Goal: Transaction & Acquisition: Book appointment/travel/reservation

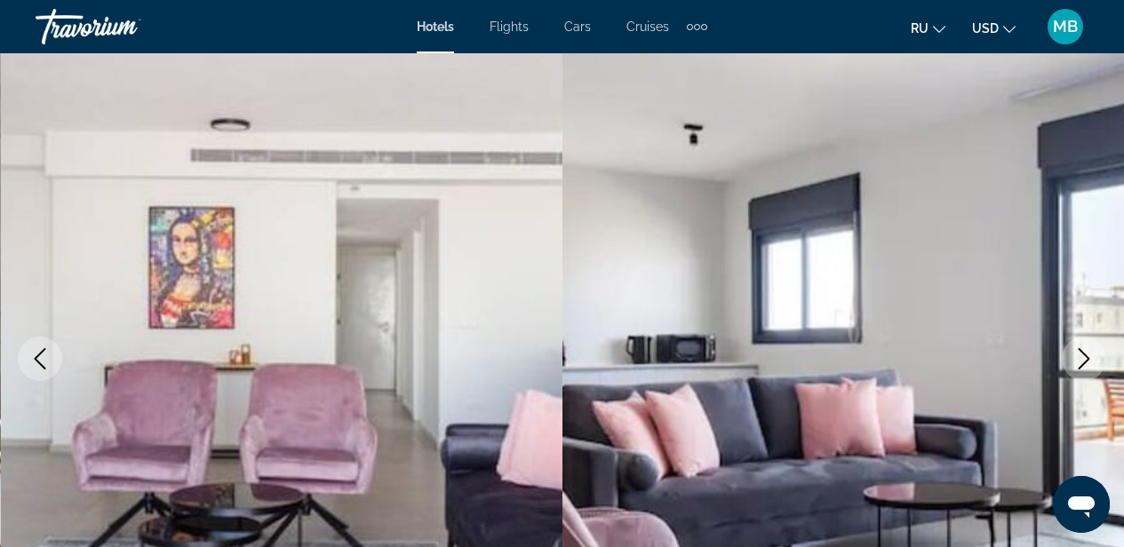
scroll to position [116, 0]
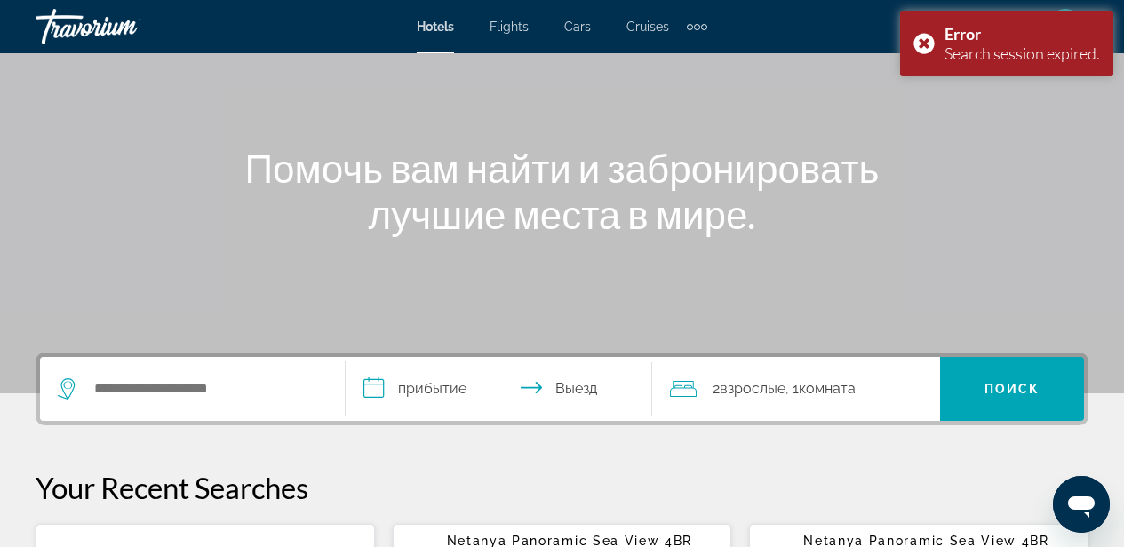
scroll to position [129, 0]
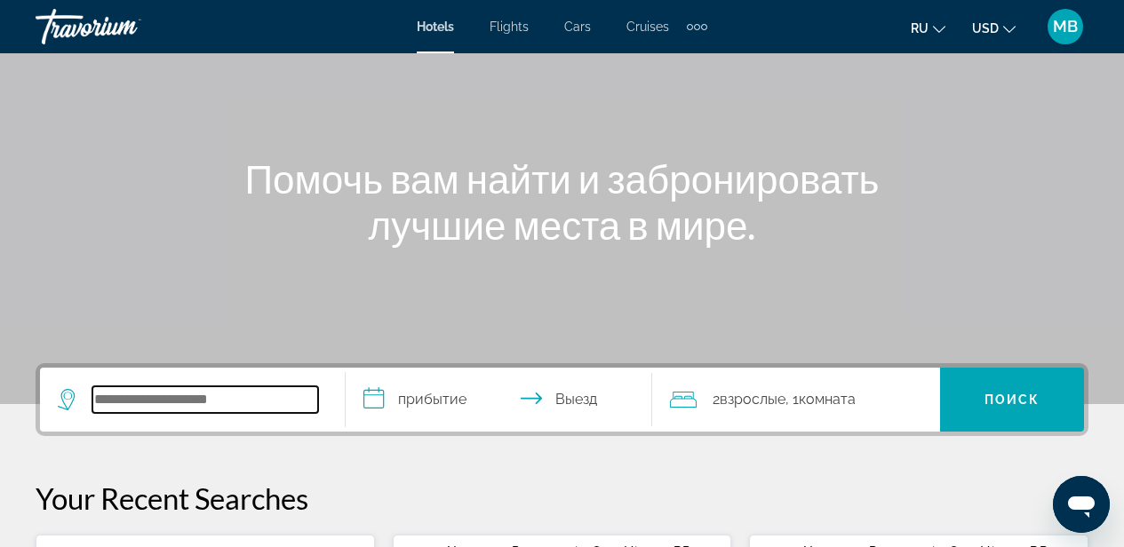
click at [223, 406] on input "Search widget" at bounding box center [205, 400] width 226 height 27
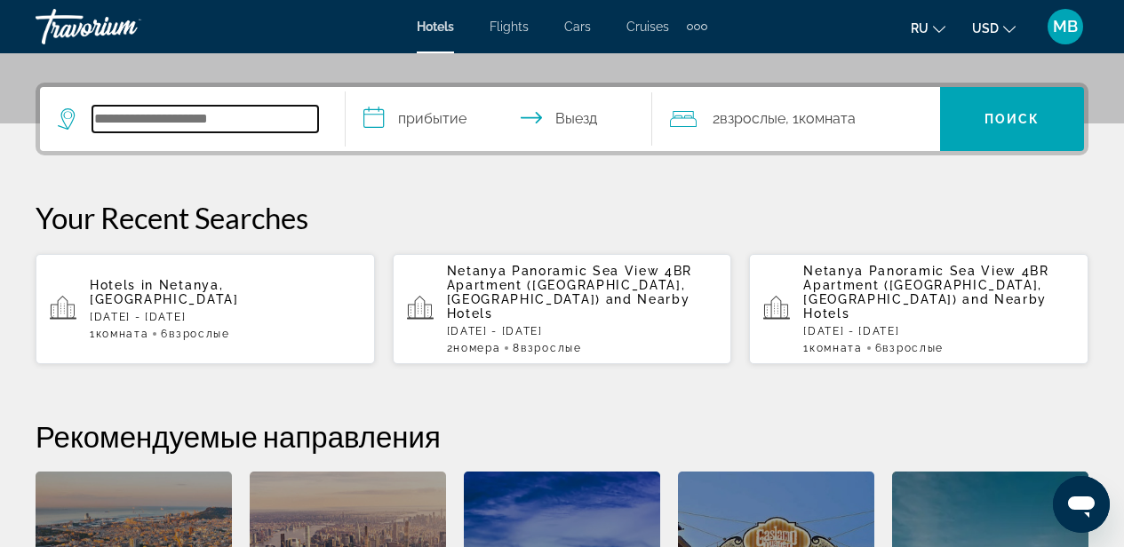
scroll to position [435, 0]
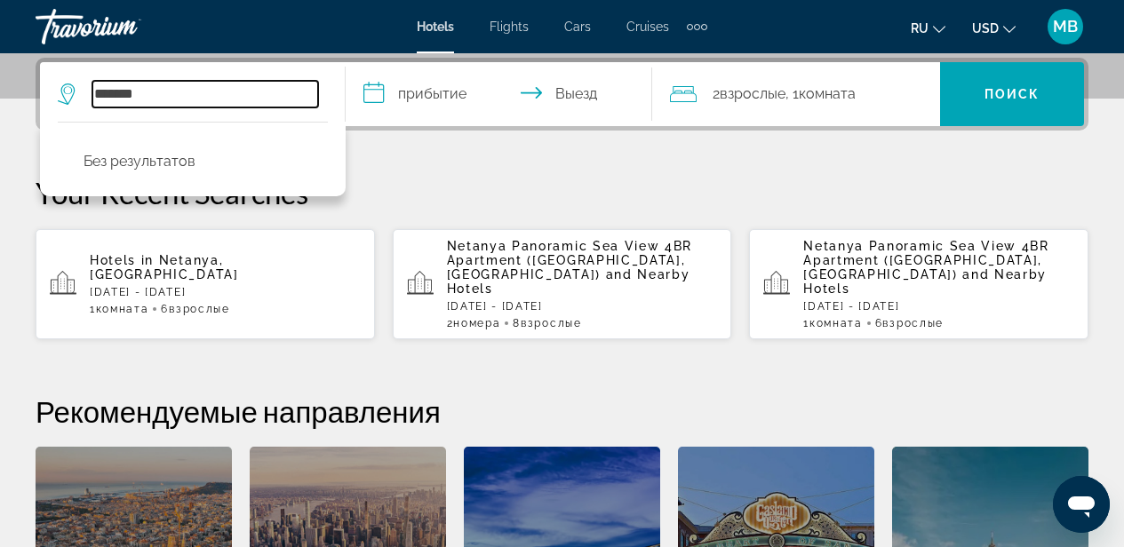
click at [105, 94] on input "*******" at bounding box center [205, 94] width 226 height 27
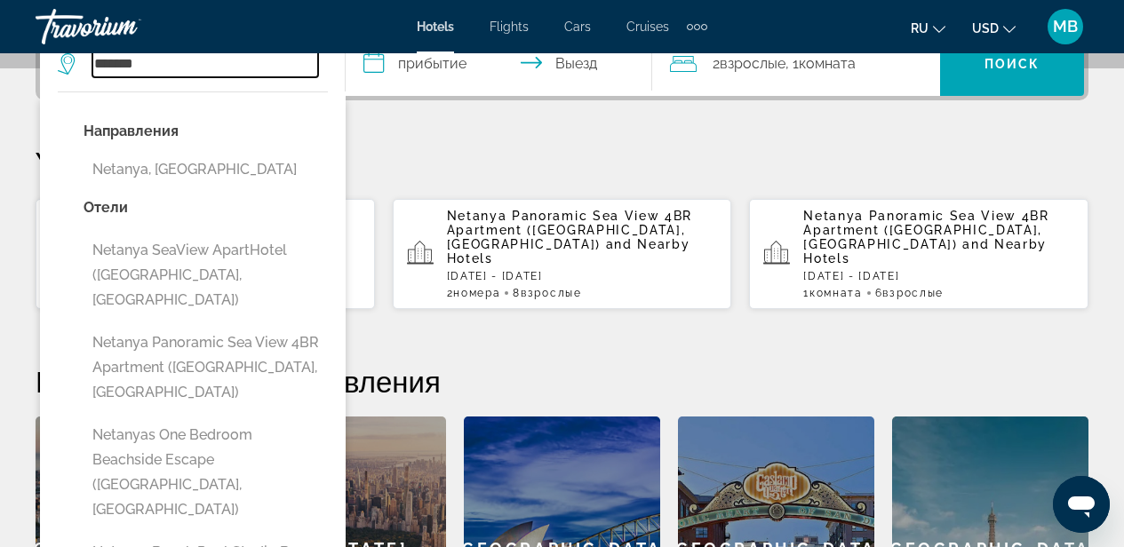
scroll to position [485, 0]
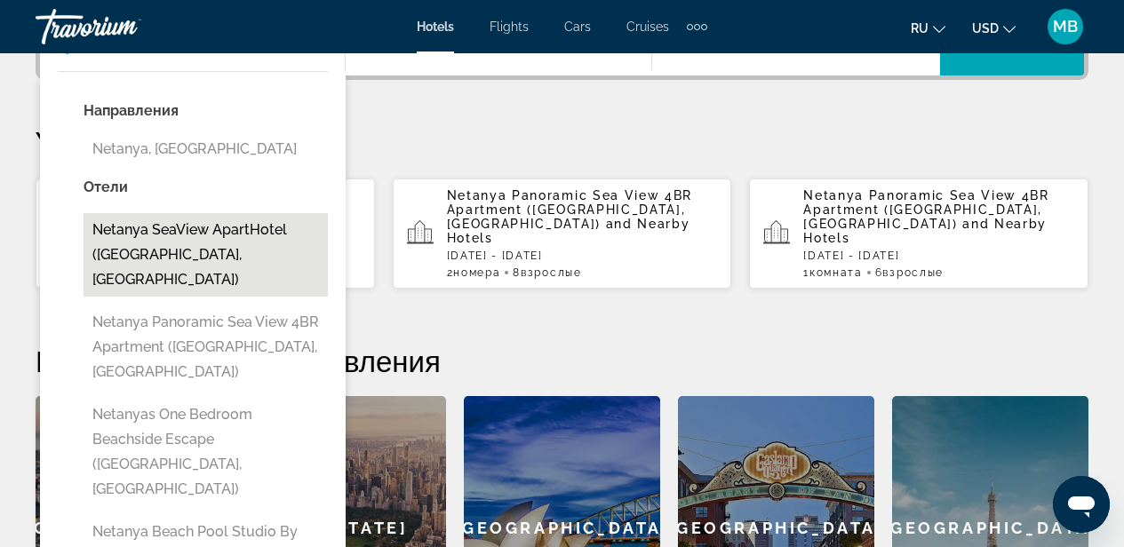
click at [262, 228] on button "Netanya SeaView ApartHotel ([GEOGRAPHIC_DATA], [GEOGRAPHIC_DATA])" at bounding box center [206, 255] width 244 height 84
type input "**********"
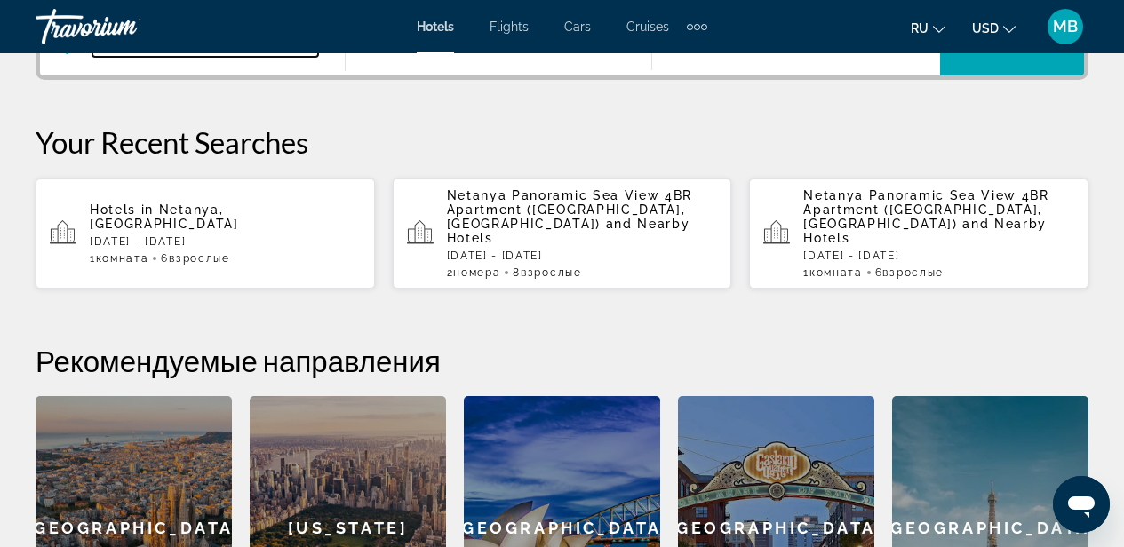
scroll to position [435, 0]
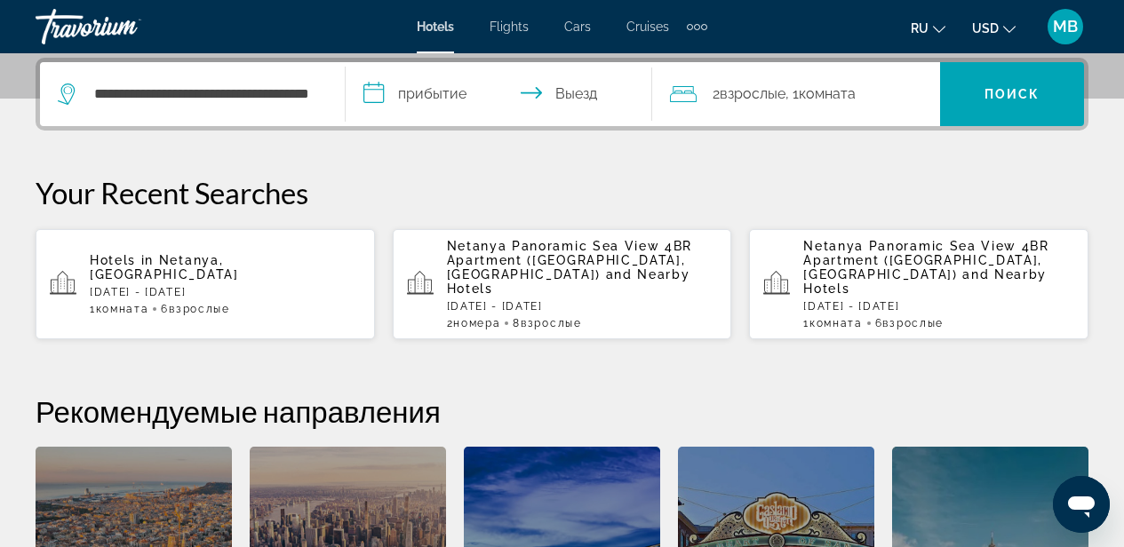
click at [452, 94] on input "**********" at bounding box center [502, 96] width 313 height 69
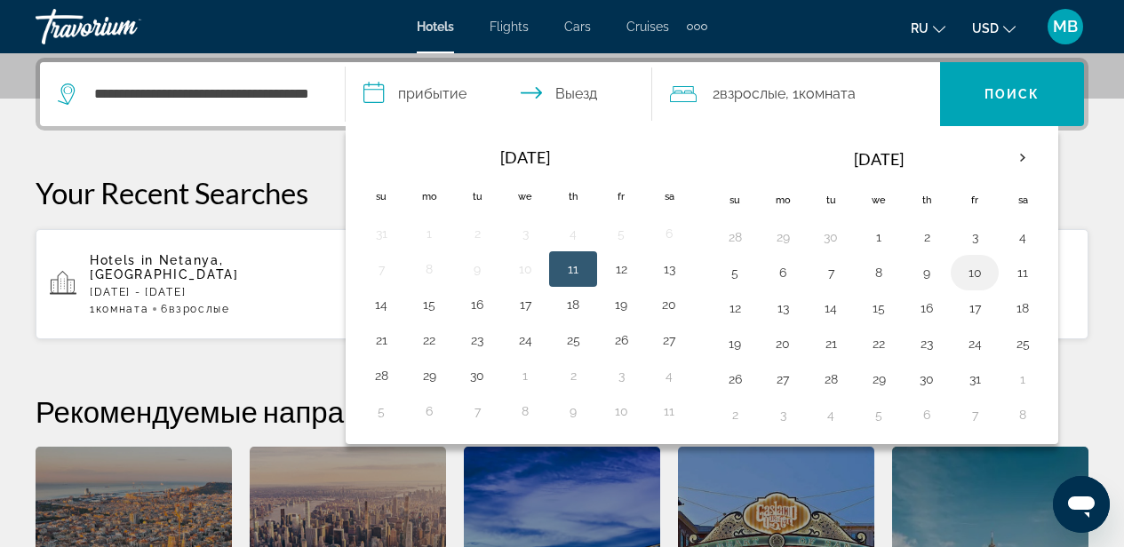
click at [977, 272] on button "10" at bounding box center [975, 272] width 28 height 25
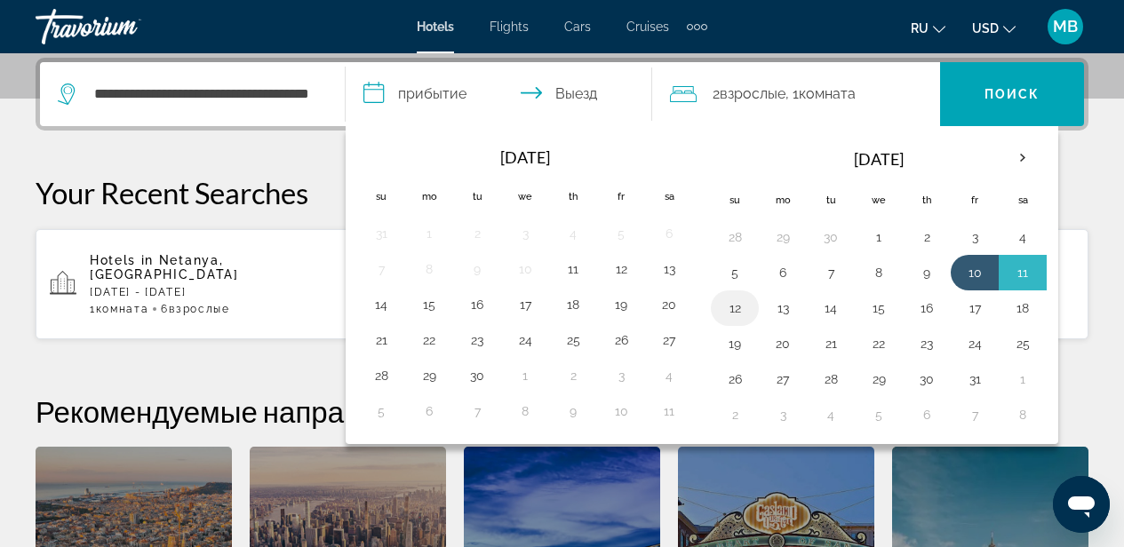
click at [745, 312] on button "12" at bounding box center [735, 308] width 28 height 25
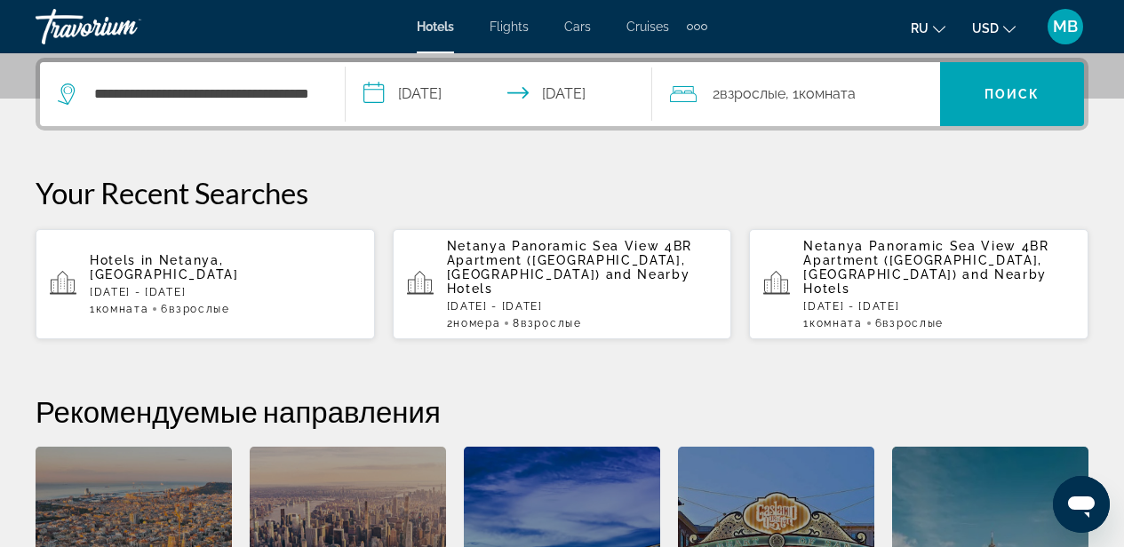
click at [825, 88] on span "Комната" at bounding box center [827, 93] width 57 height 17
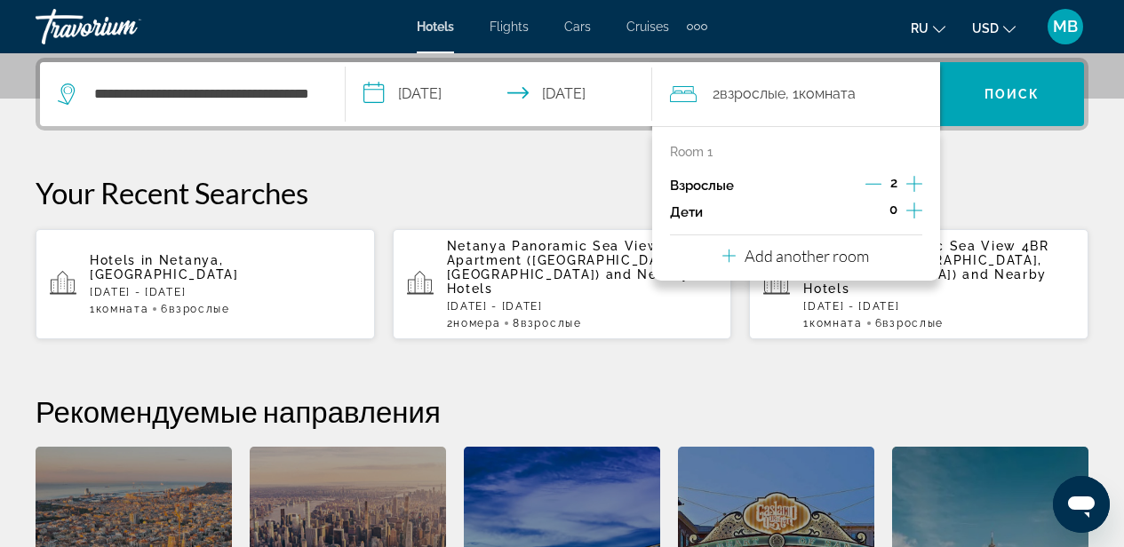
click at [913, 182] on icon "Increment adults" at bounding box center [915, 183] width 16 height 21
click at [915, 184] on icon "Increment adults" at bounding box center [915, 183] width 16 height 21
click at [915, 184] on icon "Increment adults" at bounding box center [915, 184] width 16 height 16
click at [875, 185] on icon "Decrement adults" at bounding box center [873, 184] width 16 height 16
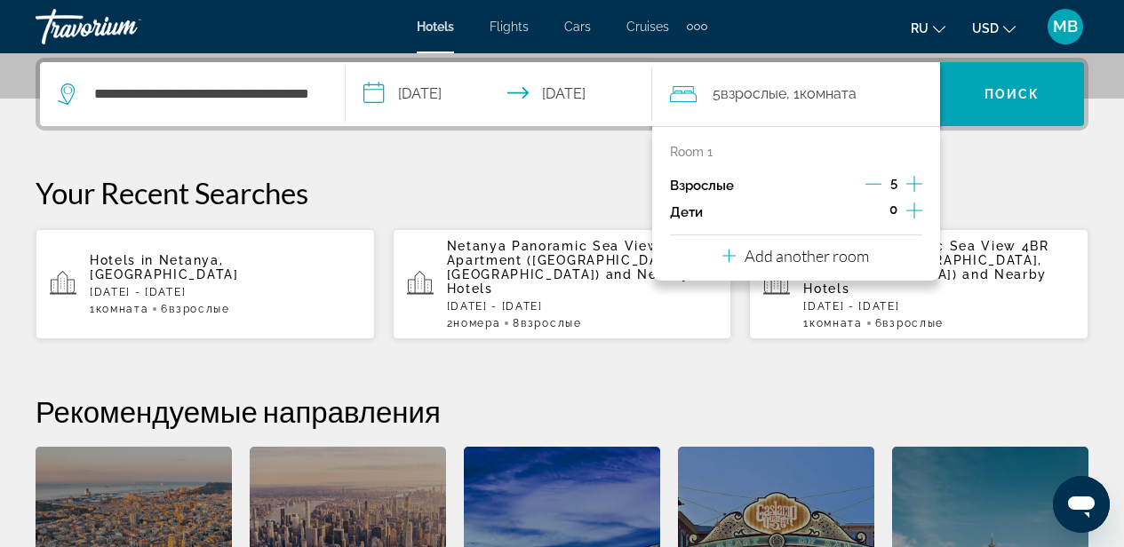
click at [875, 184] on icon "Decrement adults" at bounding box center [874, 184] width 16 height 16
click at [841, 254] on p "Add another room" at bounding box center [807, 256] width 124 height 20
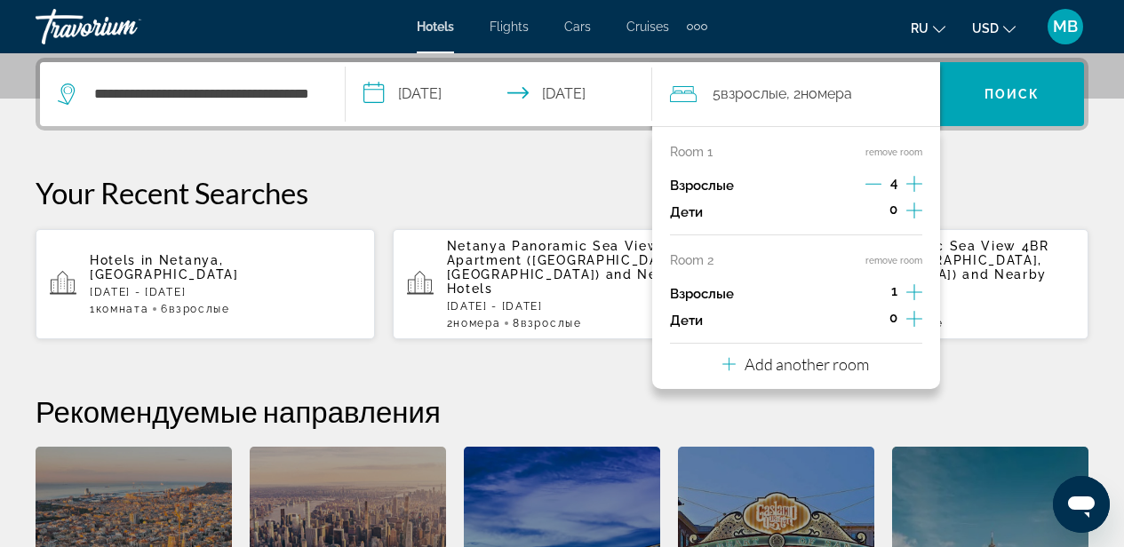
click at [912, 292] on icon "Increment adults" at bounding box center [915, 292] width 16 height 16
click at [1014, 179] on p "Your Recent Searches" at bounding box center [562, 193] width 1053 height 36
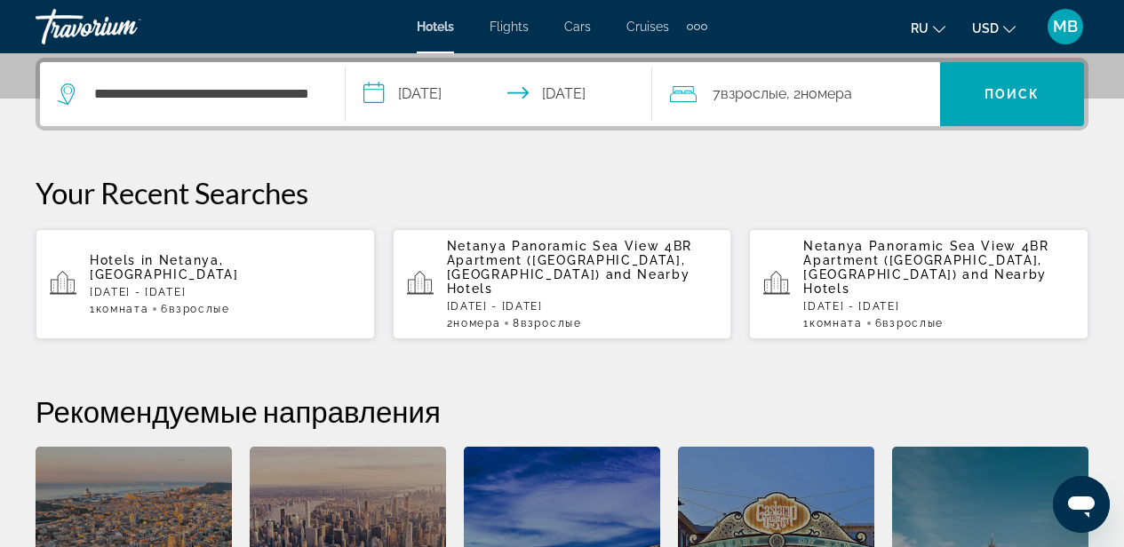
click at [548, 93] on input "**********" at bounding box center [502, 96] width 313 height 69
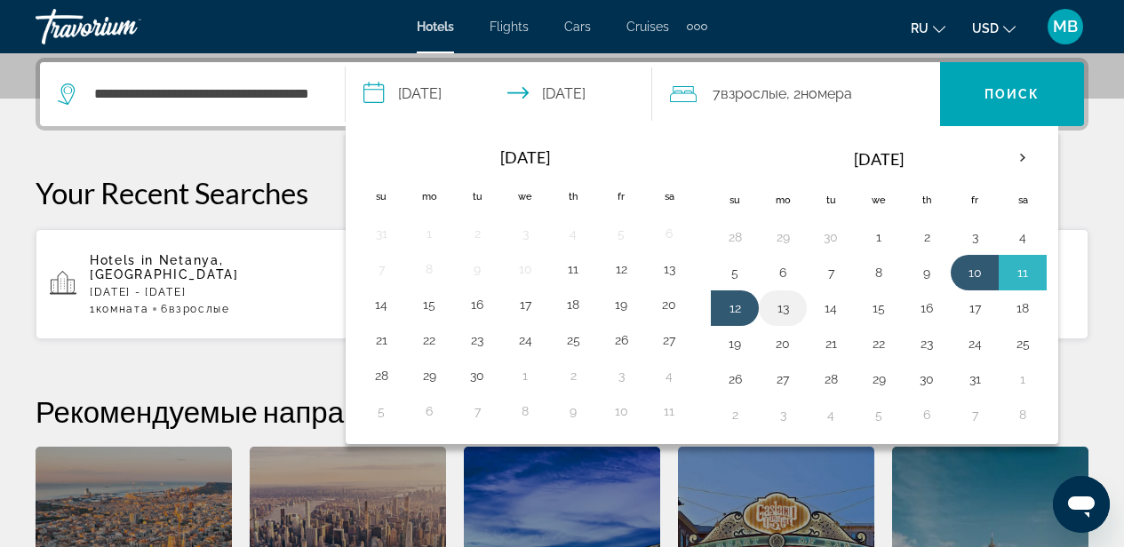
click at [782, 308] on button "13" at bounding box center [783, 308] width 28 height 25
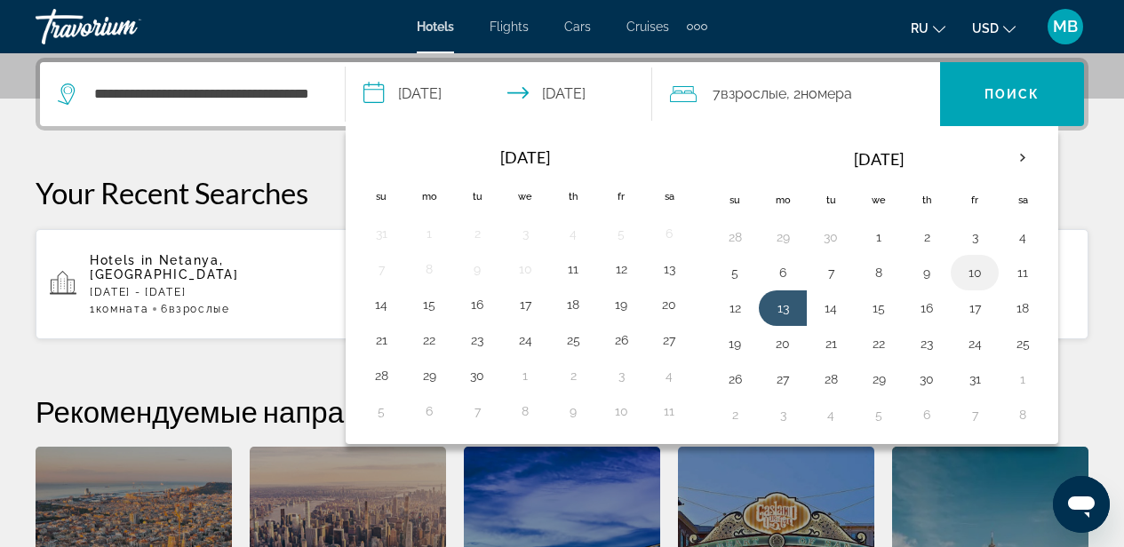
click at [969, 272] on button "10" at bounding box center [975, 272] width 28 height 25
type input "**********"
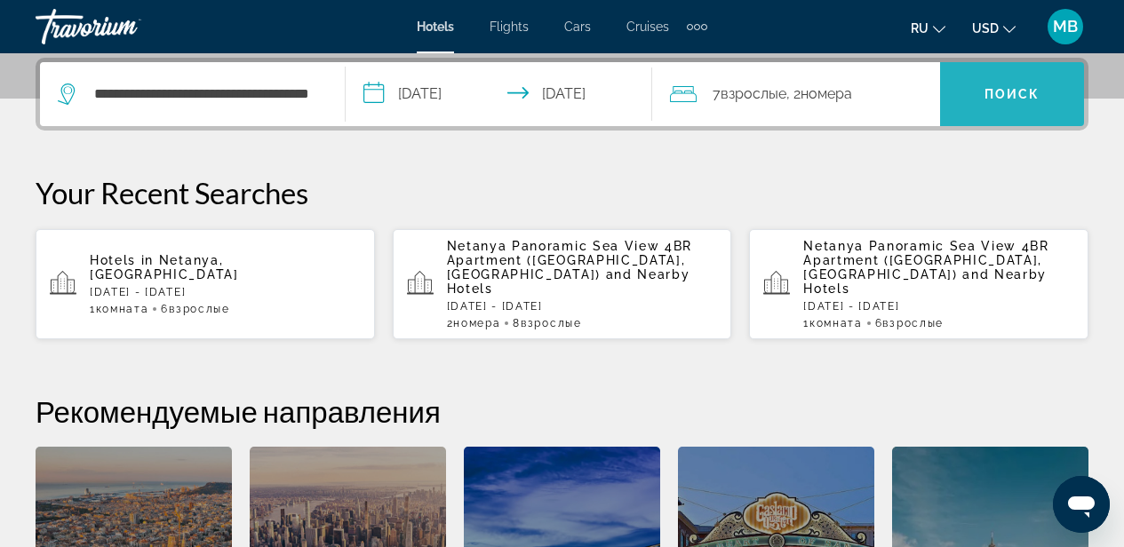
click at [994, 95] on span "Поиск" at bounding box center [1013, 94] width 56 height 14
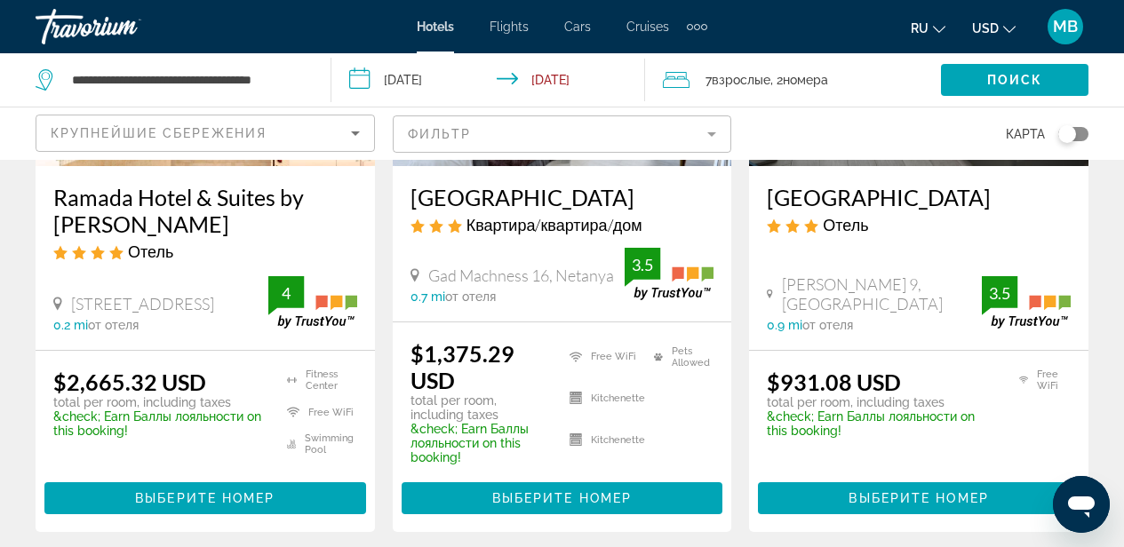
scroll to position [352, 0]
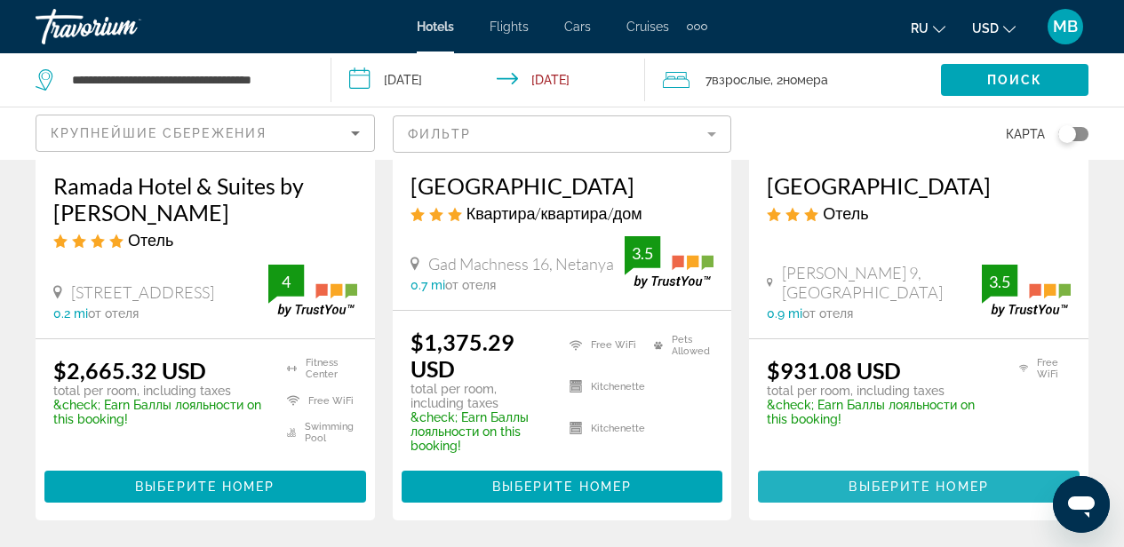
click at [939, 484] on span "Выберите номер" at bounding box center [919, 487] width 140 height 14
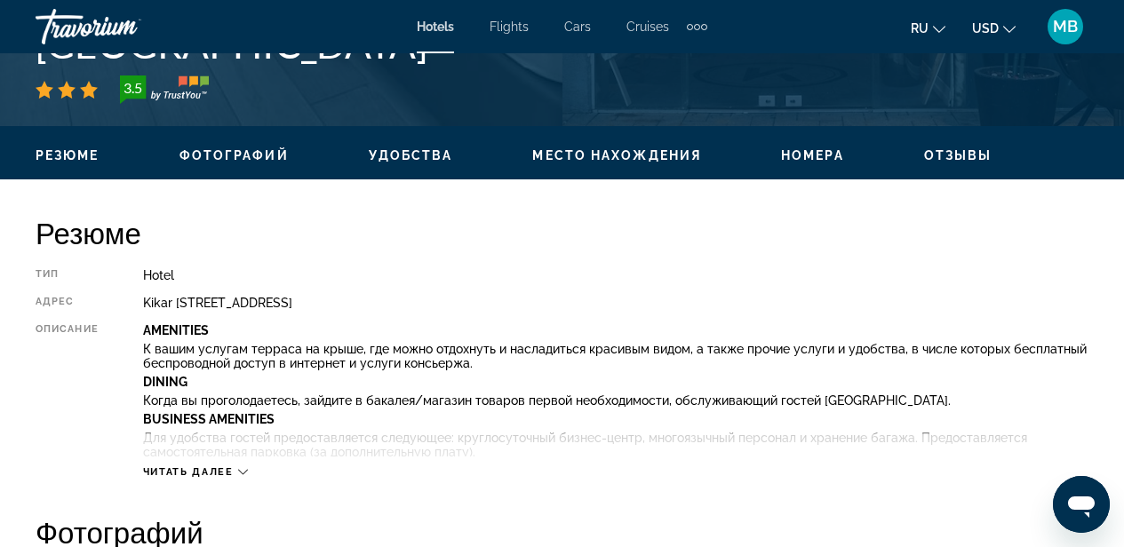
scroll to position [763, 0]
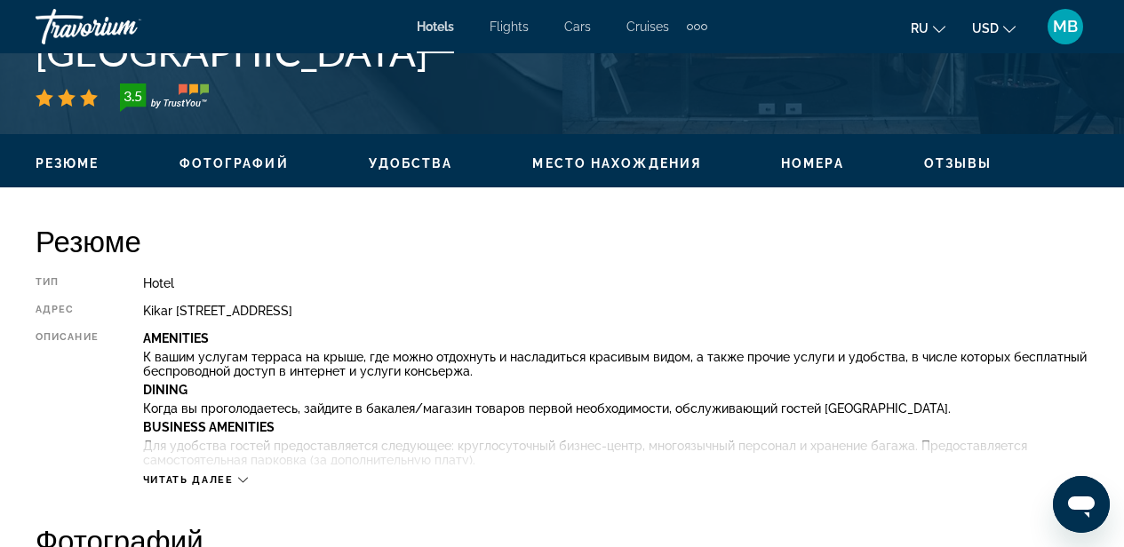
click at [246, 167] on span "Фотографий" at bounding box center [234, 163] width 109 height 14
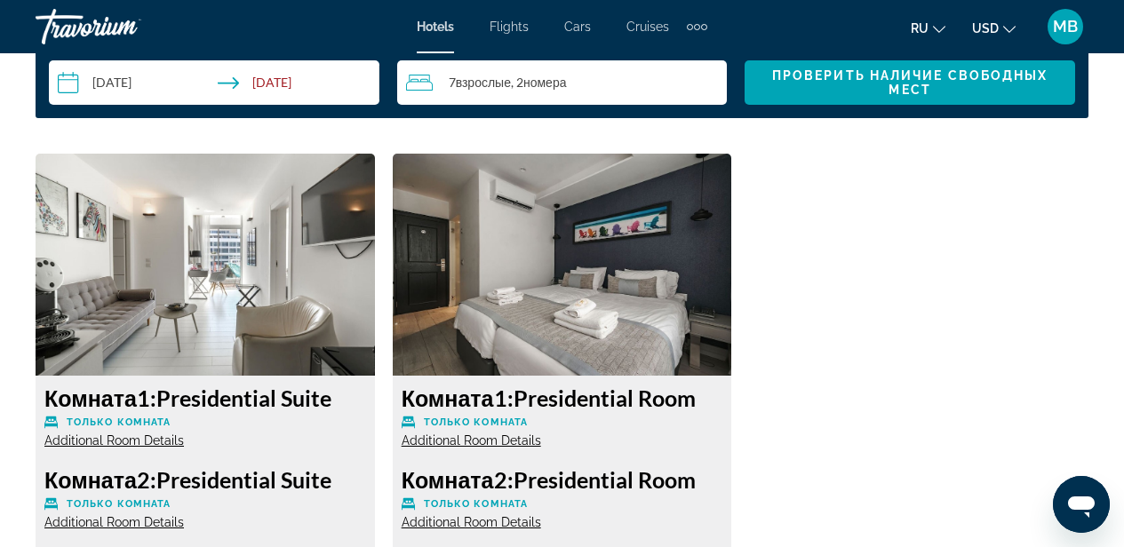
scroll to position [2677, 0]
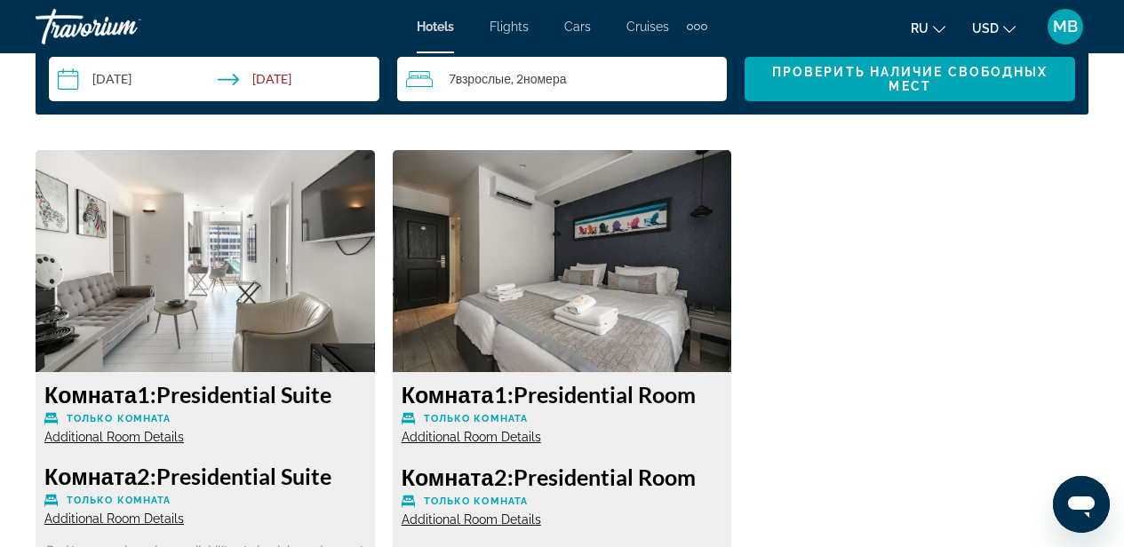
click at [167, 437] on span "Additional Room Details" at bounding box center [114, 437] width 140 height 14
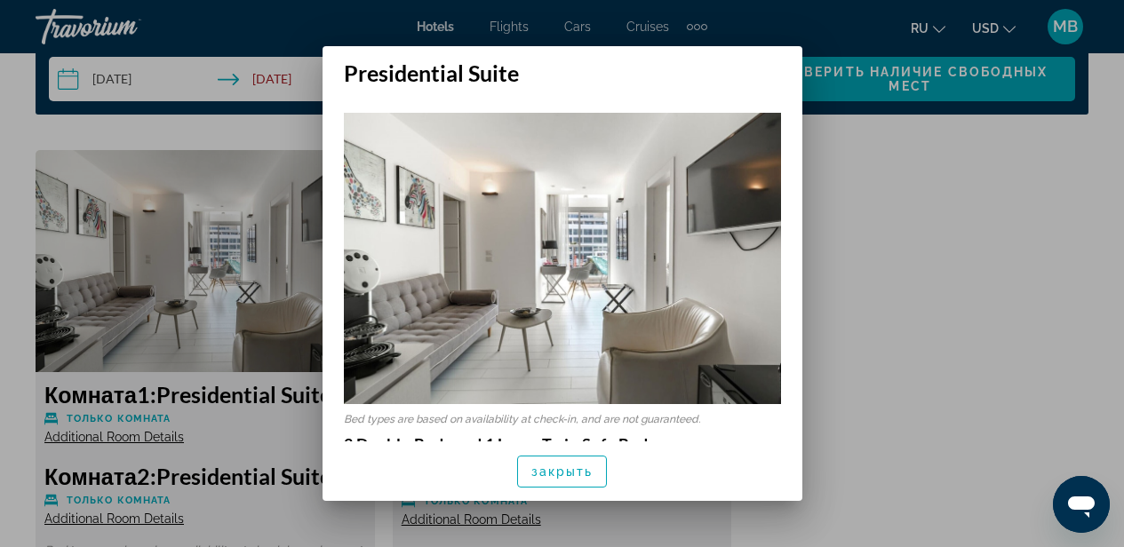
scroll to position [0, 0]
click at [562, 468] on span "закрыть" at bounding box center [562, 472] width 62 height 14
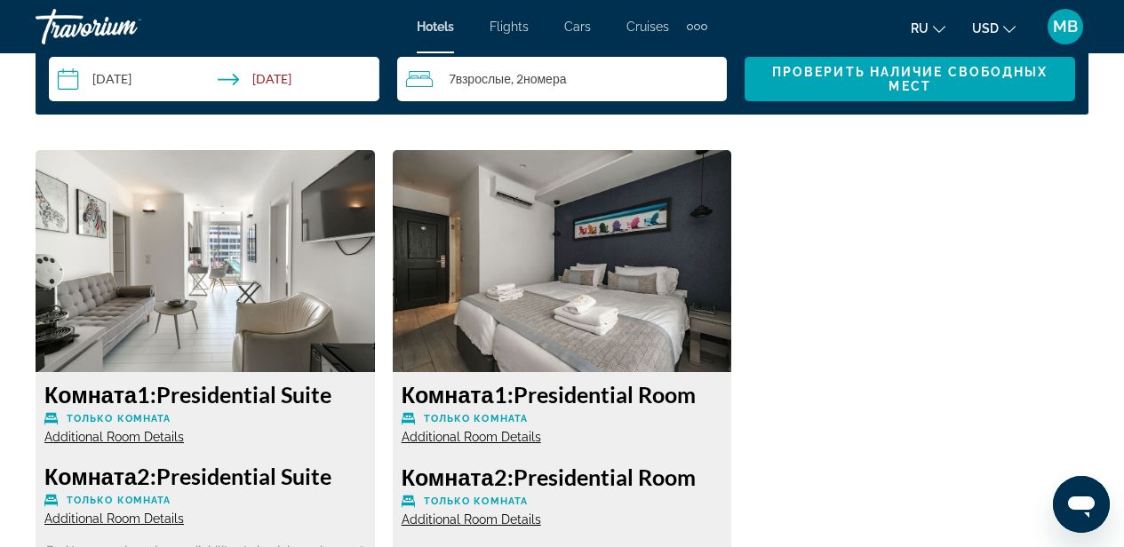
click at [166, 517] on span "Additional Room Details" at bounding box center [114, 519] width 140 height 14
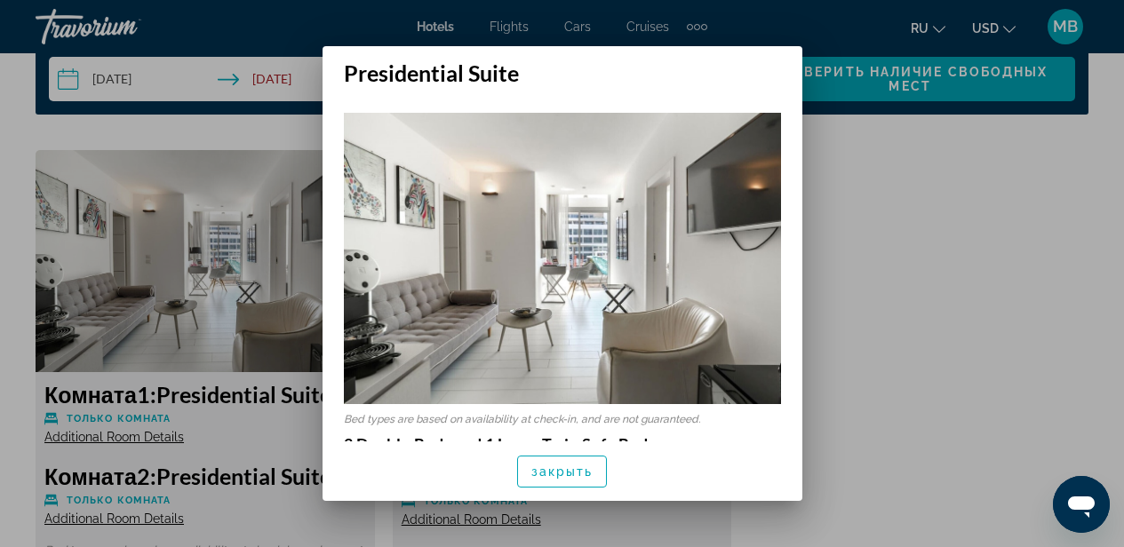
scroll to position [0, 0]
click at [559, 472] on span "закрыть" at bounding box center [562, 472] width 62 height 14
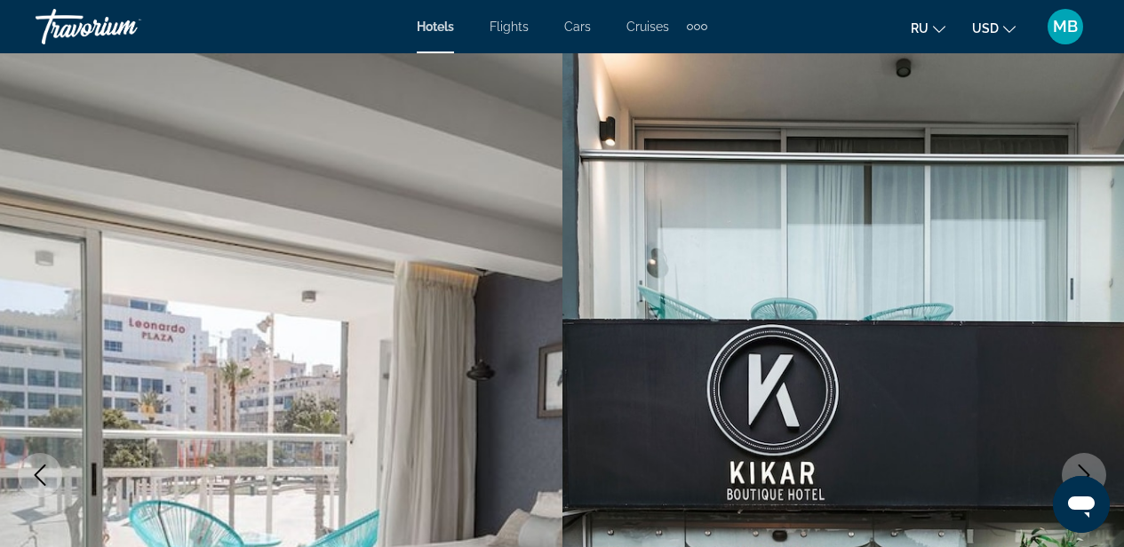
scroll to position [2677, 0]
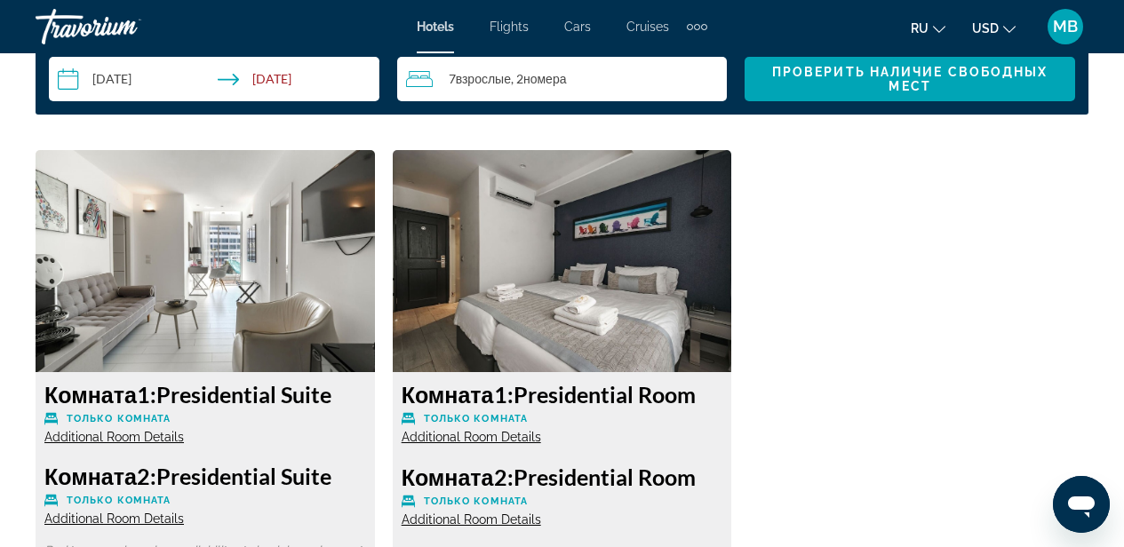
click at [499, 439] on span "Additional Room Details" at bounding box center [472, 437] width 140 height 14
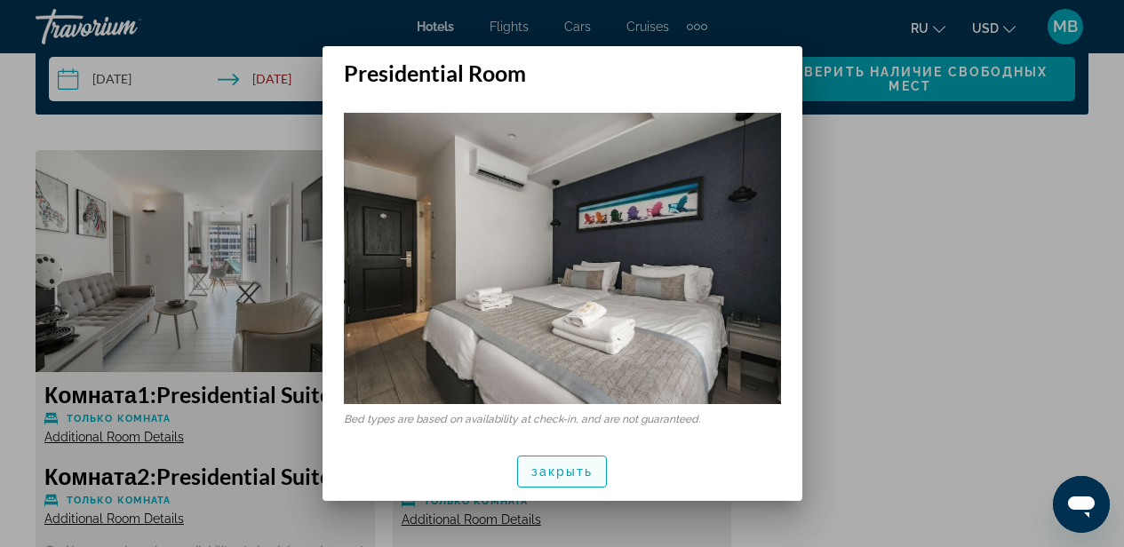
click at [561, 471] on span "закрыть" at bounding box center [562, 472] width 62 height 14
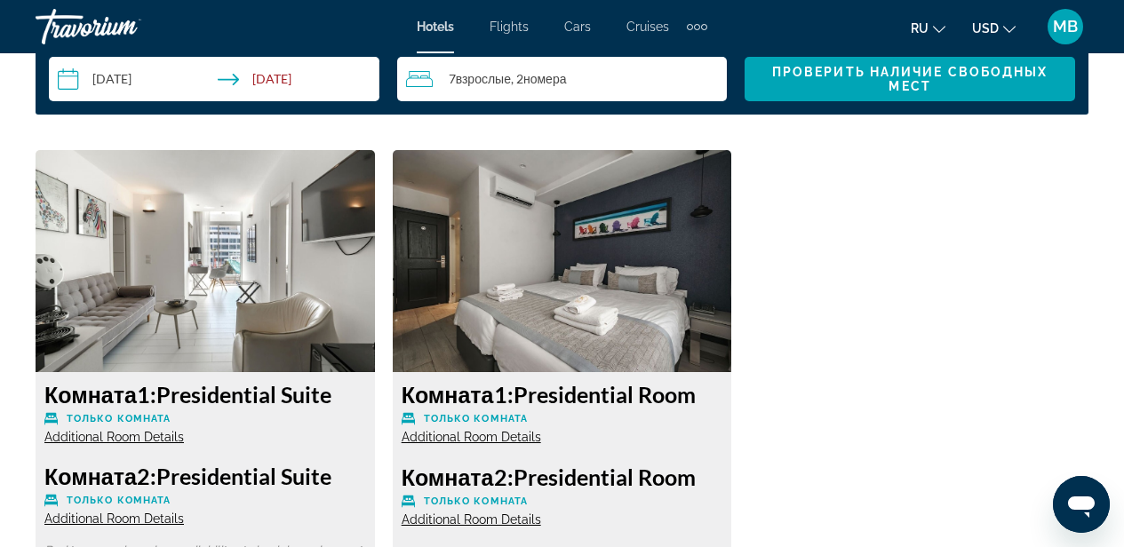
scroll to position [2677, 0]
click at [561, 471] on h3 "Комната 2: Presidential Room" at bounding box center [563, 477] width 322 height 27
click at [490, 518] on span "Additional Room Details" at bounding box center [472, 520] width 140 height 14
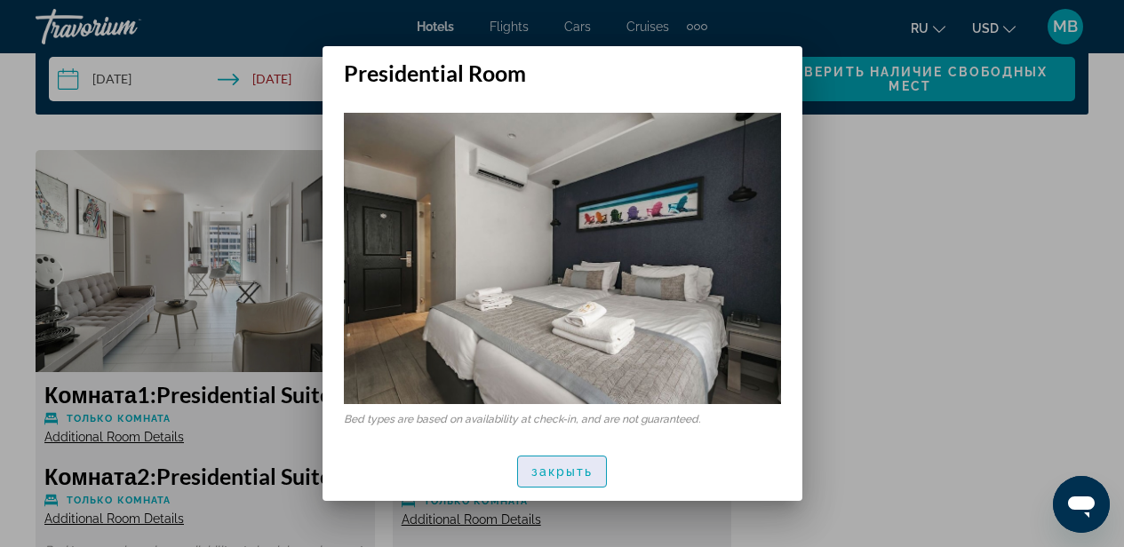
click at [554, 465] on span "закрыть" at bounding box center [562, 472] width 62 height 14
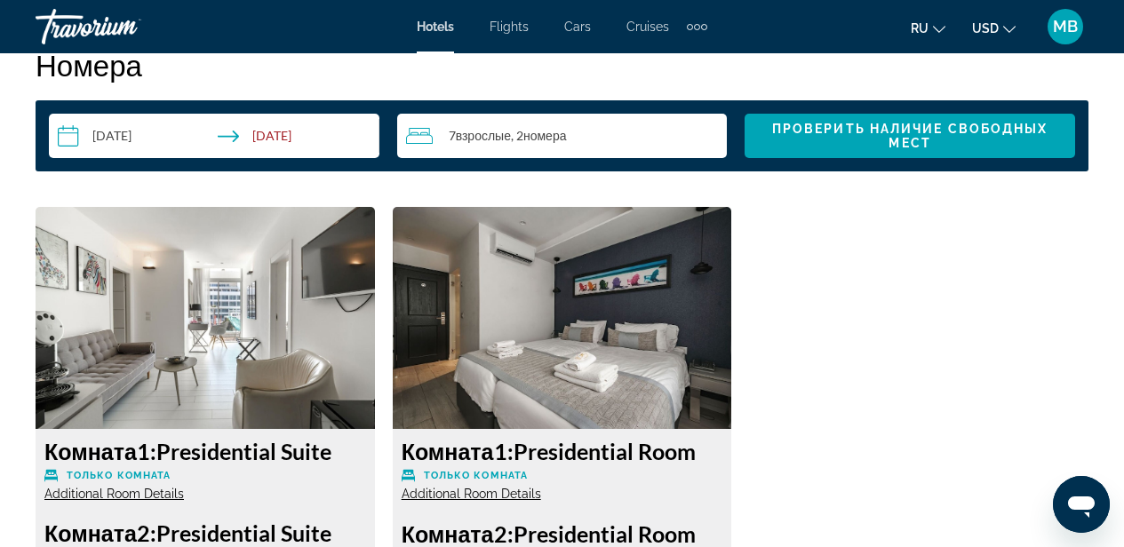
scroll to position [2618, 0]
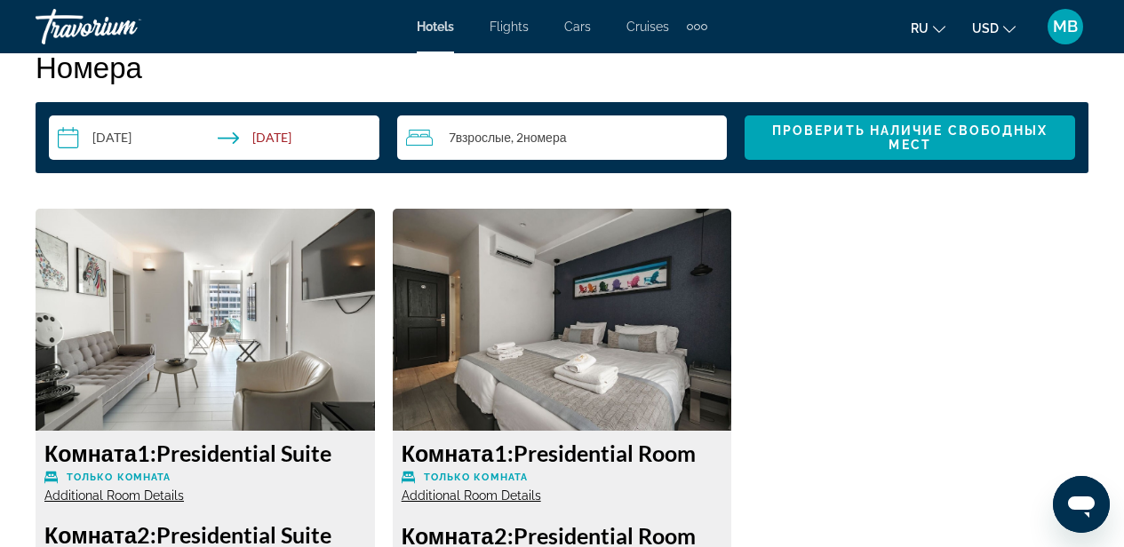
click at [190, 375] on img "Main content" at bounding box center [206, 320] width 340 height 222
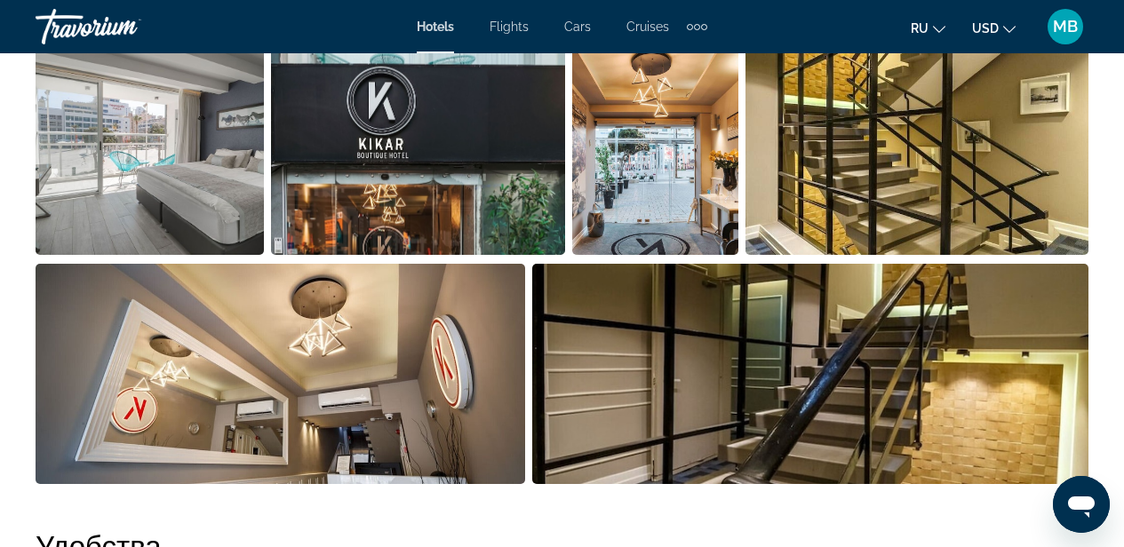
scroll to position [1300, 0]
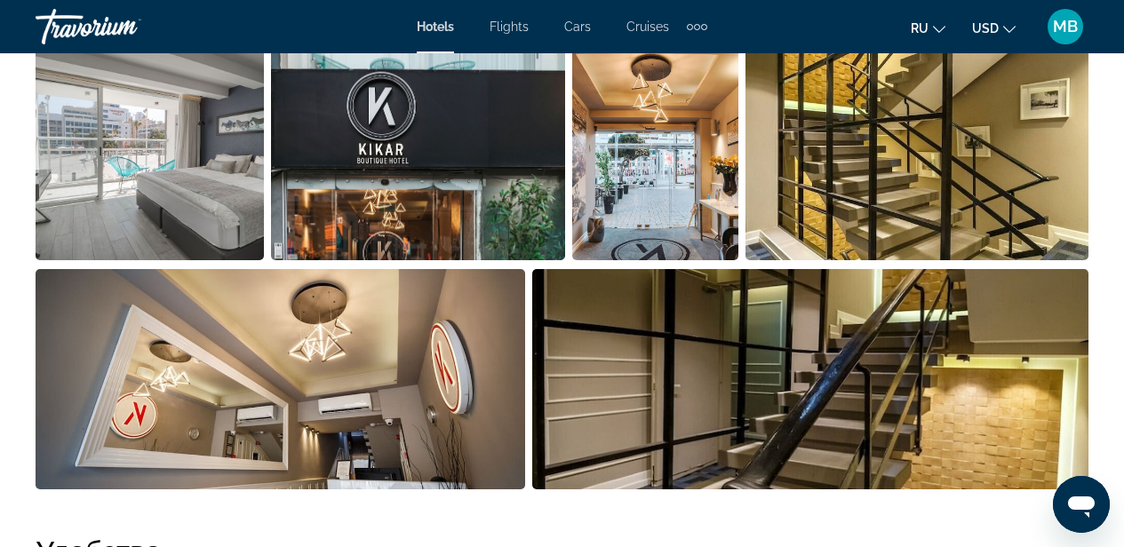
click at [156, 203] on img "Open full-screen image slider" at bounding box center [150, 150] width 228 height 220
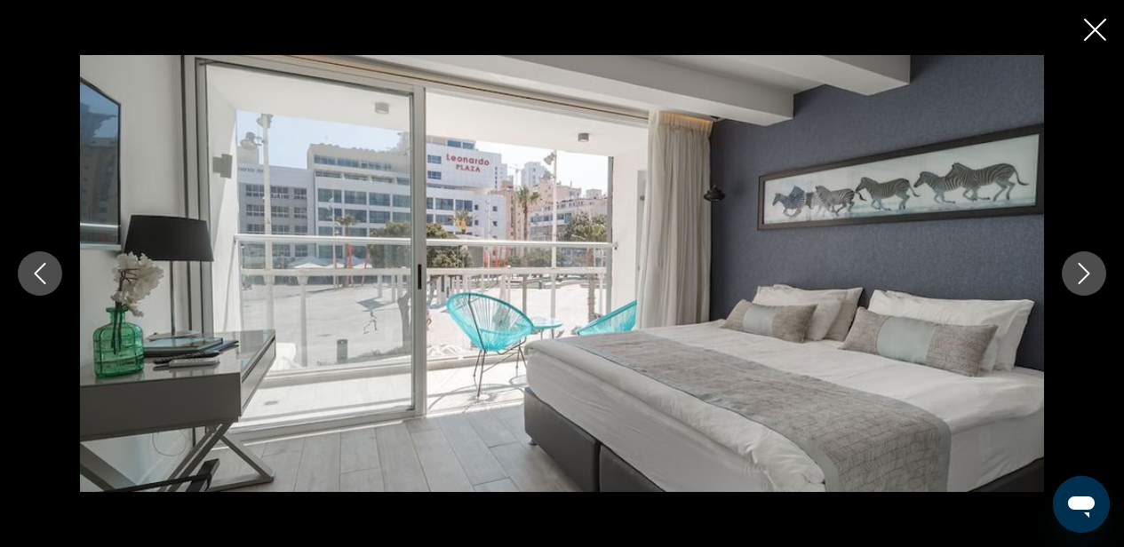
click at [1084, 278] on icon "Next image" at bounding box center [1085, 273] width 12 height 21
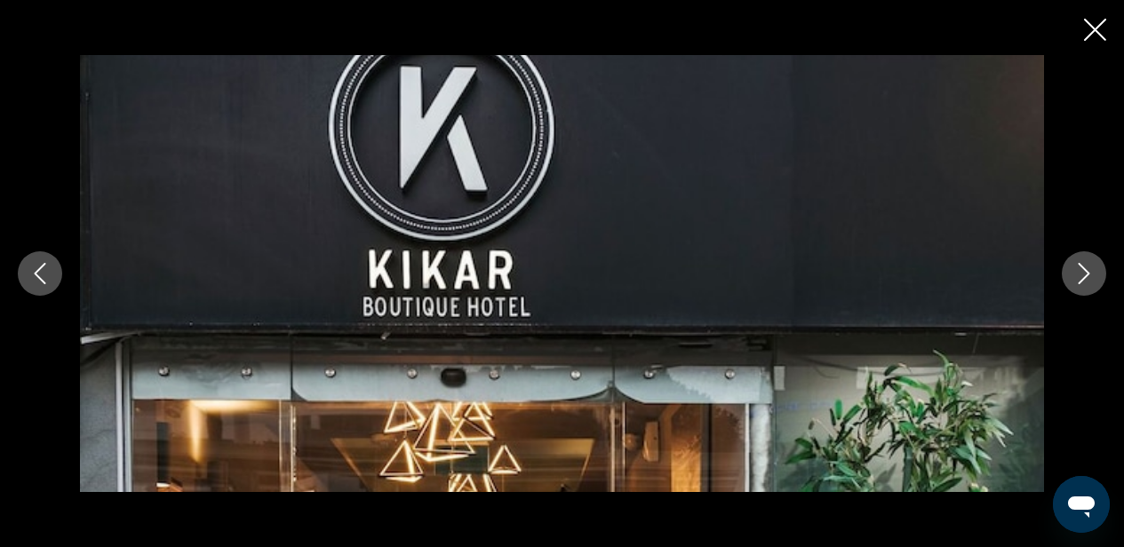
click at [1084, 279] on icon "Next image" at bounding box center [1085, 273] width 12 height 21
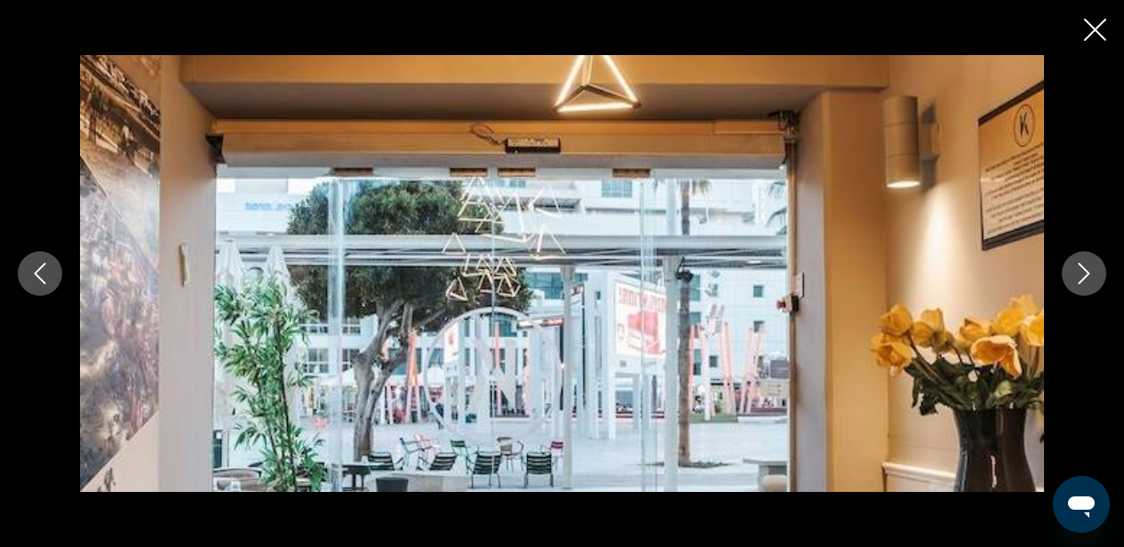
click at [1084, 279] on icon "Next image" at bounding box center [1085, 273] width 12 height 21
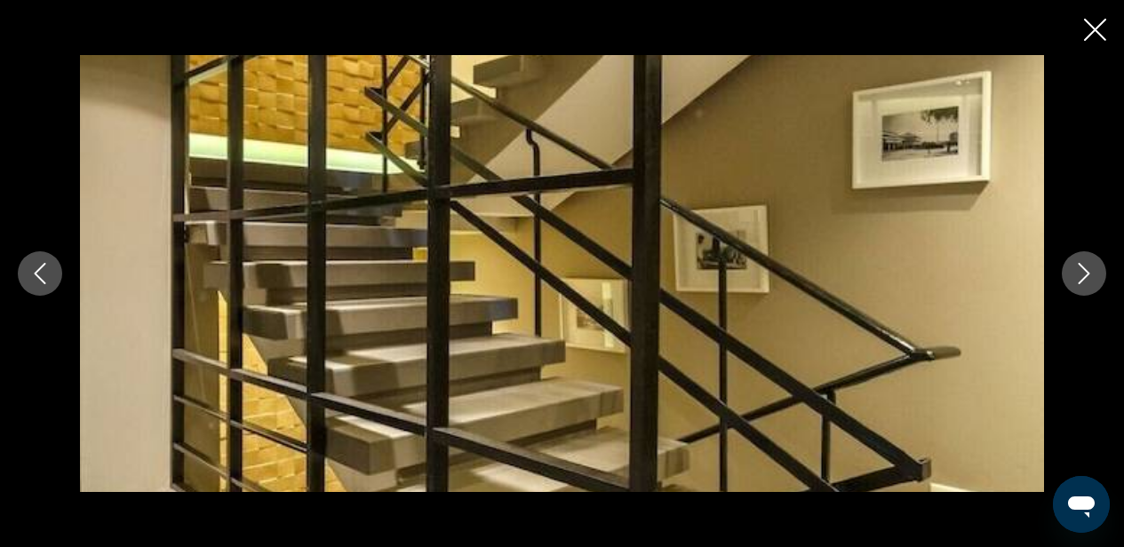
click at [1084, 280] on icon "Next image" at bounding box center [1084, 273] width 21 height 21
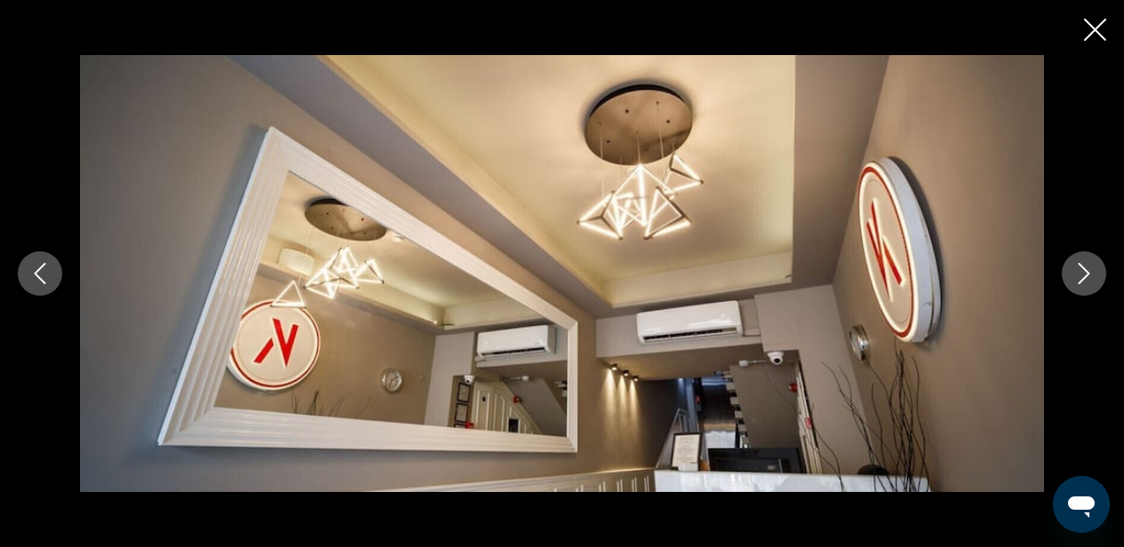
click at [1084, 280] on icon "Next image" at bounding box center [1084, 273] width 21 height 21
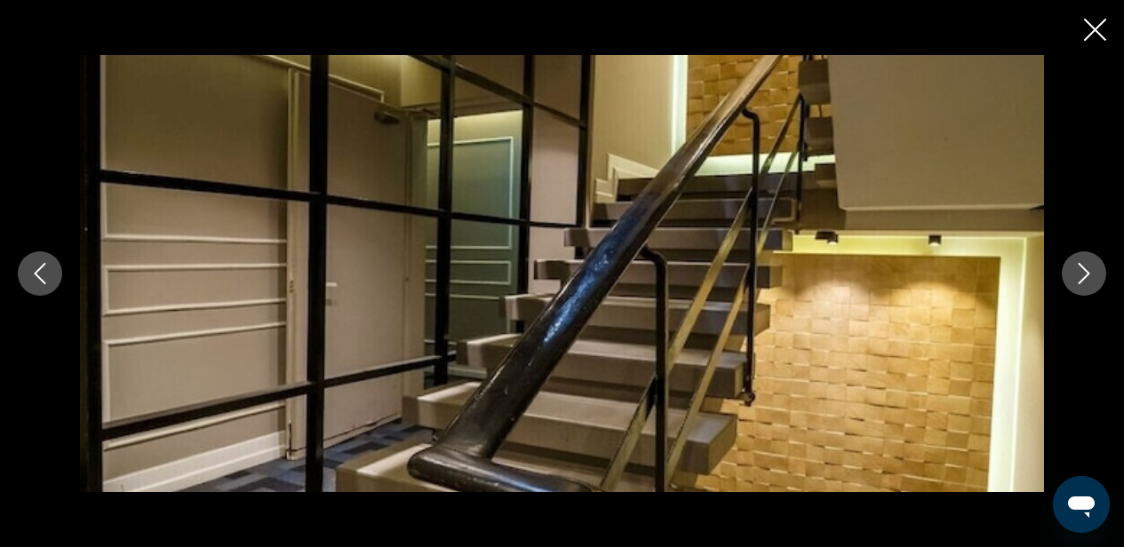
click at [1083, 281] on icon "Next image" at bounding box center [1084, 273] width 21 height 21
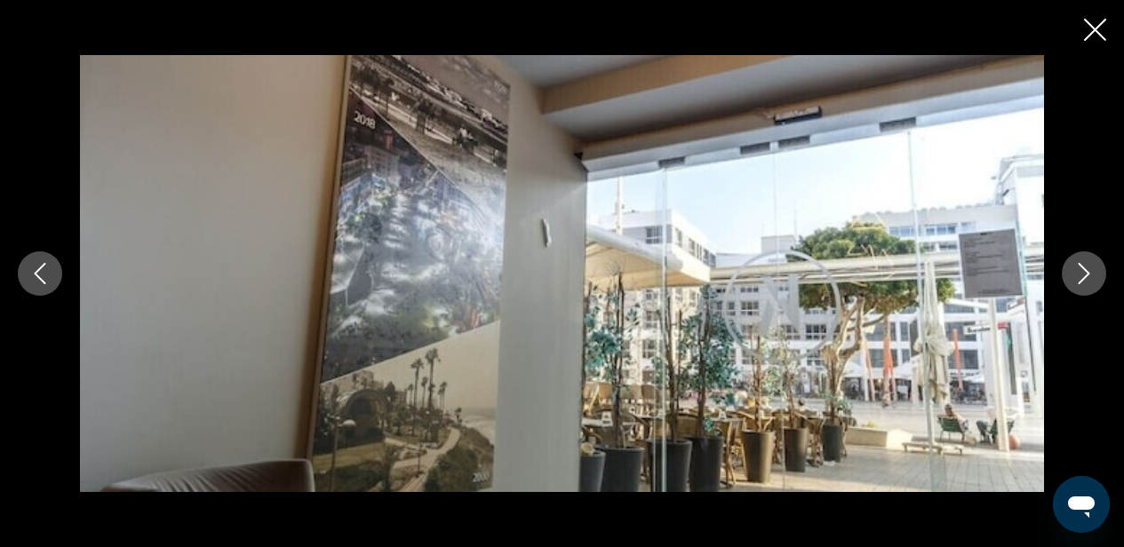
click at [1083, 281] on icon "Next image" at bounding box center [1084, 273] width 21 height 21
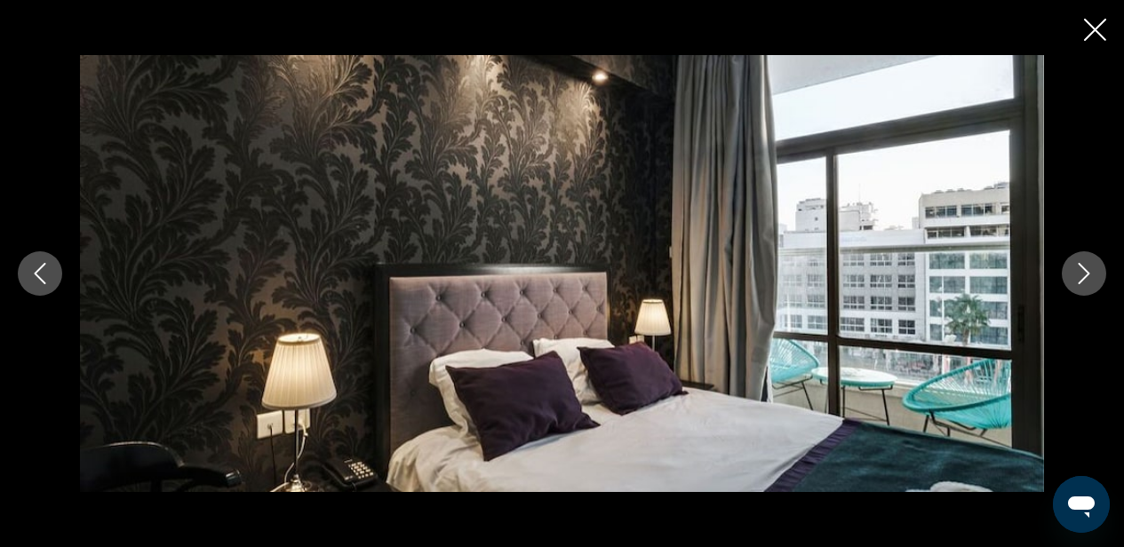
click at [1083, 281] on icon "Next image" at bounding box center [1084, 273] width 21 height 21
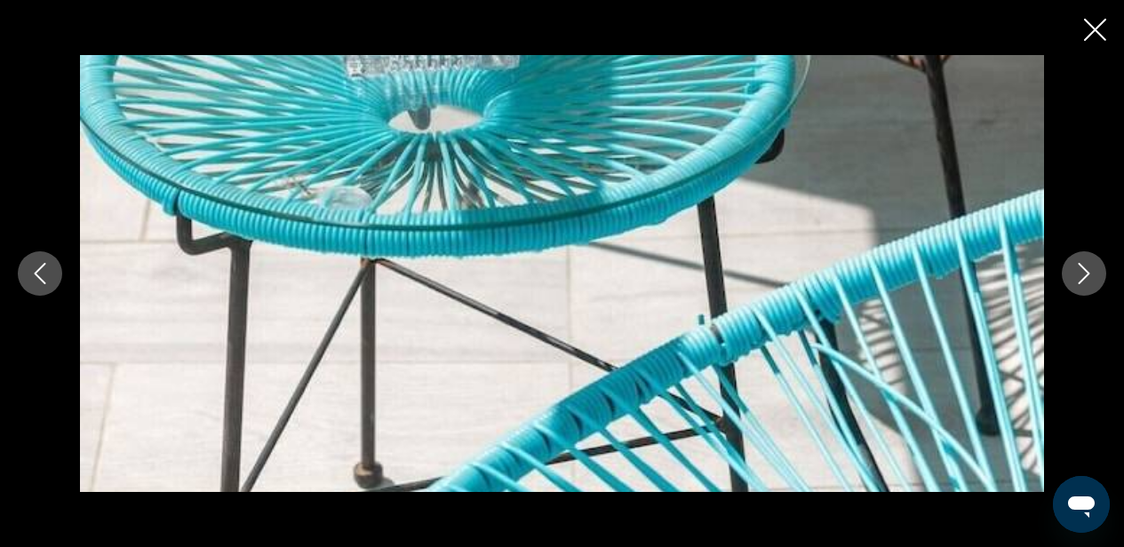
click at [1083, 281] on icon "Next image" at bounding box center [1084, 273] width 21 height 21
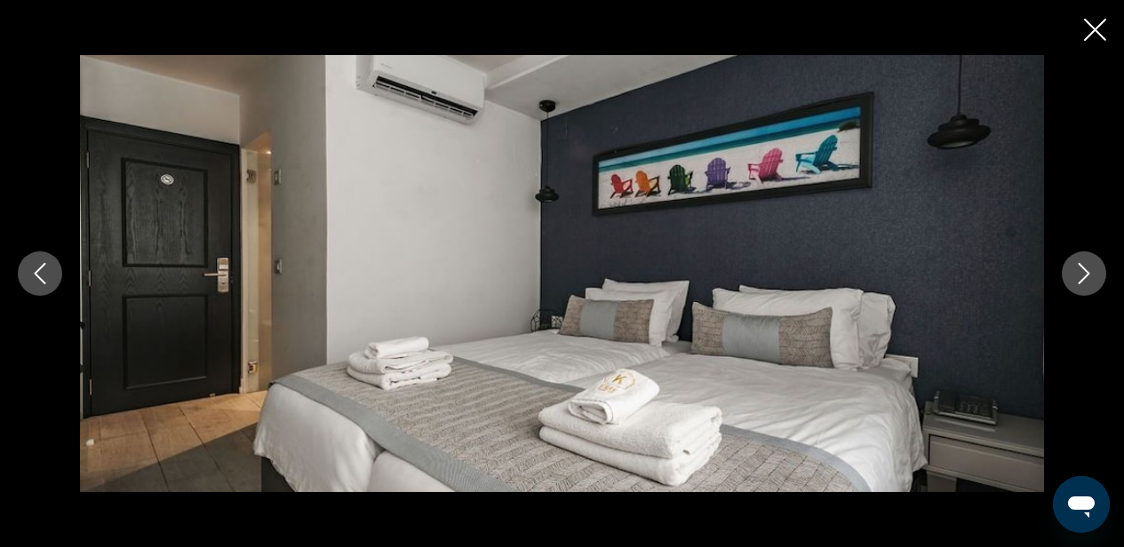
click at [1083, 281] on icon "Next image" at bounding box center [1084, 273] width 21 height 21
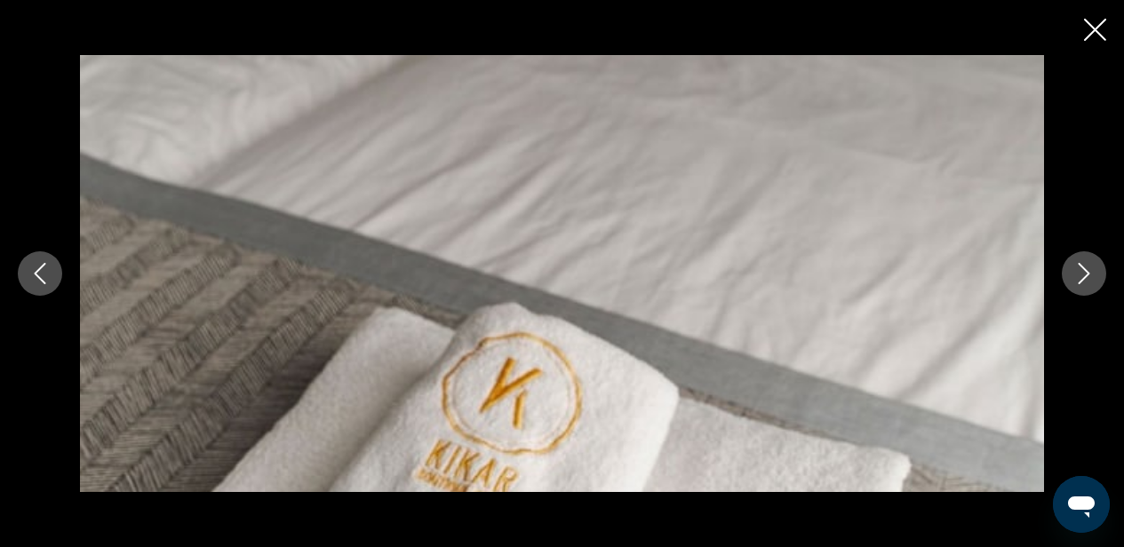
click at [1083, 281] on icon "Next image" at bounding box center [1084, 273] width 21 height 21
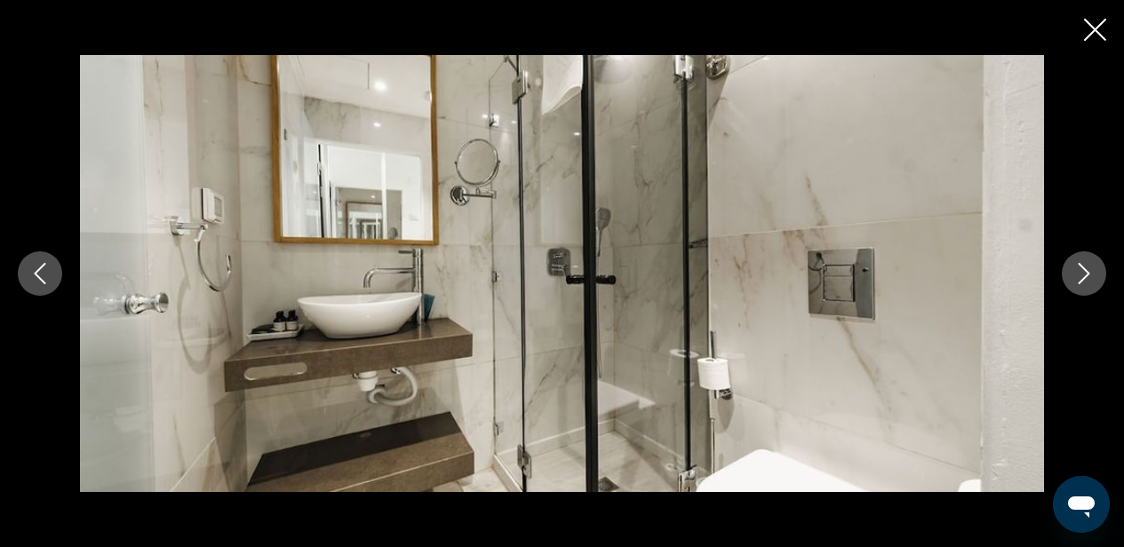
click at [1083, 281] on icon "Next image" at bounding box center [1084, 273] width 21 height 21
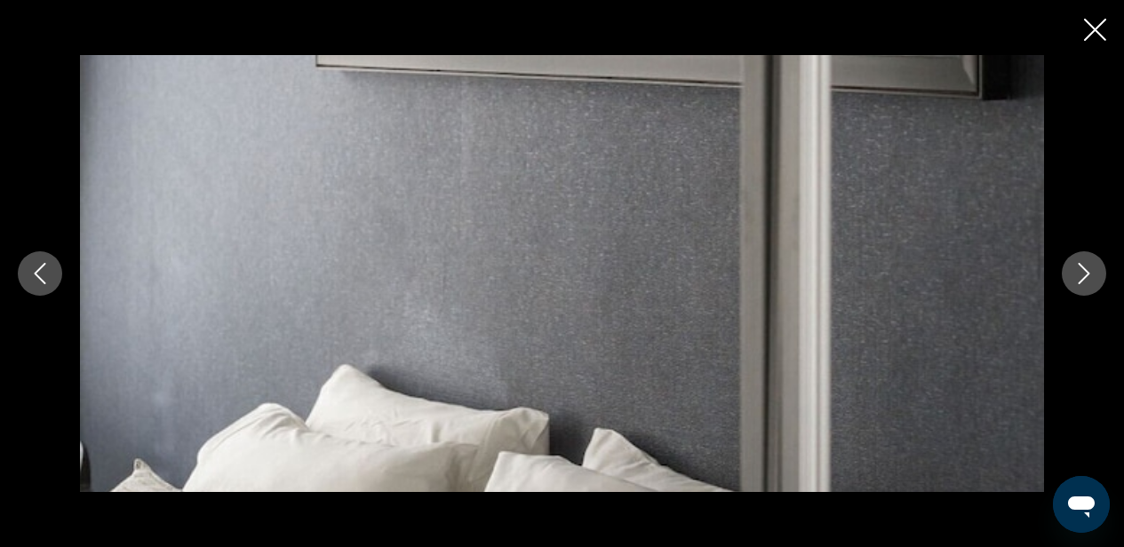
click at [1083, 281] on icon "Next image" at bounding box center [1084, 273] width 21 height 21
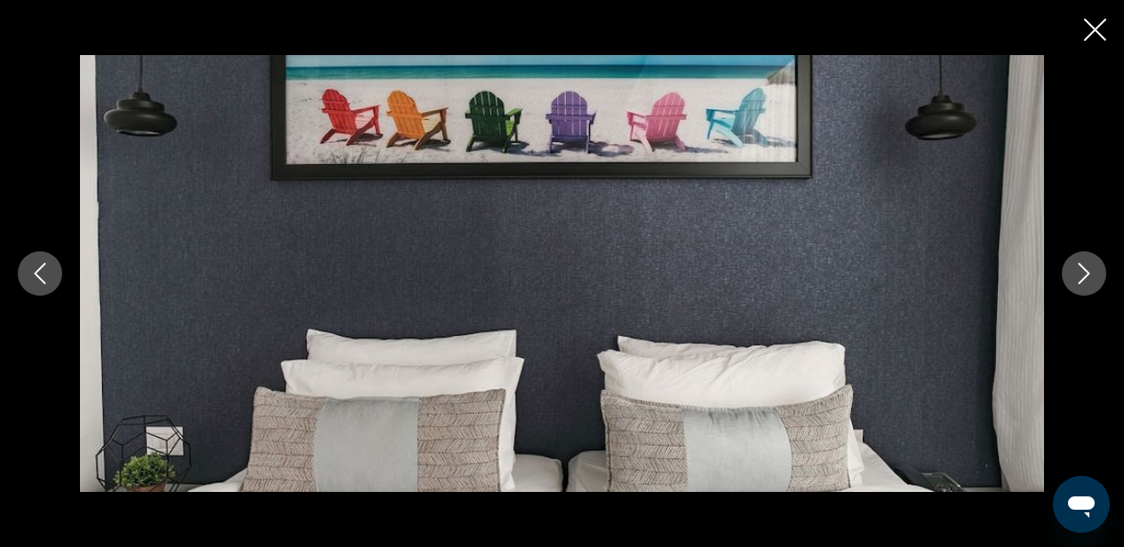
click at [1088, 278] on icon "Next image" at bounding box center [1084, 273] width 21 height 21
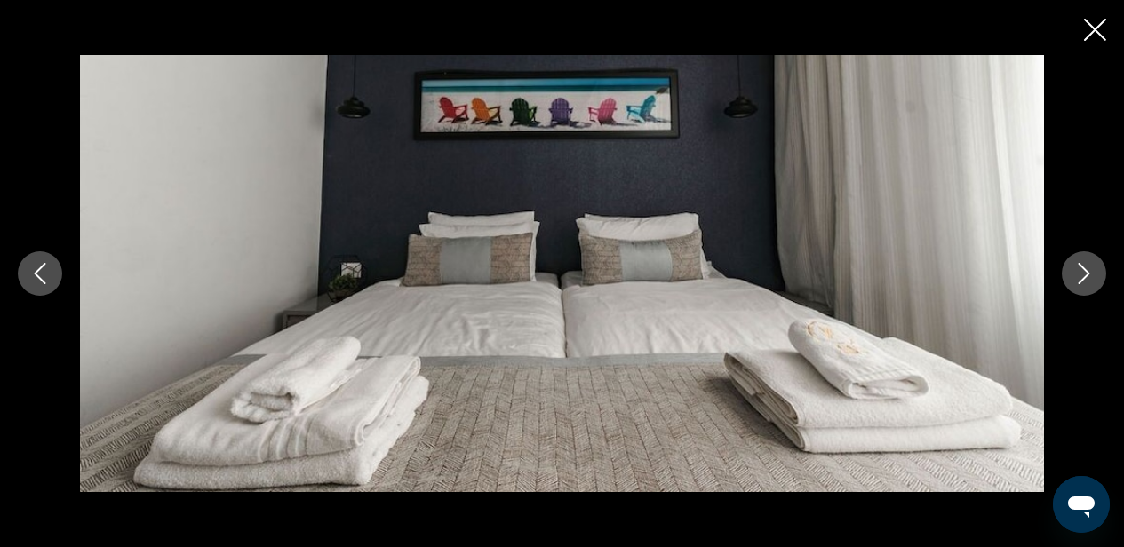
click at [1088, 278] on icon "Next image" at bounding box center [1084, 273] width 21 height 21
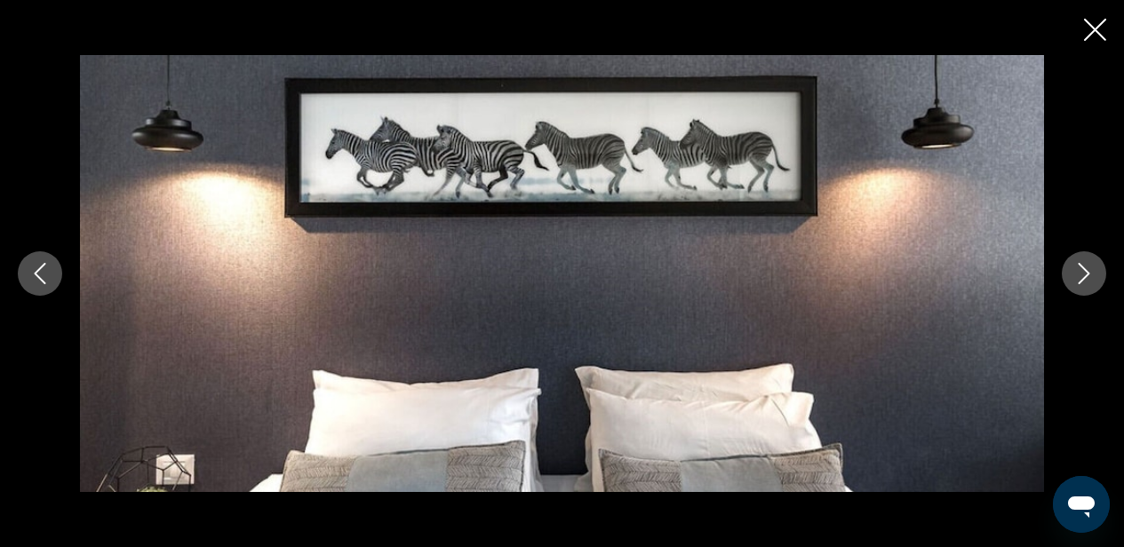
click at [1088, 278] on icon "Next image" at bounding box center [1084, 273] width 21 height 21
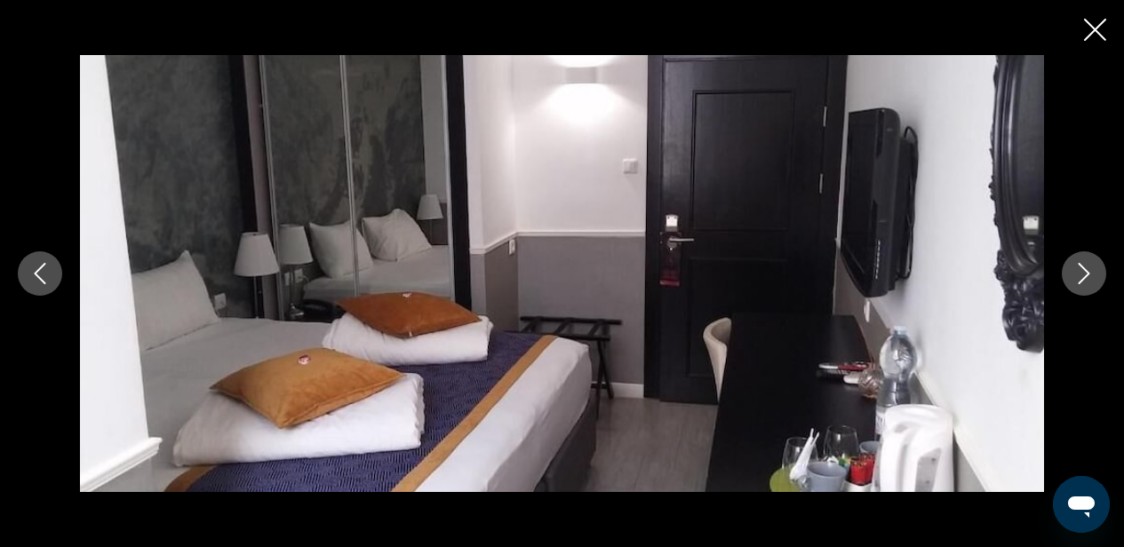
click at [1088, 279] on icon "Next image" at bounding box center [1084, 273] width 21 height 21
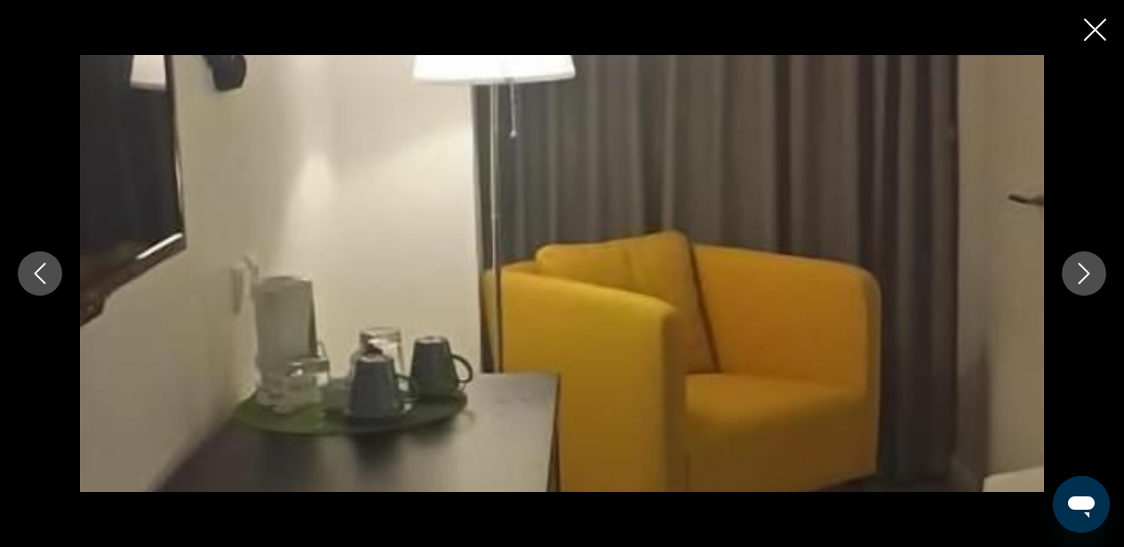
click at [1088, 279] on icon "Next image" at bounding box center [1084, 273] width 21 height 21
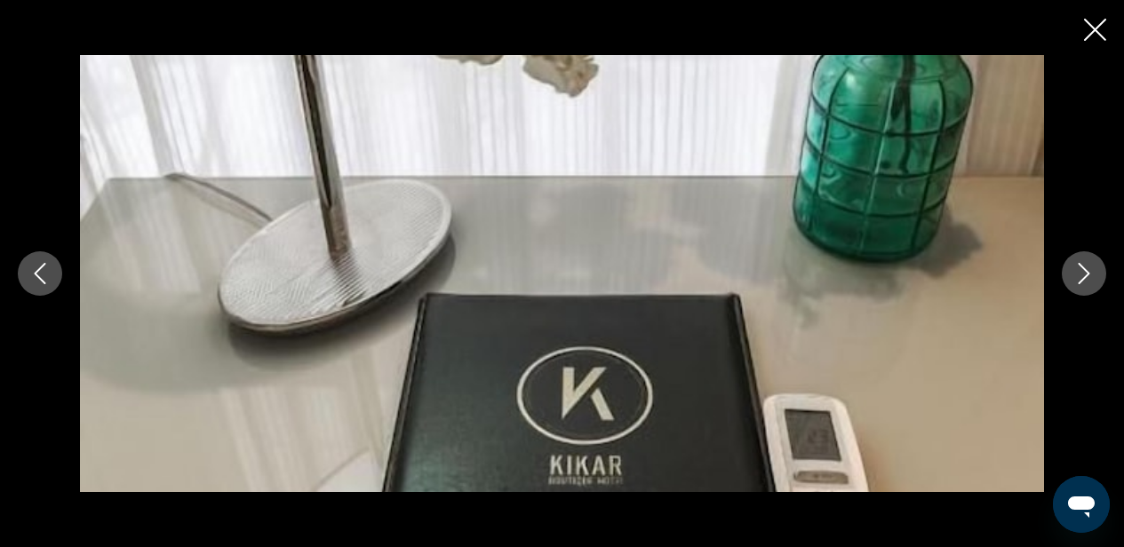
click at [1088, 279] on icon "Next image" at bounding box center [1084, 273] width 21 height 21
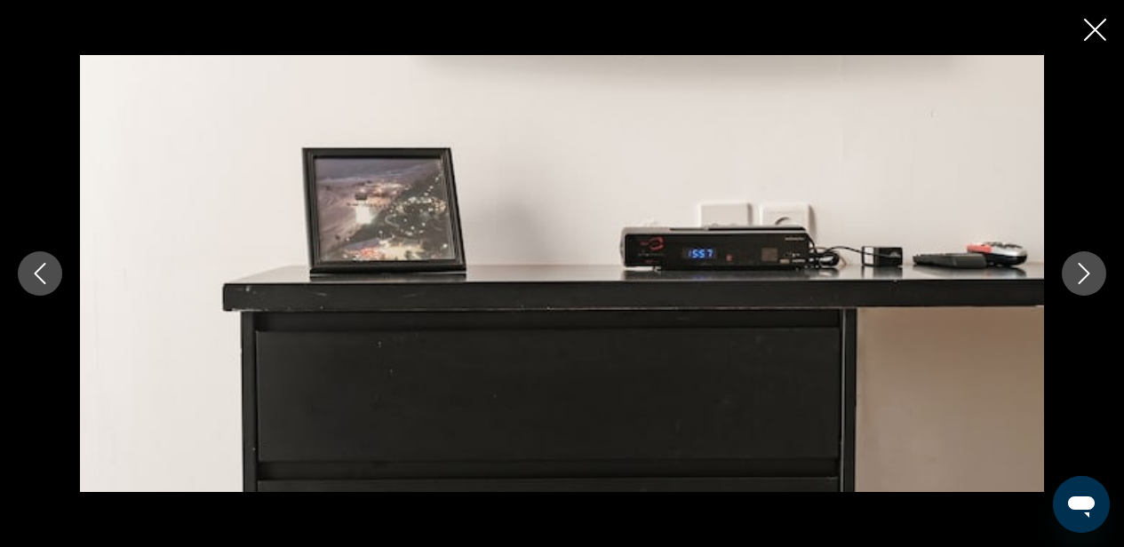
click at [1088, 279] on icon "Next image" at bounding box center [1084, 273] width 21 height 21
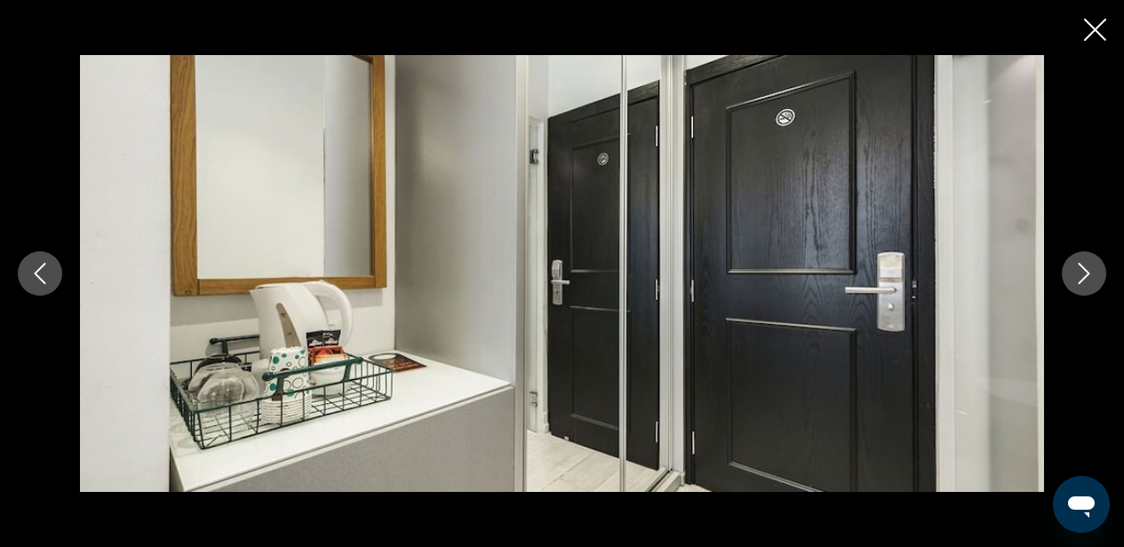
click at [1088, 279] on icon "Next image" at bounding box center [1084, 273] width 21 height 21
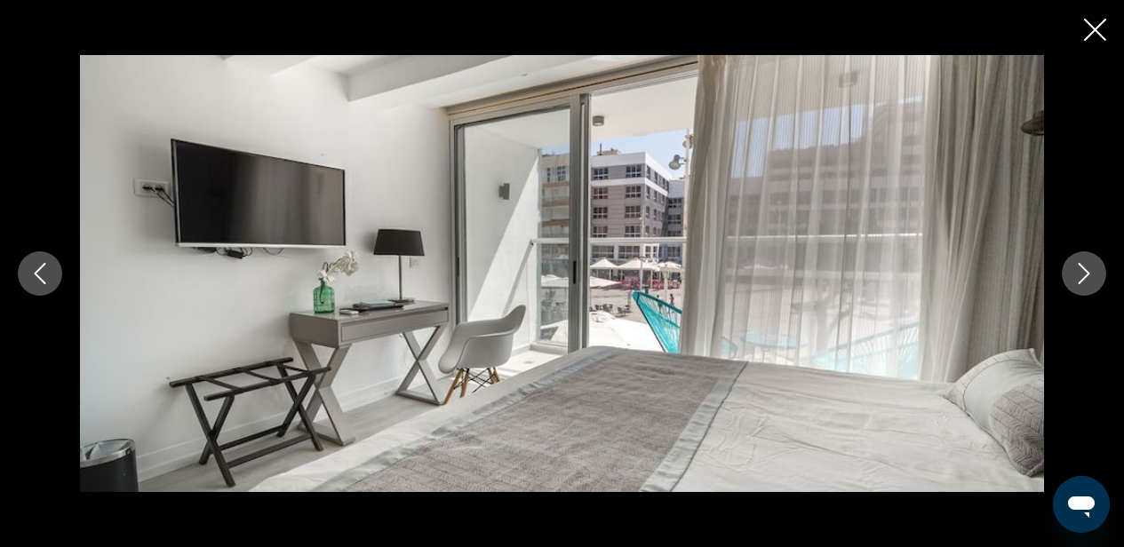
click at [1096, 22] on icon "Close slideshow" at bounding box center [1095, 30] width 22 height 22
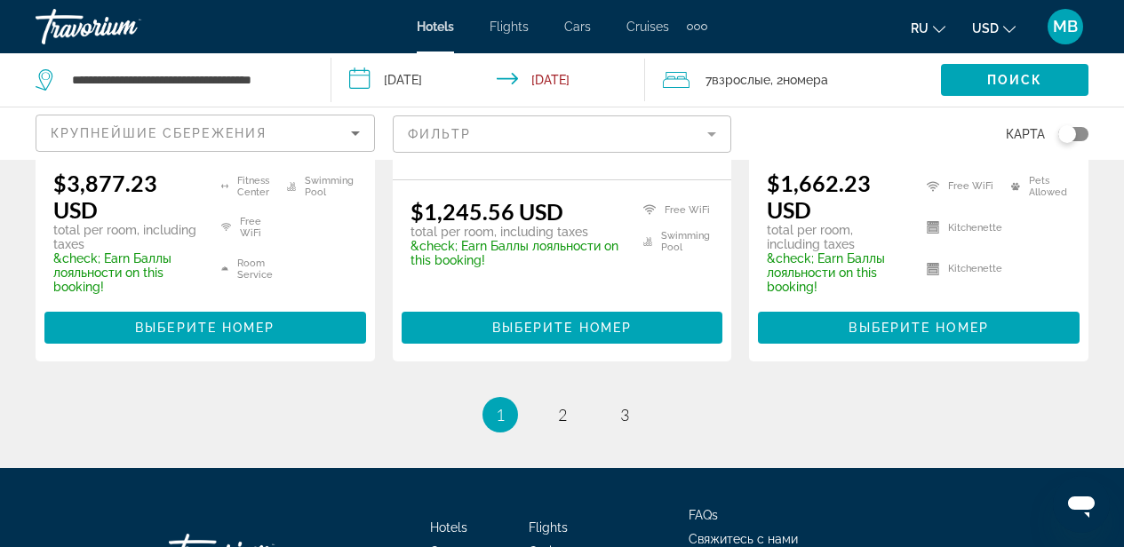
scroll to position [2684, 0]
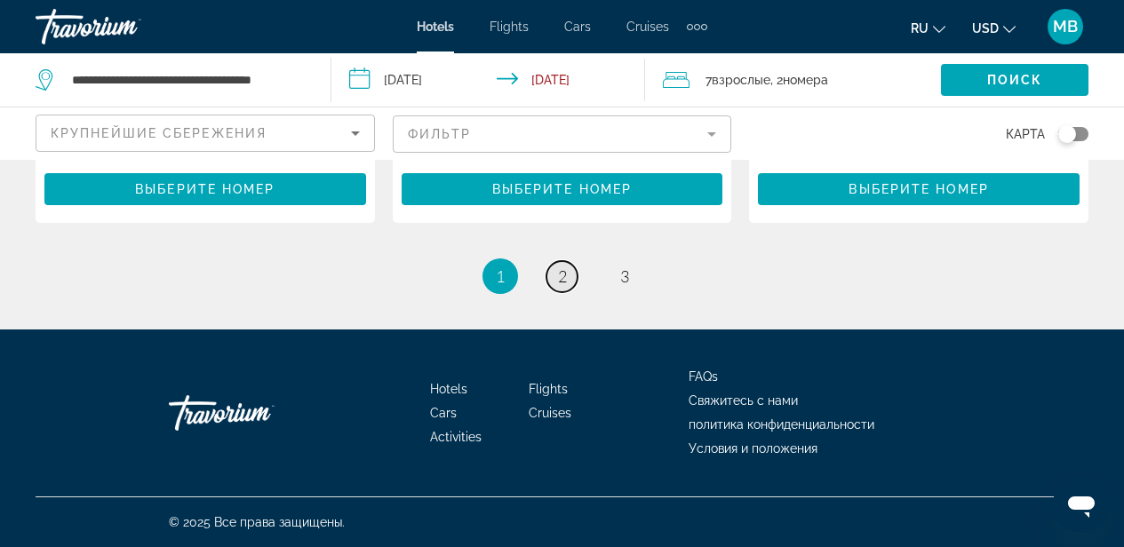
click at [564, 280] on span "2" at bounding box center [562, 277] width 9 height 20
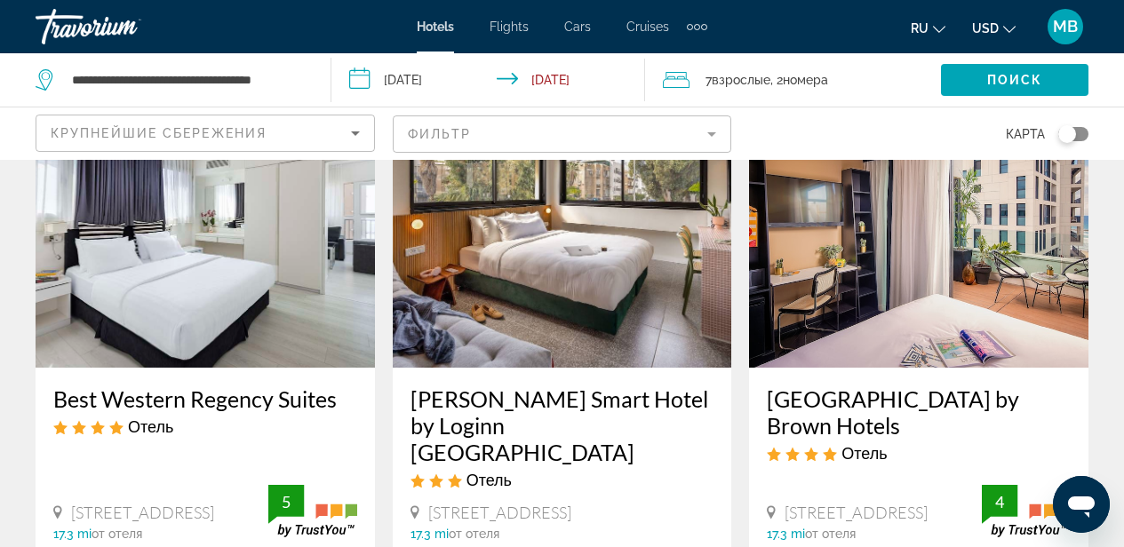
scroll to position [801, 0]
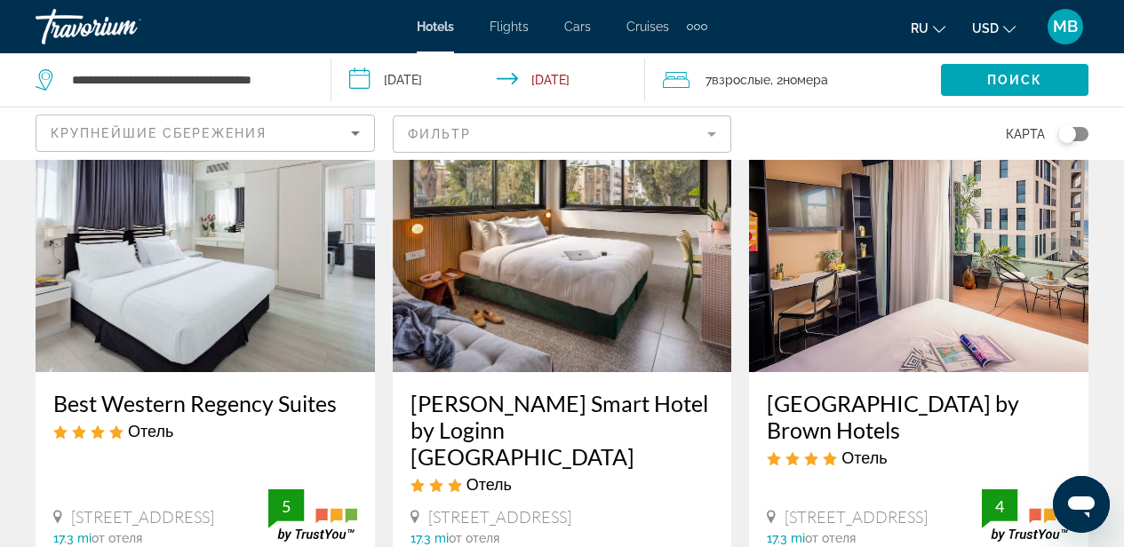
click at [235, 318] on img "Main content" at bounding box center [206, 230] width 340 height 284
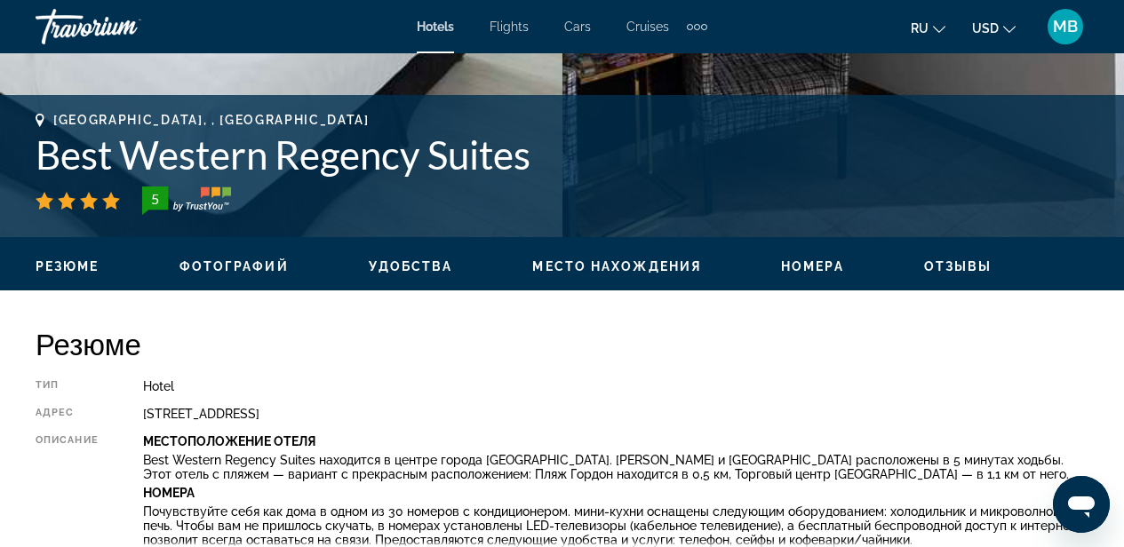
scroll to position [659, 0]
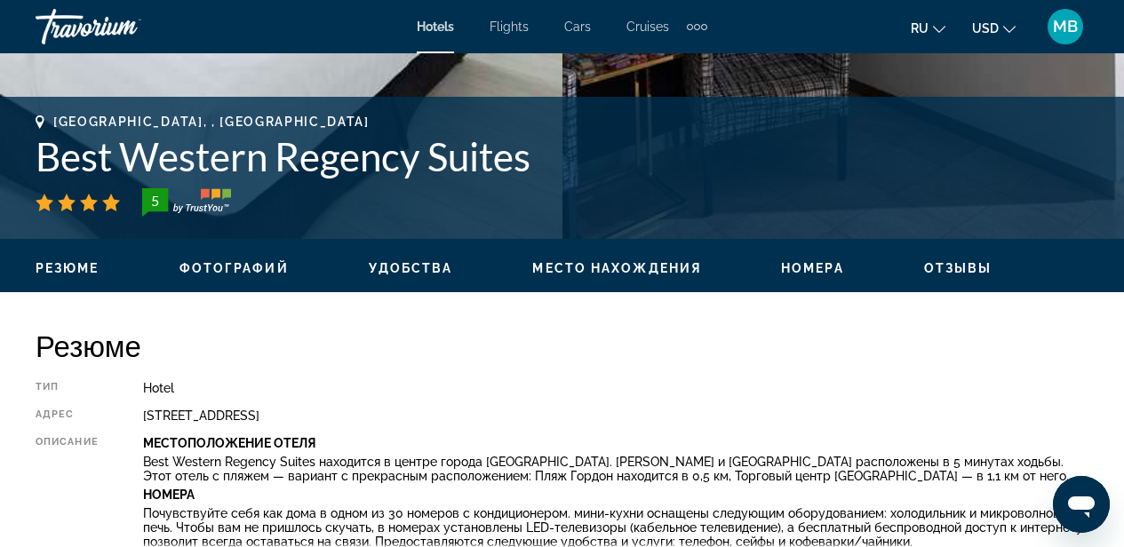
click at [246, 274] on span "Фотографий" at bounding box center [234, 268] width 109 height 14
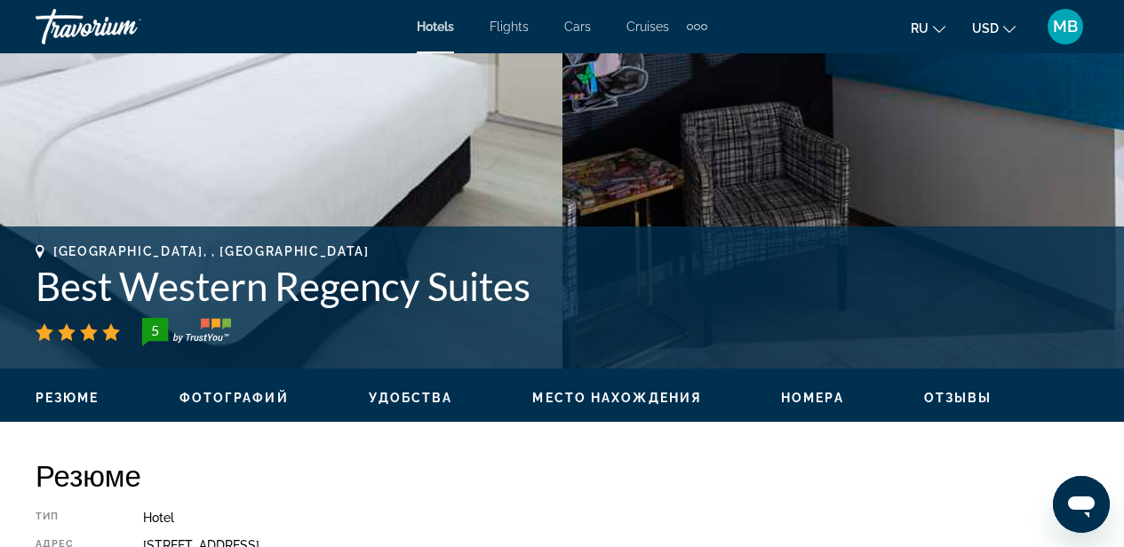
scroll to position [523, 0]
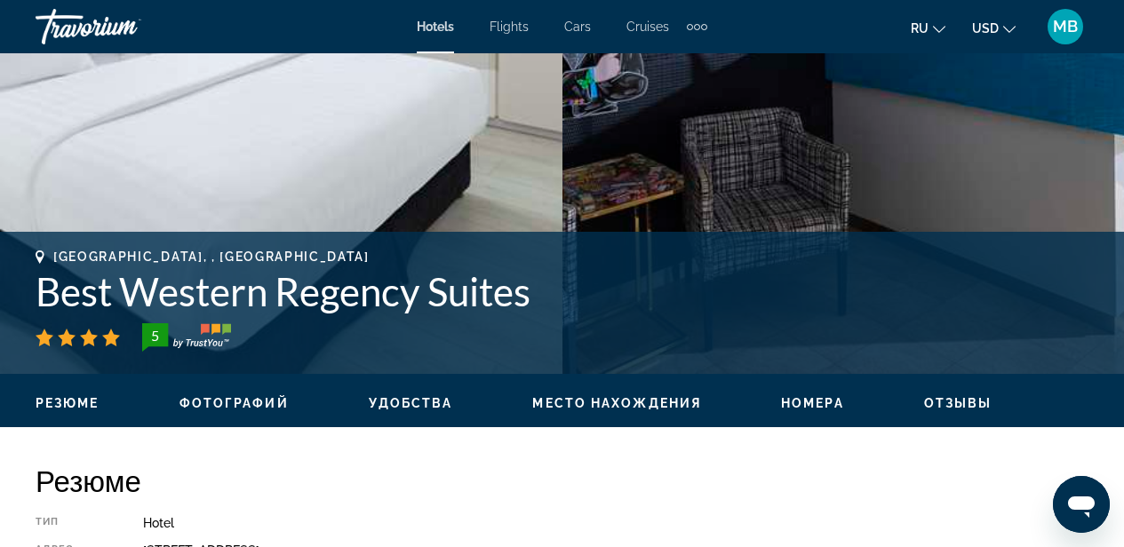
click at [404, 403] on span "Удобства" at bounding box center [411, 403] width 84 height 14
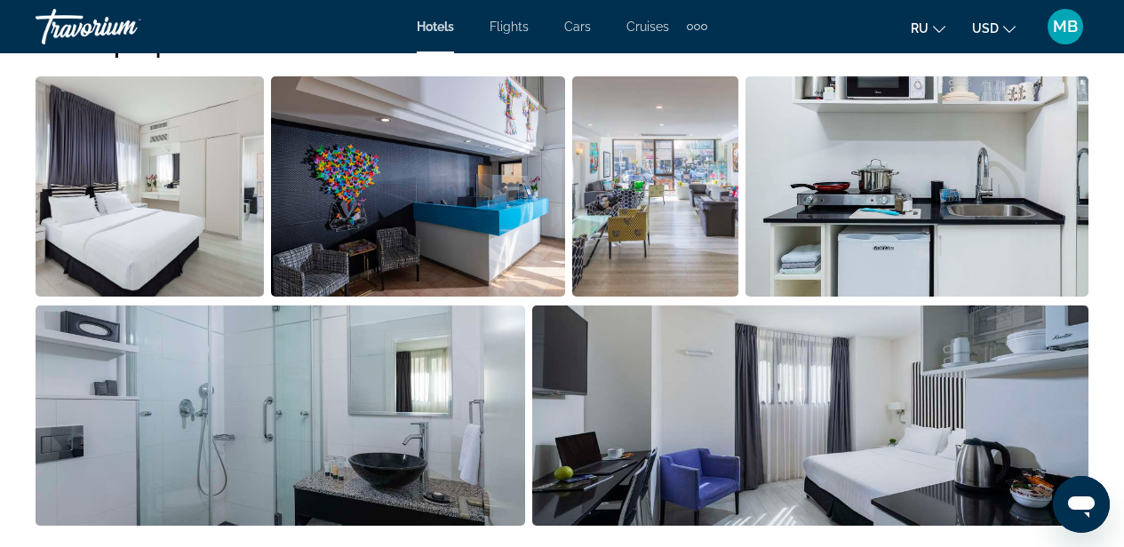
scroll to position [1258, 0]
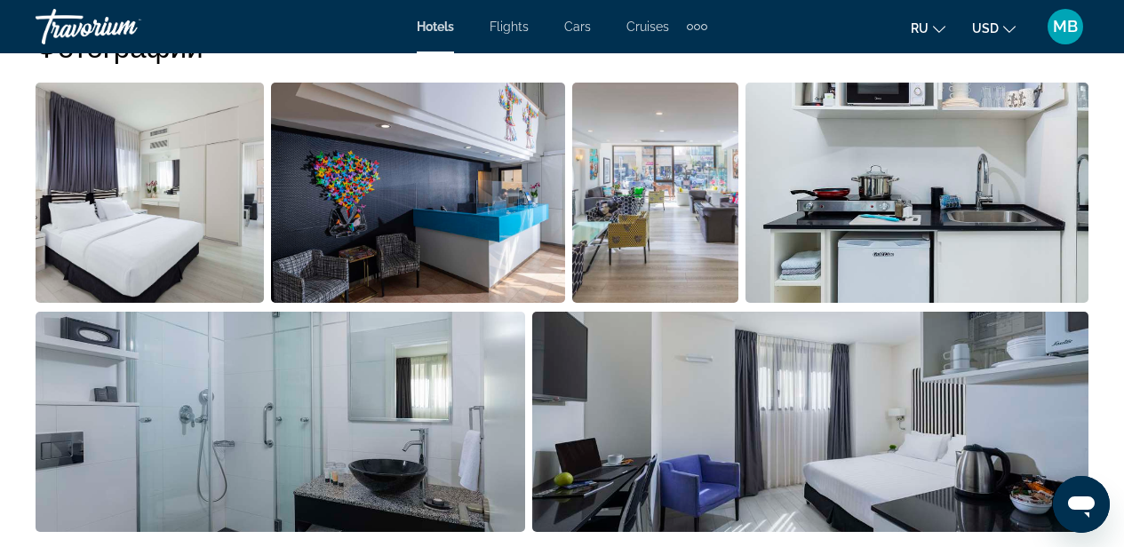
click at [864, 229] on img "Open full-screen image slider" at bounding box center [918, 193] width 344 height 220
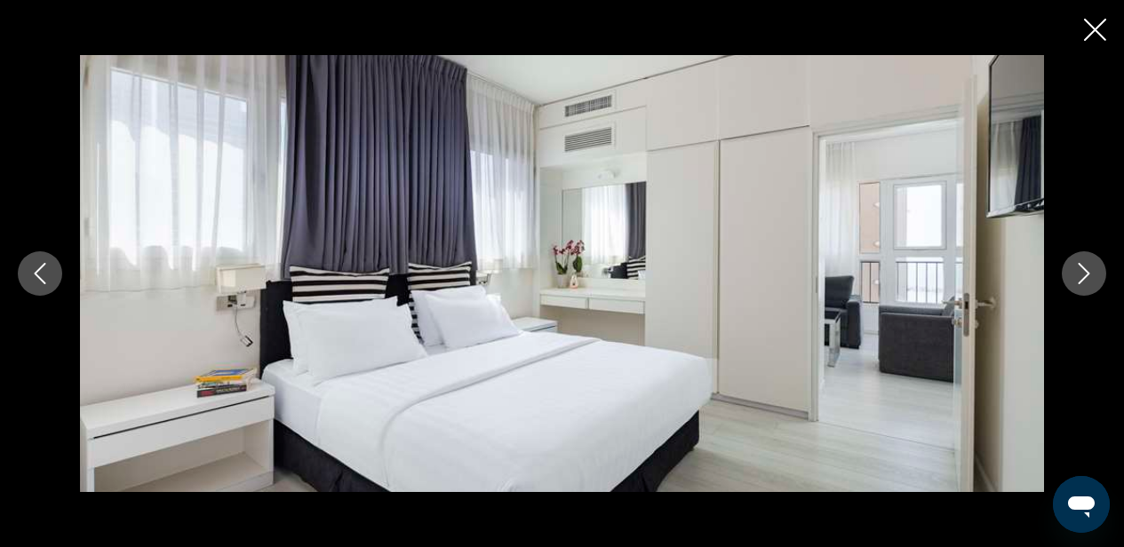
click at [1083, 272] on icon "Next image" at bounding box center [1084, 273] width 21 height 21
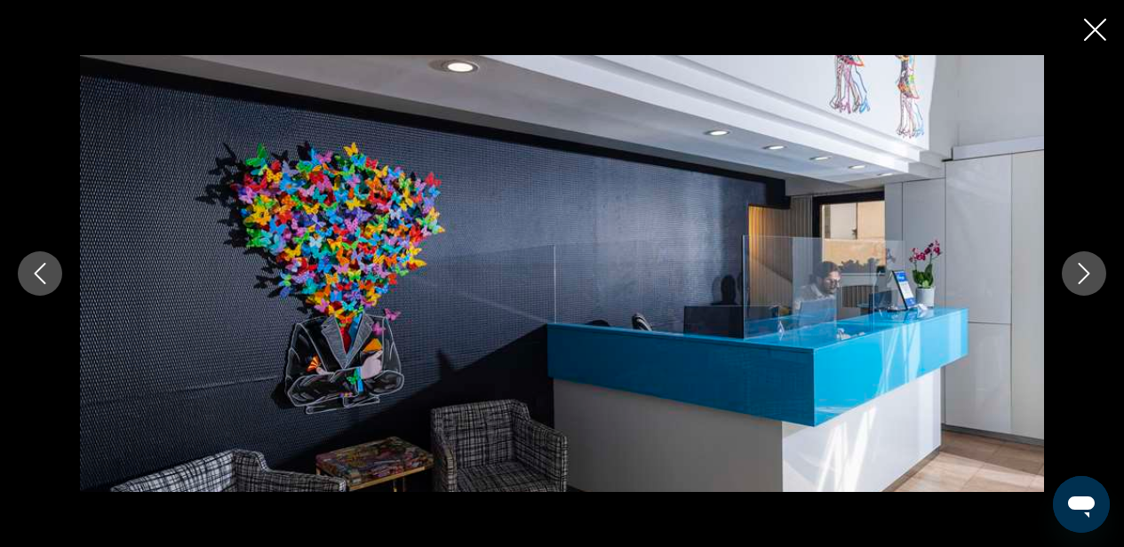
click at [1085, 277] on icon "Next image" at bounding box center [1085, 273] width 12 height 21
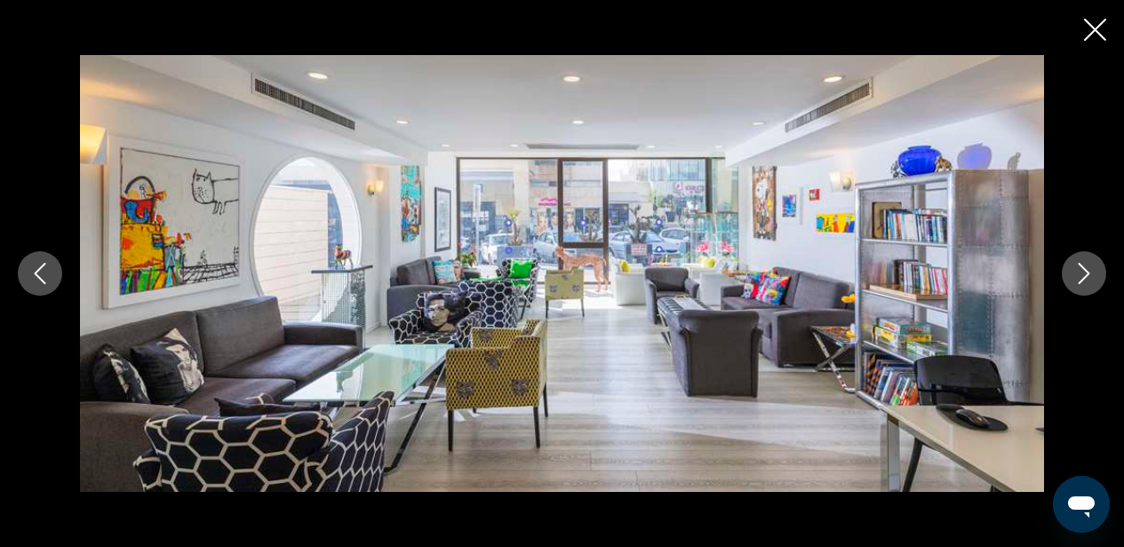
click at [1085, 280] on icon "Next image" at bounding box center [1084, 273] width 21 height 21
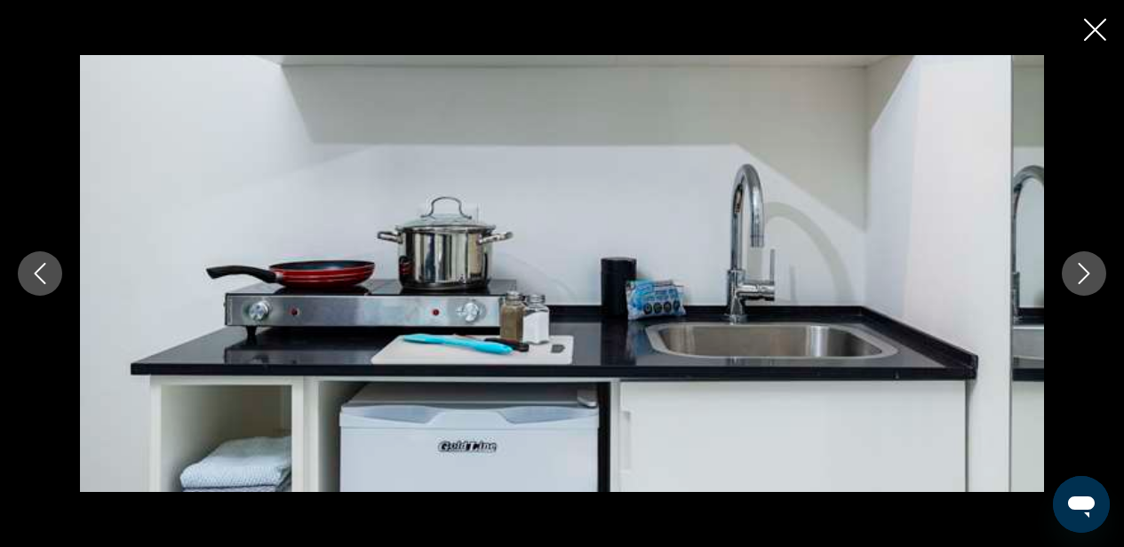
click at [1085, 281] on icon "Next image" at bounding box center [1084, 273] width 21 height 21
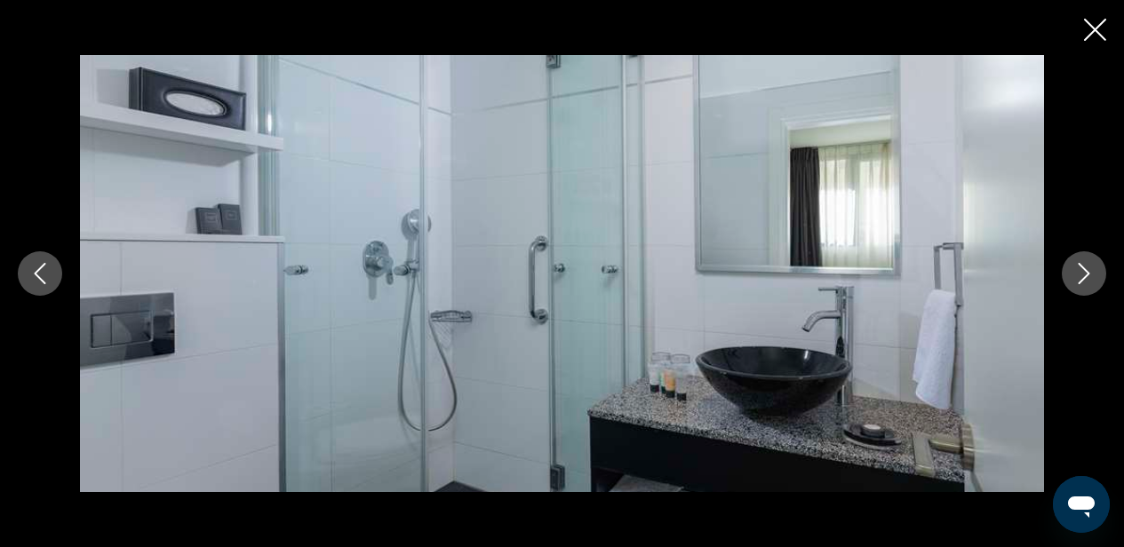
click at [1085, 281] on icon "Next image" at bounding box center [1084, 273] width 21 height 21
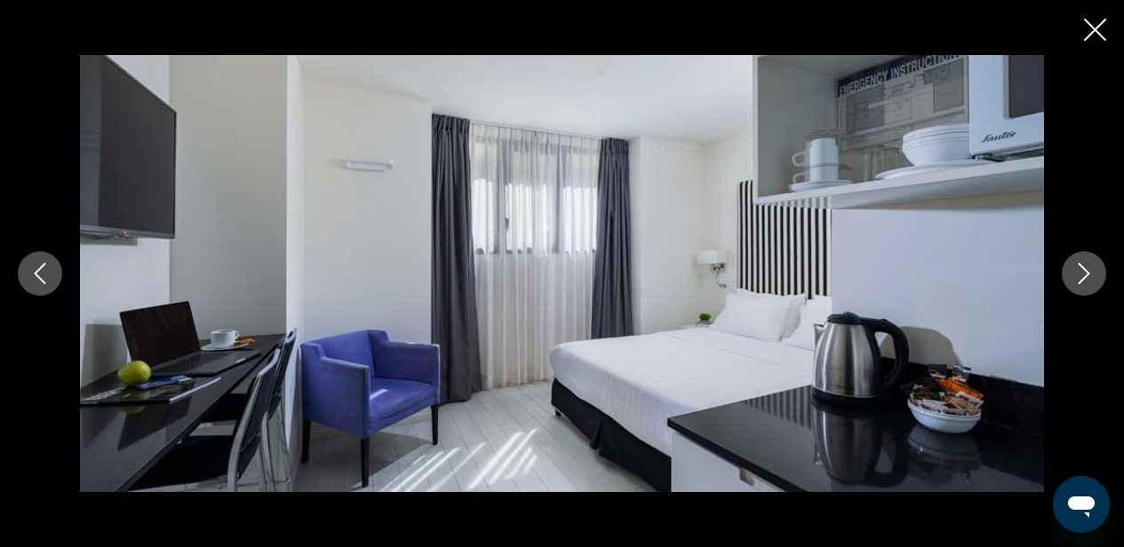
click at [1085, 281] on icon "Next image" at bounding box center [1084, 273] width 21 height 21
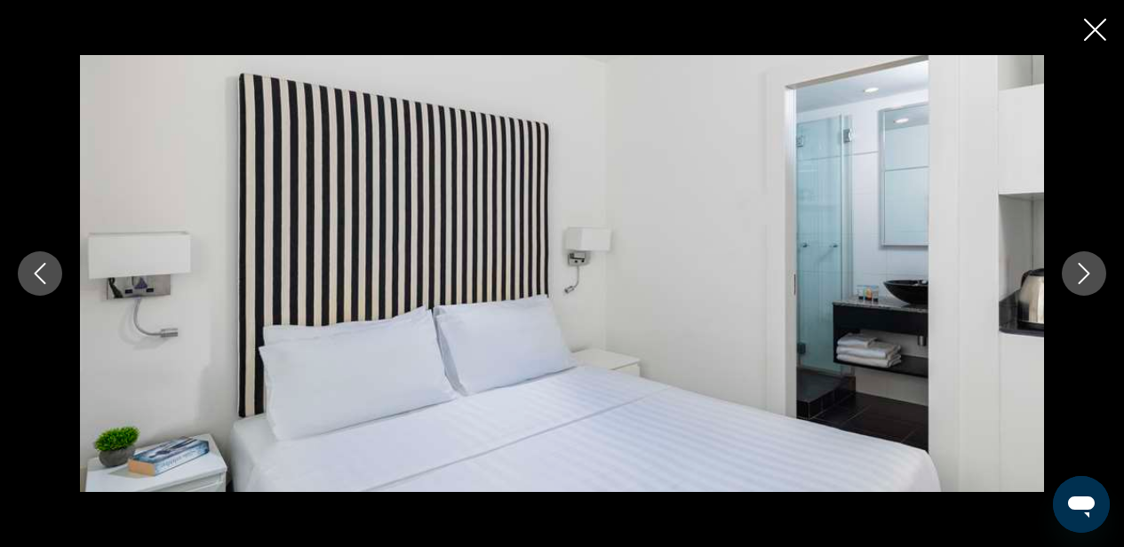
click at [47, 281] on icon "Previous image" at bounding box center [39, 273] width 21 height 21
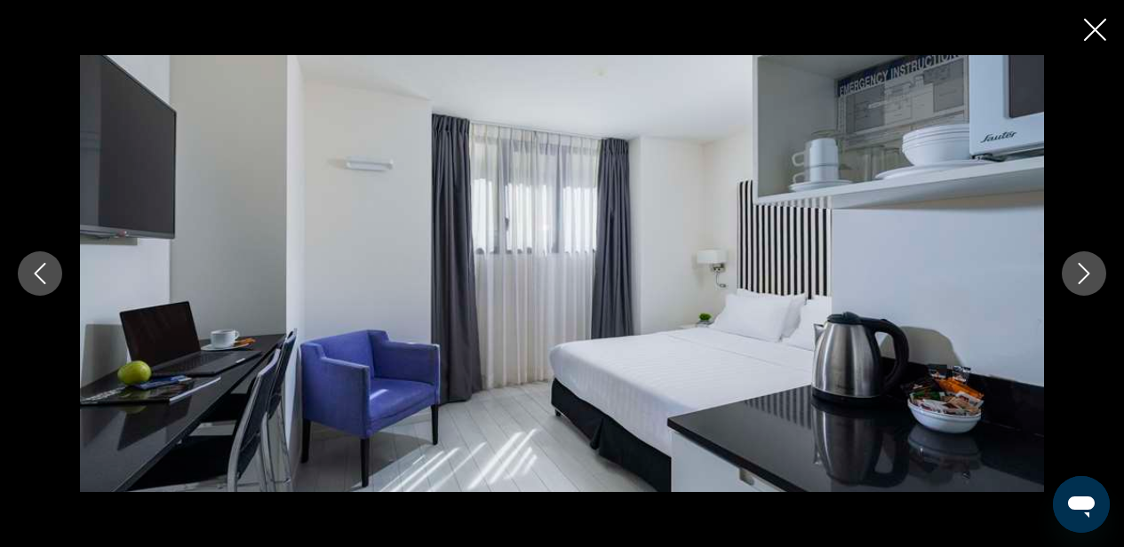
click at [1093, 276] on icon "Next image" at bounding box center [1084, 273] width 21 height 21
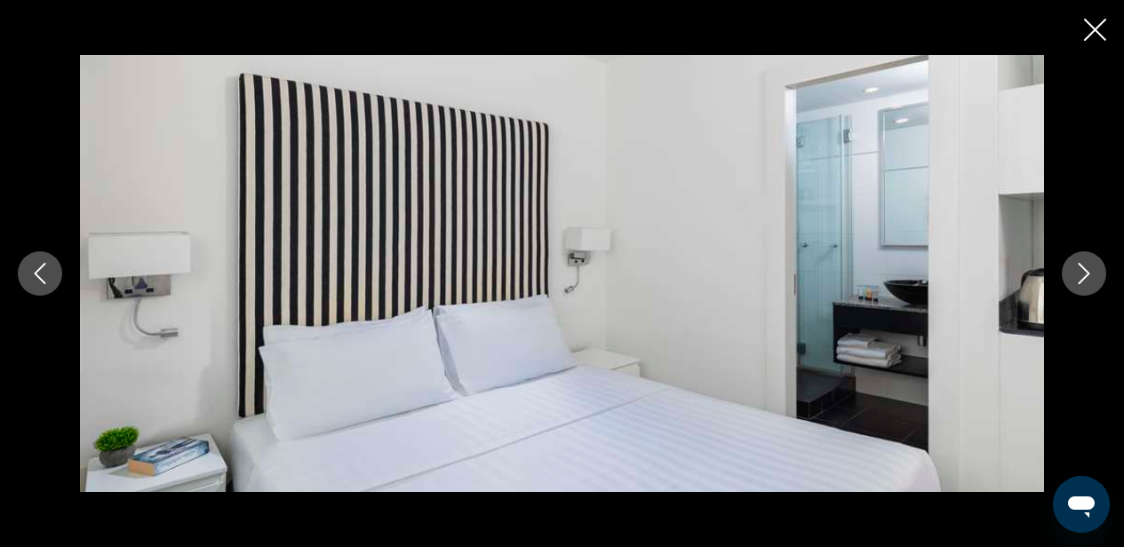
click at [1087, 282] on icon "Next image" at bounding box center [1084, 273] width 21 height 21
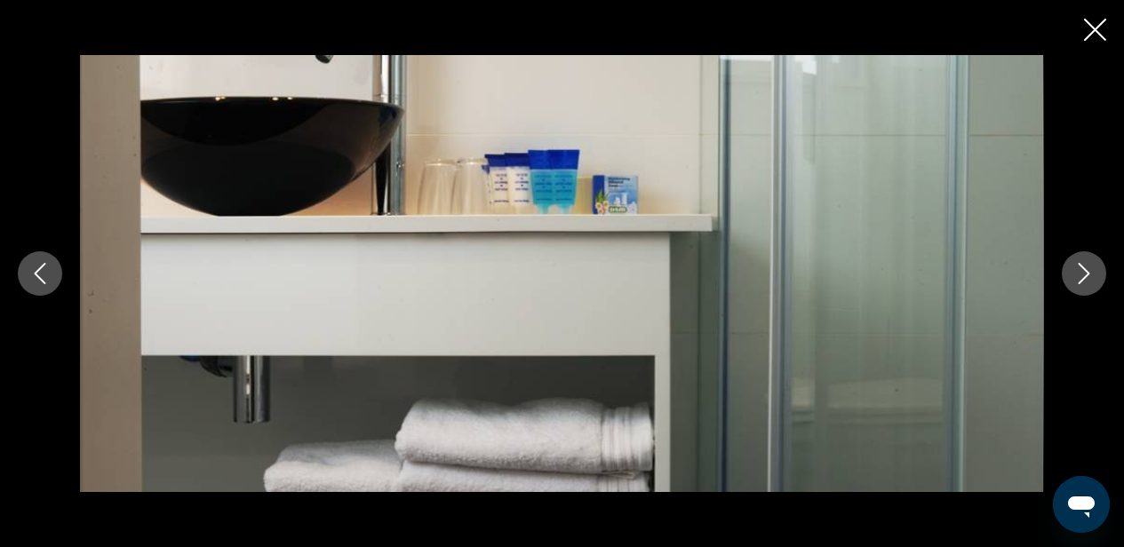
click at [1087, 283] on icon "Next image" at bounding box center [1084, 273] width 21 height 21
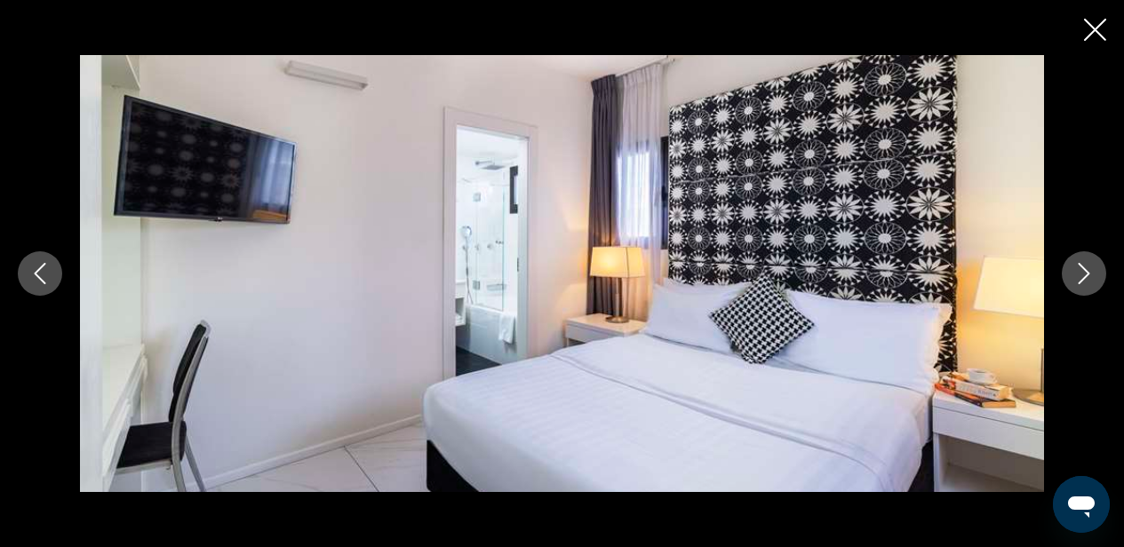
click at [1087, 282] on icon "Next image" at bounding box center [1084, 273] width 21 height 21
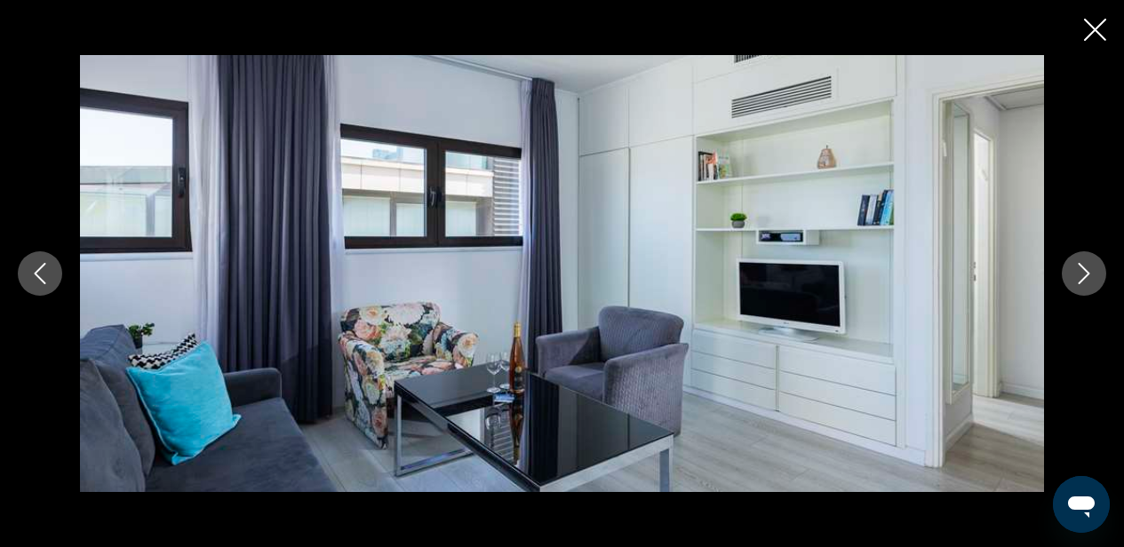
click at [1087, 283] on icon "Next image" at bounding box center [1084, 273] width 21 height 21
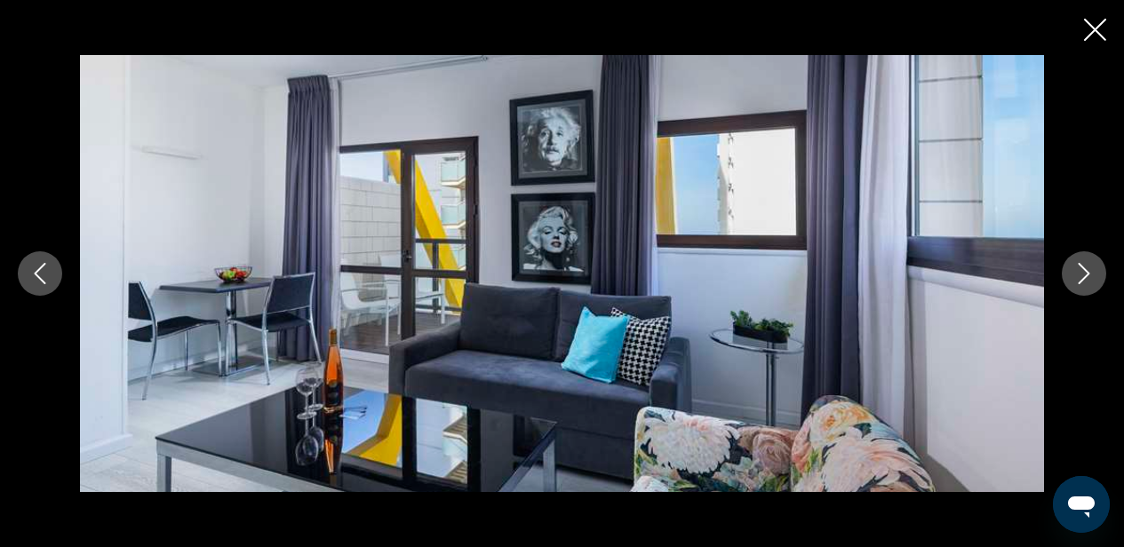
click at [1087, 284] on icon "Next image" at bounding box center [1084, 273] width 21 height 21
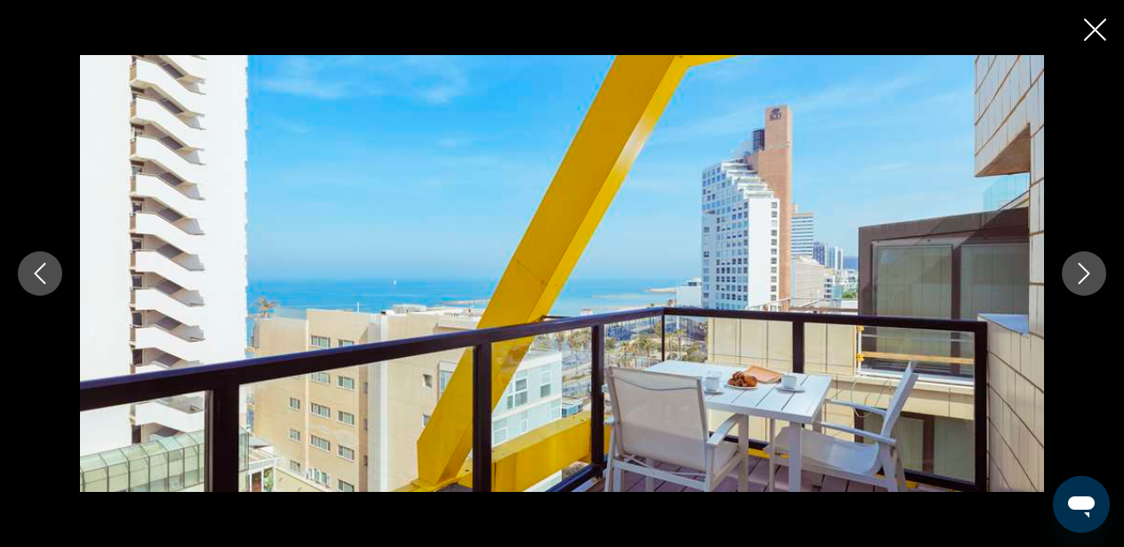
click at [1087, 284] on button "Next image" at bounding box center [1084, 274] width 44 height 44
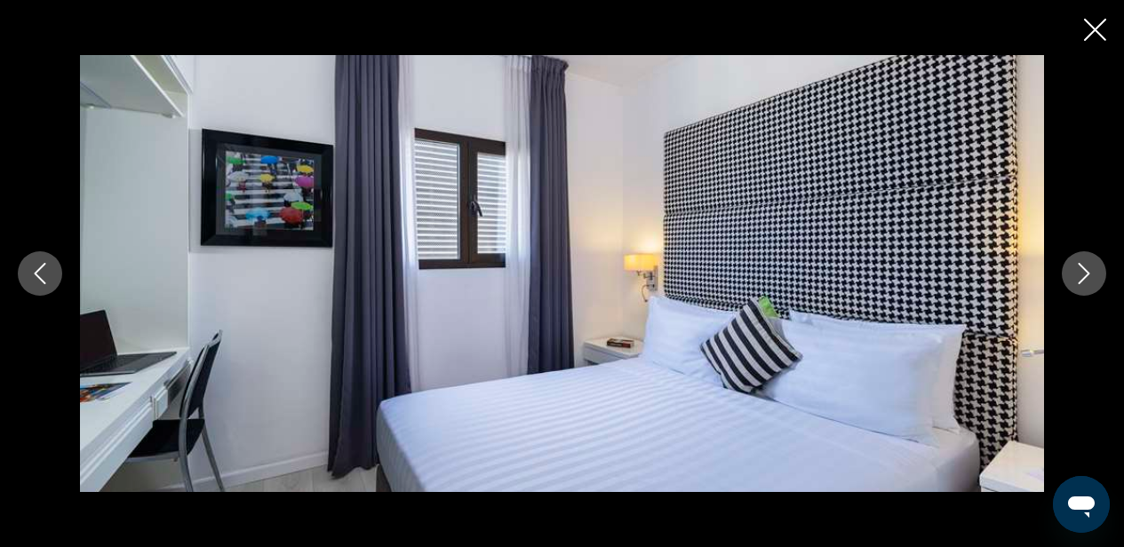
click at [1082, 273] on icon "Next image" at bounding box center [1084, 273] width 21 height 21
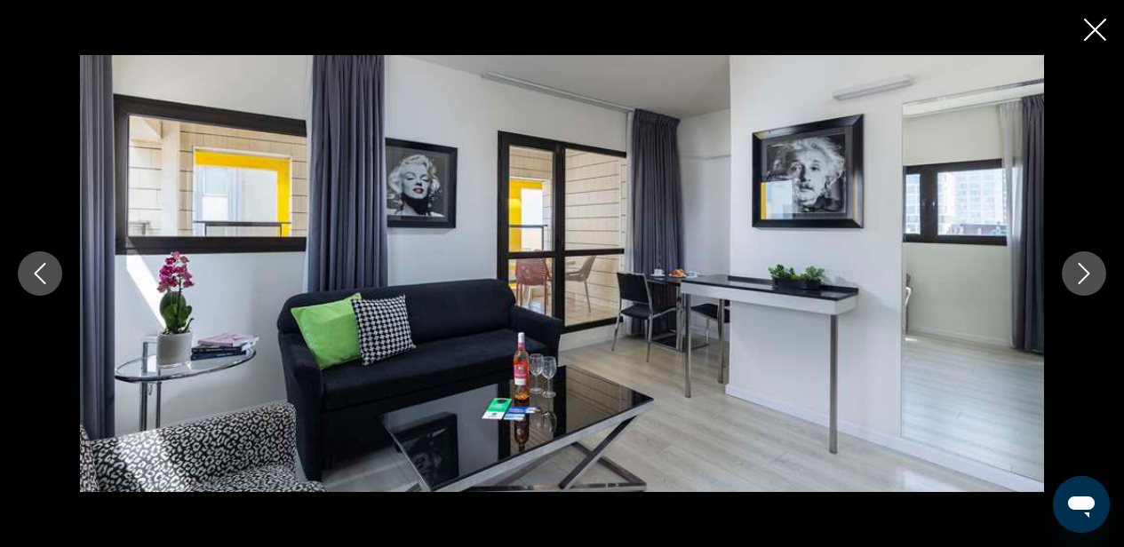
click at [1082, 271] on icon "Next image" at bounding box center [1084, 273] width 21 height 21
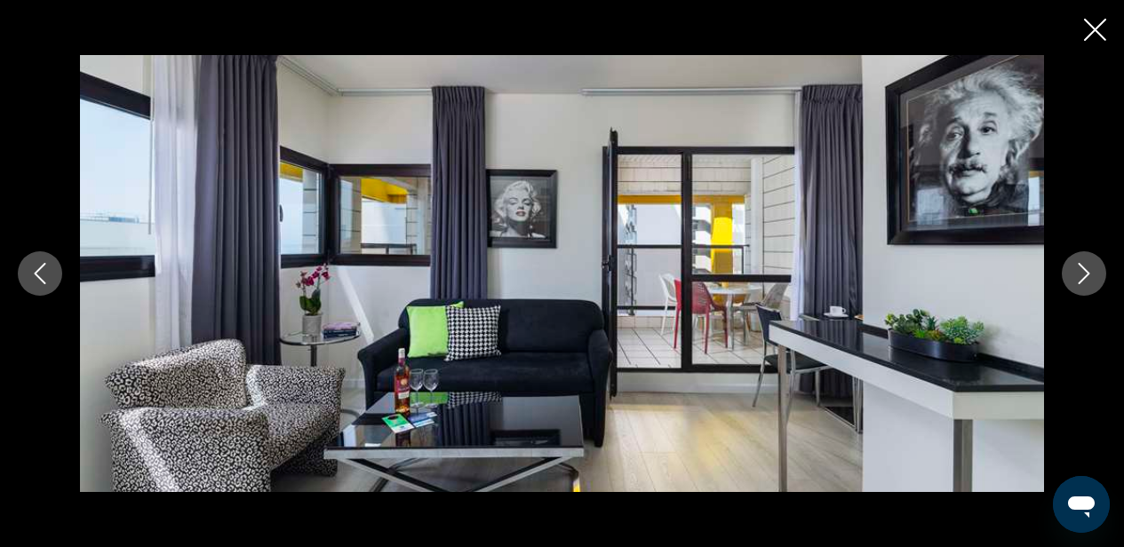
click at [1085, 275] on icon "Next image" at bounding box center [1084, 273] width 21 height 21
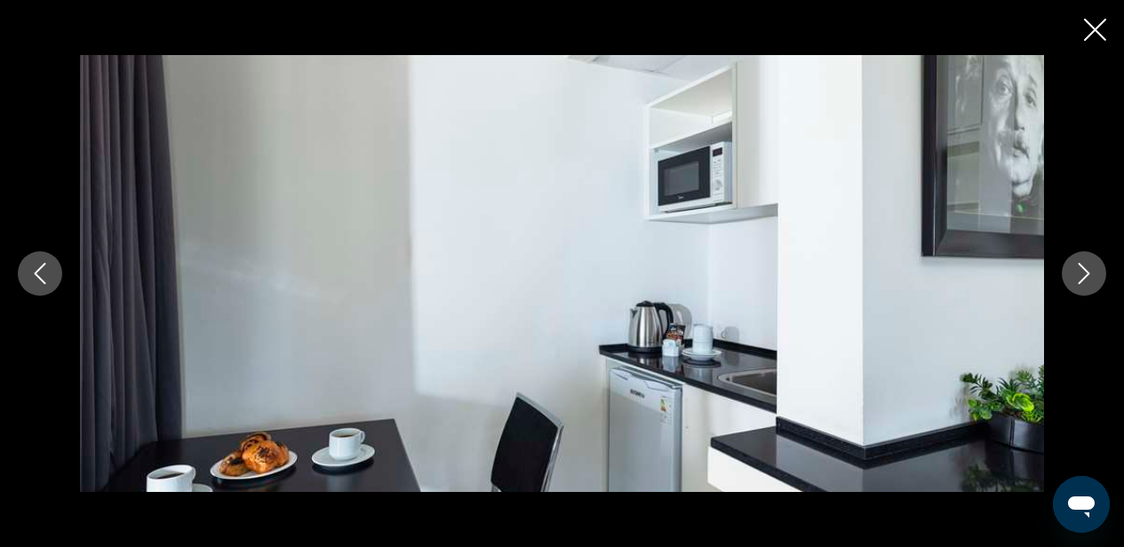
click at [1086, 274] on icon "Next image" at bounding box center [1084, 273] width 21 height 21
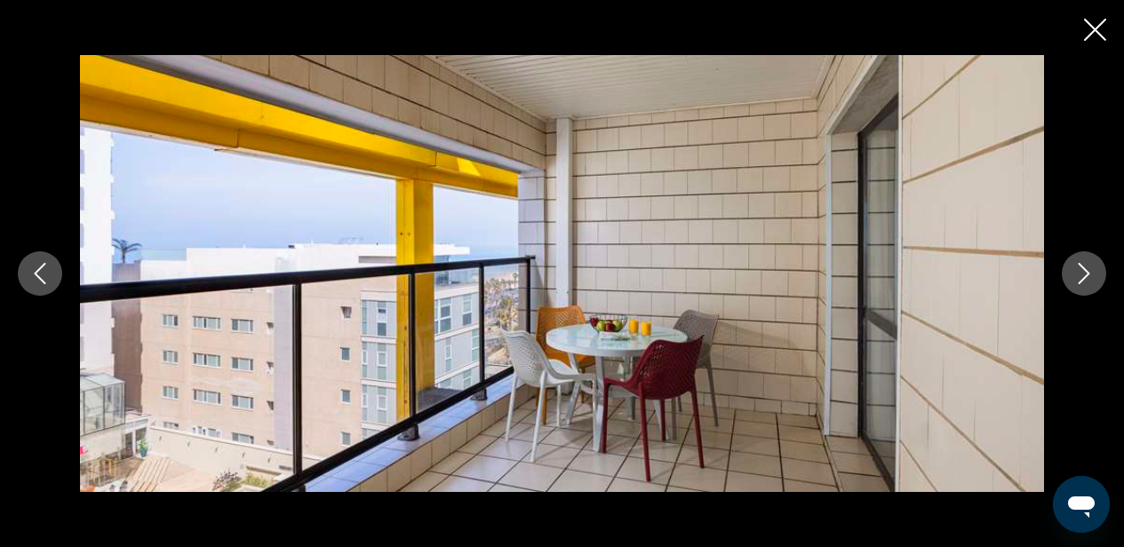
click at [1087, 274] on icon "Next image" at bounding box center [1084, 273] width 21 height 21
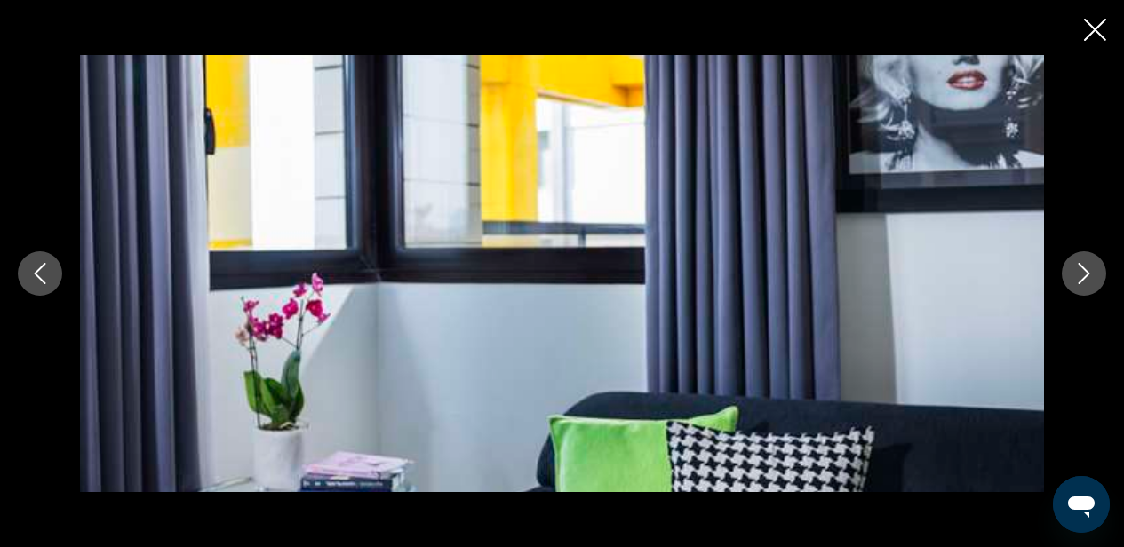
click at [1087, 274] on icon "Next image" at bounding box center [1084, 273] width 21 height 21
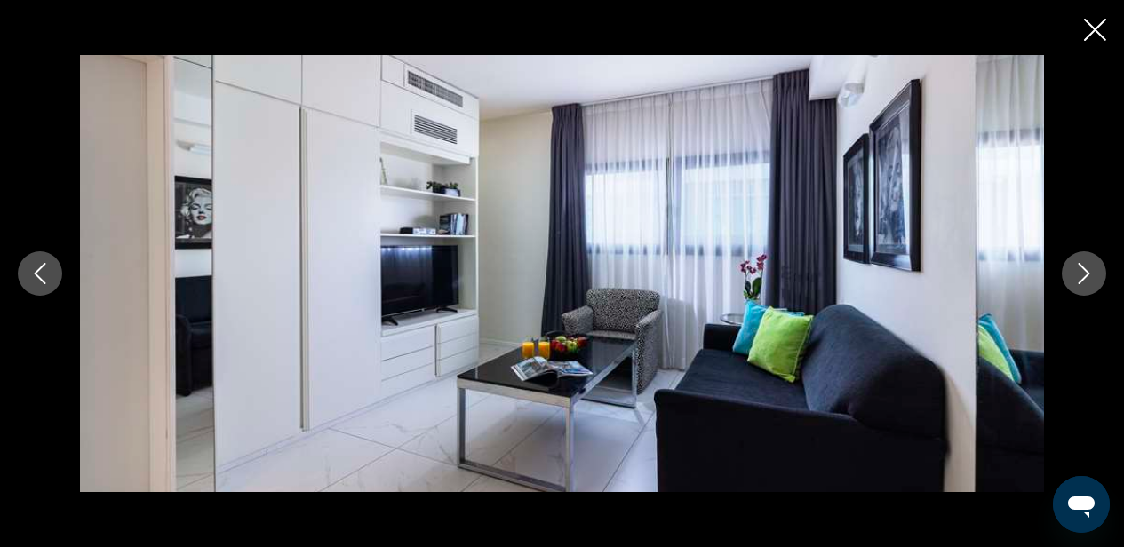
click at [1090, 274] on icon "Next image" at bounding box center [1084, 273] width 21 height 21
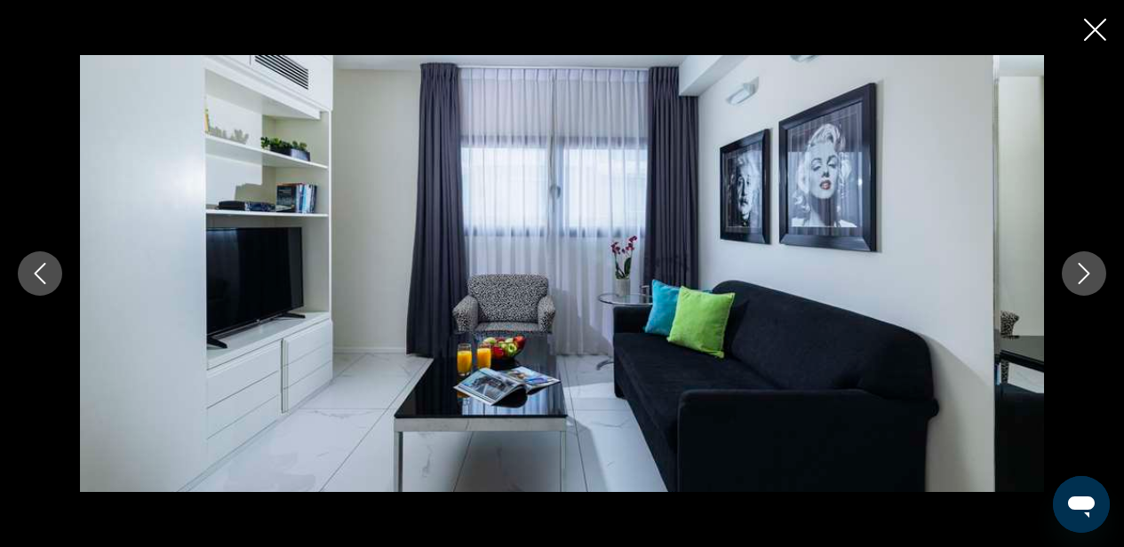
click at [1090, 274] on icon "Next image" at bounding box center [1084, 273] width 21 height 21
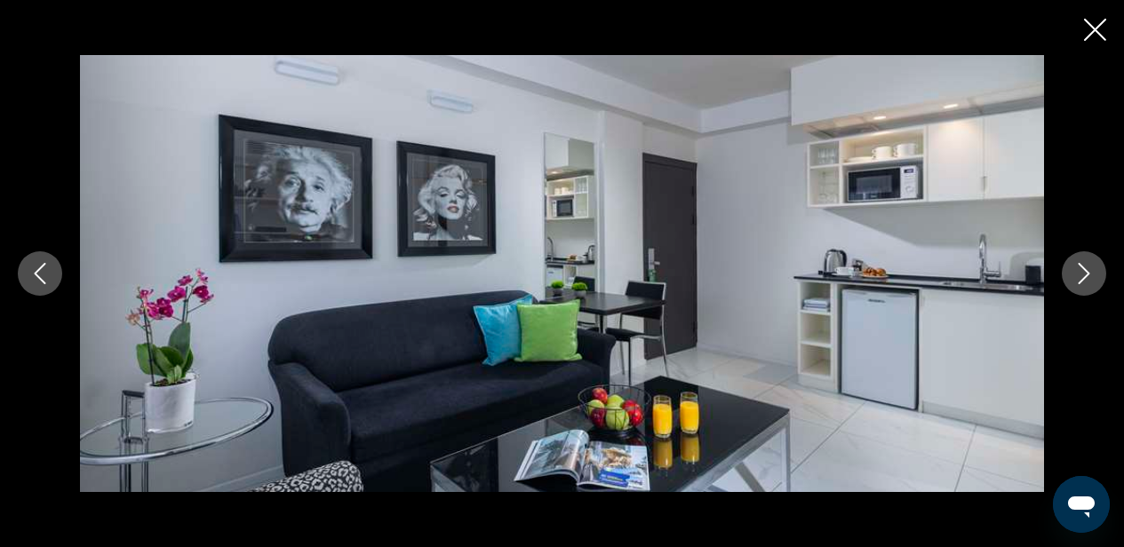
click at [1090, 274] on icon "Next image" at bounding box center [1084, 273] width 21 height 21
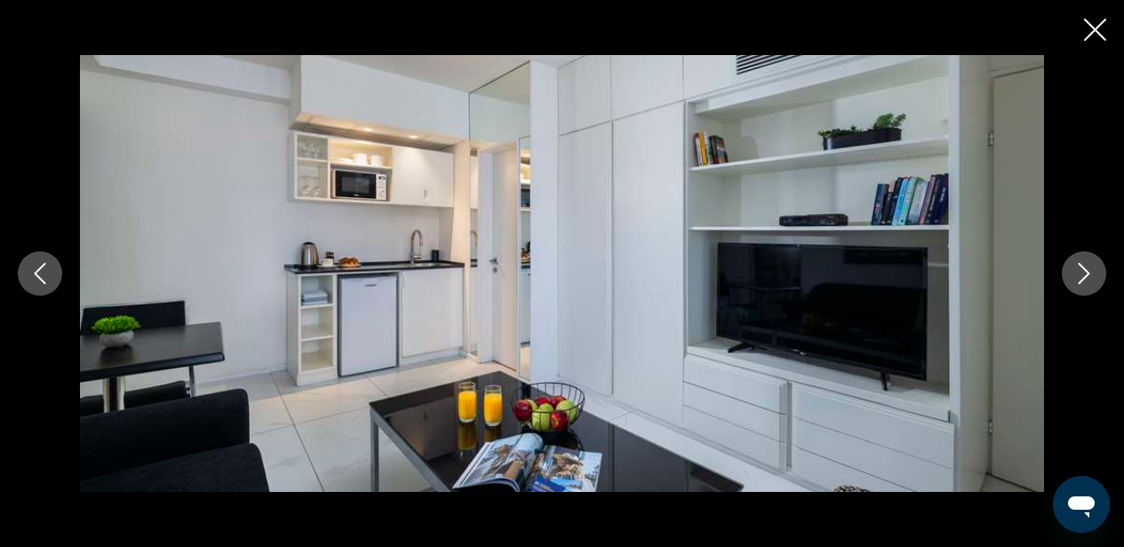
click at [1090, 273] on icon "Next image" at bounding box center [1084, 273] width 21 height 21
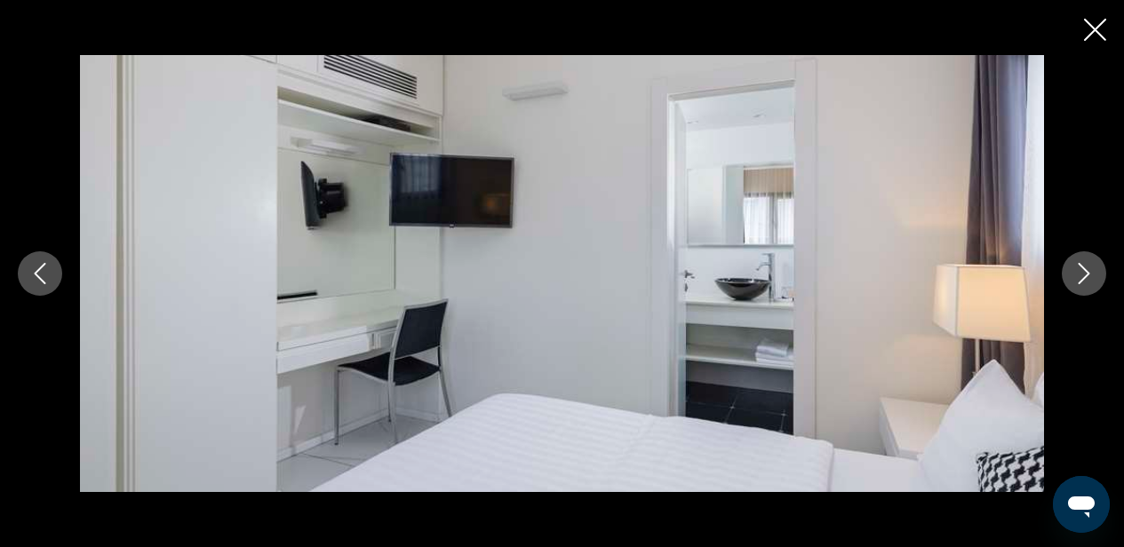
click at [1090, 274] on icon "Next image" at bounding box center [1084, 273] width 21 height 21
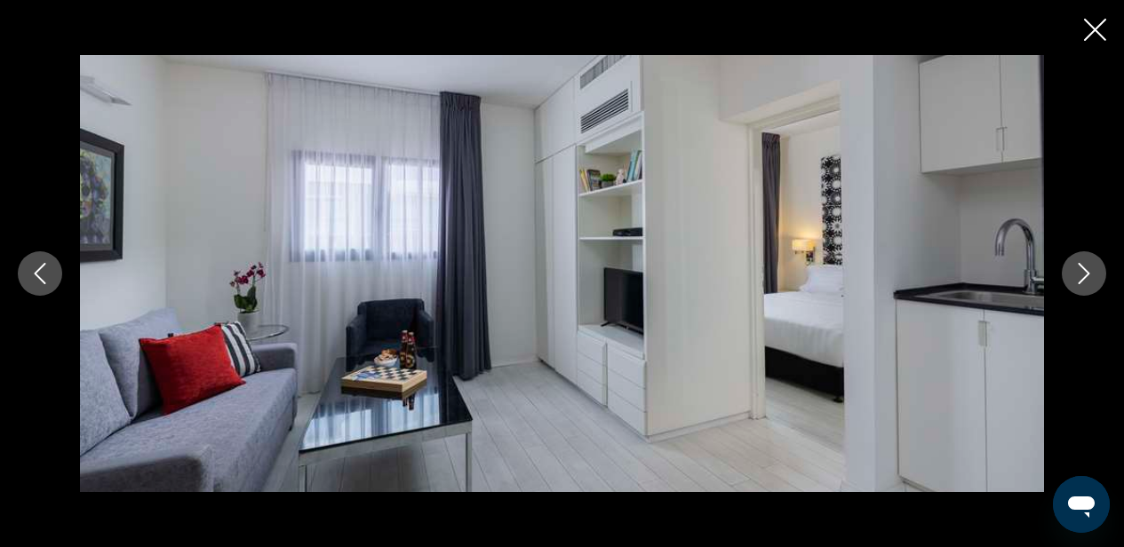
click at [1090, 273] on icon "Next image" at bounding box center [1084, 273] width 21 height 21
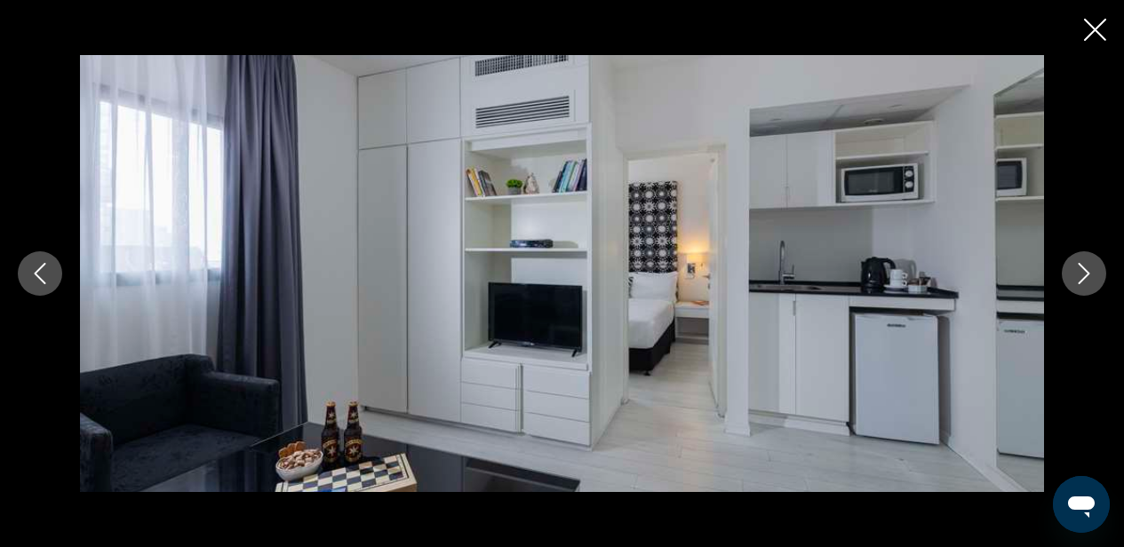
click at [1090, 273] on icon "Next image" at bounding box center [1084, 273] width 21 height 21
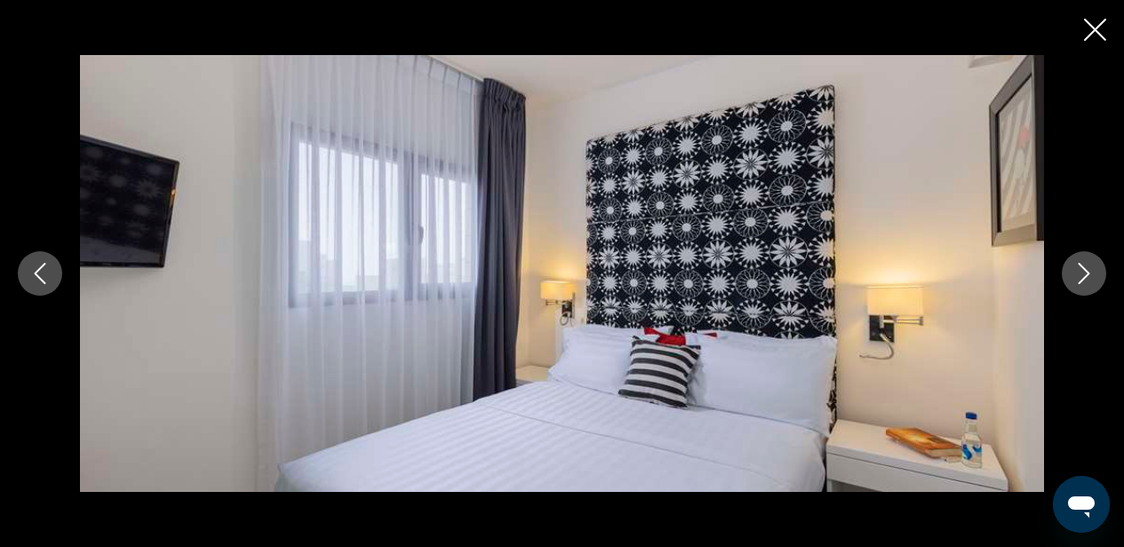
click at [1090, 273] on icon "Next image" at bounding box center [1084, 273] width 21 height 21
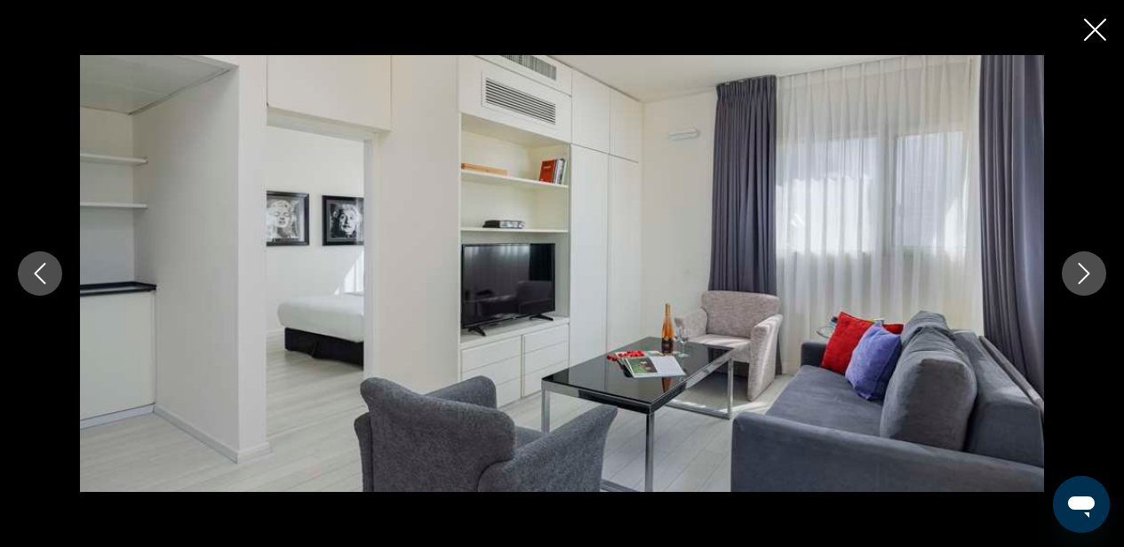
click at [1090, 272] on icon "Next image" at bounding box center [1084, 273] width 21 height 21
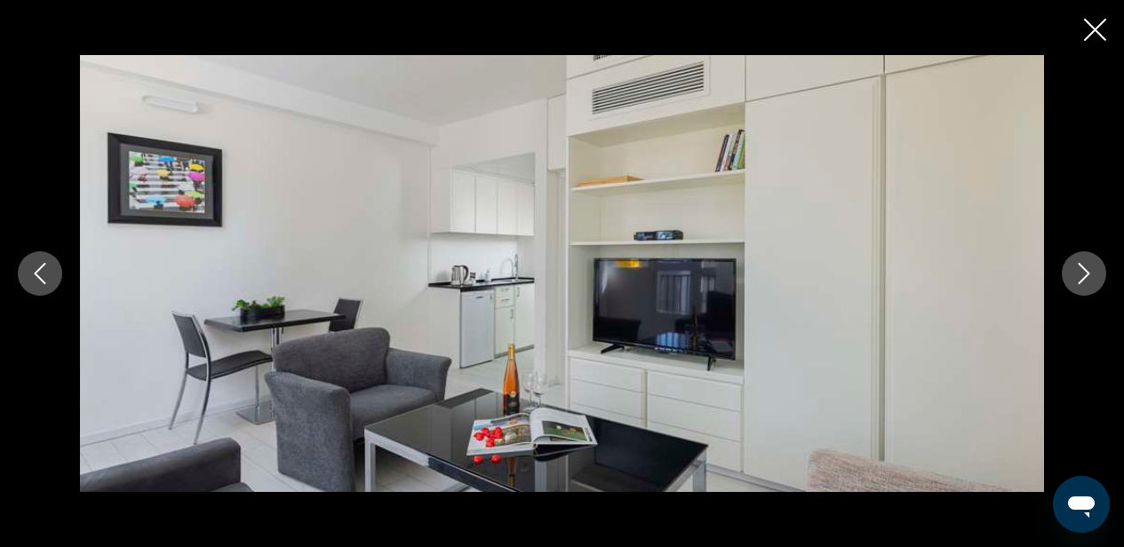
click at [1090, 272] on icon "Next image" at bounding box center [1084, 273] width 21 height 21
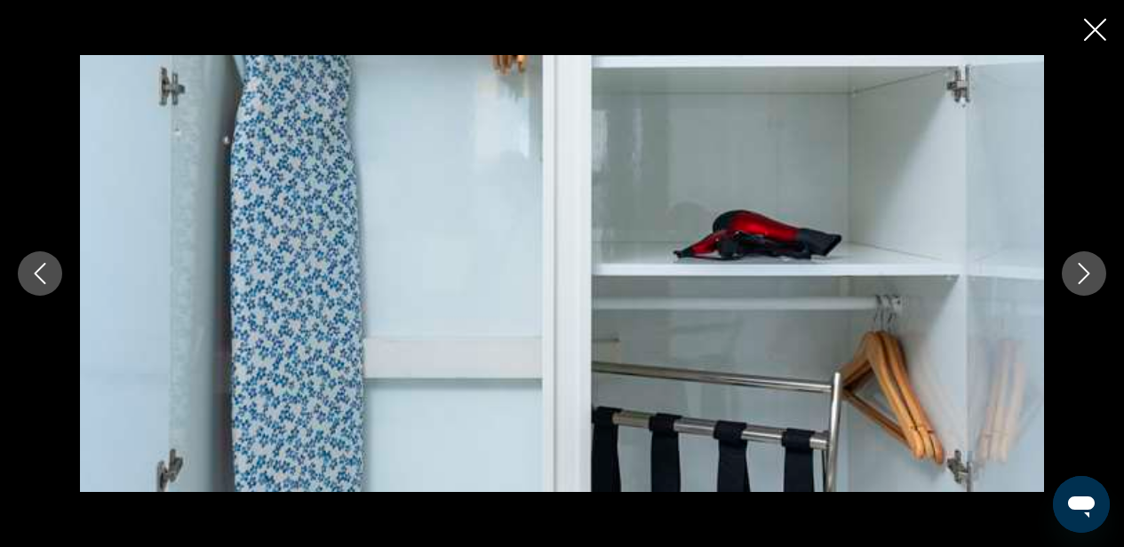
click at [1090, 272] on icon "Next image" at bounding box center [1084, 273] width 21 height 21
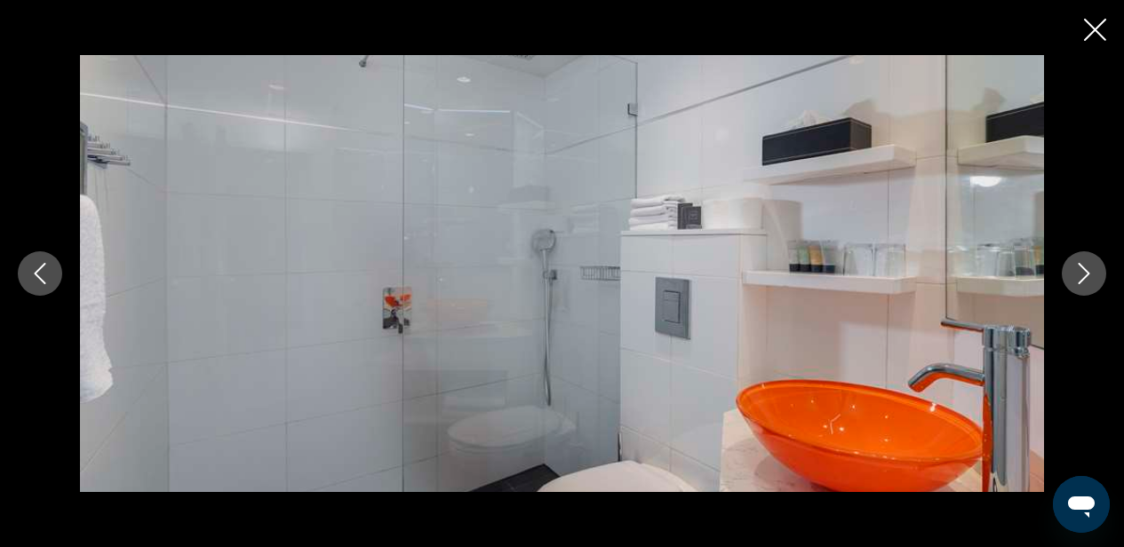
click at [1090, 273] on icon "Next image" at bounding box center [1084, 273] width 21 height 21
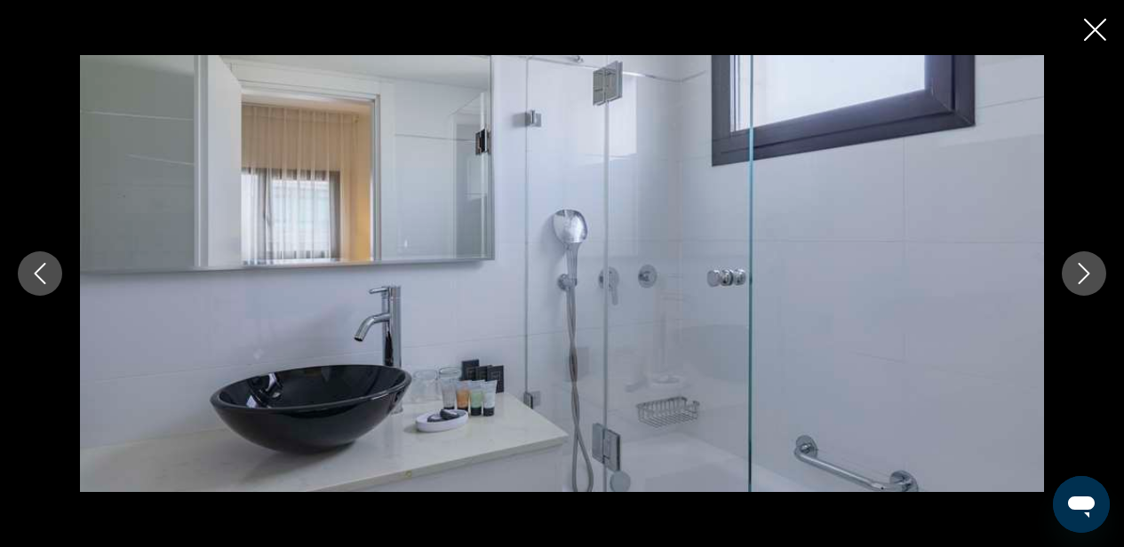
click at [1090, 273] on icon "Next image" at bounding box center [1084, 273] width 21 height 21
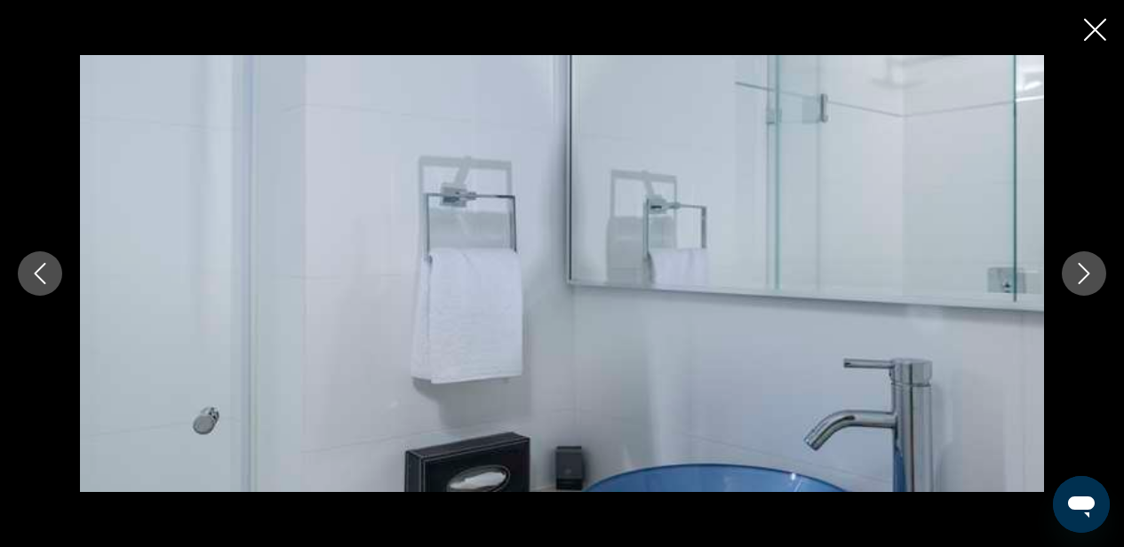
click at [1090, 271] on icon "Next image" at bounding box center [1084, 273] width 21 height 21
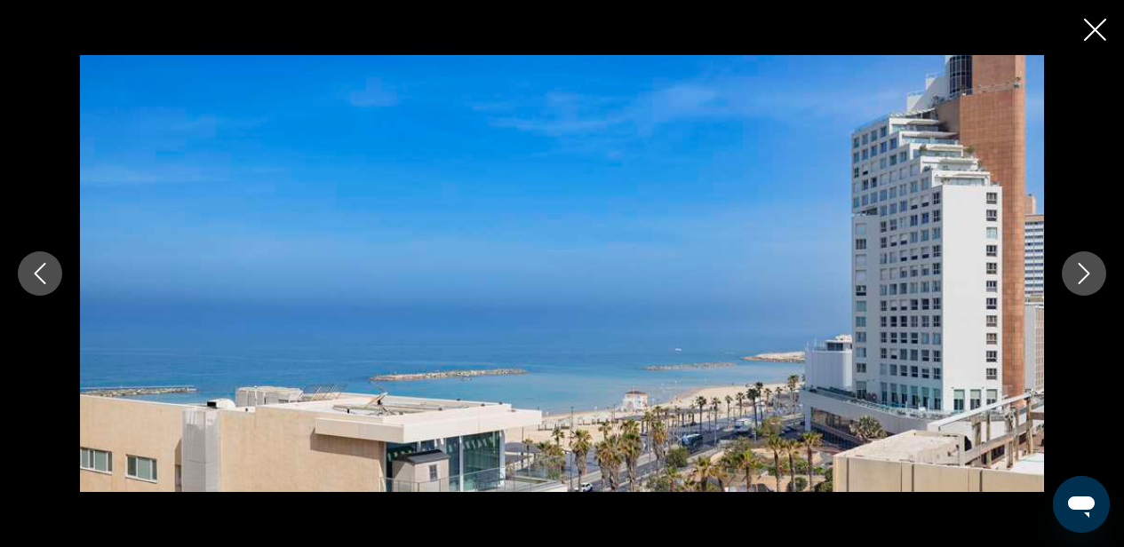
click at [1091, 269] on icon "Next image" at bounding box center [1084, 273] width 21 height 21
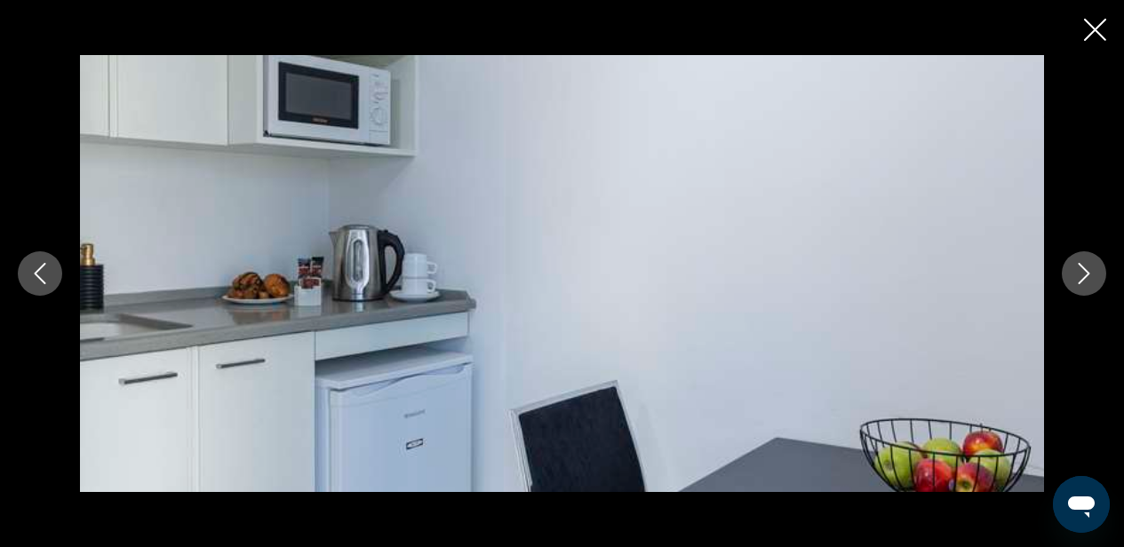
click at [1091, 269] on icon "Next image" at bounding box center [1084, 273] width 21 height 21
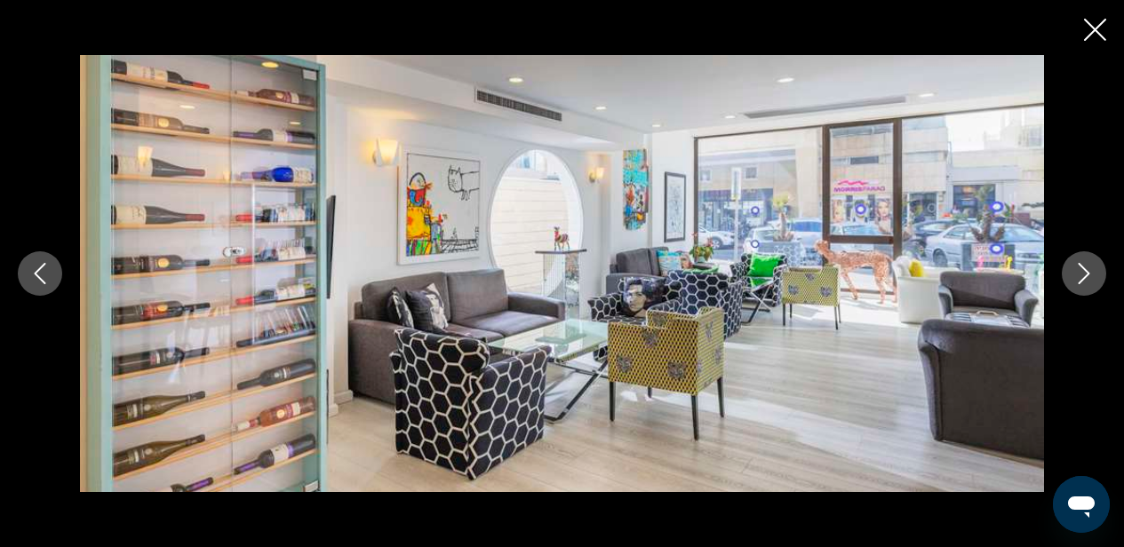
click at [1091, 269] on icon "Next image" at bounding box center [1084, 273] width 21 height 21
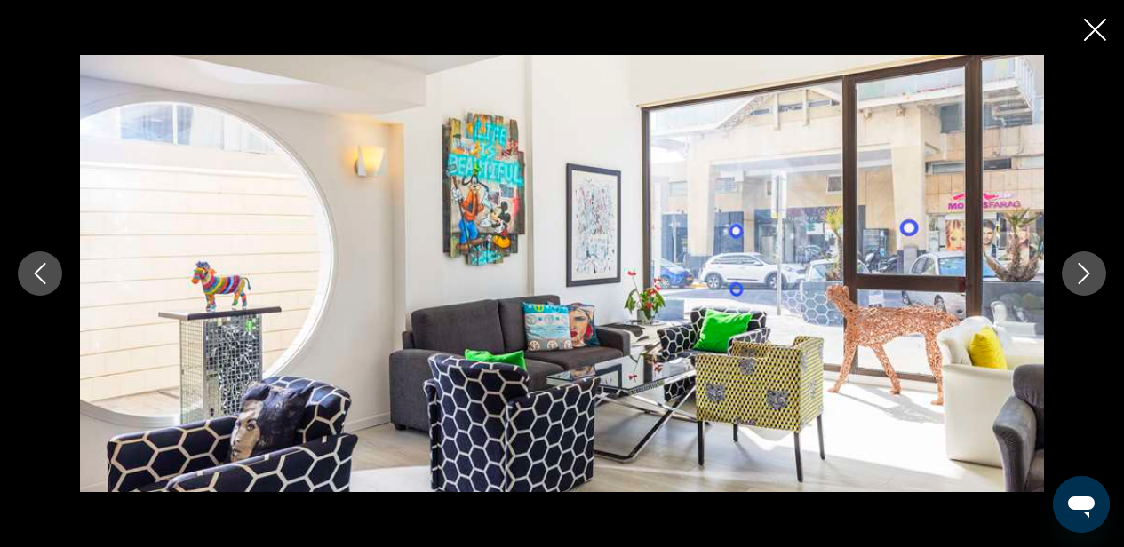
click at [1091, 269] on icon "Next image" at bounding box center [1084, 273] width 21 height 21
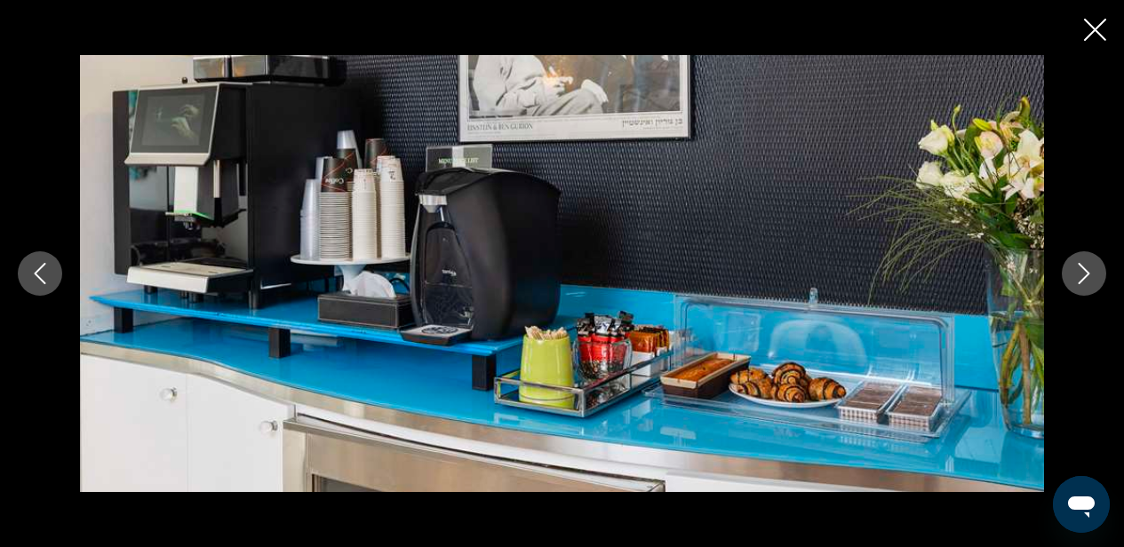
click at [1091, 269] on icon "Next image" at bounding box center [1084, 273] width 21 height 21
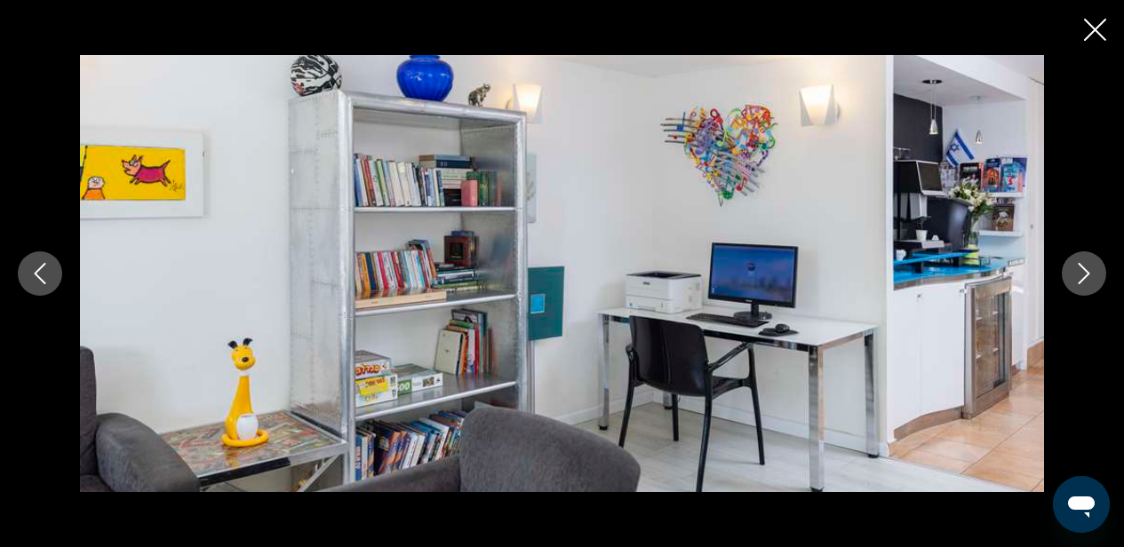
click at [1091, 269] on icon "Next image" at bounding box center [1084, 273] width 21 height 21
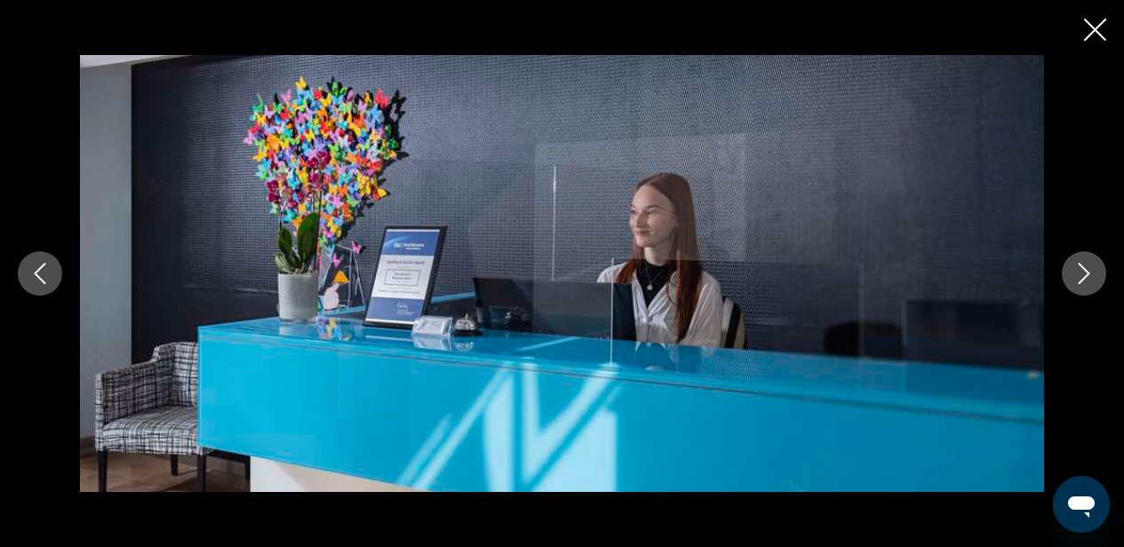
click at [1091, 268] on icon "Next image" at bounding box center [1084, 273] width 21 height 21
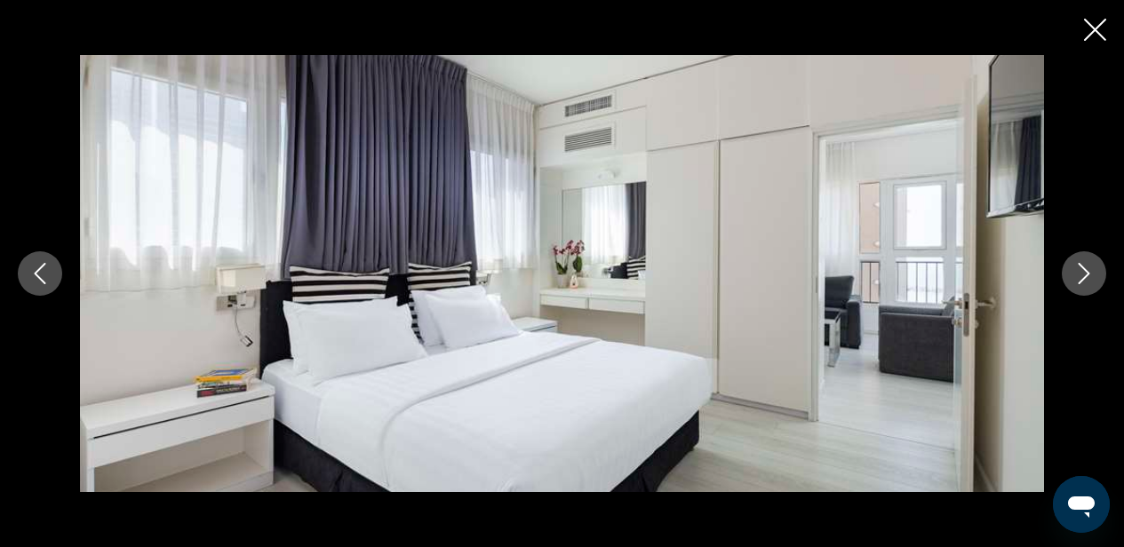
click at [1093, 267] on icon "Next image" at bounding box center [1084, 273] width 21 height 21
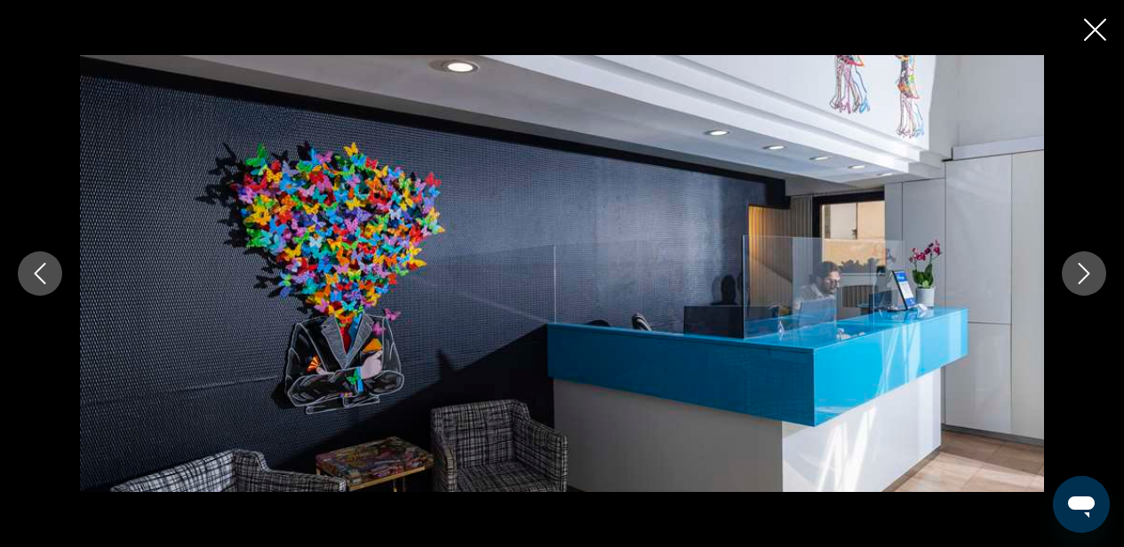
click at [1093, 267] on icon "Next image" at bounding box center [1084, 273] width 21 height 21
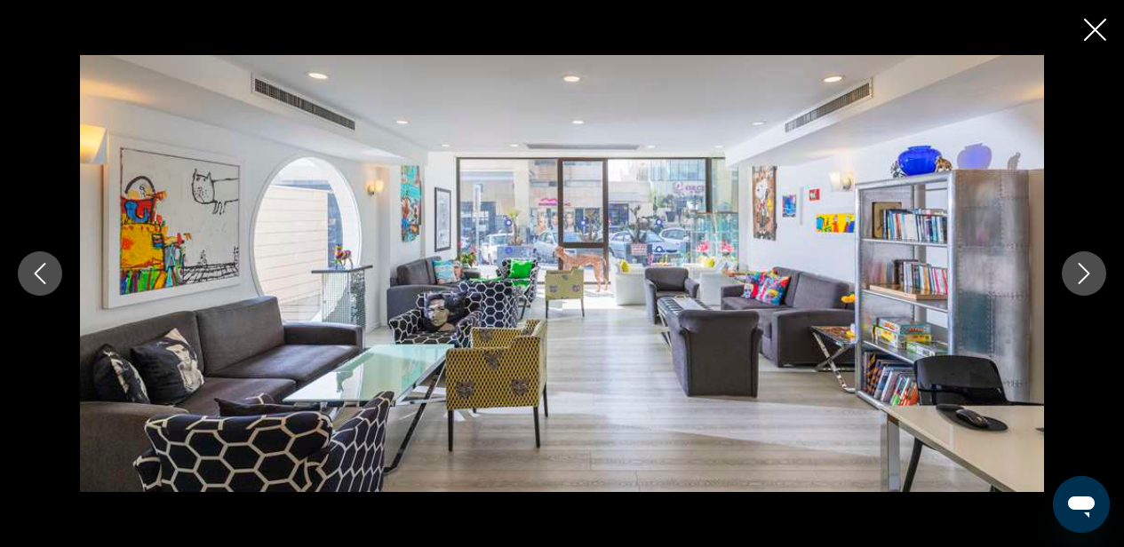
click at [1093, 267] on icon "Next image" at bounding box center [1084, 273] width 21 height 21
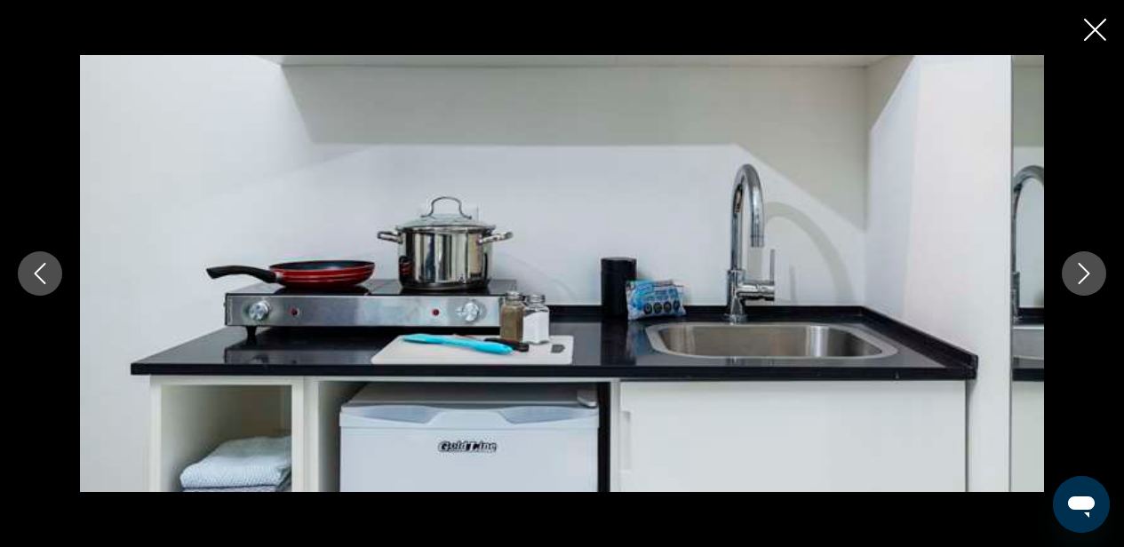
click at [1093, 267] on icon "Next image" at bounding box center [1084, 273] width 21 height 21
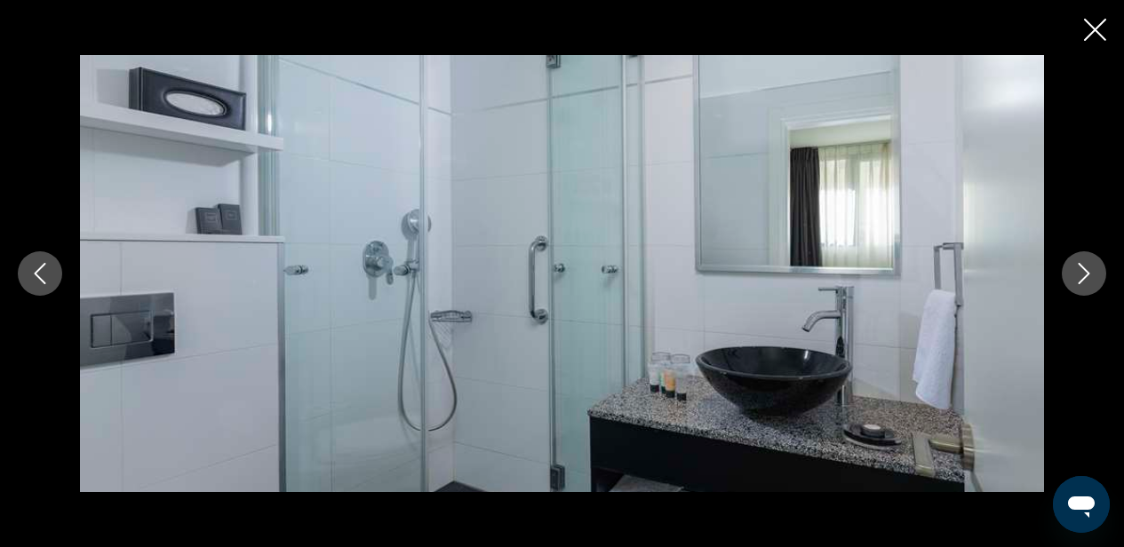
click at [1093, 267] on icon "Next image" at bounding box center [1084, 273] width 21 height 21
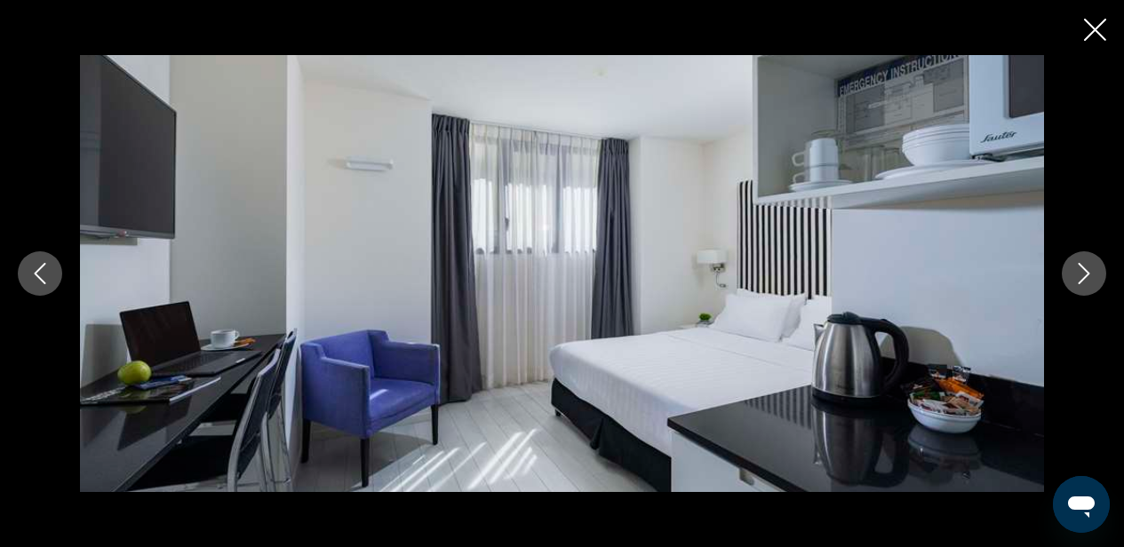
click at [1094, 267] on icon "Next image" at bounding box center [1084, 273] width 21 height 21
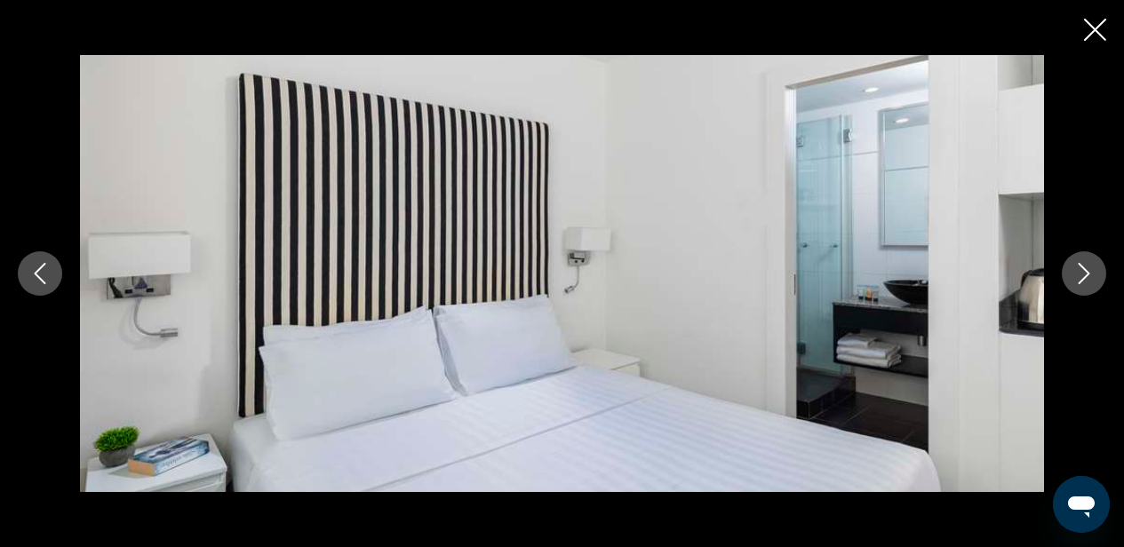
click at [36, 276] on icon "Previous image" at bounding box center [41, 273] width 12 height 21
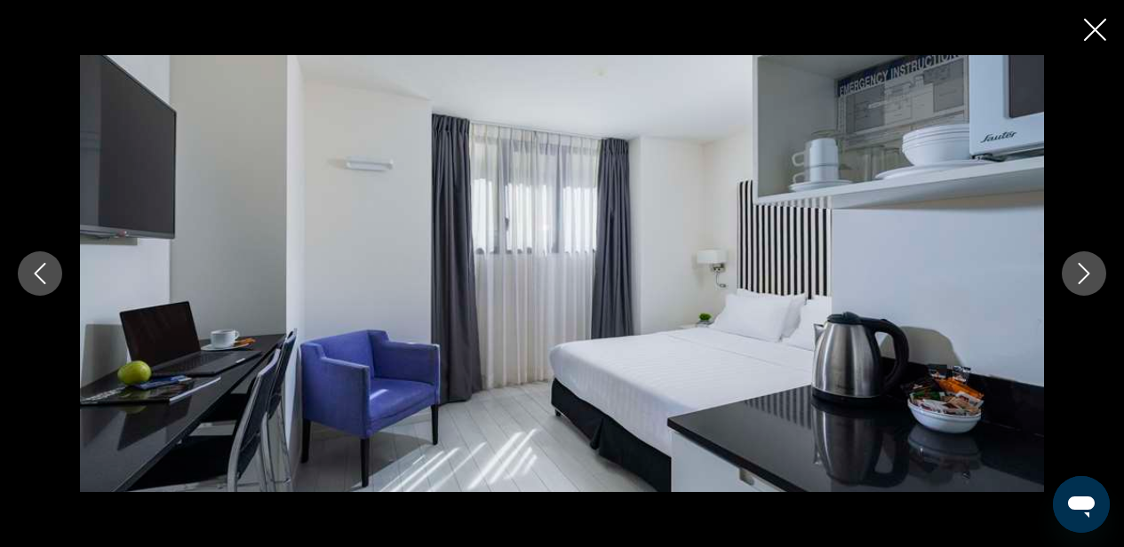
click at [1093, 278] on icon "Next image" at bounding box center [1084, 273] width 21 height 21
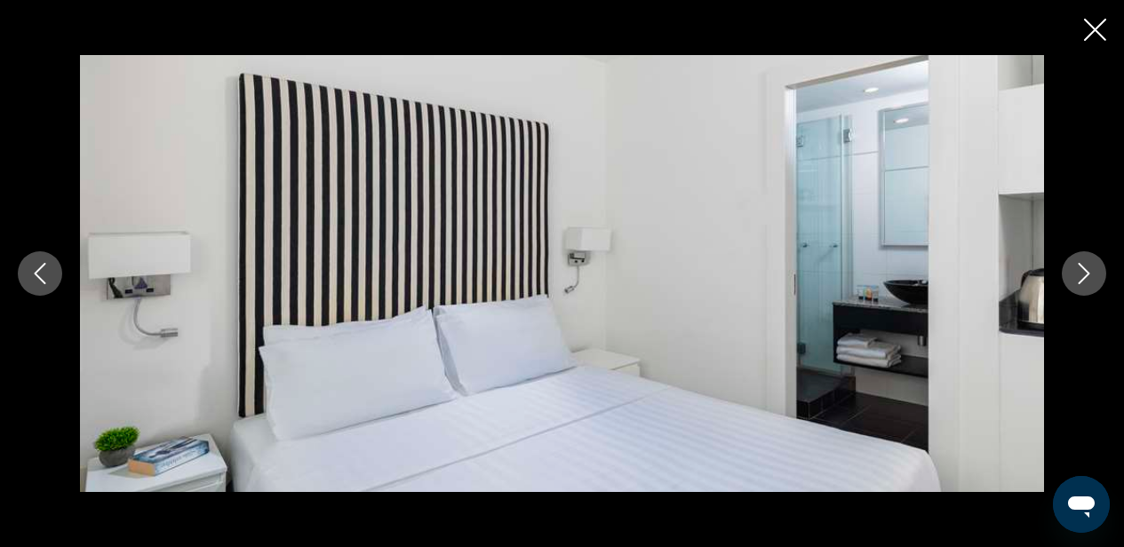
click at [1093, 278] on icon "Next image" at bounding box center [1084, 273] width 21 height 21
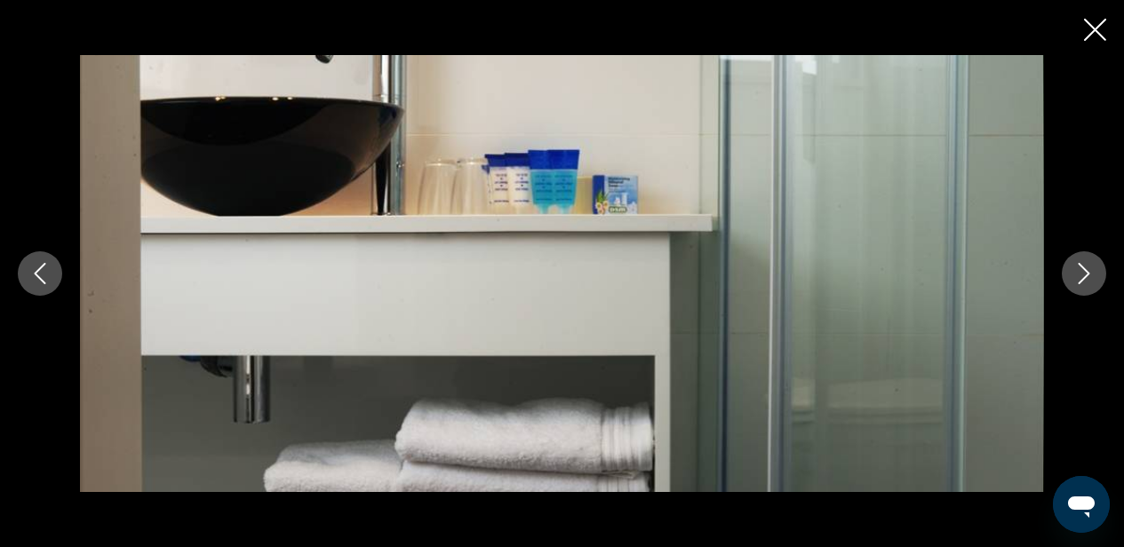
click at [1093, 278] on icon "Next image" at bounding box center [1084, 273] width 21 height 21
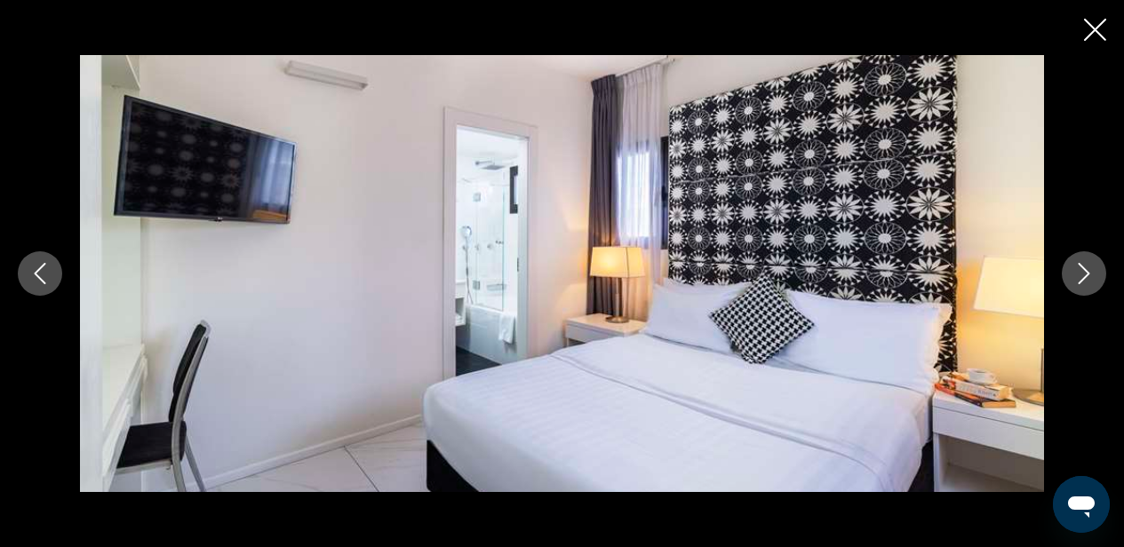
click at [1076, 276] on icon "Next image" at bounding box center [1084, 273] width 21 height 21
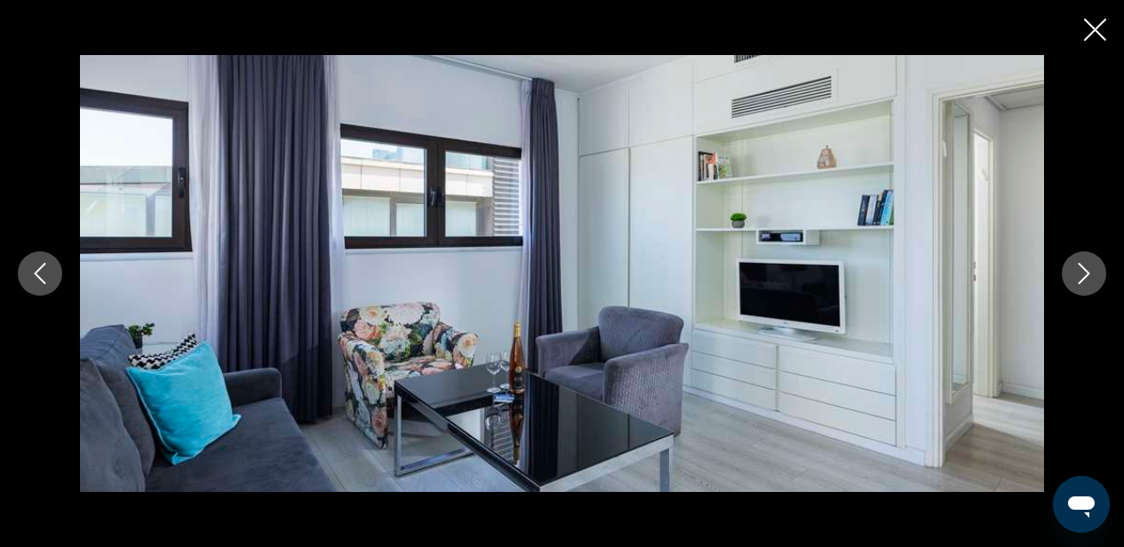
click at [1083, 276] on icon "Next image" at bounding box center [1084, 273] width 21 height 21
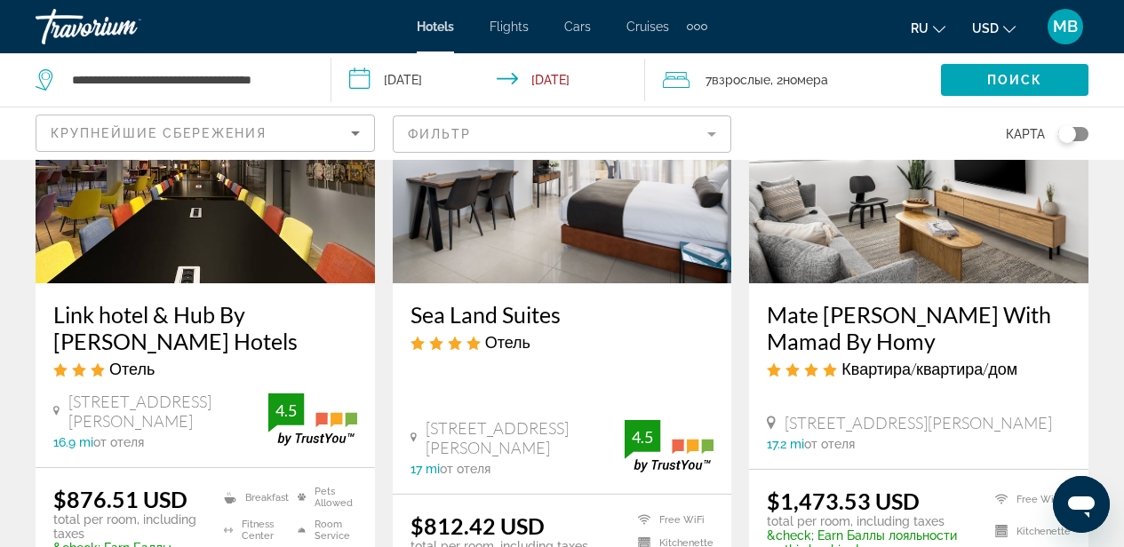
scroll to position [240, 0]
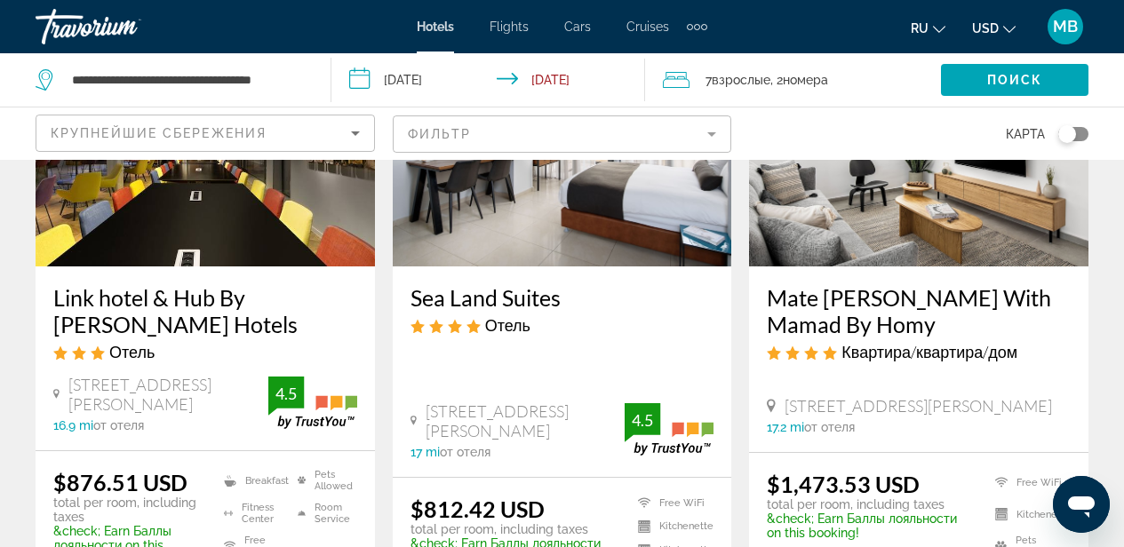
click at [587, 332] on div "Отель" at bounding box center [563, 326] width 304 height 20
click at [539, 221] on img "Main content" at bounding box center [563, 124] width 340 height 284
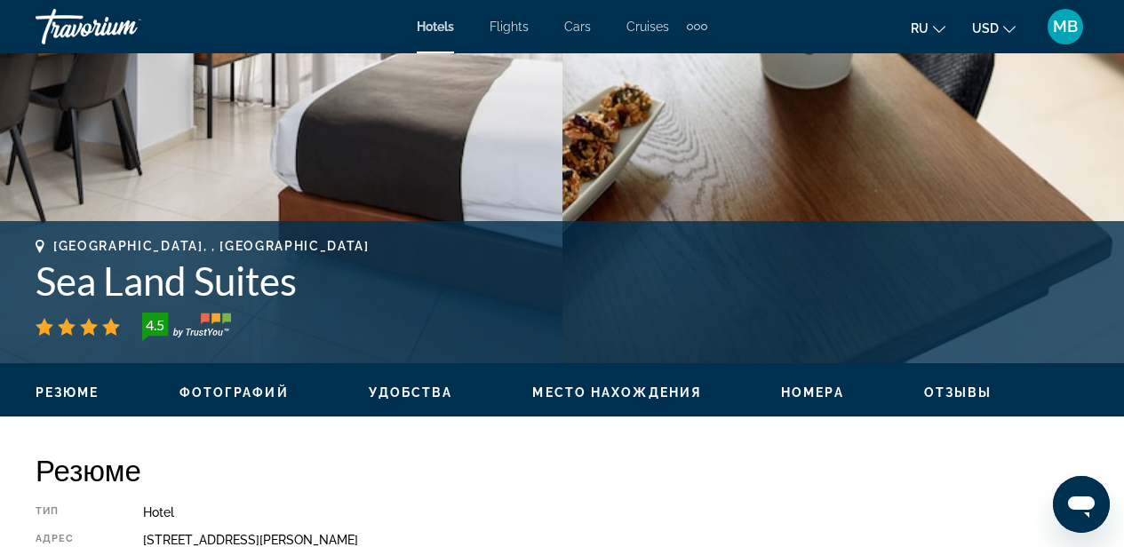
scroll to position [535, 0]
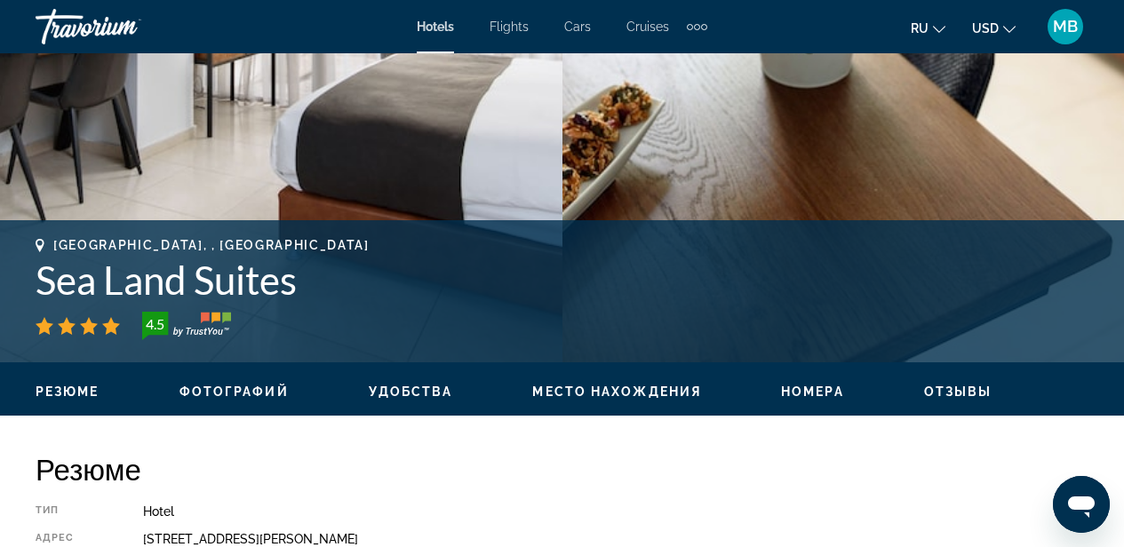
click at [241, 391] on span "Фотографий" at bounding box center [234, 392] width 109 height 14
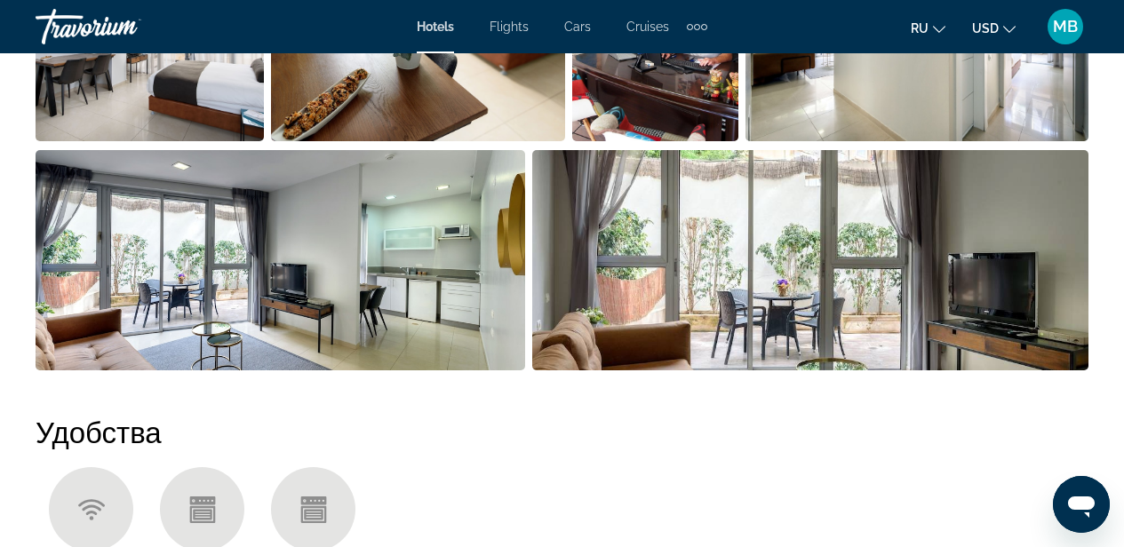
scroll to position [1417, 0]
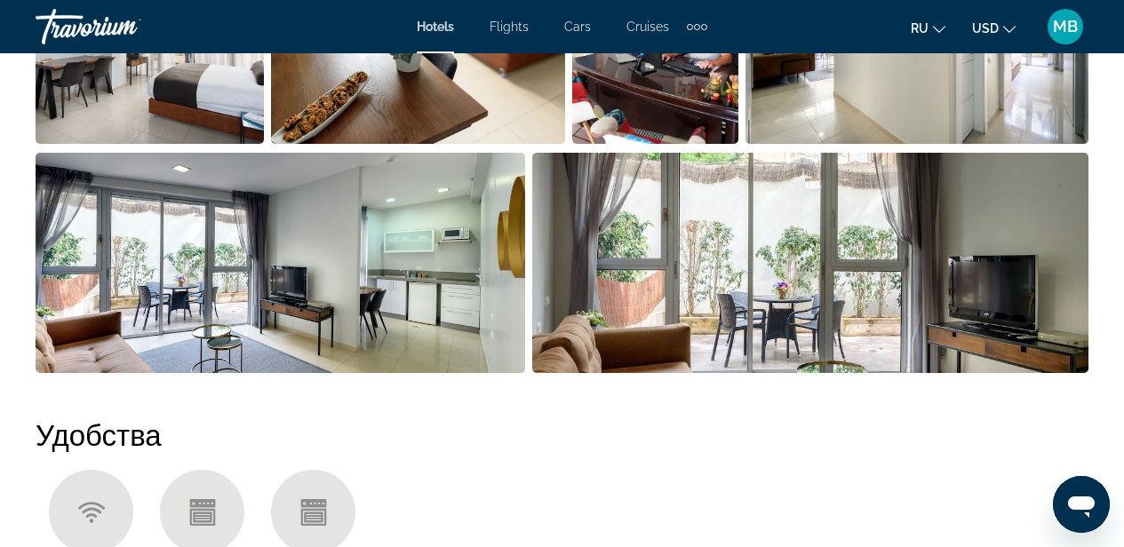
click at [220, 305] on img "Open full-screen image slider" at bounding box center [281, 263] width 490 height 220
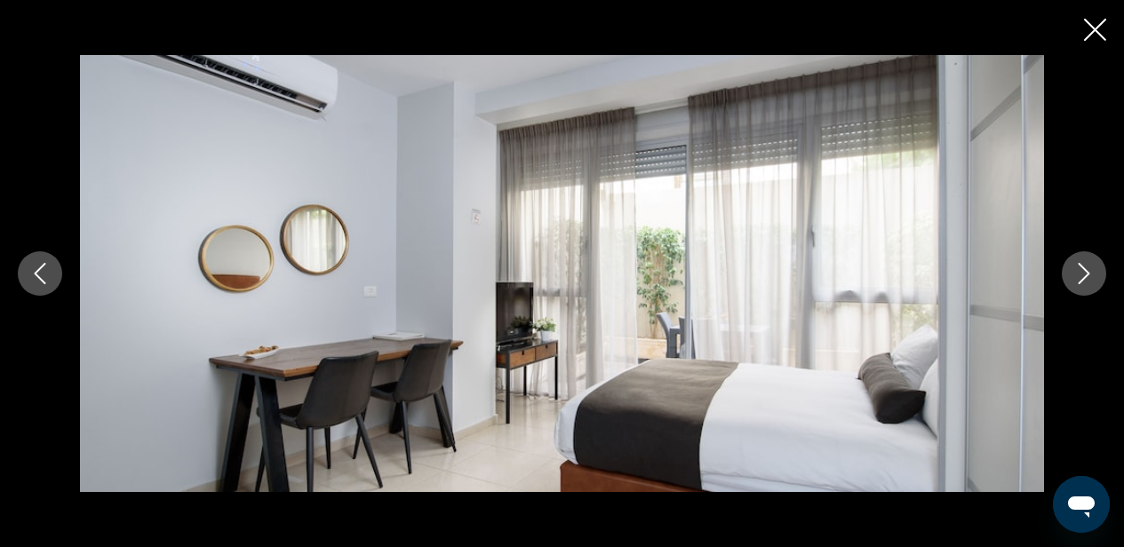
click at [1082, 279] on icon "Next image" at bounding box center [1084, 273] width 21 height 21
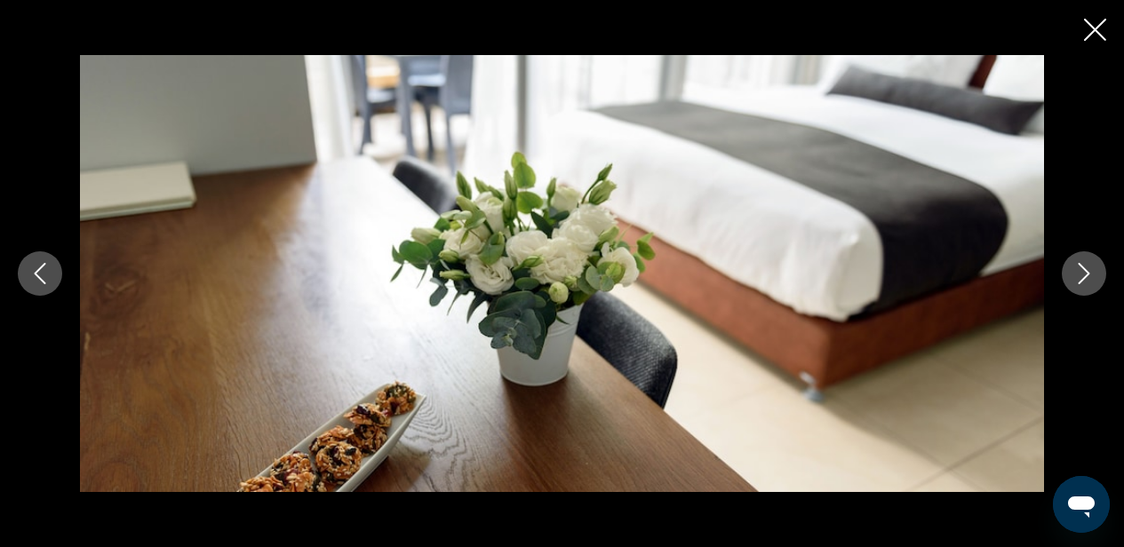
click at [1082, 279] on icon "Next image" at bounding box center [1084, 273] width 21 height 21
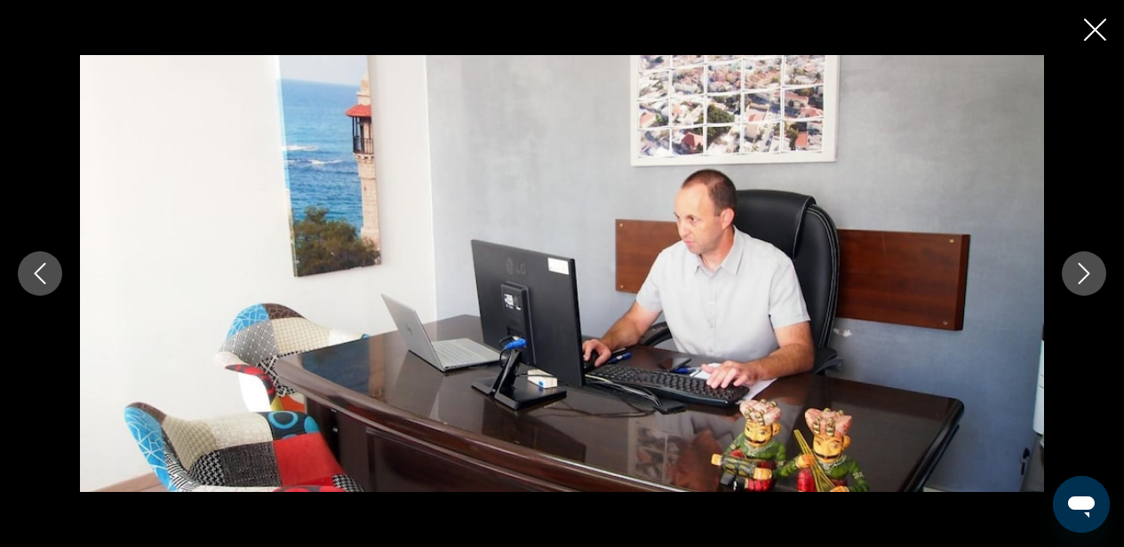
click at [1082, 279] on icon "Next image" at bounding box center [1084, 273] width 21 height 21
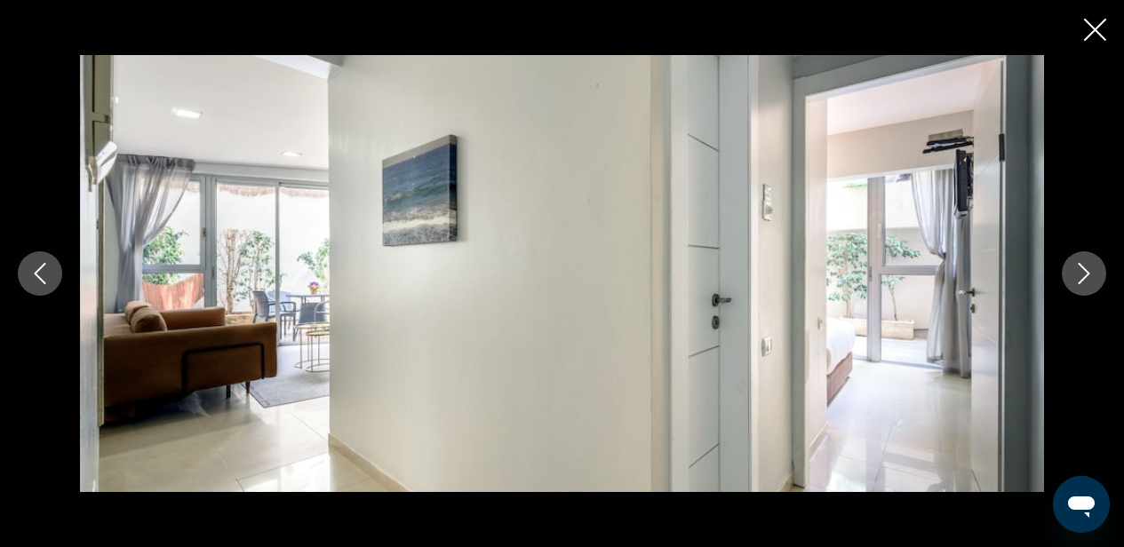
click at [1082, 279] on icon "Next image" at bounding box center [1084, 273] width 21 height 21
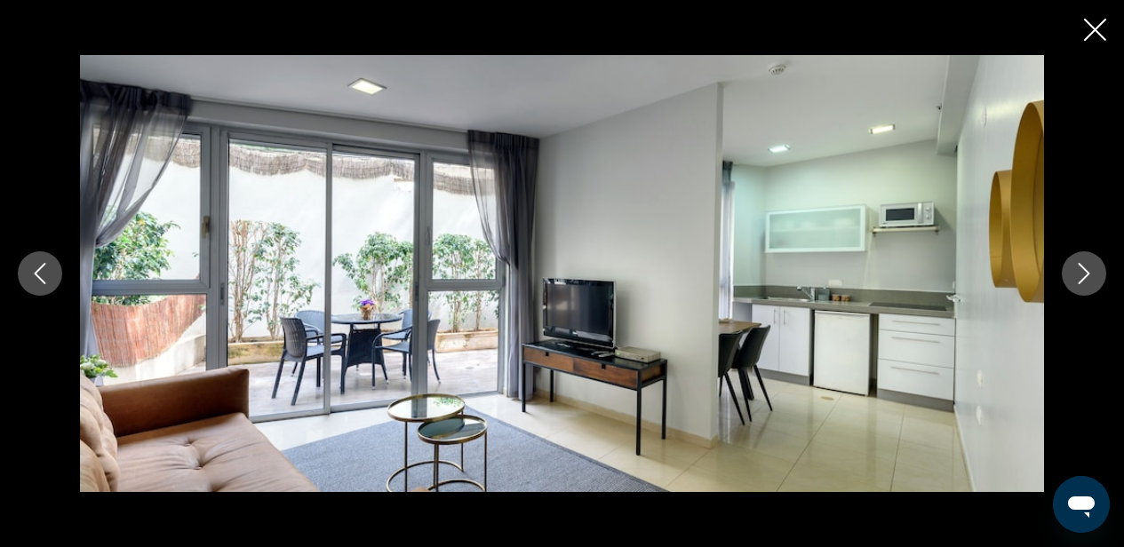
click at [1082, 279] on icon "Next image" at bounding box center [1084, 273] width 21 height 21
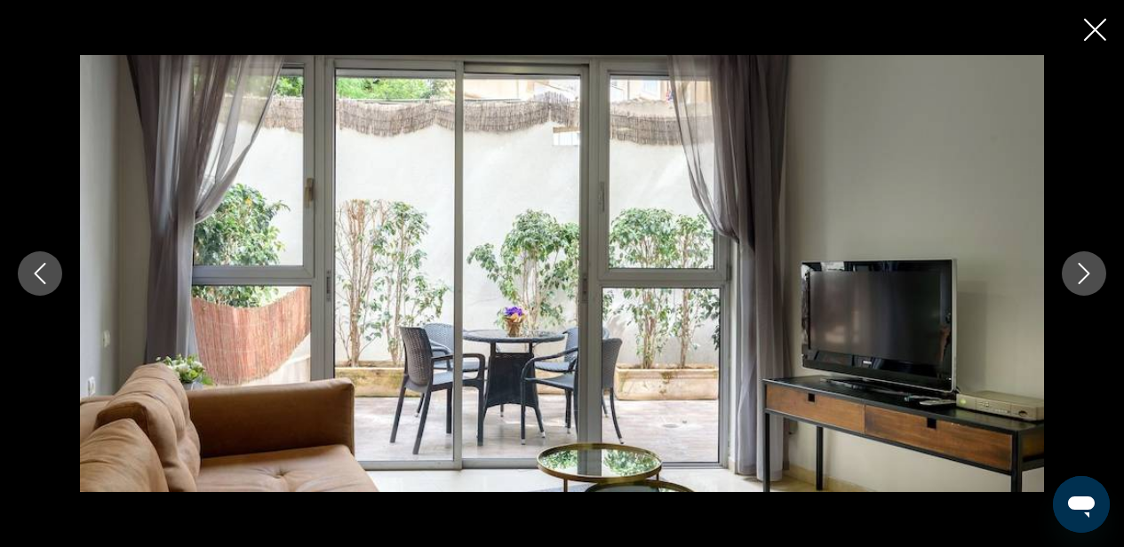
click at [1082, 280] on icon "Next image" at bounding box center [1085, 273] width 12 height 21
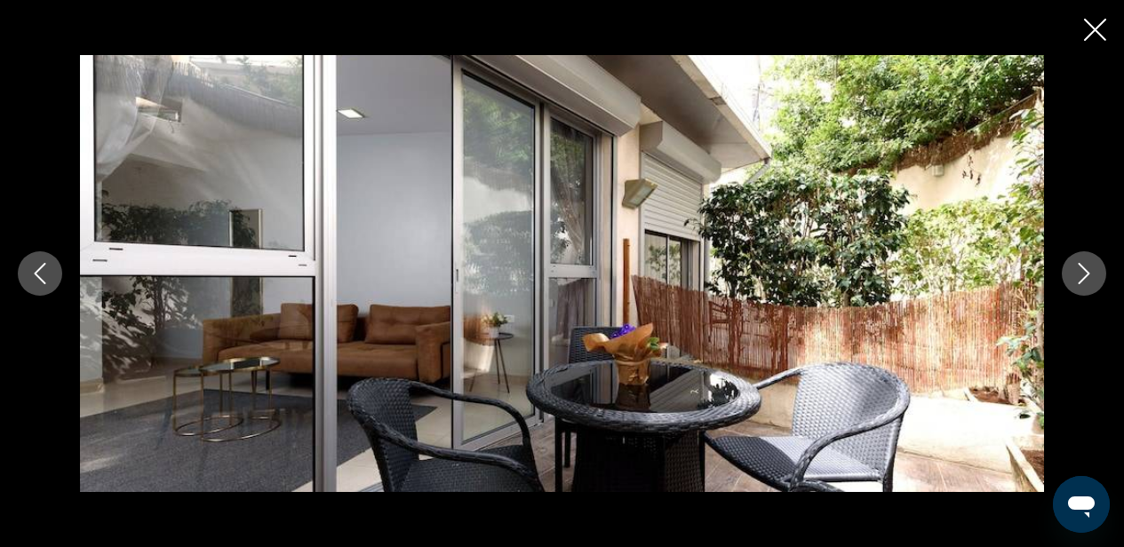
click at [1082, 280] on icon "Next image" at bounding box center [1085, 273] width 12 height 21
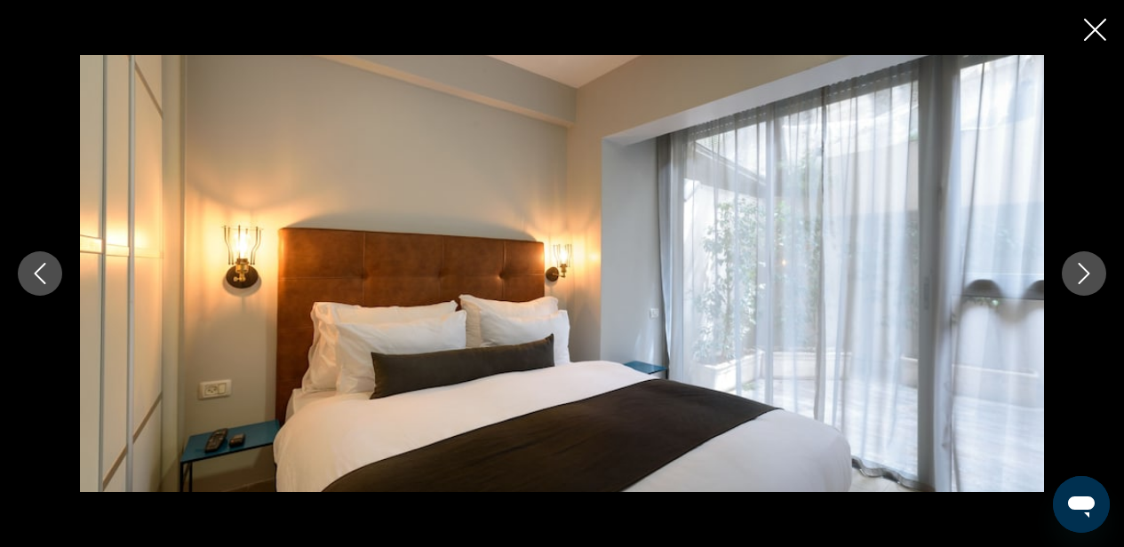
click at [1082, 280] on icon "Next image" at bounding box center [1085, 273] width 12 height 21
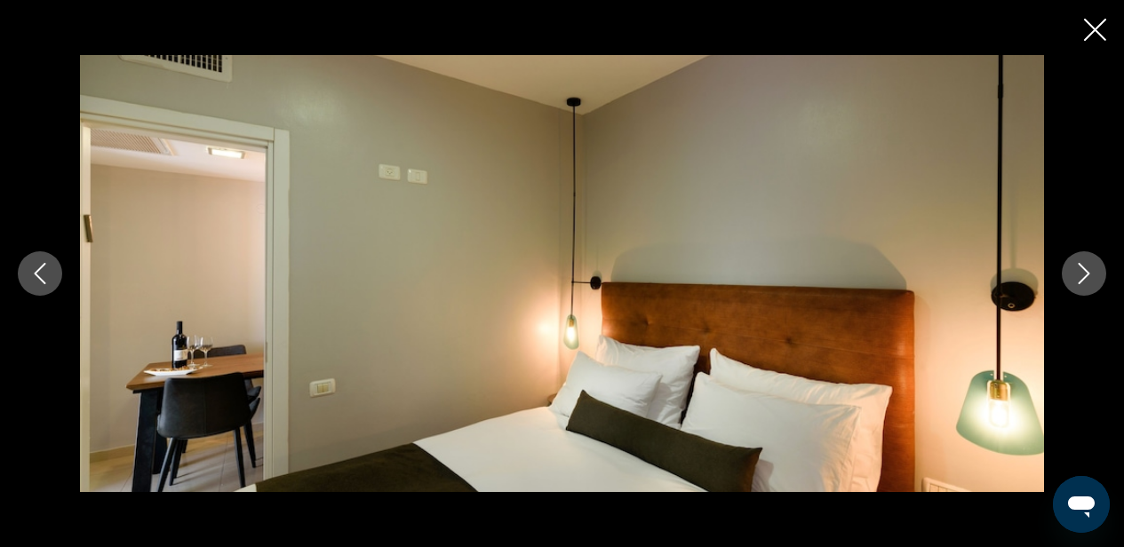
click at [1082, 283] on icon "Next image" at bounding box center [1084, 273] width 21 height 21
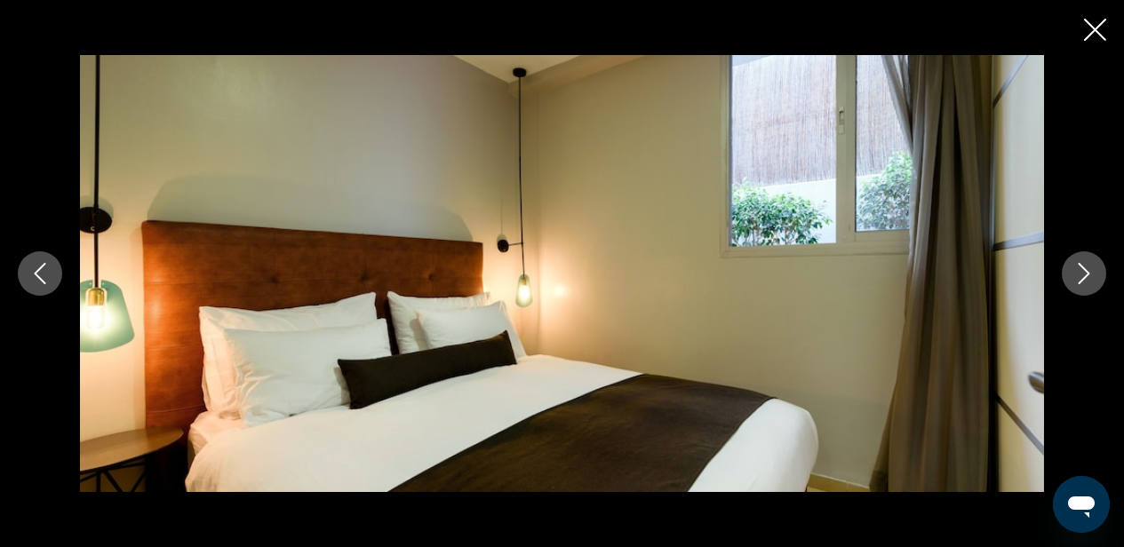
click at [1090, 274] on icon "Next image" at bounding box center [1084, 273] width 21 height 21
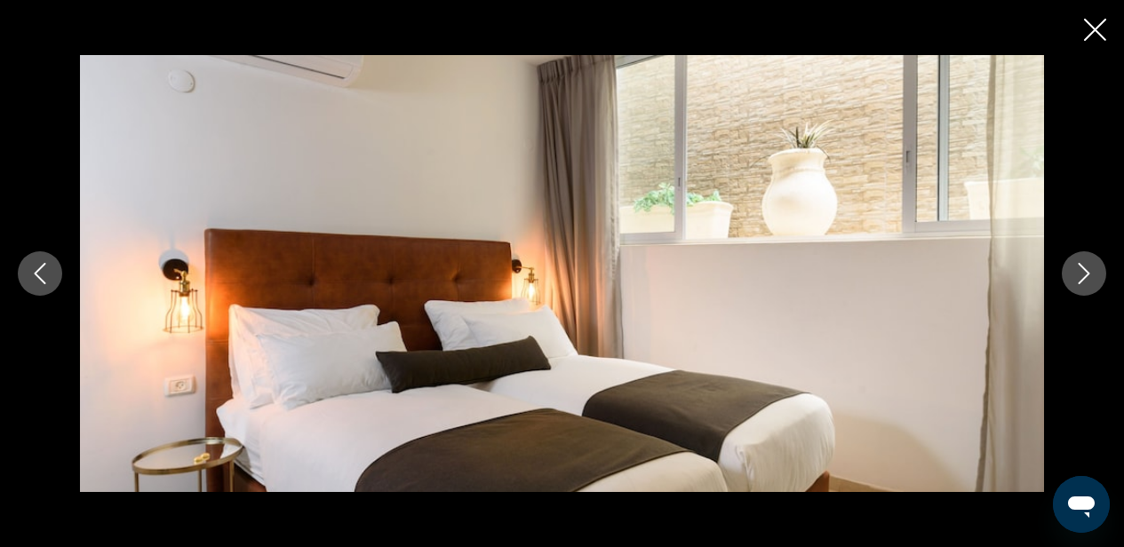
click at [1090, 274] on icon "Next image" at bounding box center [1084, 273] width 21 height 21
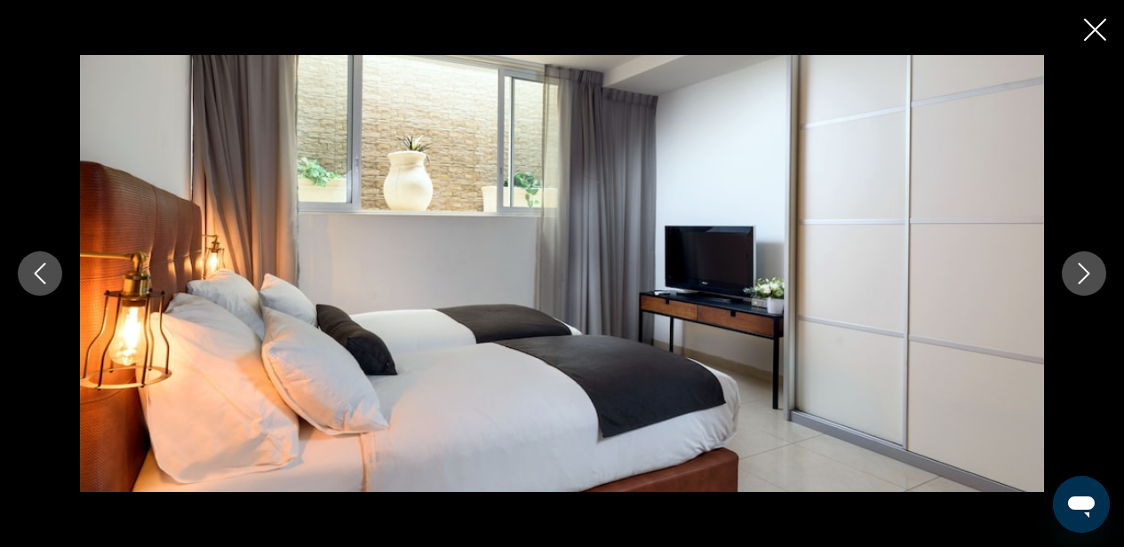
click at [1104, 28] on icon "Close slideshow" at bounding box center [1095, 30] width 22 height 22
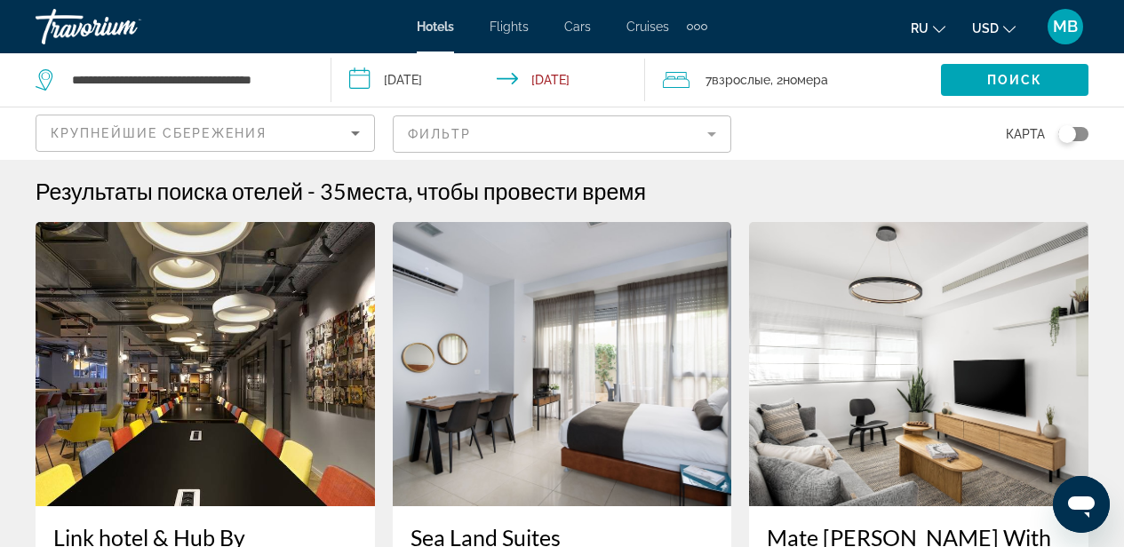
click at [253, 416] on img "Main content" at bounding box center [206, 364] width 340 height 284
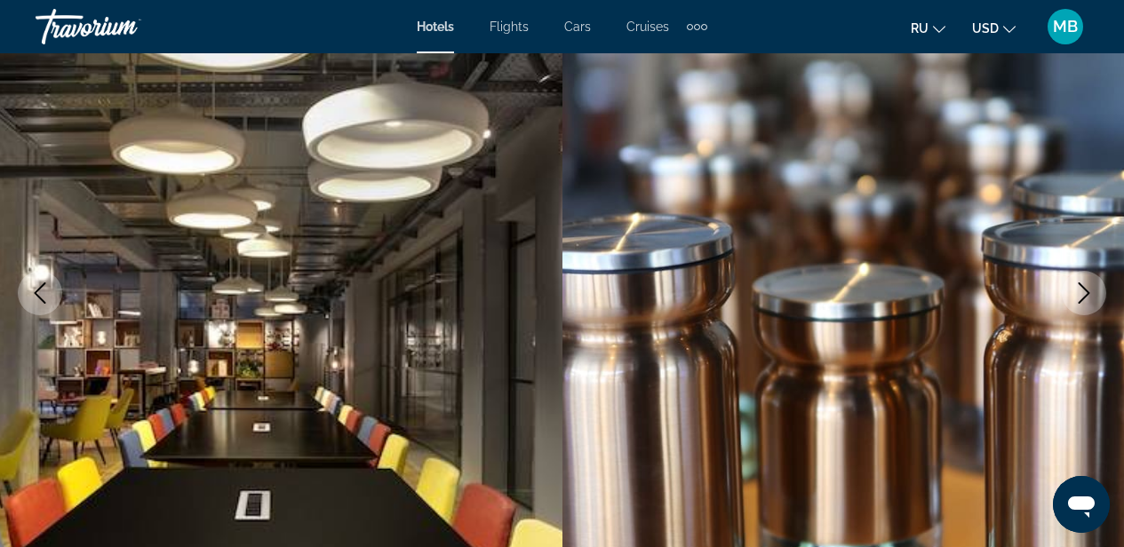
scroll to position [180, 0]
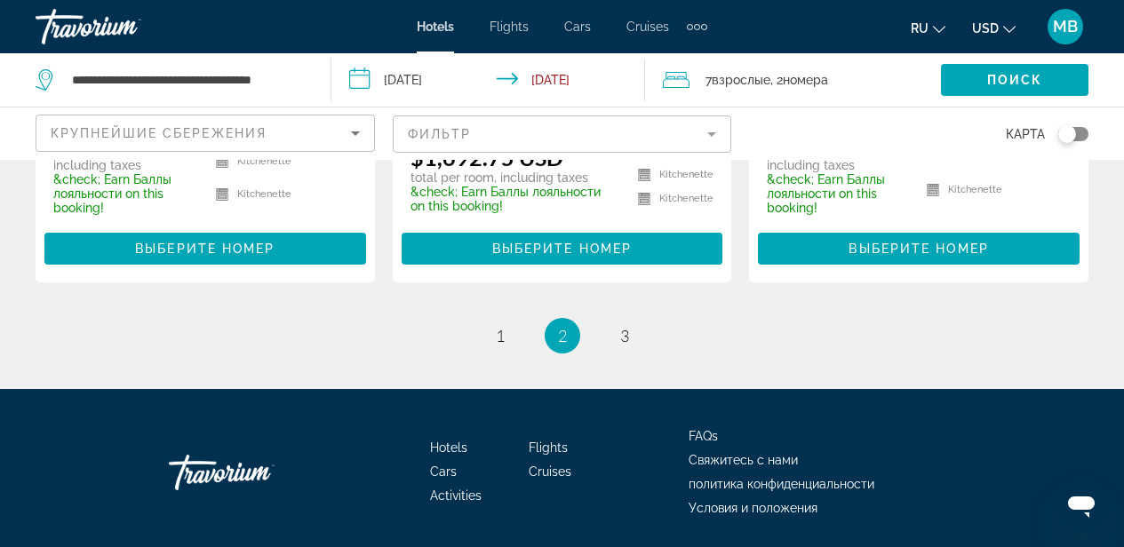
scroll to position [2718, 0]
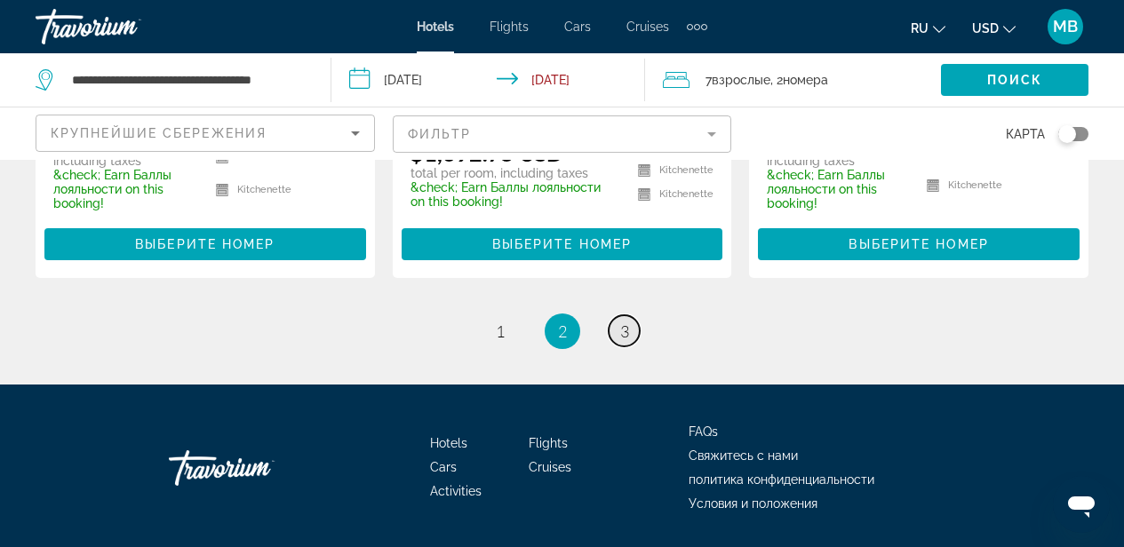
click at [625, 322] on span "3" at bounding box center [624, 332] width 9 height 20
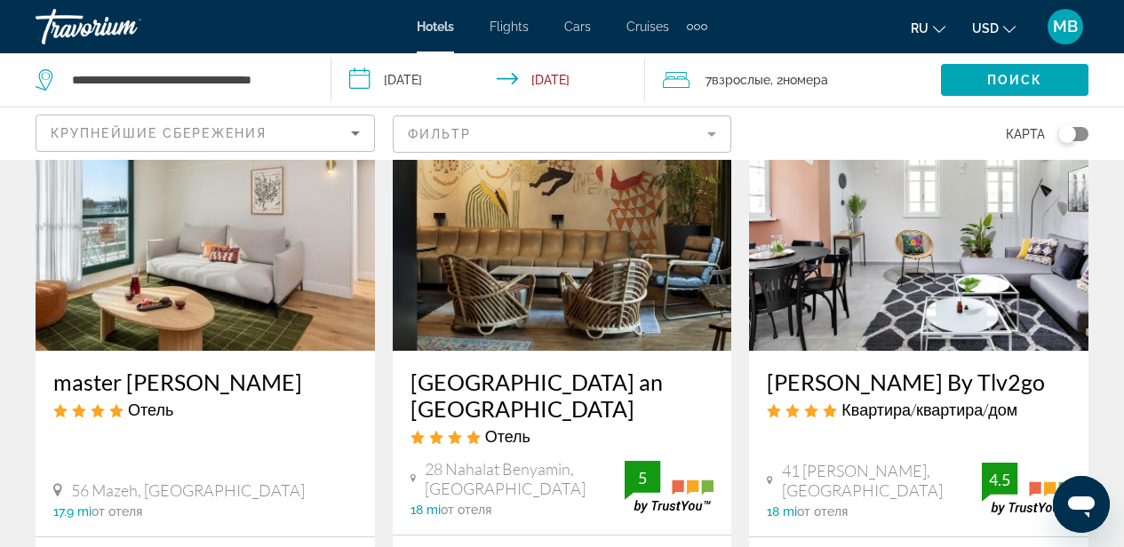
scroll to position [146, 0]
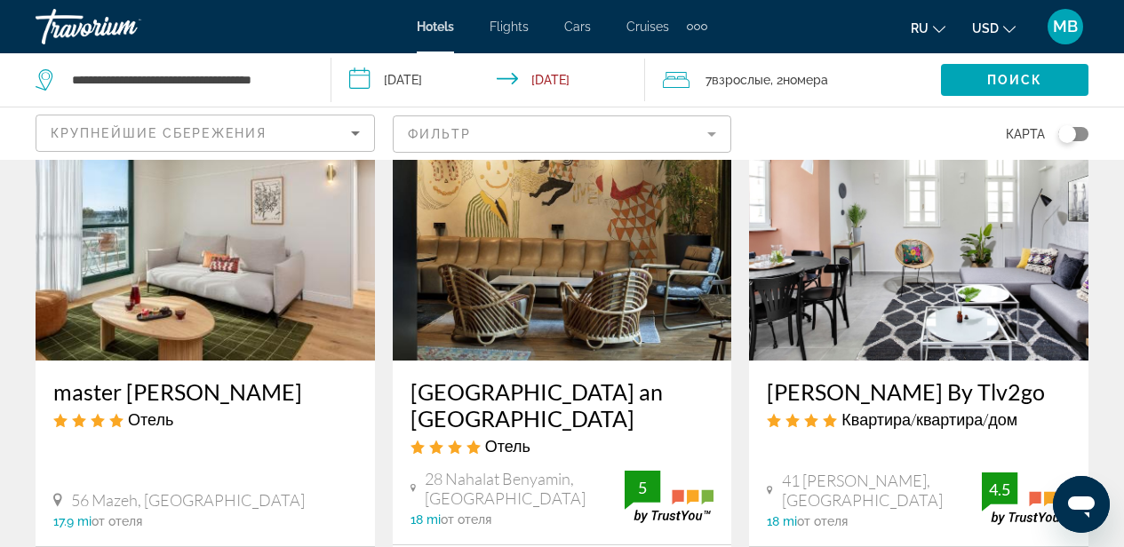
click at [257, 351] on img "Main content" at bounding box center [206, 218] width 340 height 284
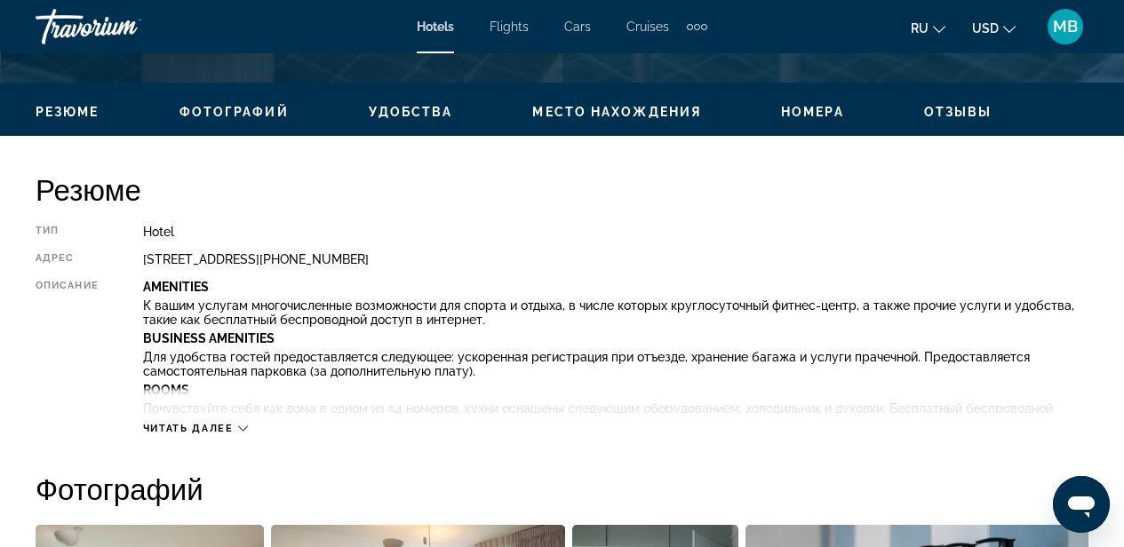
scroll to position [816, 0]
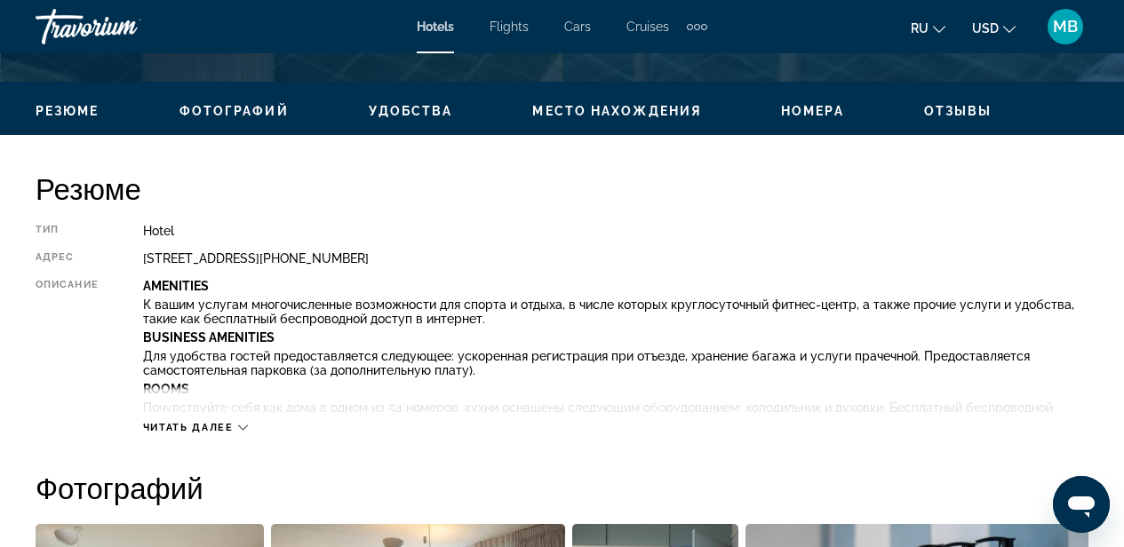
click at [244, 111] on span "Фотографий" at bounding box center [234, 111] width 109 height 14
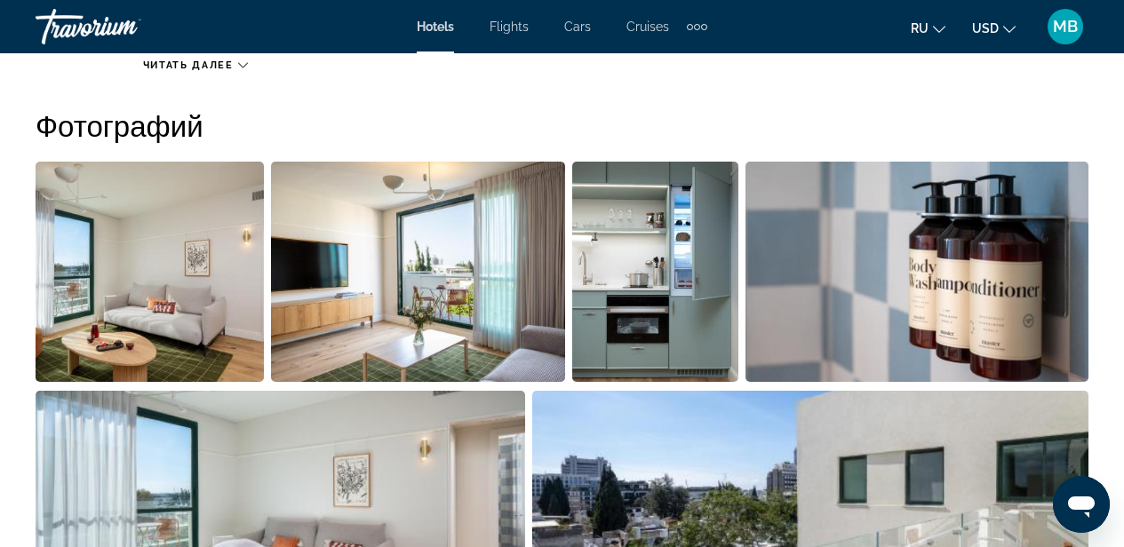
scroll to position [1179, 0]
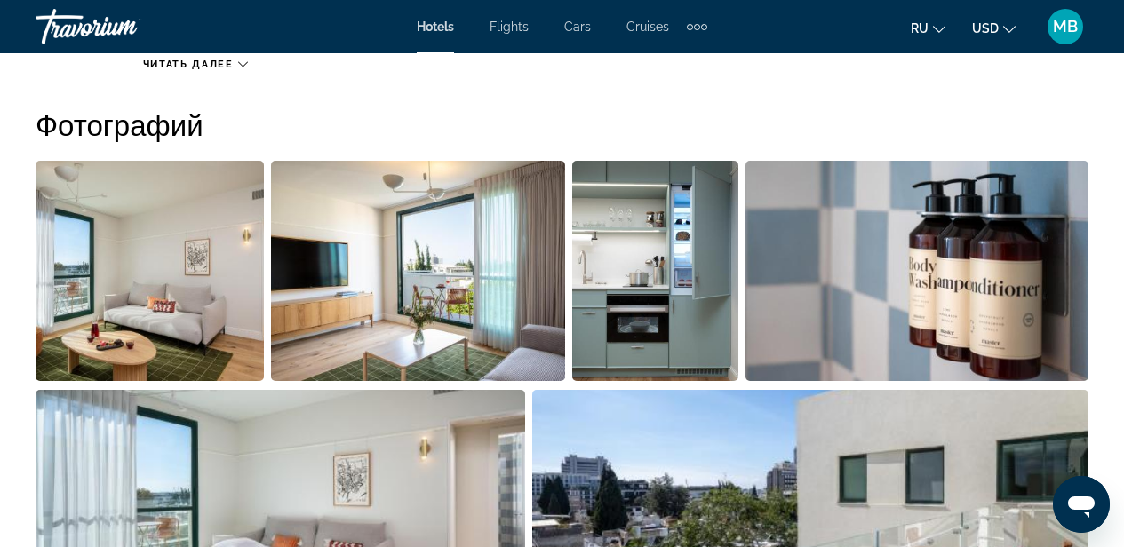
click at [145, 299] on img "Open full-screen image slider" at bounding box center [150, 271] width 228 height 220
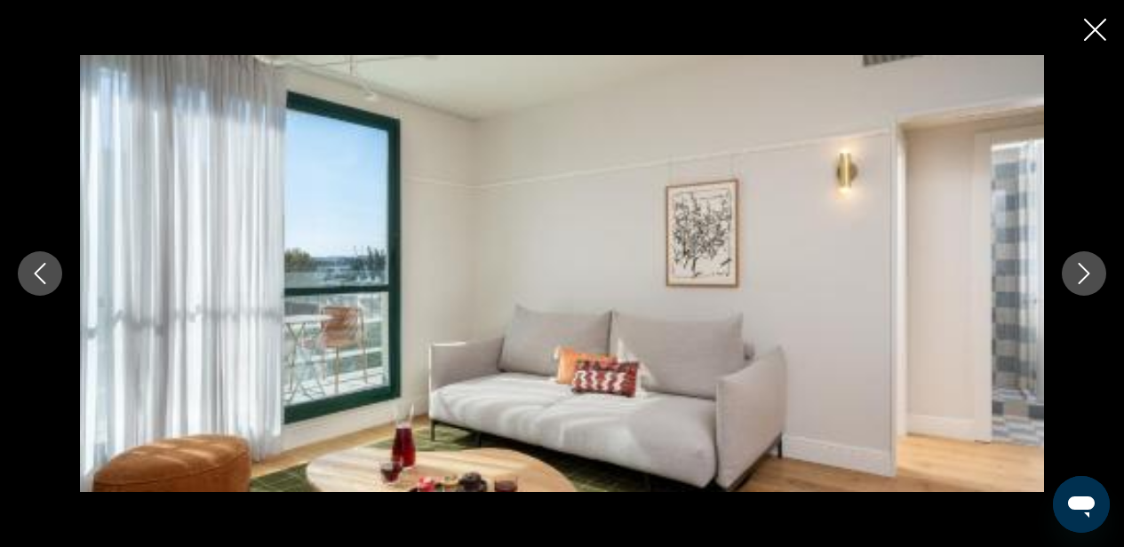
click at [32, 271] on icon "Previous image" at bounding box center [39, 273] width 21 height 21
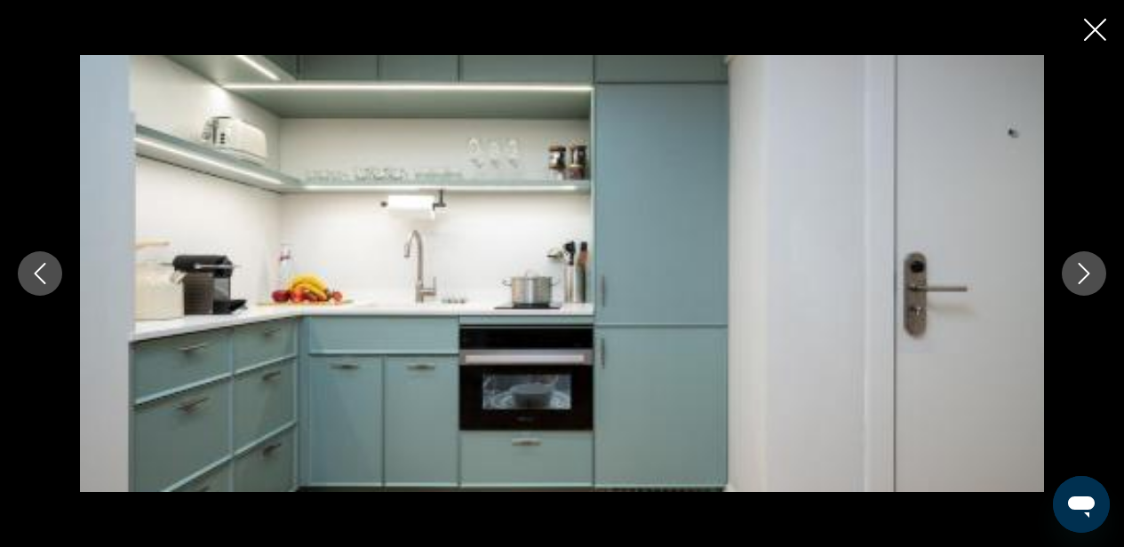
click at [35, 270] on icon "Previous image" at bounding box center [39, 273] width 21 height 21
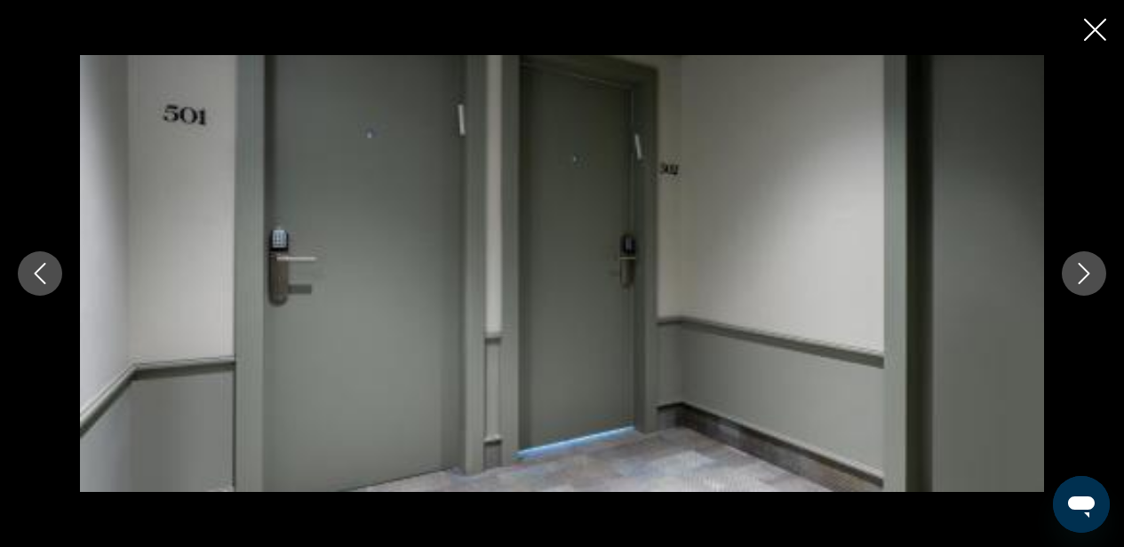
click at [35, 271] on icon "Previous image" at bounding box center [39, 273] width 21 height 21
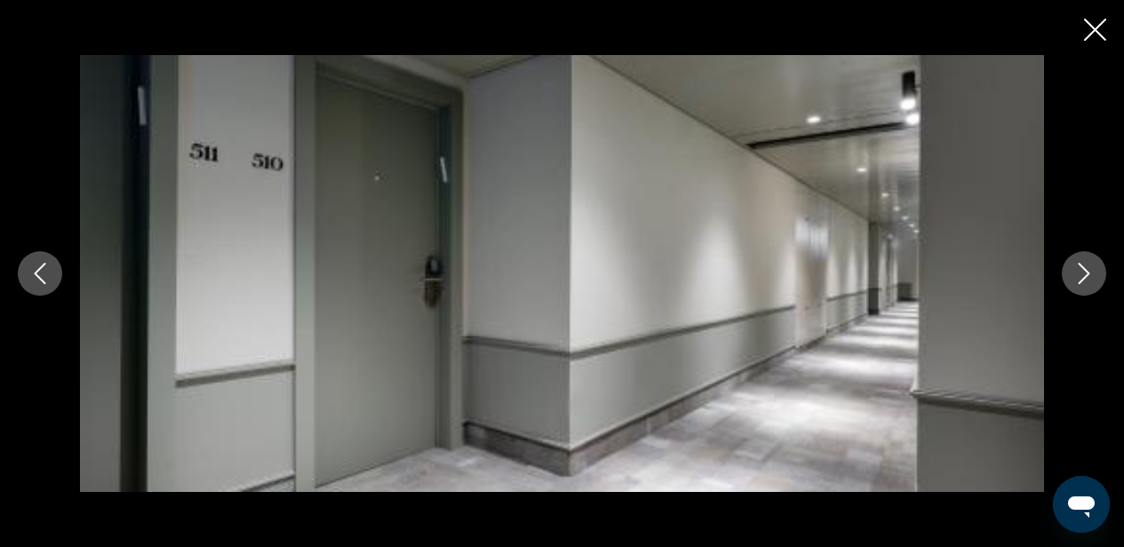
click at [35, 271] on icon "Previous image" at bounding box center [39, 273] width 21 height 21
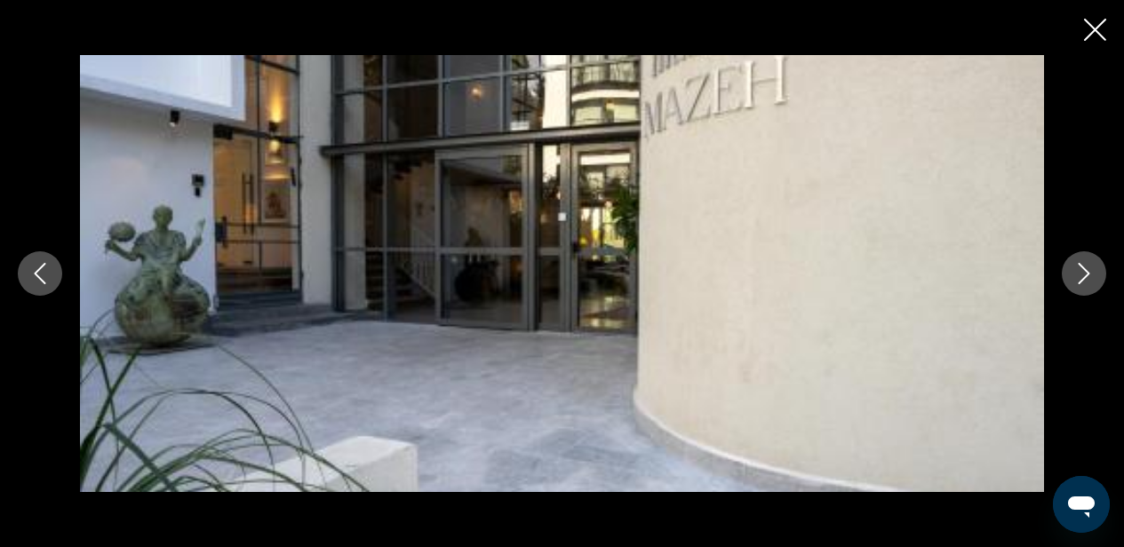
click at [35, 271] on icon "Previous image" at bounding box center [39, 273] width 21 height 21
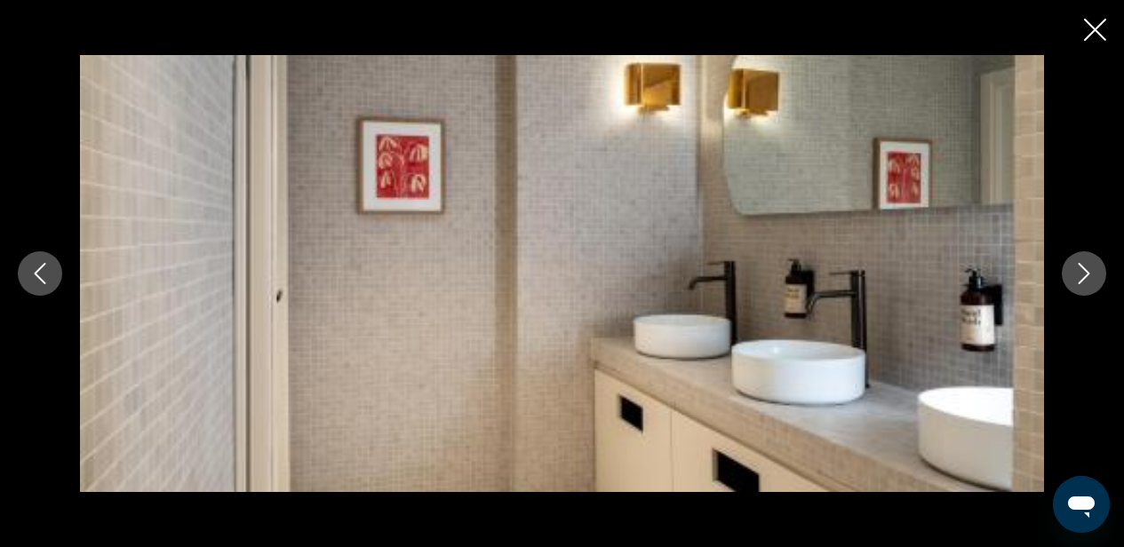
click at [35, 271] on icon "Previous image" at bounding box center [39, 273] width 21 height 21
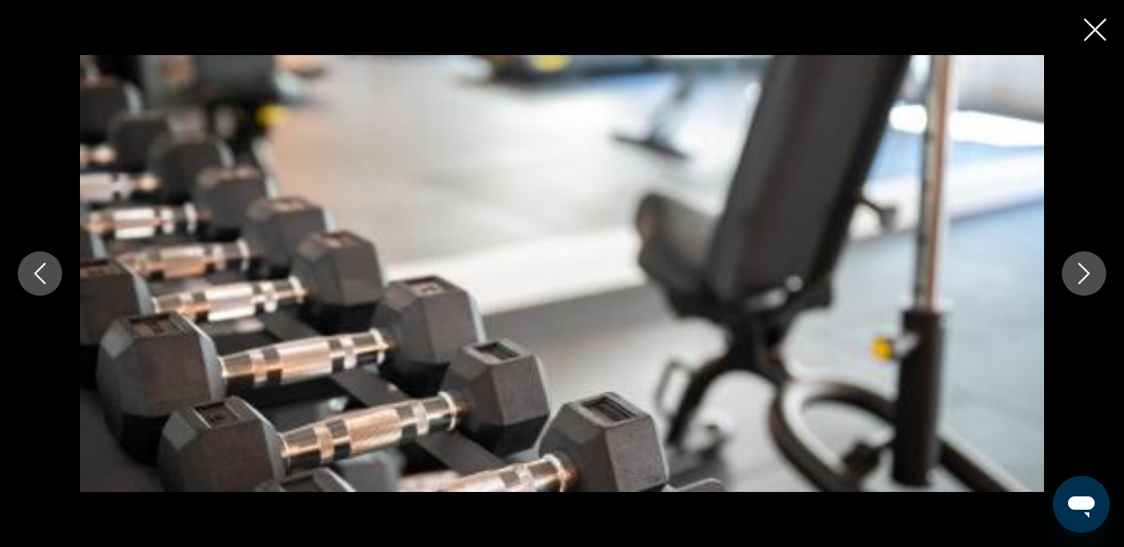
click at [35, 270] on icon "Previous image" at bounding box center [39, 273] width 21 height 21
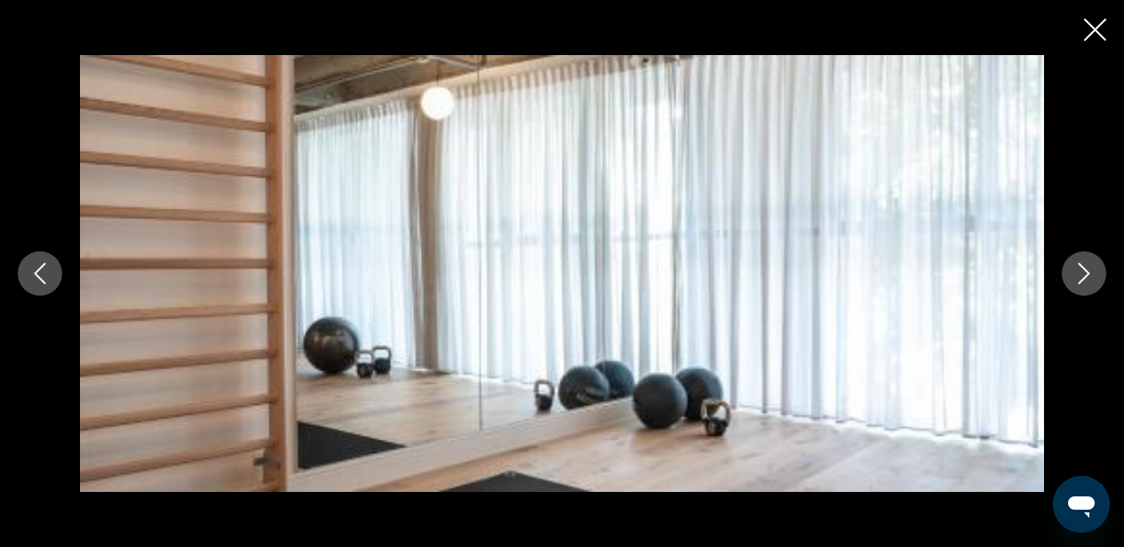
click at [35, 270] on icon "Previous image" at bounding box center [39, 273] width 21 height 21
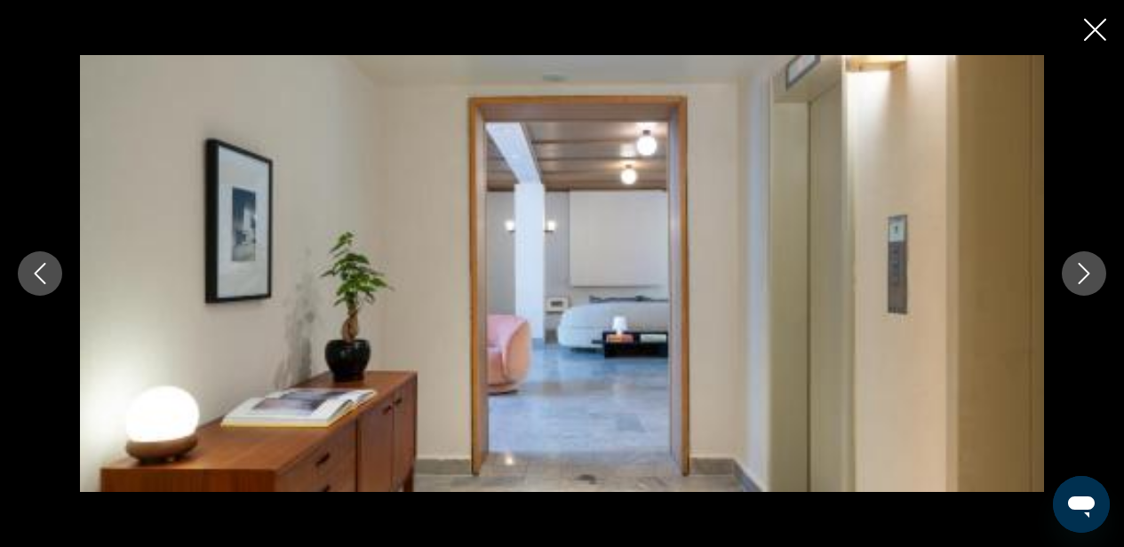
click at [35, 270] on icon "Previous image" at bounding box center [39, 273] width 21 height 21
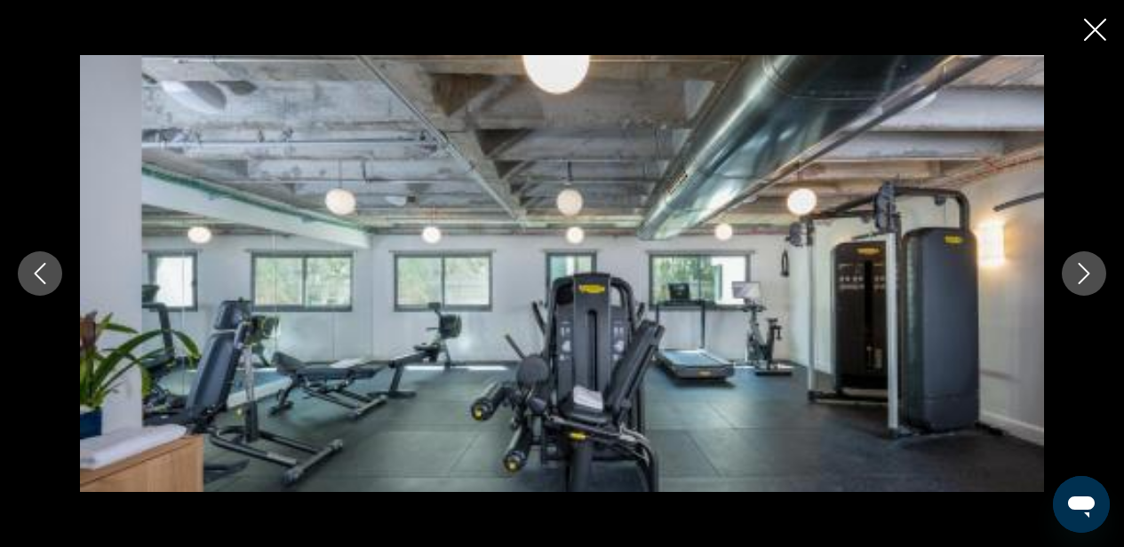
click at [35, 270] on icon "Previous image" at bounding box center [39, 273] width 21 height 21
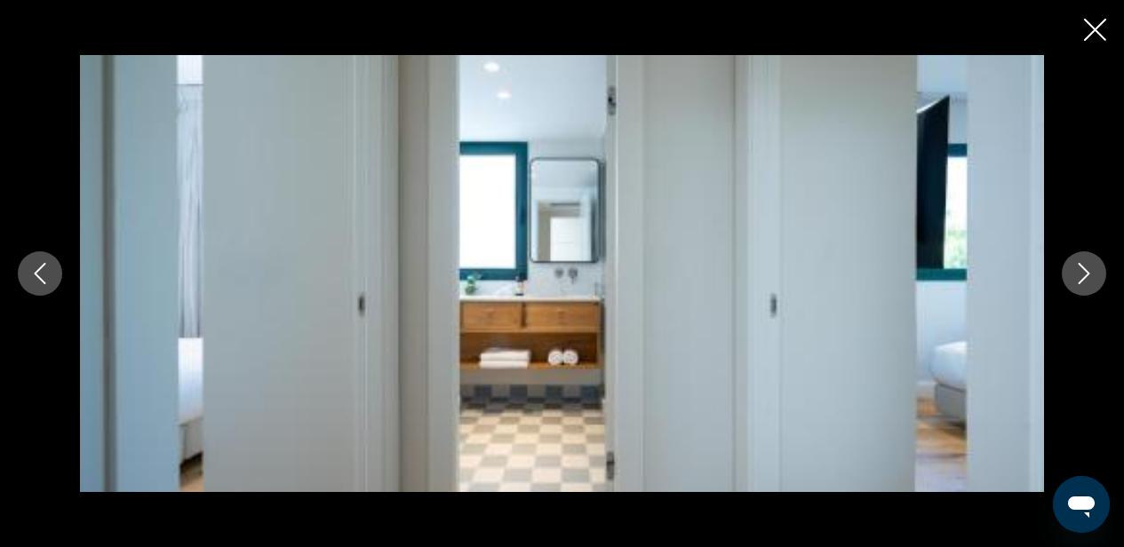
click at [34, 269] on icon "Previous image" at bounding box center [39, 273] width 21 height 21
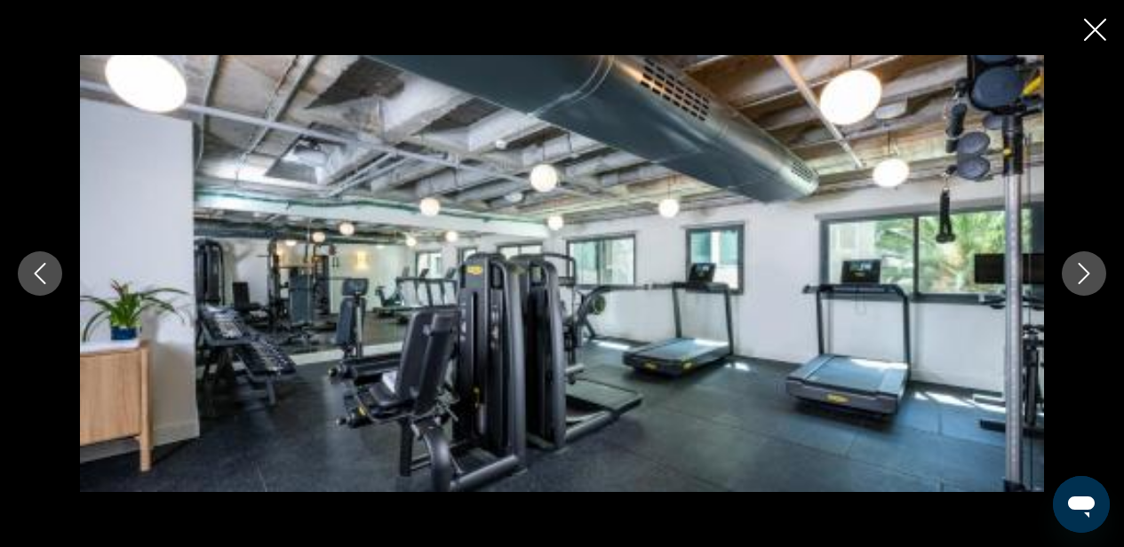
click at [34, 269] on icon "Previous image" at bounding box center [39, 273] width 21 height 21
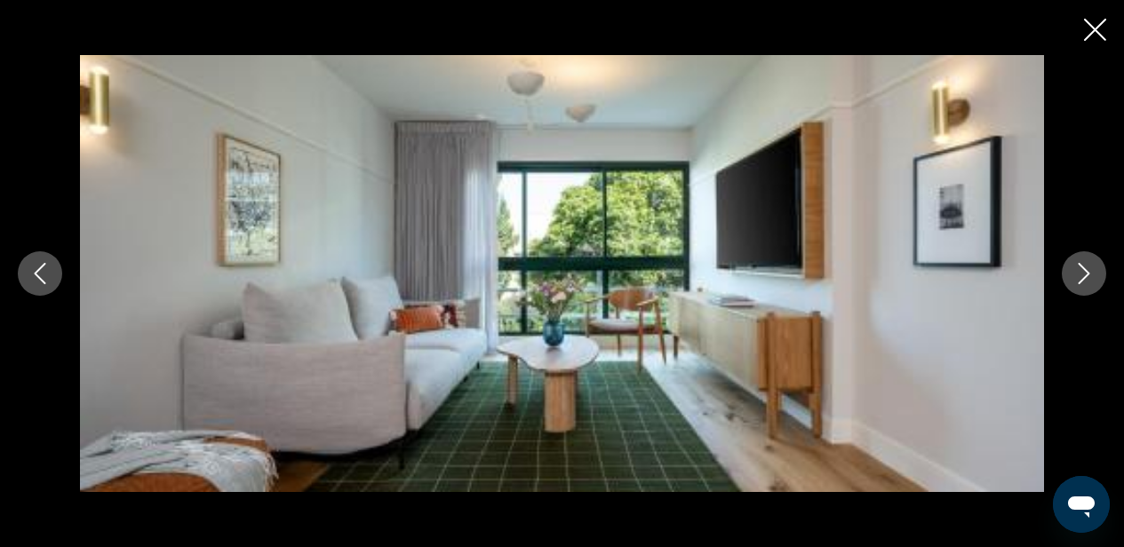
click at [34, 268] on icon "Previous image" at bounding box center [39, 273] width 21 height 21
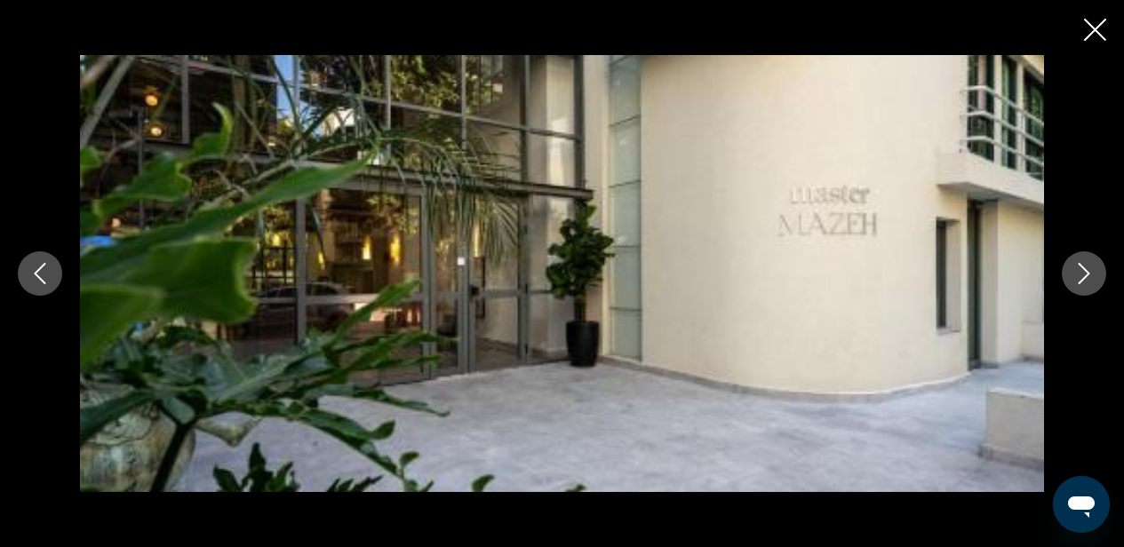
click at [34, 268] on icon "Previous image" at bounding box center [39, 273] width 21 height 21
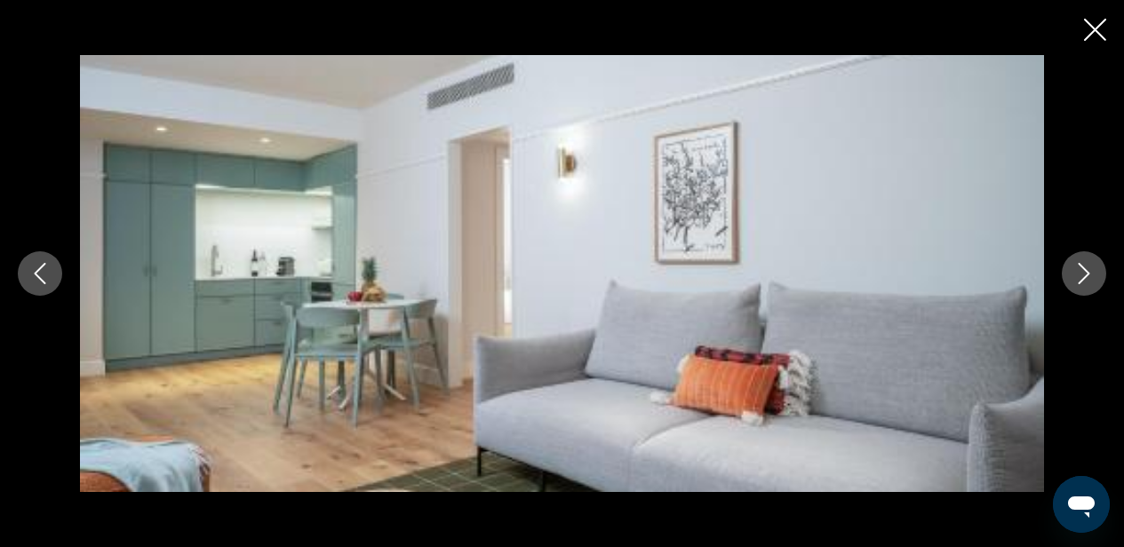
click at [34, 268] on icon "Previous image" at bounding box center [39, 273] width 21 height 21
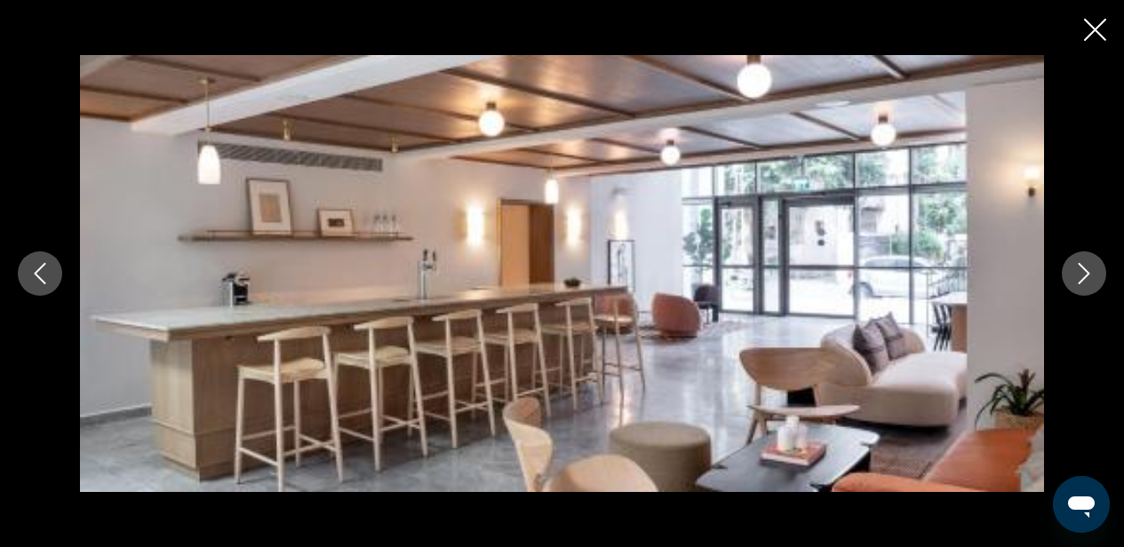
click at [34, 268] on icon "Previous image" at bounding box center [39, 273] width 21 height 21
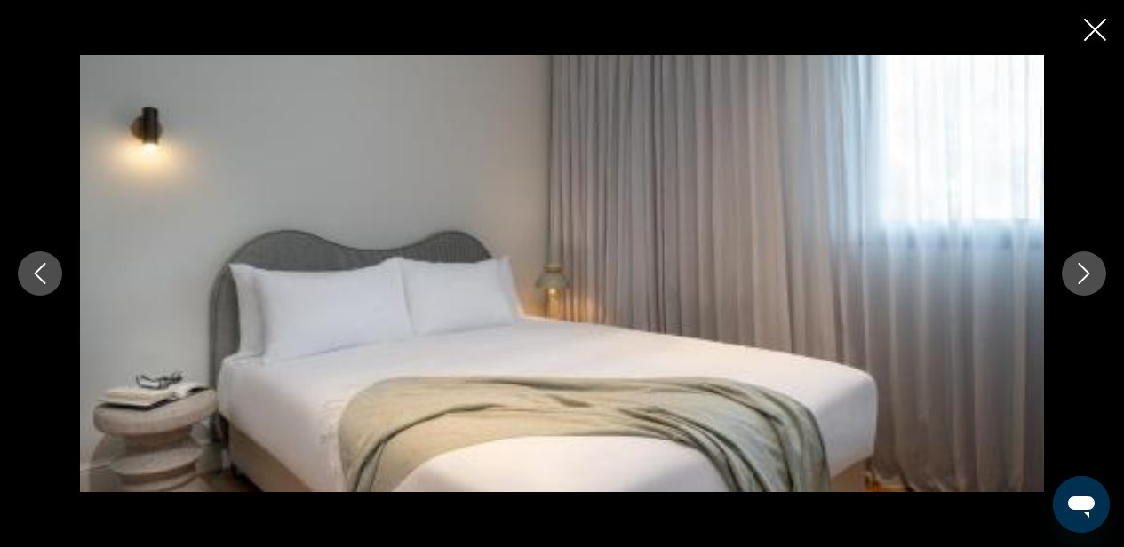
click at [34, 268] on icon "Previous image" at bounding box center [39, 273] width 21 height 21
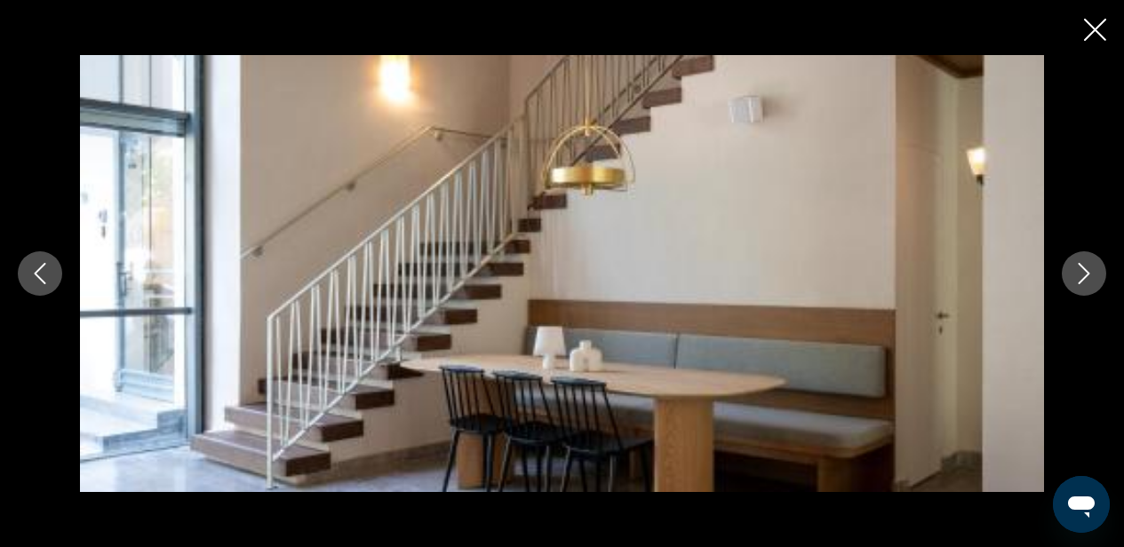
click at [34, 268] on icon "Previous image" at bounding box center [39, 273] width 21 height 21
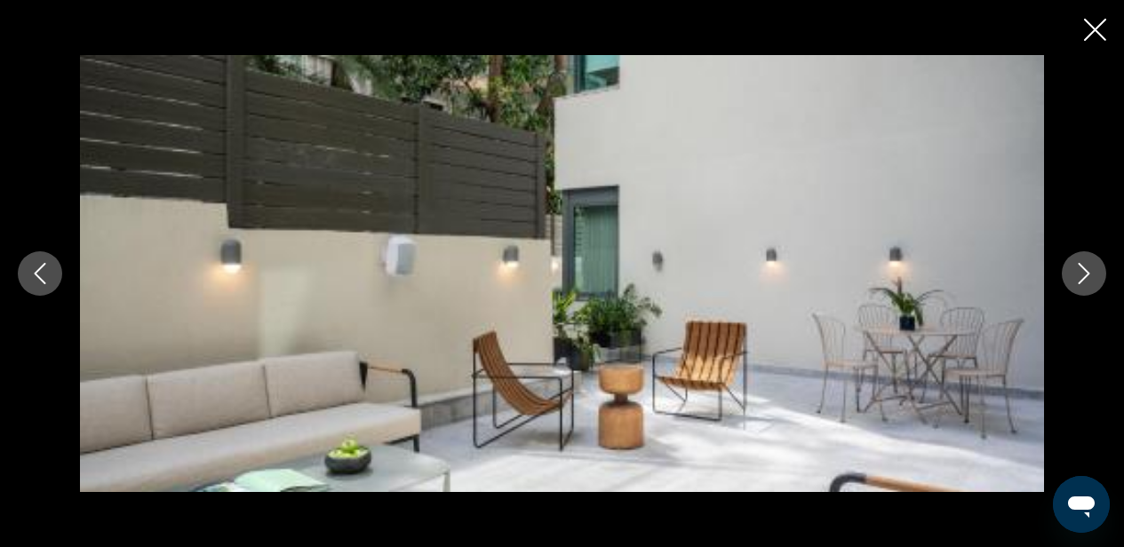
click at [34, 268] on icon "Previous image" at bounding box center [39, 273] width 21 height 21
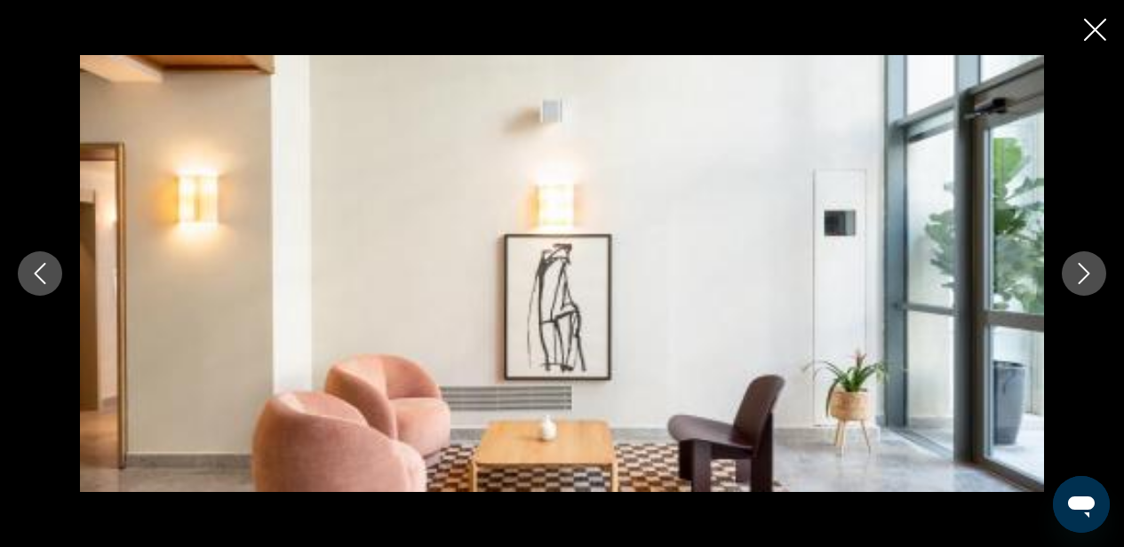
click at [34, 268] on icon "Previous image" at bounding box center [39, 273] width 21 height 21
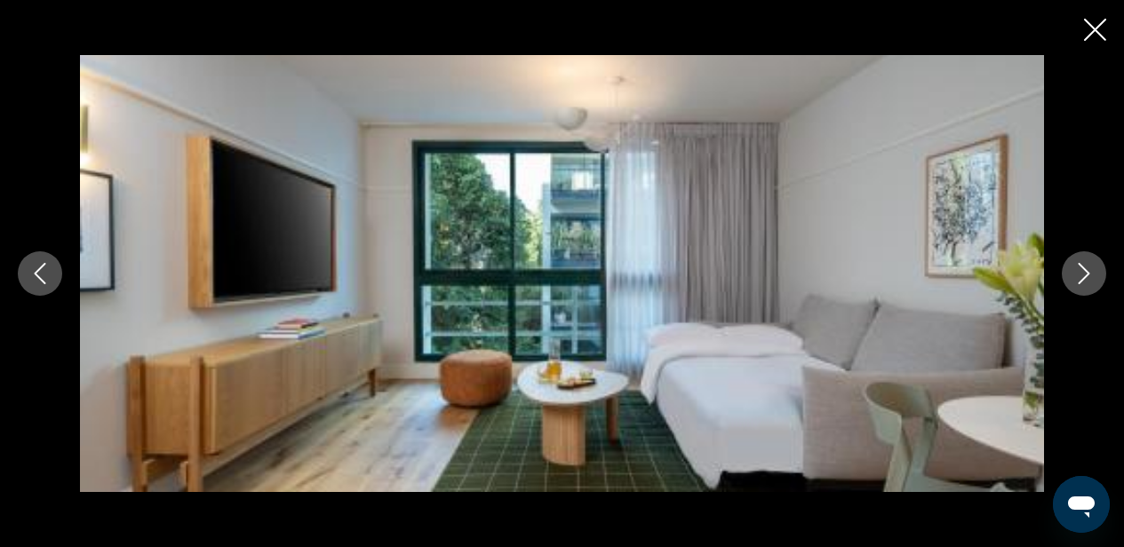
click at [34, 268] on icon "Previous image" at bounding box center [39, 273] width 21 height 21
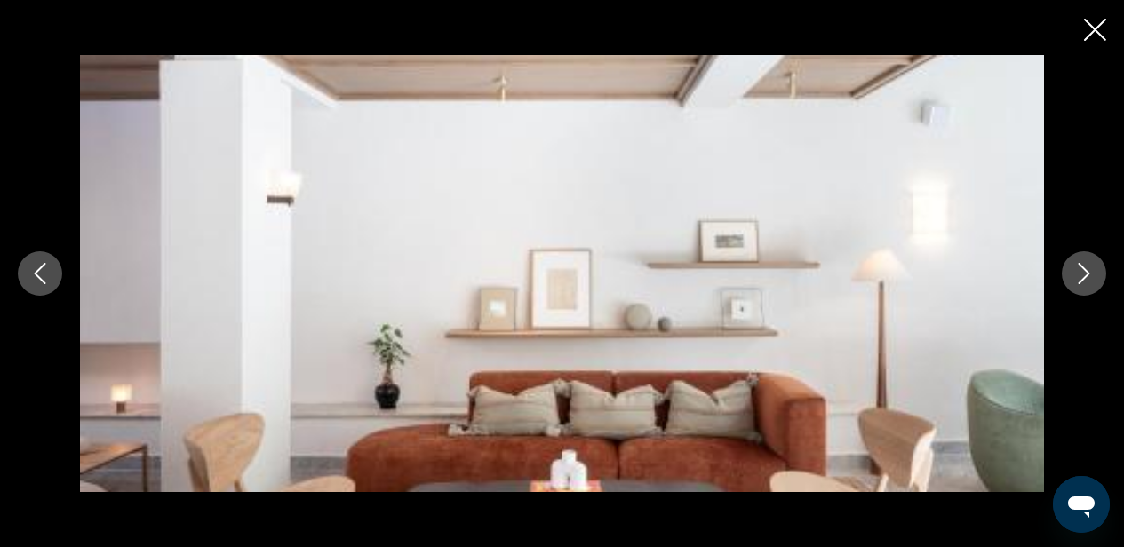
click at [34, 267] on icon "Previous image" at bounding box center [39, 273] width 21 height 21
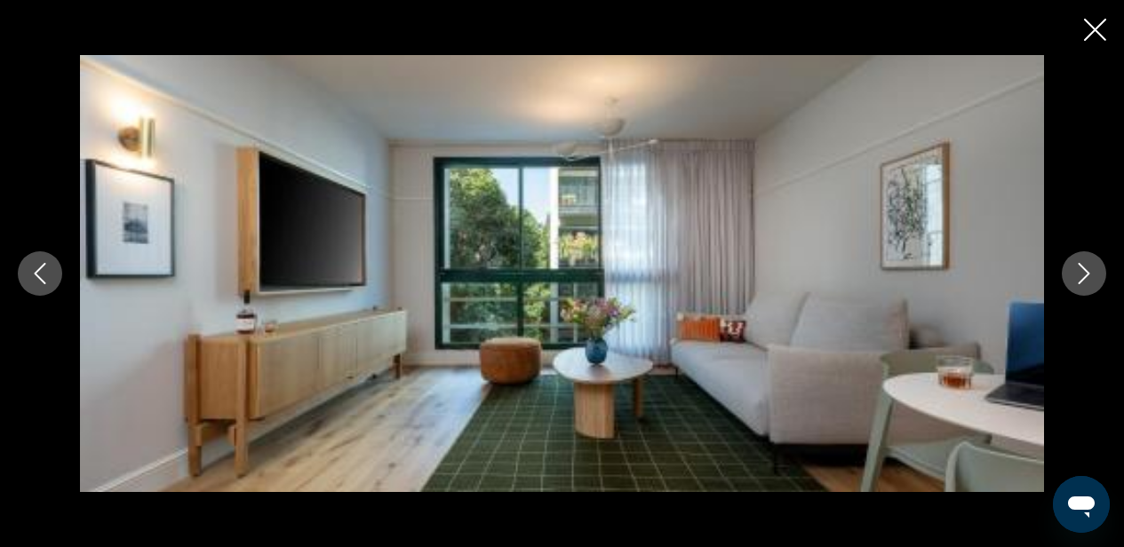
click at [1098, 27] on icon "Close slideshow" at bounding box center [1095, 30] width 22 height 22
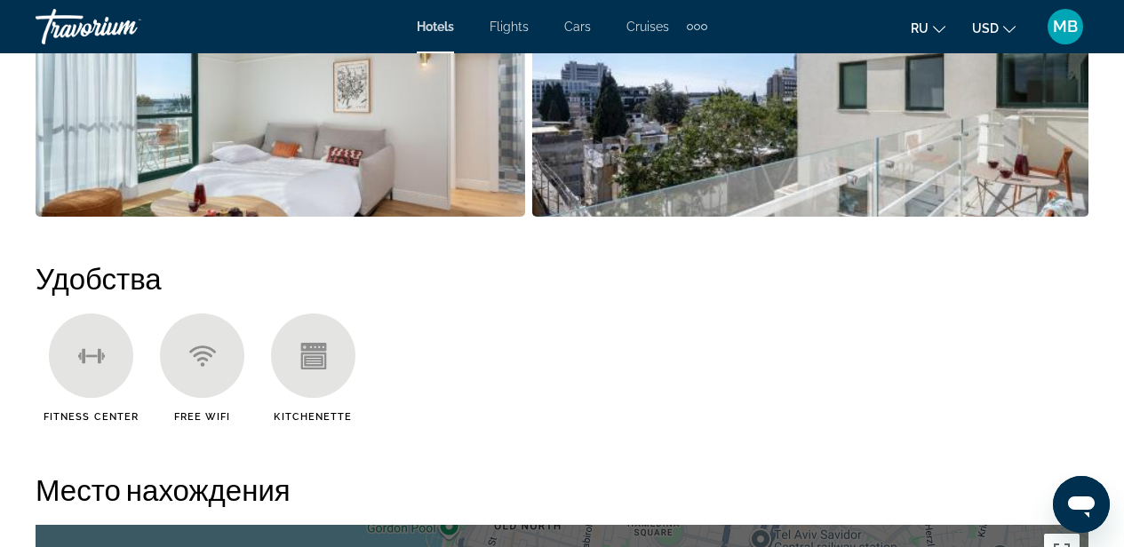
scroll to position [1325, 0]
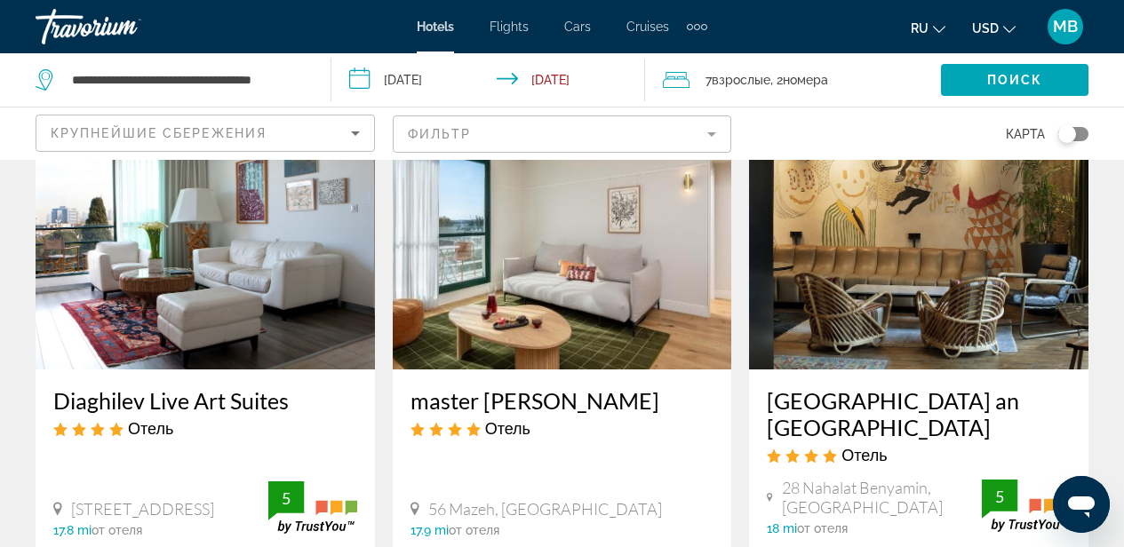
scroll to position [134, 0]
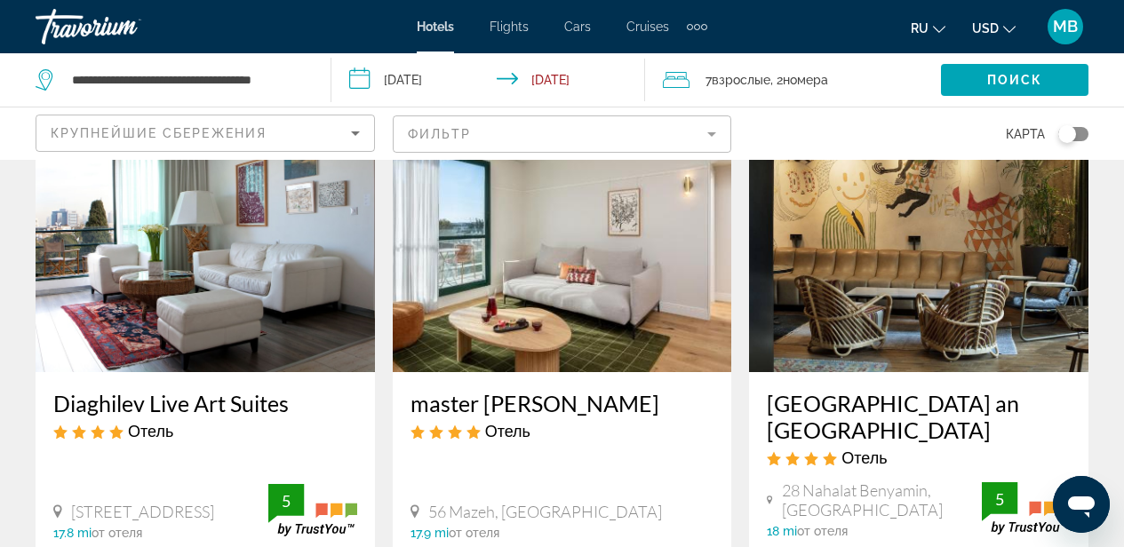
click at [266, 263] on img "Main content" at bounding box center [206, 230] width 340 height 284
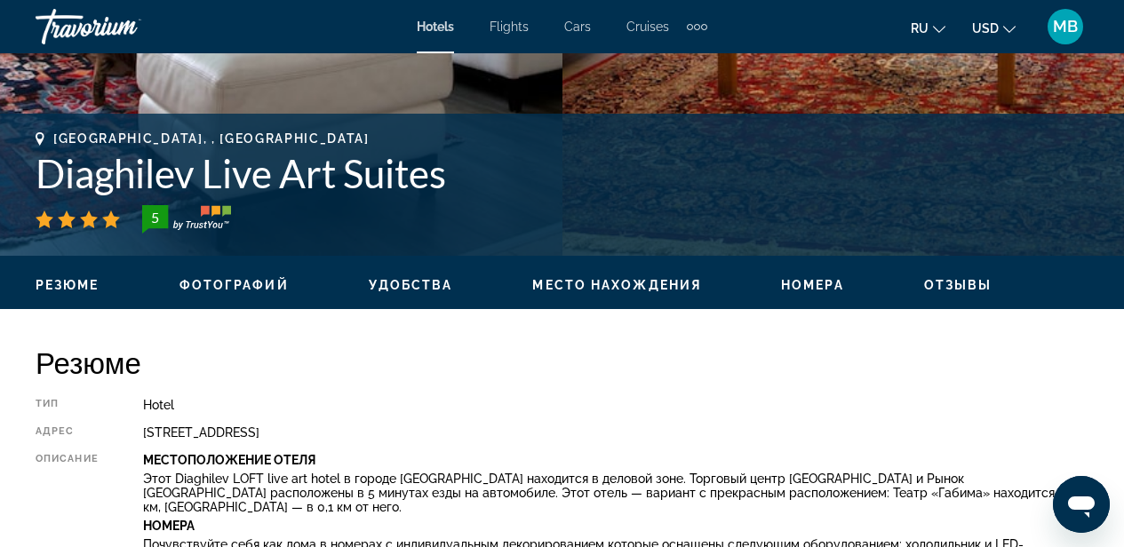
scroll to position [664, 0]
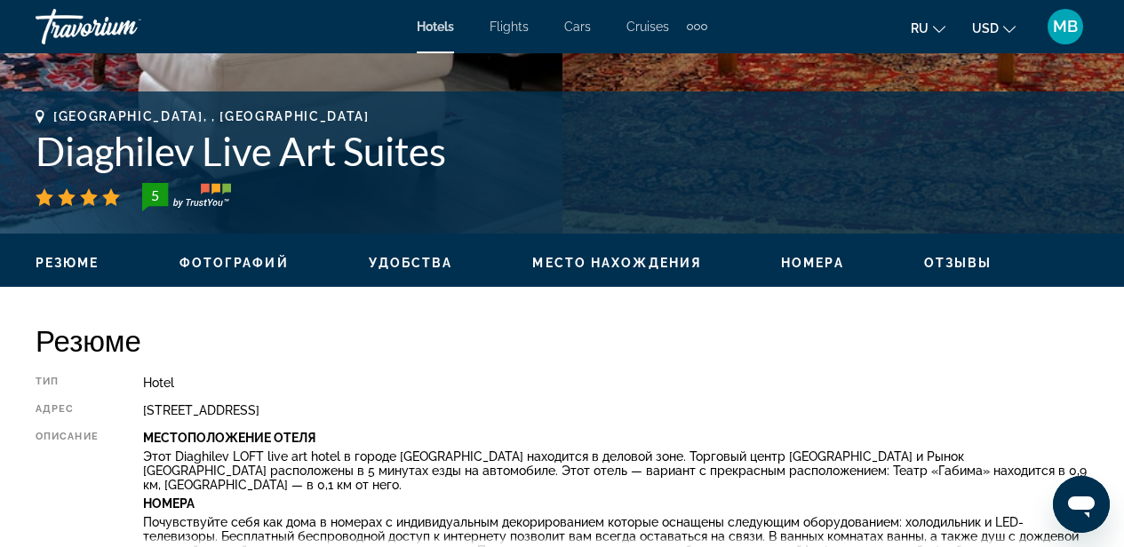
click at [245, 259] on span "Фотографий" at bounding box center [234, 263] width 109 height 14
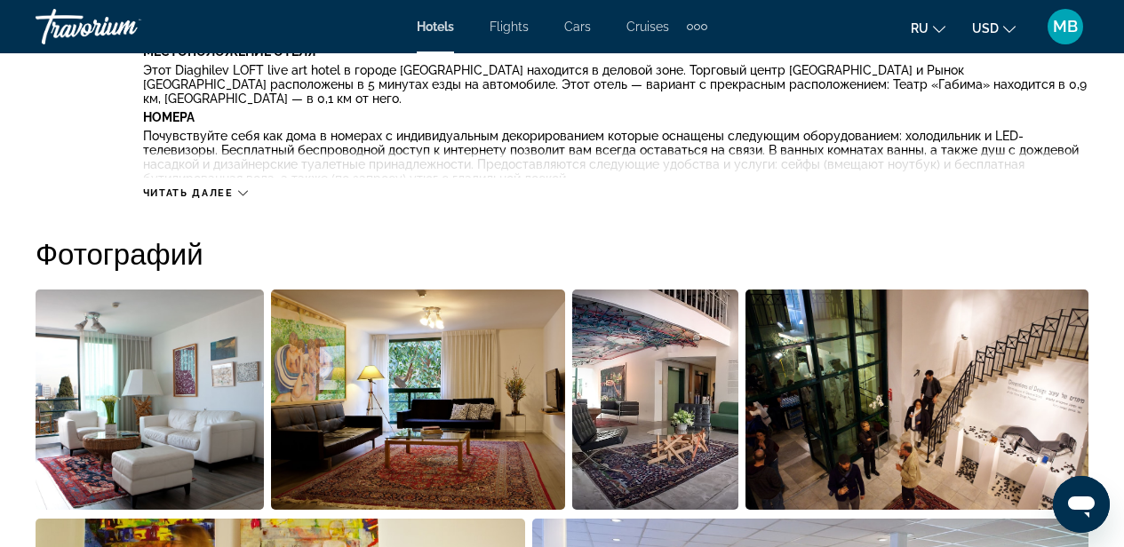
scroll to position [1047, 0]
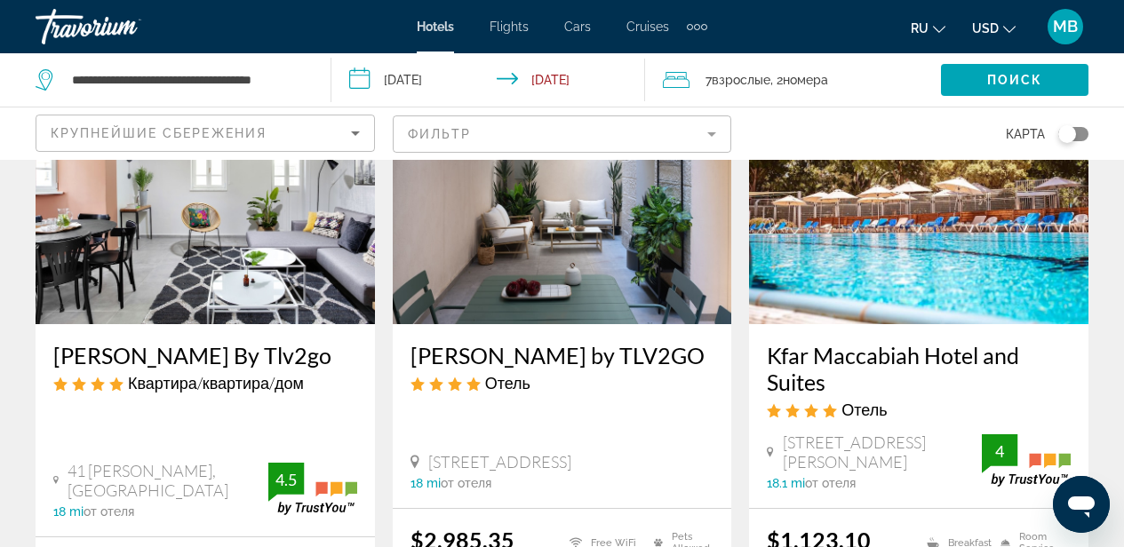
scroll to position [872, 0]
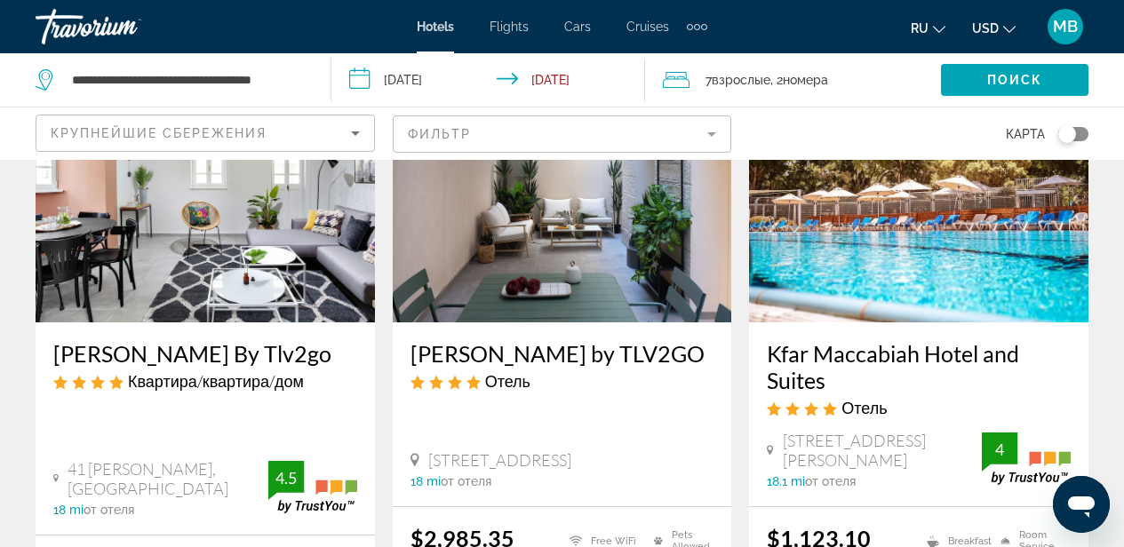
click at [202, 229] on img "Main content" at bounding box center [206, 180] width 340 height 284
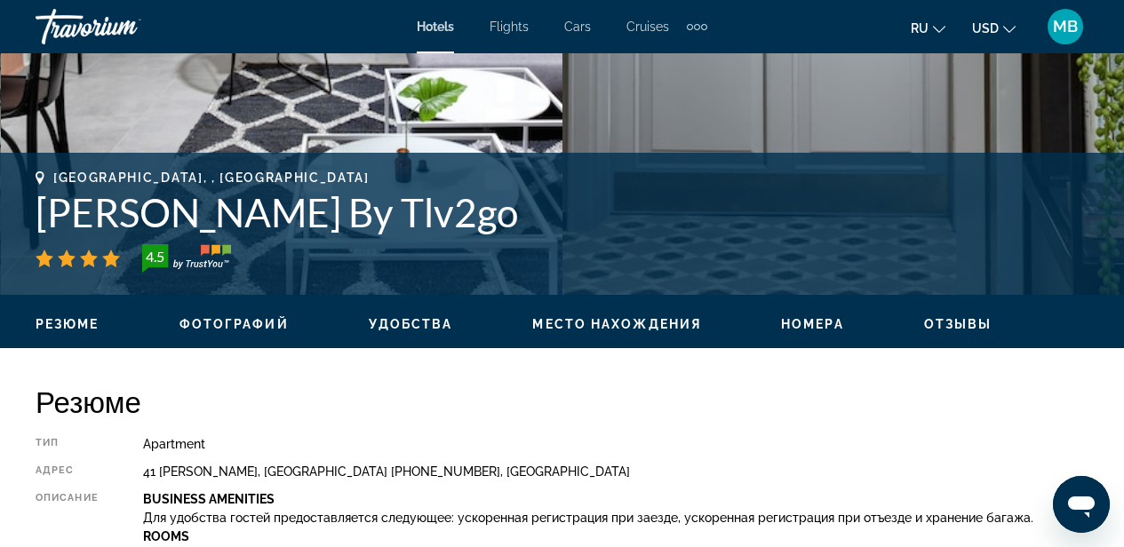
scroll to position [608, 0]
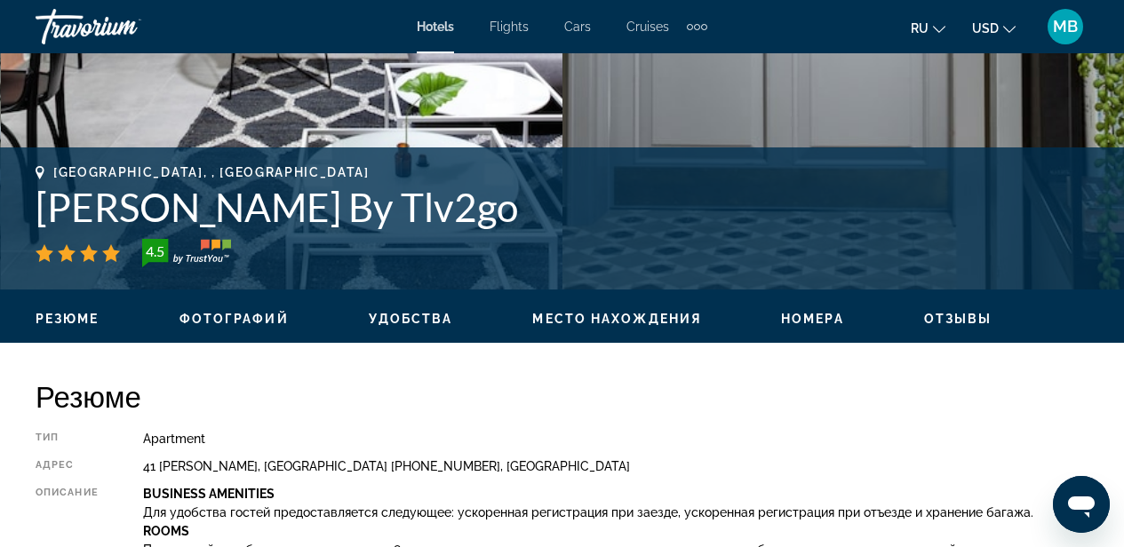
click at [215, 318] on span "Фотографий" at bounding box center [234, 319] width 109 height 14
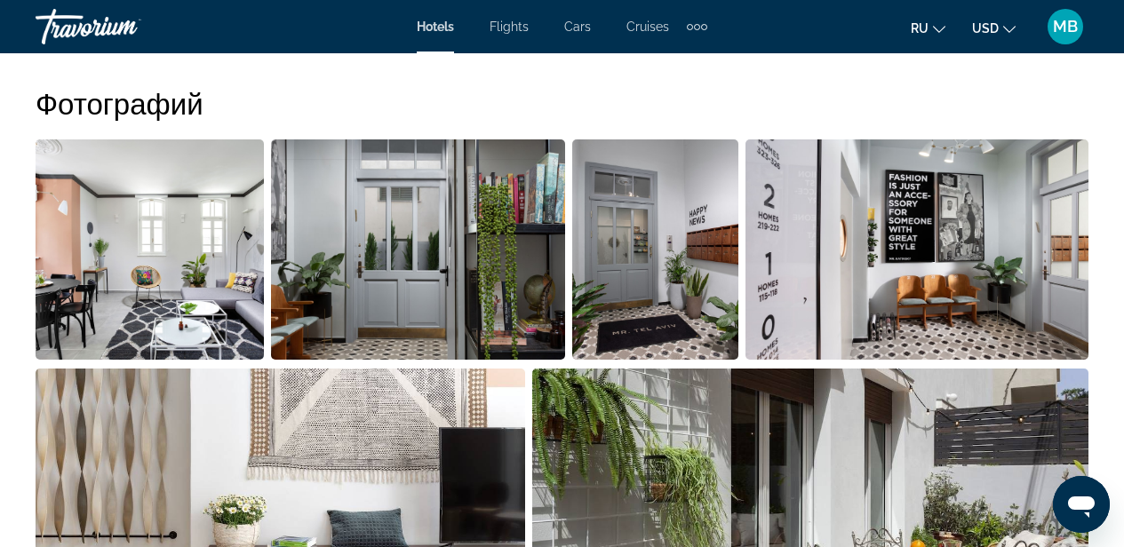
scroll to position [1156, 0]
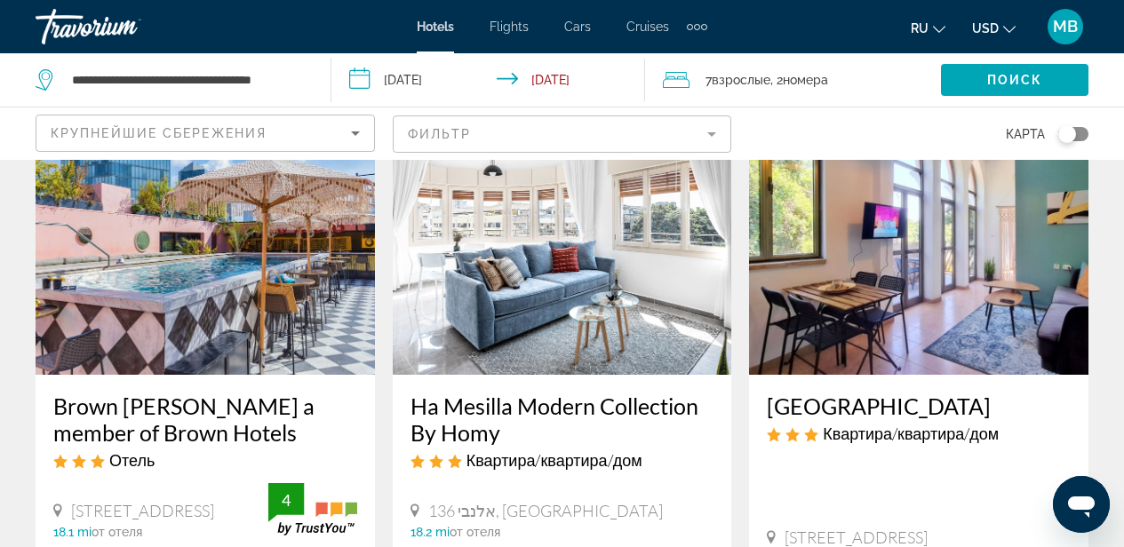
scroll to position [1526, 0]
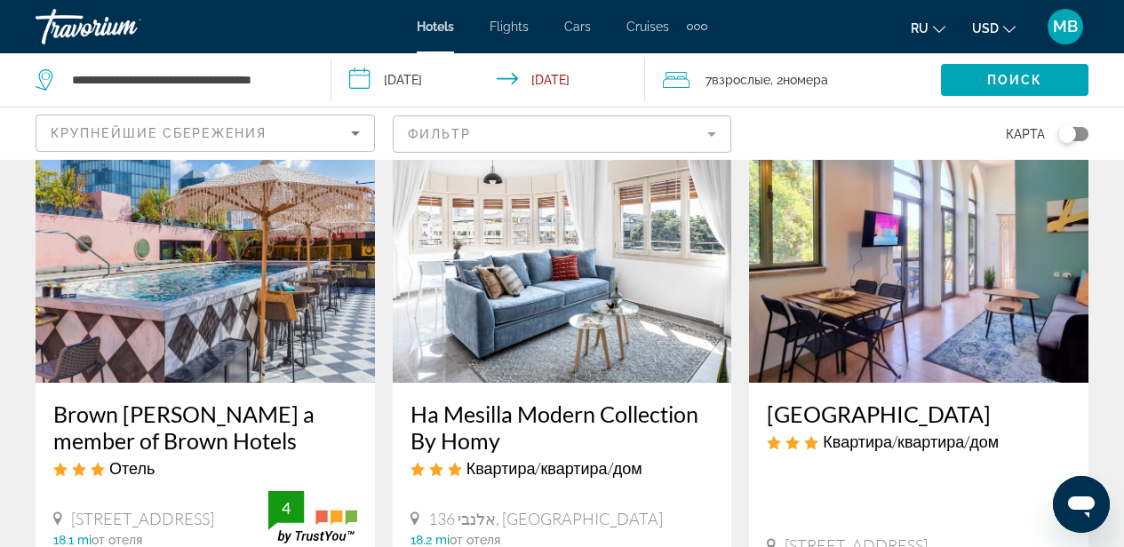
click at [859, 315] on img "Main content" at bounding box center [919, 241] width 340 height 284
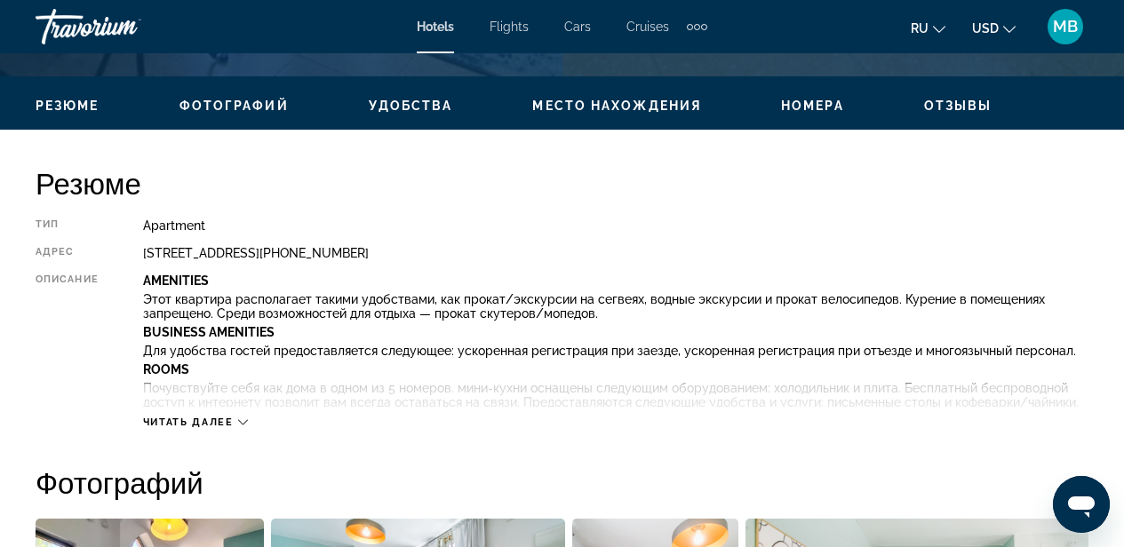
scroll to position [827, 0]
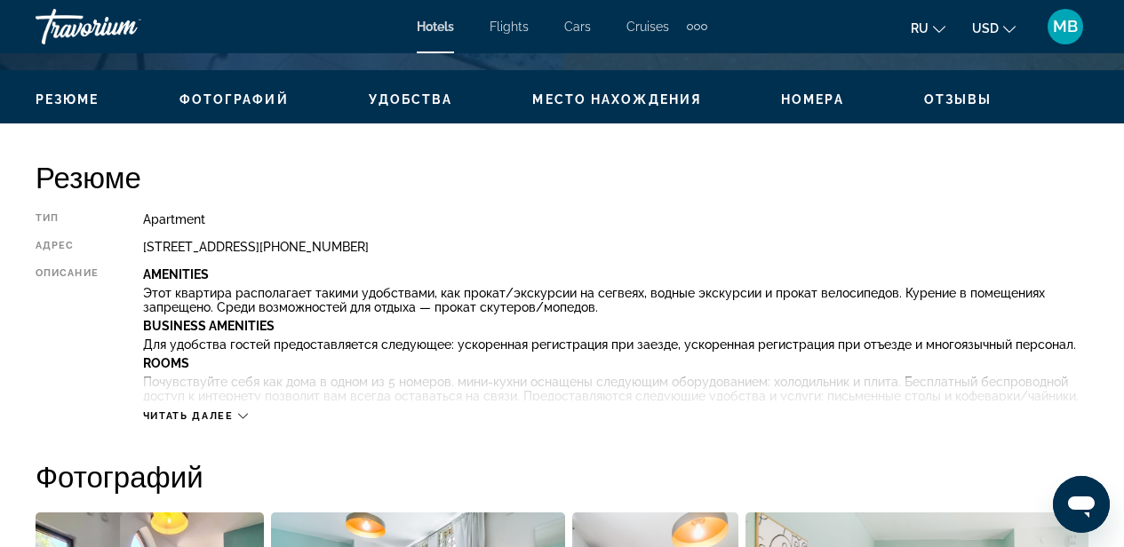
click at [163, 418] on span "Читать далее" at bounding box center [188, 417] width 91 height 12
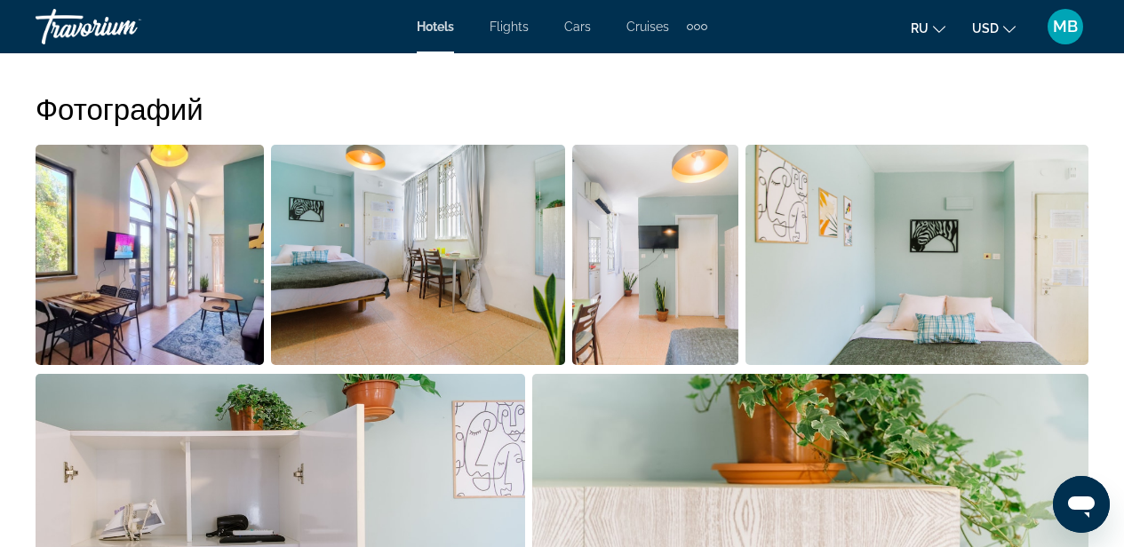
scroll to position [1600, 0]
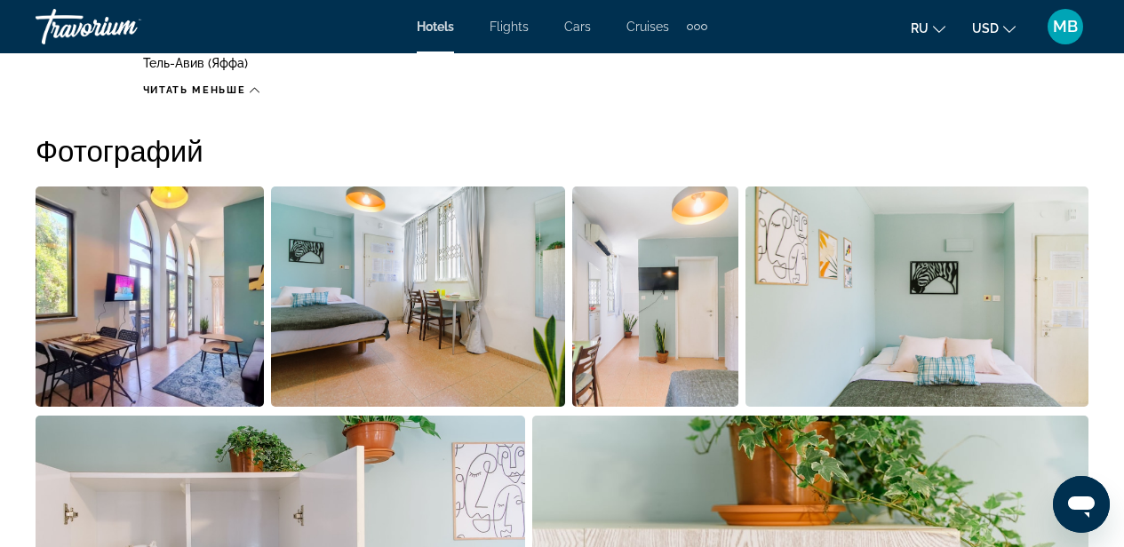
click at [151, 309] on img "Open full-screen image slider" at bounding box center [150, 297] width 228 height 220
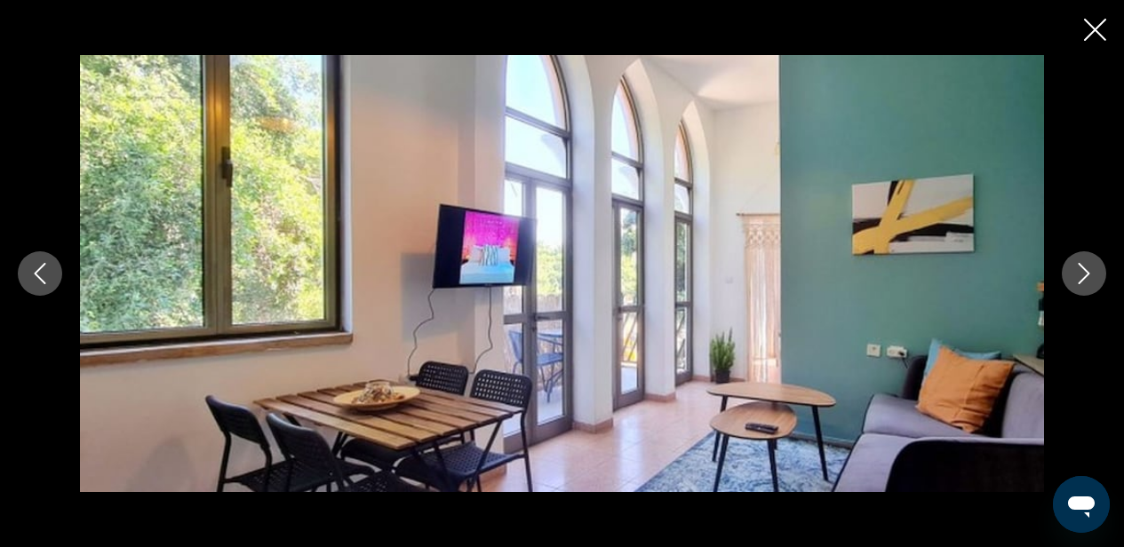
click at [37, 275] on icon "Previous image" at bounding box center [41, 273] width 12 height 21
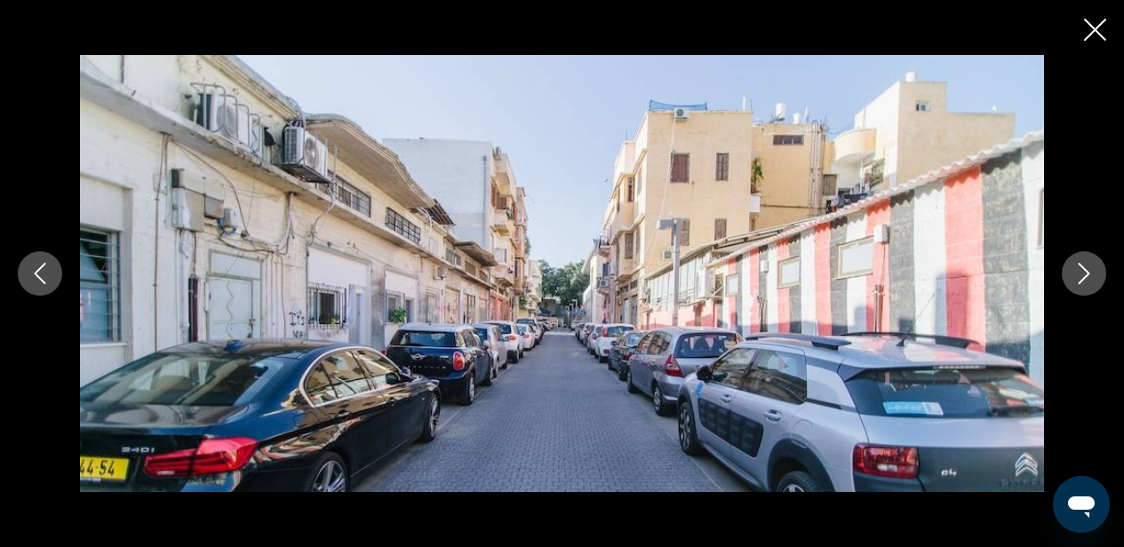
click at [37, 275] on icon "Previous image" at bounding box center [41, 273] width 12 height 21
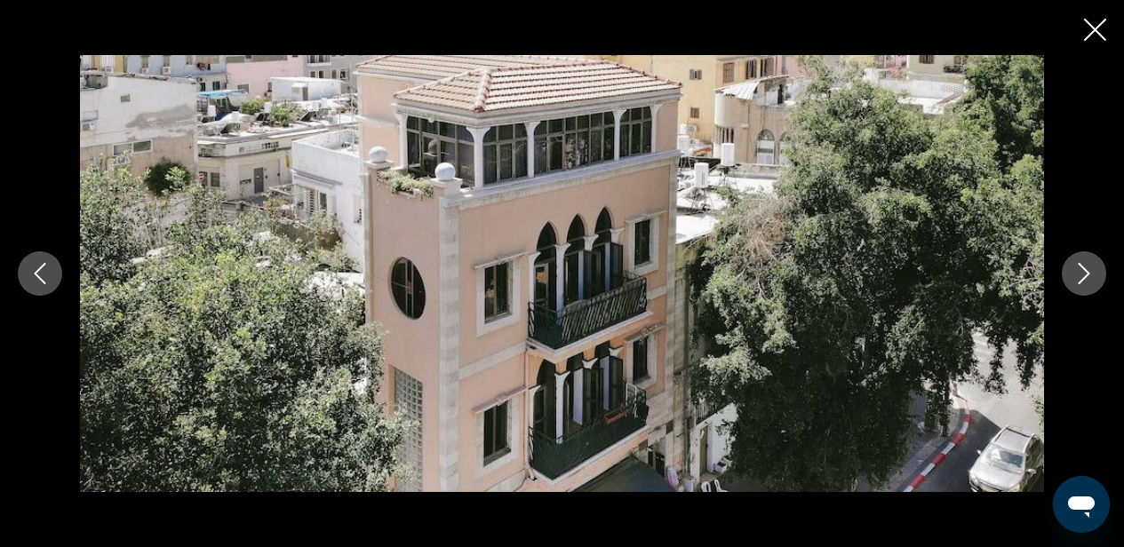
click at [35, 276] on icon "Previous image" at bounding box center [39, 273] width 21 height 21
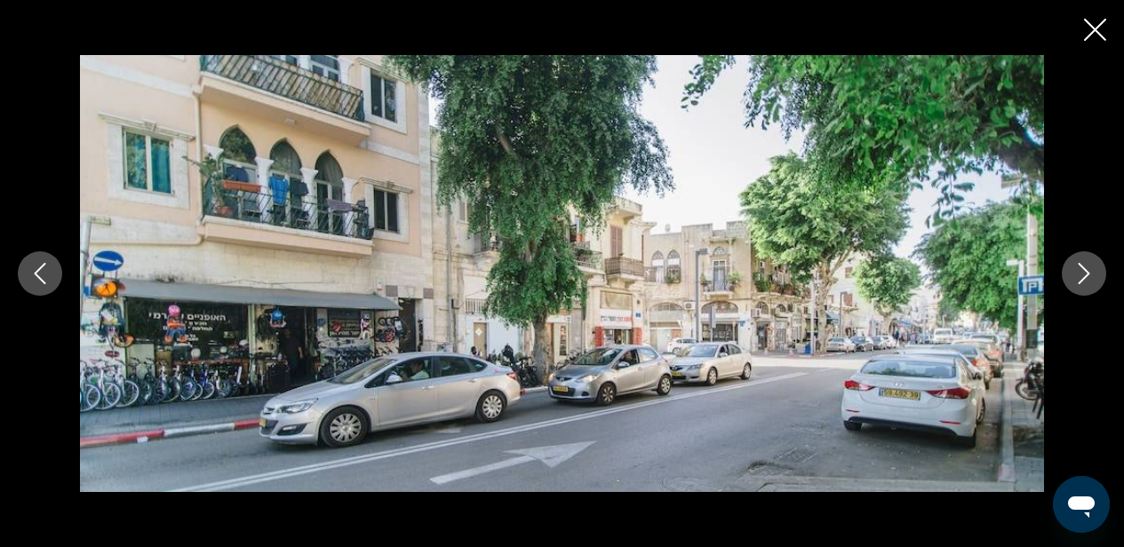
click at [35, 276] on icon "Previous image" at bounding box center [39, 273] width 21 height 21
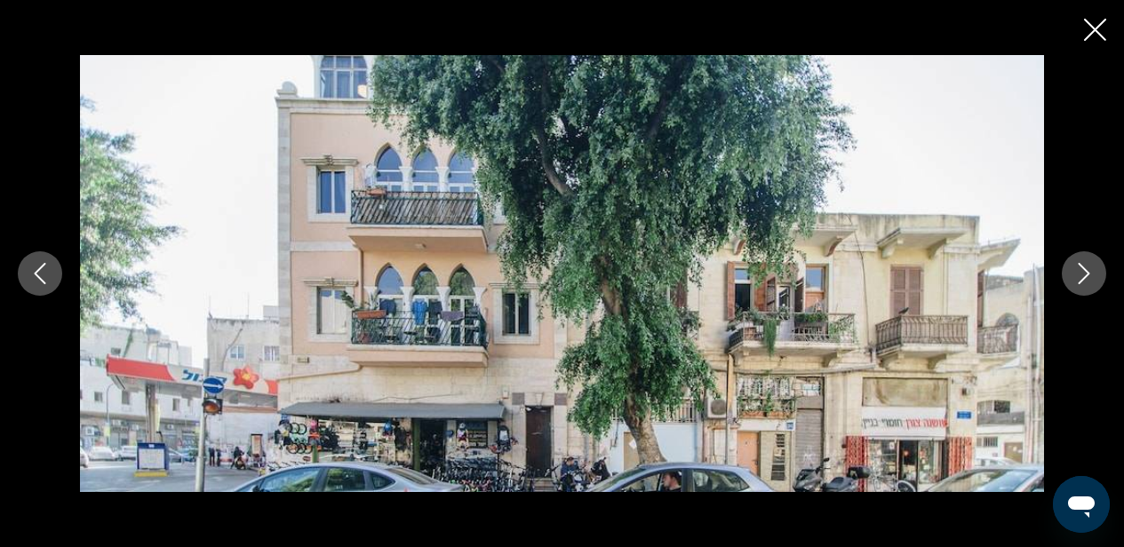
click at [35, 276] on icon "Previous image" at bounding box center [39, 273] width 21 height 21
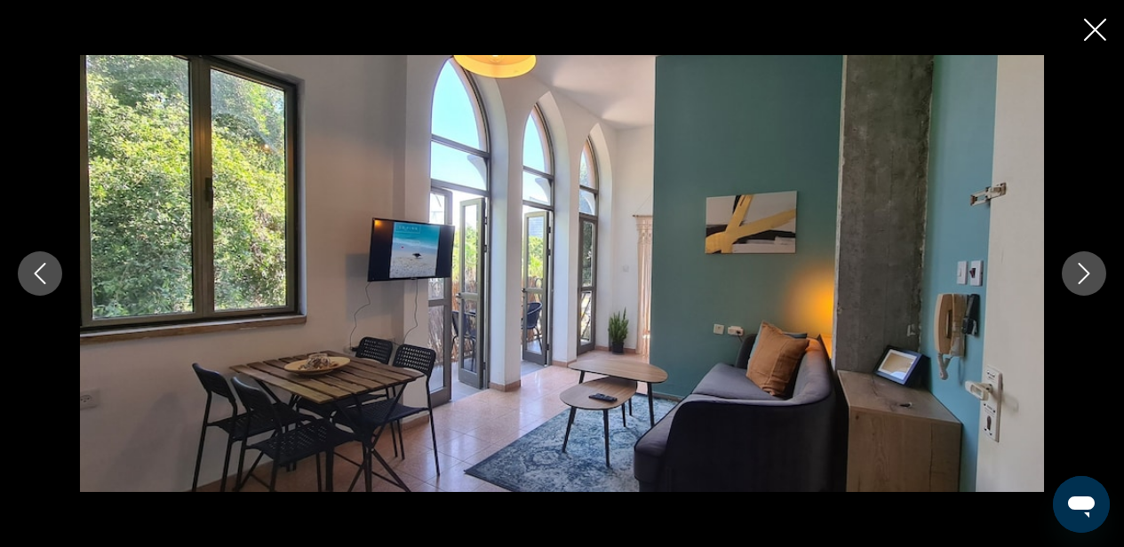
click at [35, 276] on icon "Previous image" at bounding box center [39, 273] width 21 height 21
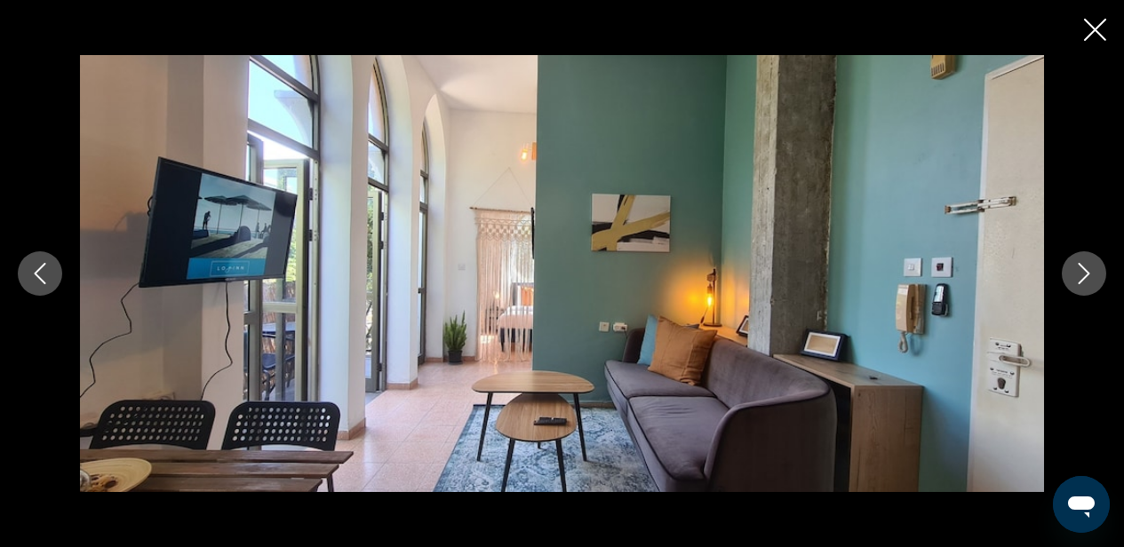
click at [35, 276] on icon "Previous image" at bounding box center [39, 273] width 21 height 21
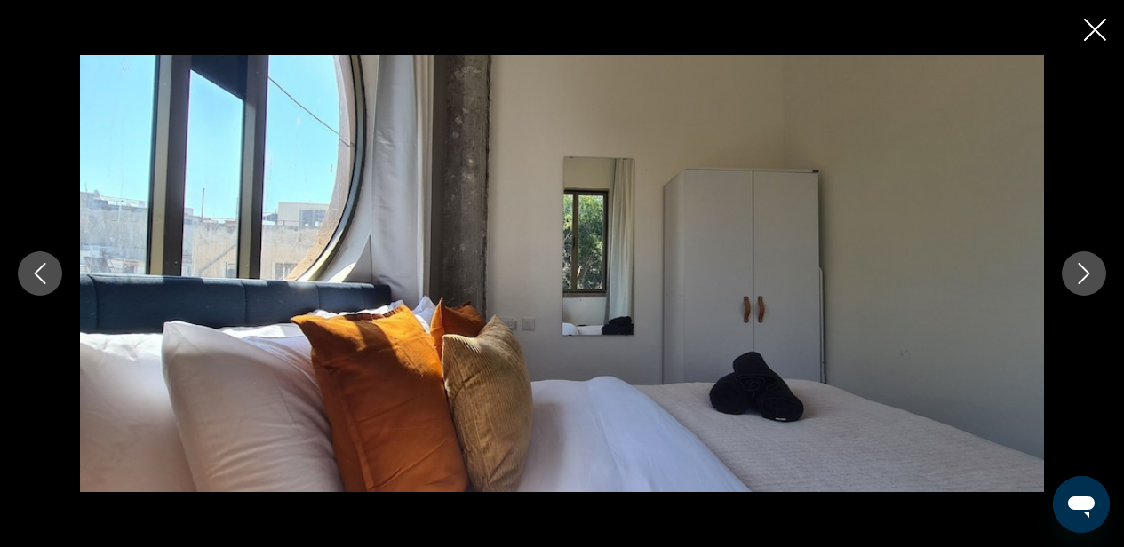
click at [35, 276] on icon "Previous image" at bounding box center [39, 273] width 21 height 21
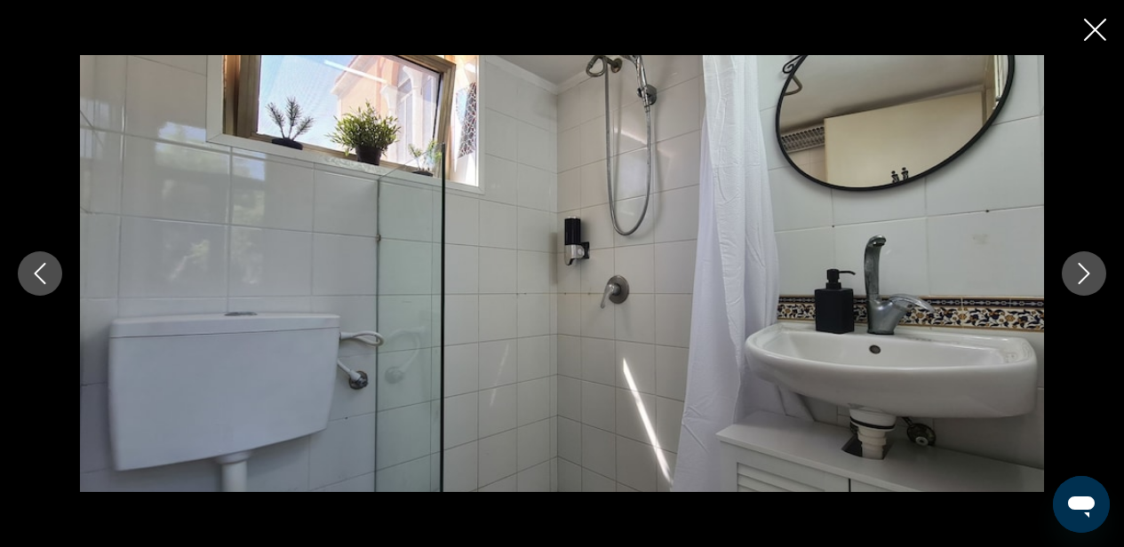
click at [35, 276] on icon "Previous image" at bounding box center [39, 273] width 21 height 21
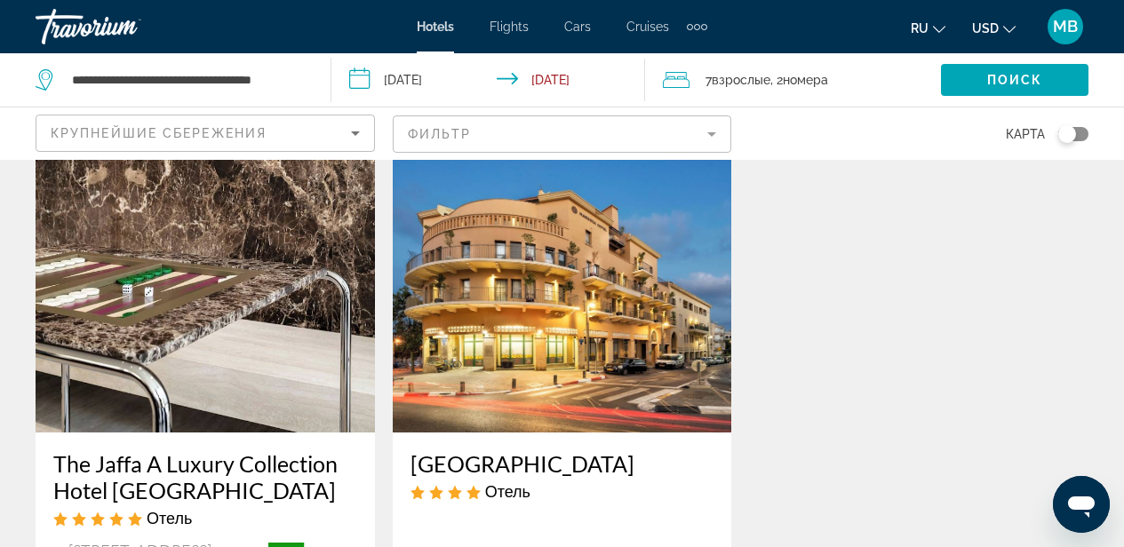
scroll to position [2193, 0]
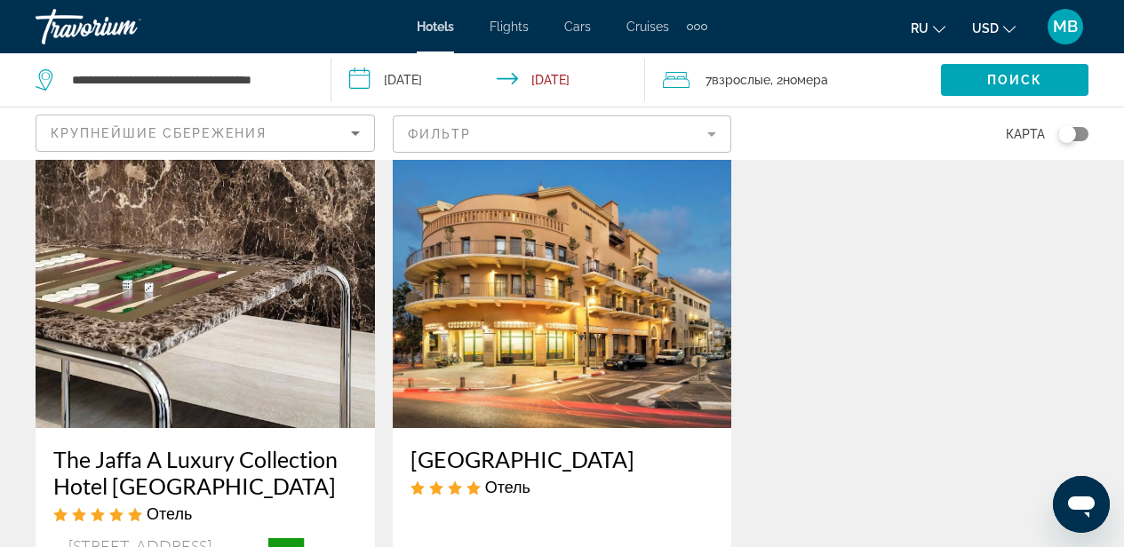
click at [484, 353] on img "Main content" at bounding box center [563, 286] width 340 height 284
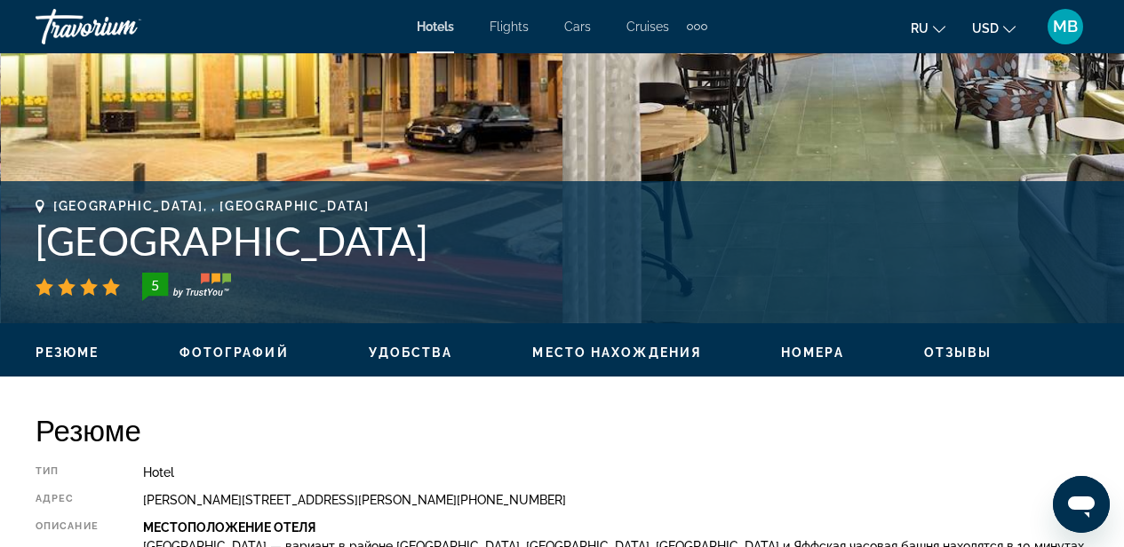
scroll to position [573, 0]
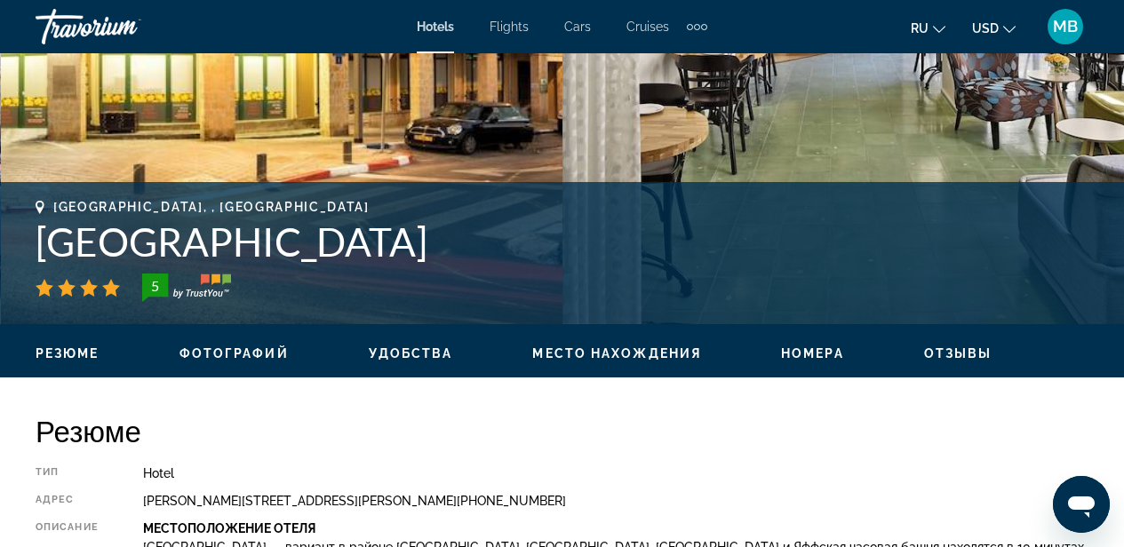
click at [613, 349] on span "Место нахождения" at bounding box center [616, 354] width 169 height 14
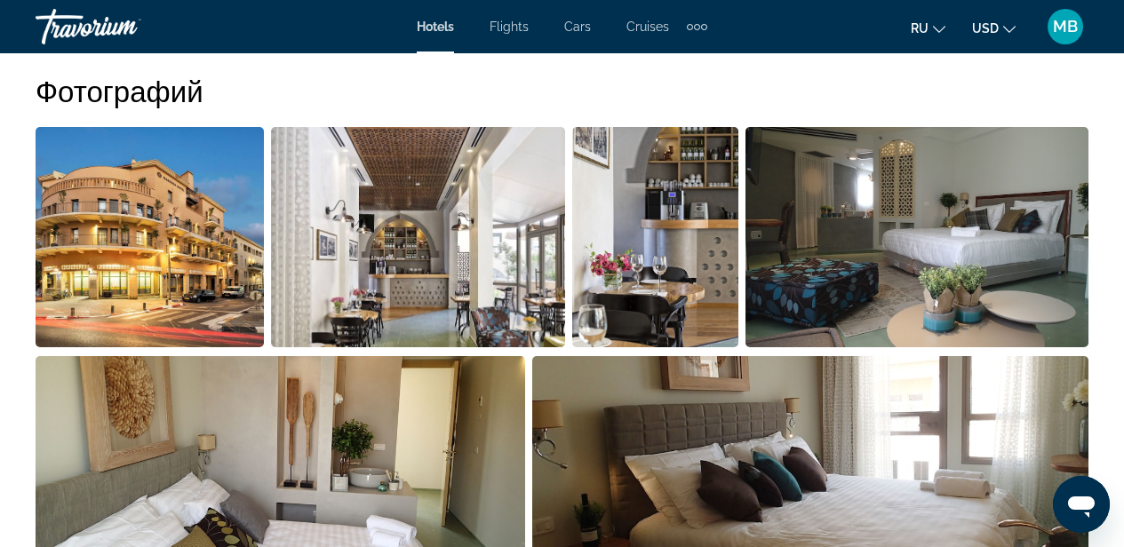
scroll to position [1210, 0]
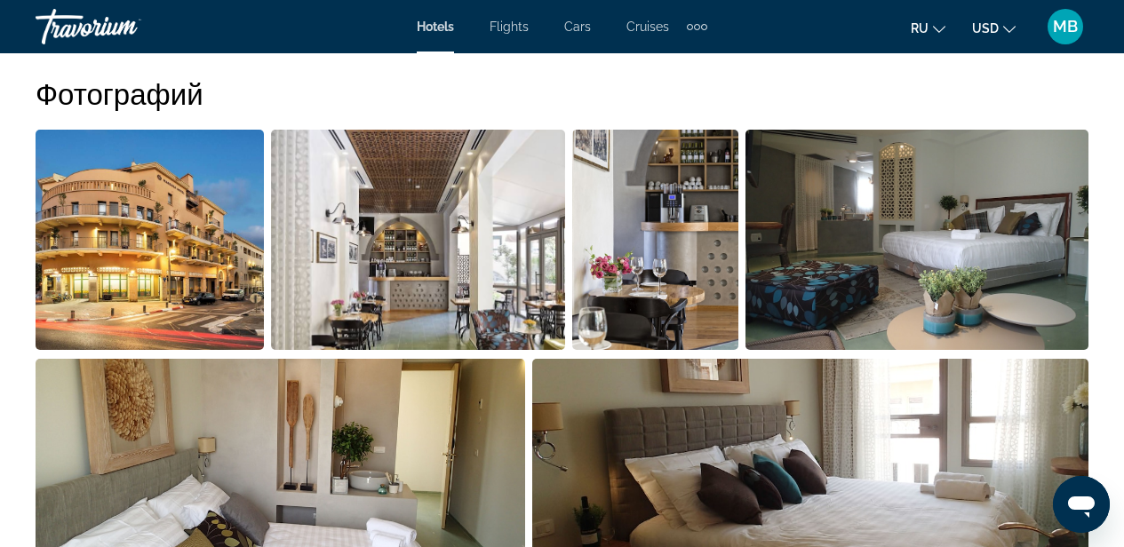
click at [165, 263] on img "Open full-screen image slider" at bounding box center [150, 240] width 228 height 220
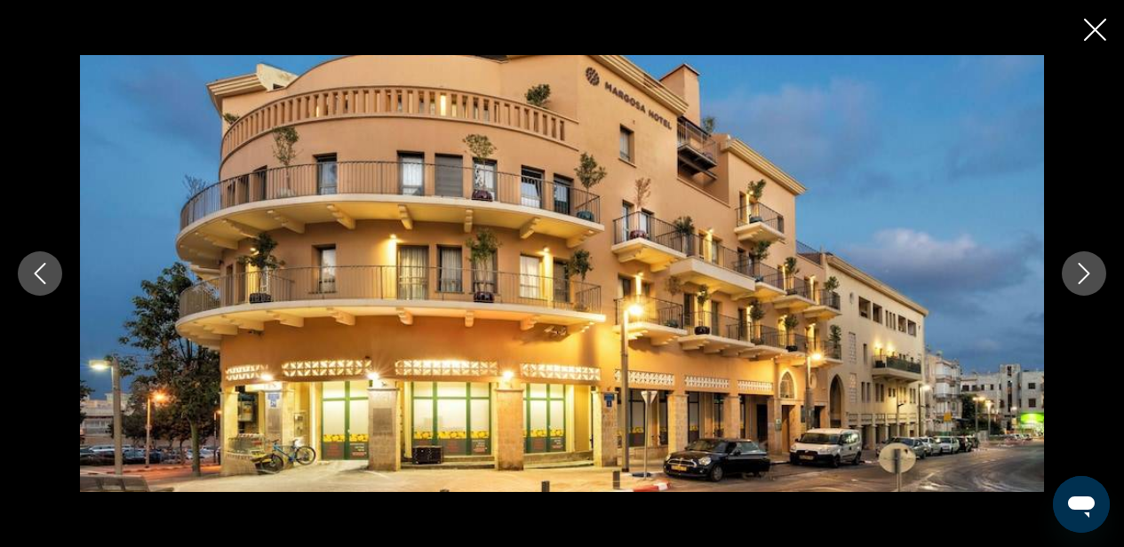
click at [25, 278] on button "Previous image" at bounding box center [40, 274] width 44 height 44
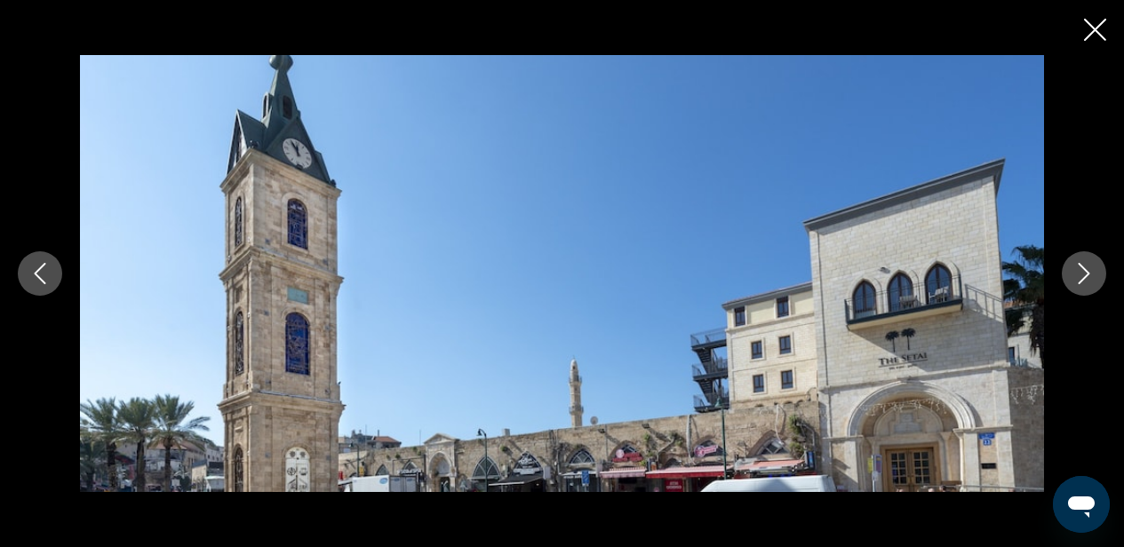
click at [25, 278] on button "Previous image" at bounding box center [40, 274] width 44 height 44
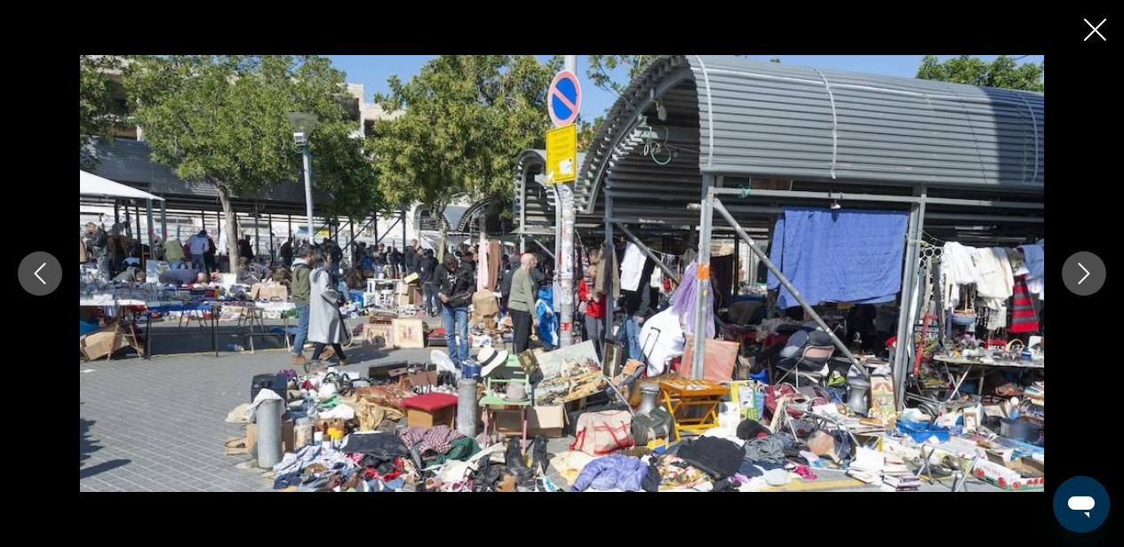
click at [25, 278] on button "Previous image" at bounding box center [40, 274] width 44 height 44
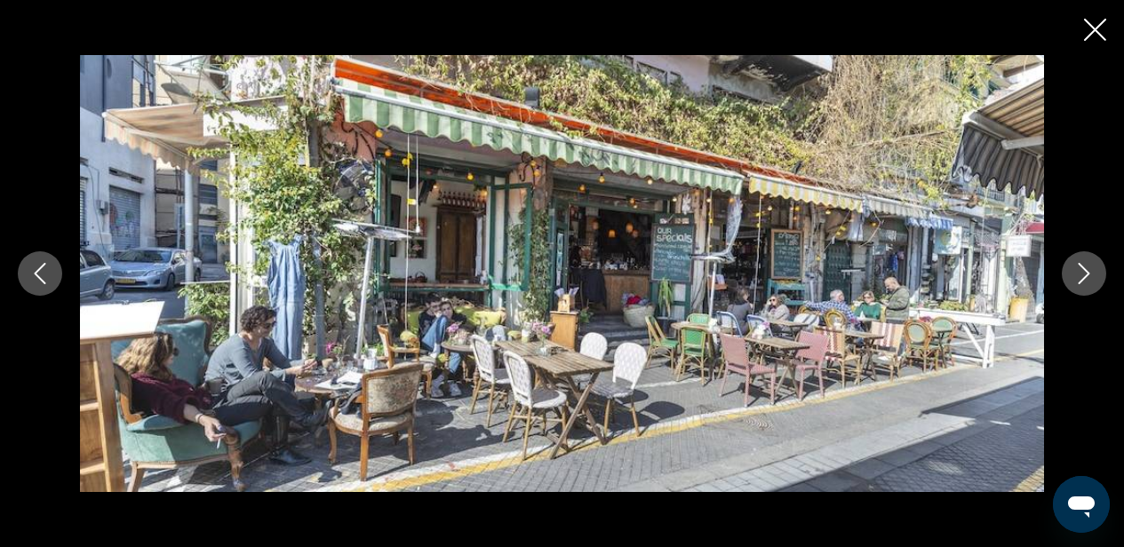
click at [26, 278] on button "Previous image" at bounding box center [40, 274] width 44 height 44
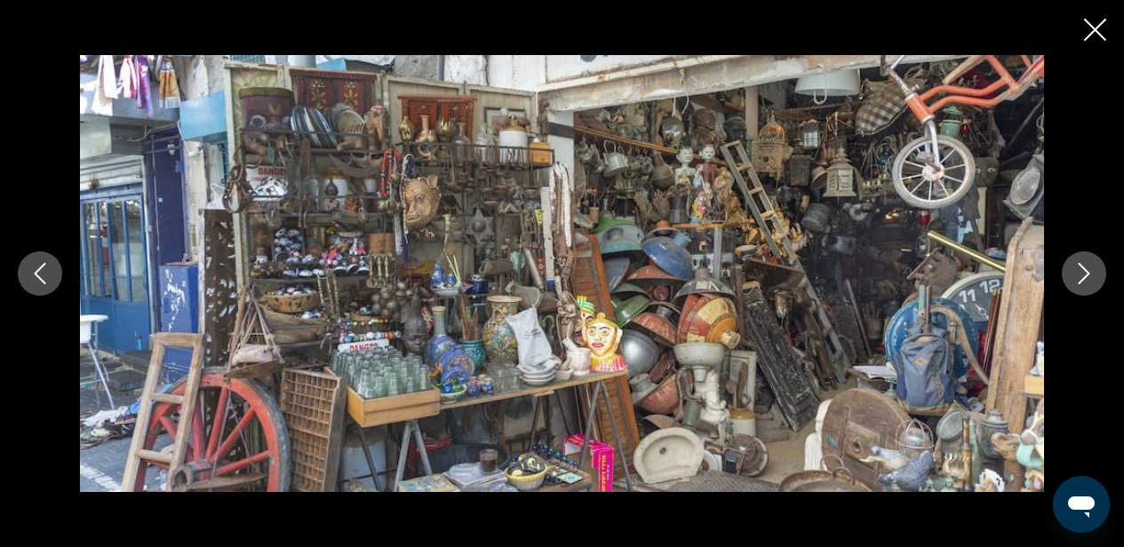
click at [26, 279] on button "Previous image" at bounding box center [40, 274] width 44 height 44
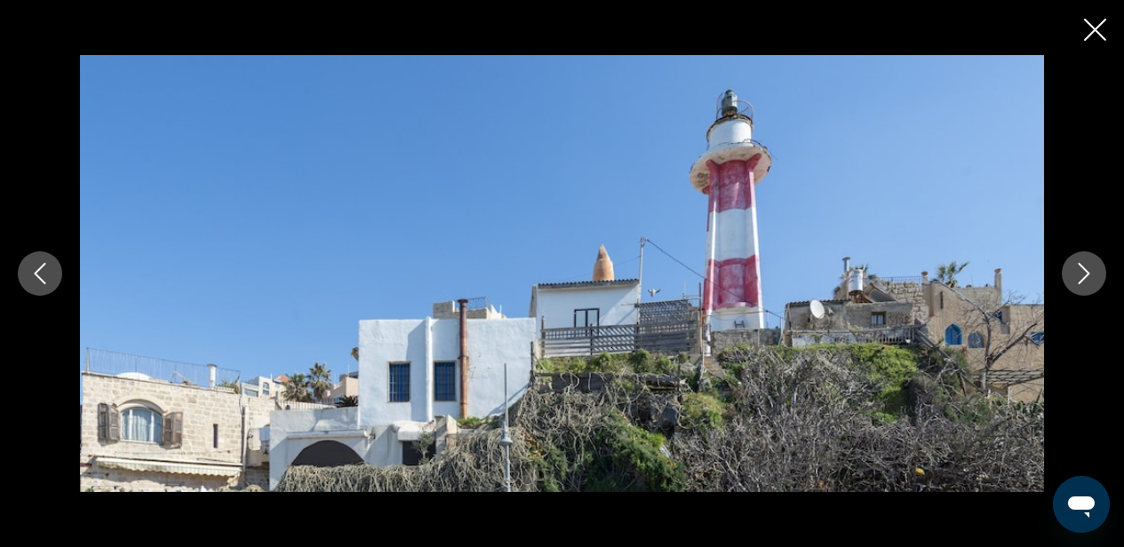
click at [26, 279] on button "Previous image" at bounding box center [40, 274] width 44 height 44
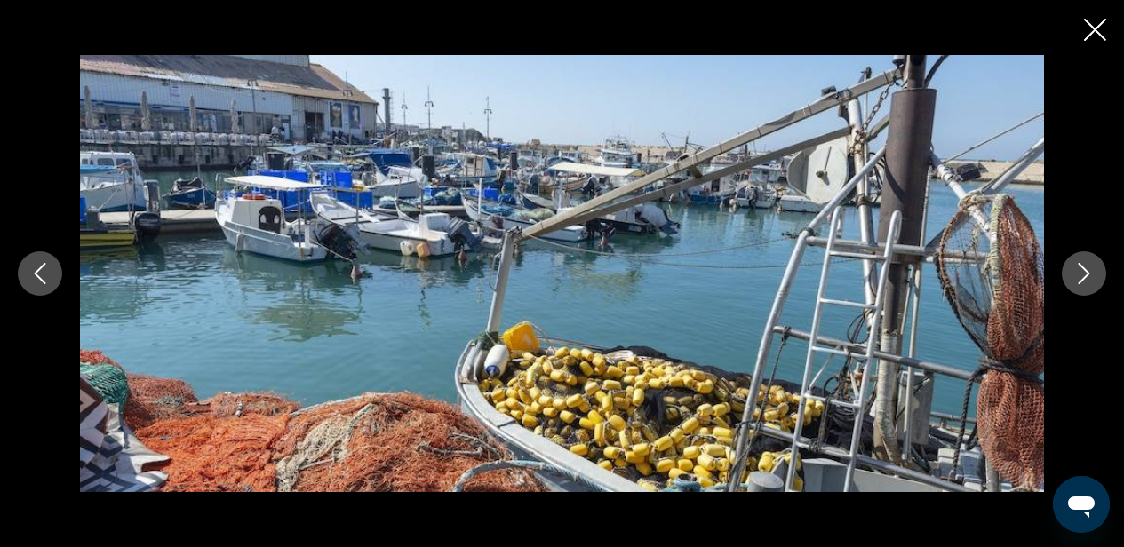
click at [26, 279] on button "Previous image" at bounding box center [40, 274] width 44 height 44
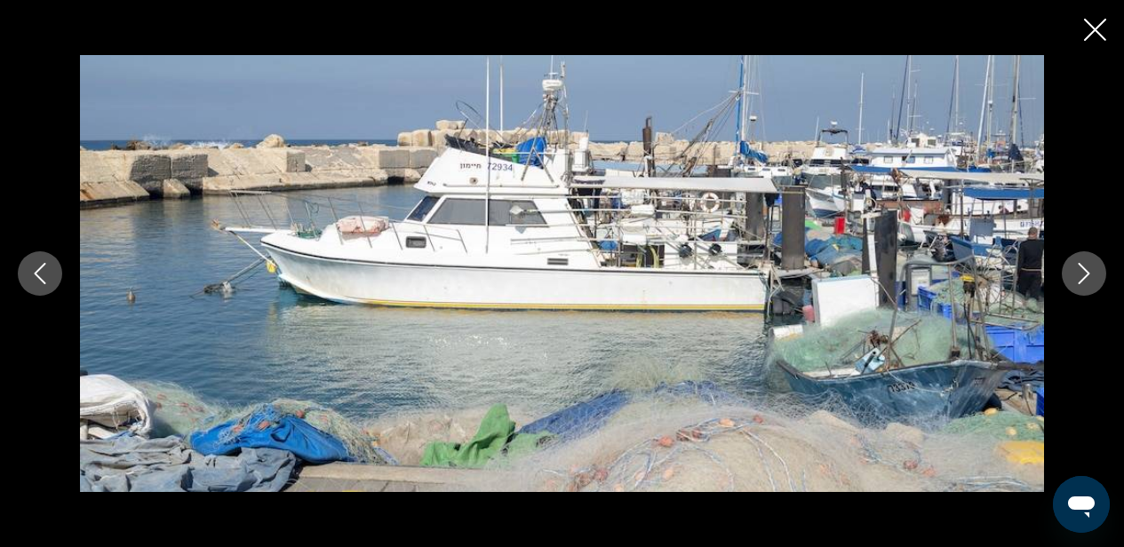
click at [26, 279] on button "Previous image" at bounding box center [40, 274] width 44 height 44
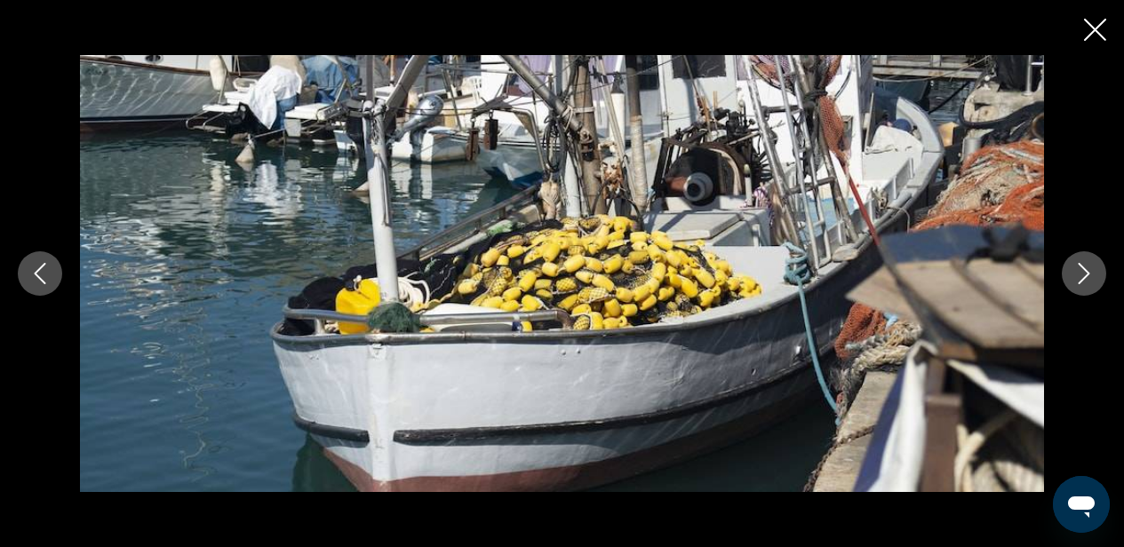
click at [26, 279] on button "Previous image" at bounding box center [40, 274] width 44 height 44
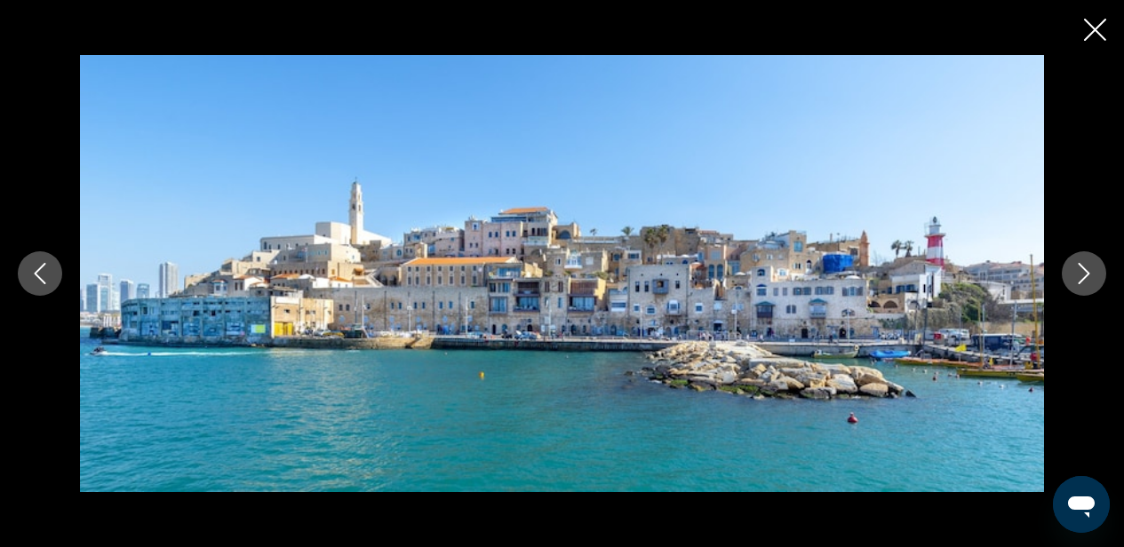
click at [26, 279] on button "Previous image" at bounding box center [40, 274] width 44 height 44
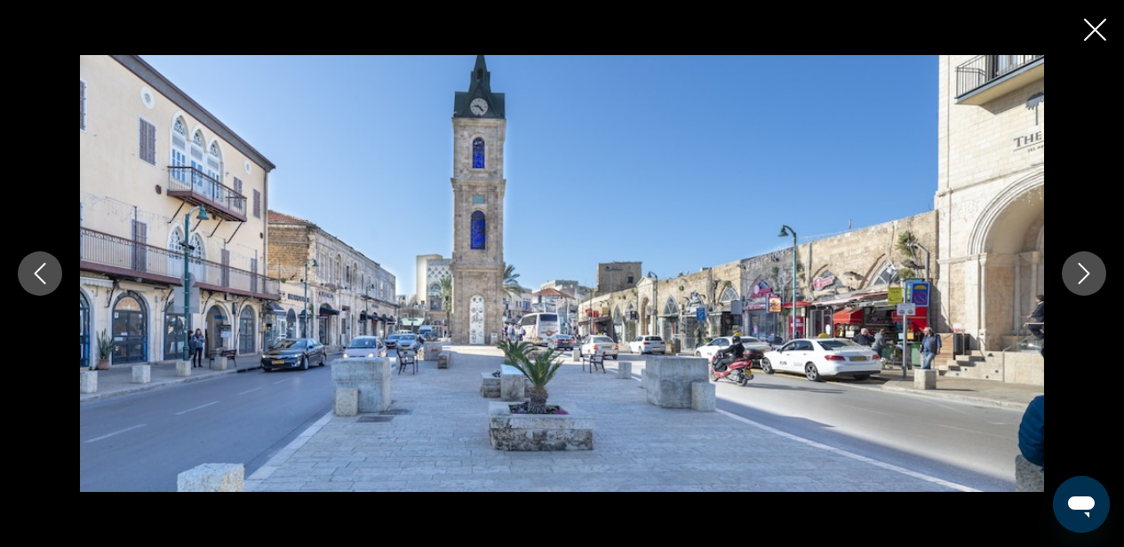
click at [26, 279] on button "Previous image" at bounding box center [40, 274] width 44 height 44
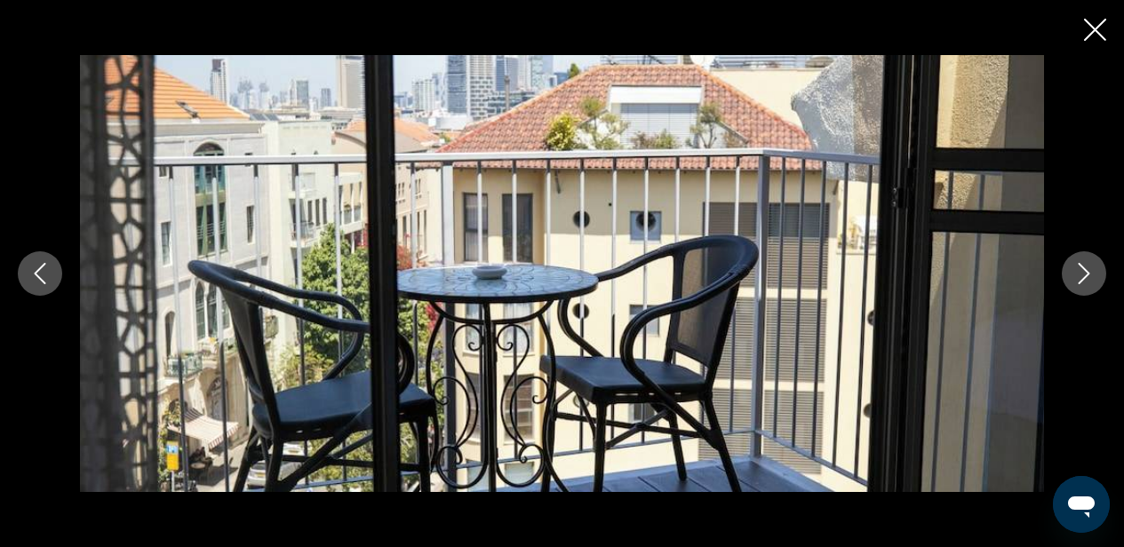
click at [26, 279] on button "Previous image" at bounding box center [40, 274] width 44 height 44
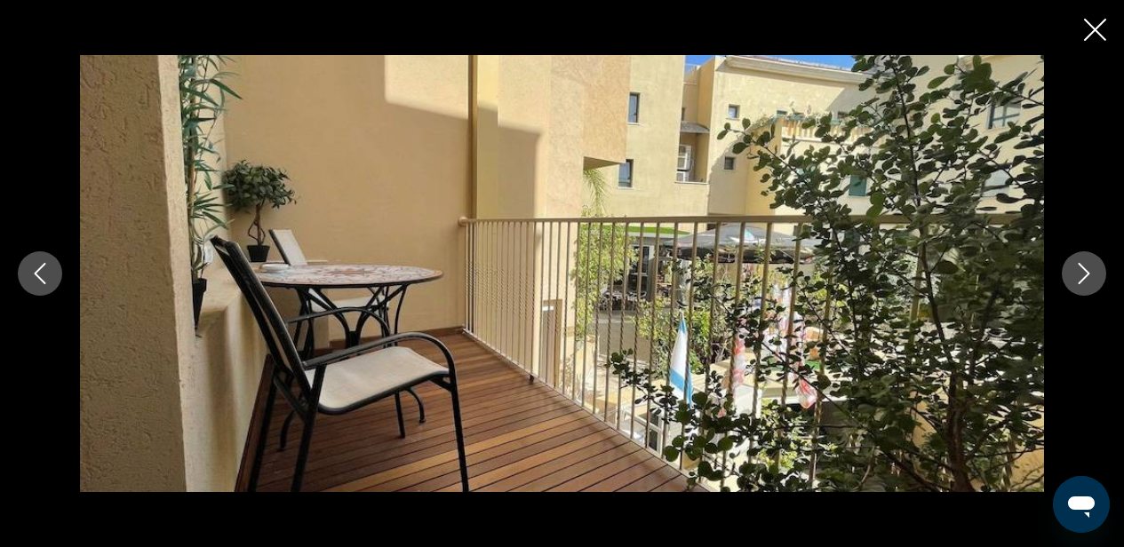
click at [26, 278] on button "Previous image" at bounding box center [40, 274] width 44 height 44
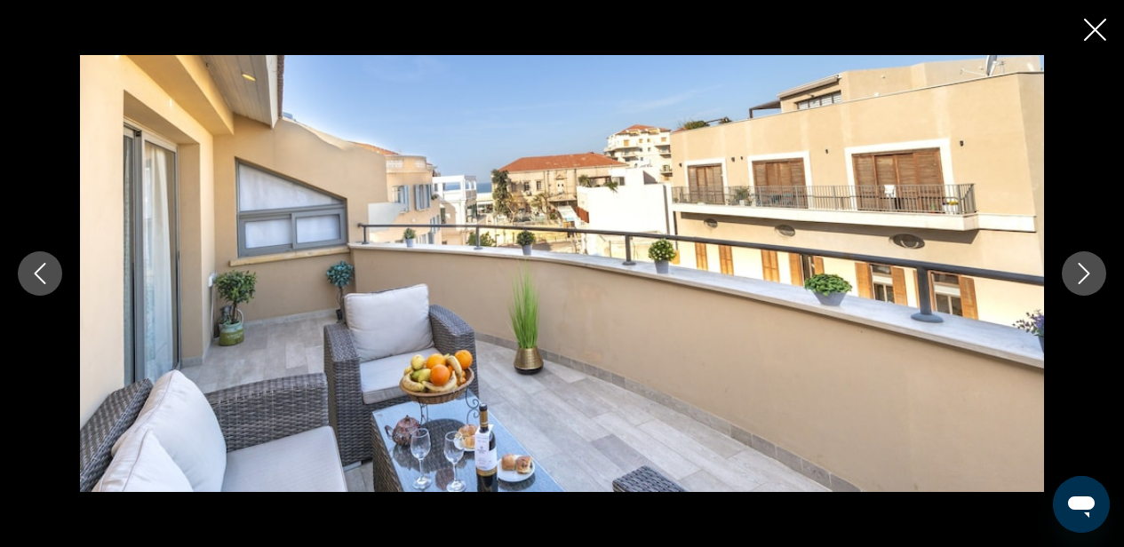
click at [26, 278] on button "Previous image" at bounding box center [40, 274] width 44 height 44
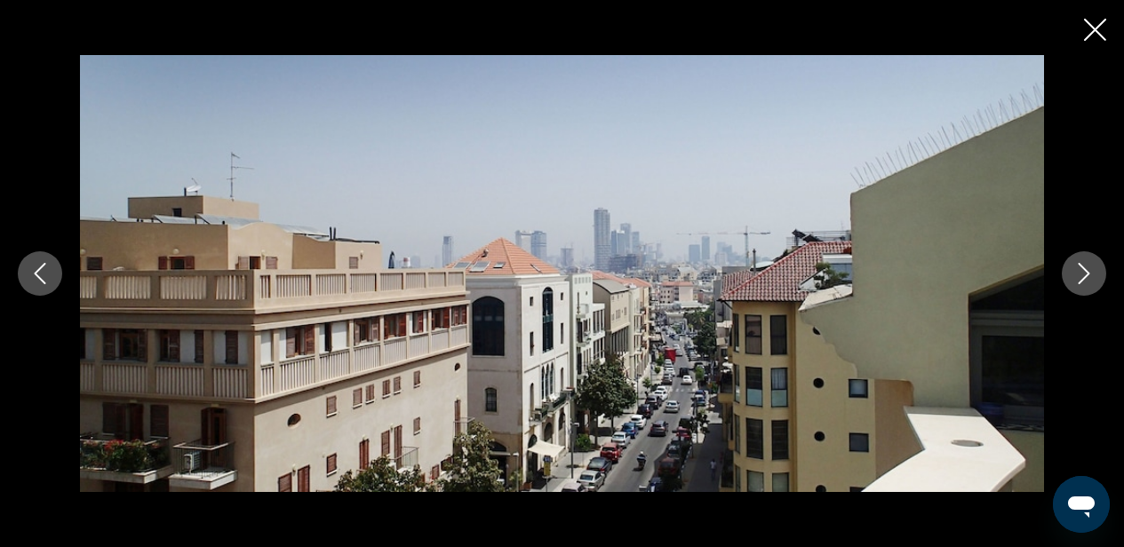
click at [26, 279] on button "Previous image" at bounding box center [40, 274] width 44 height 44
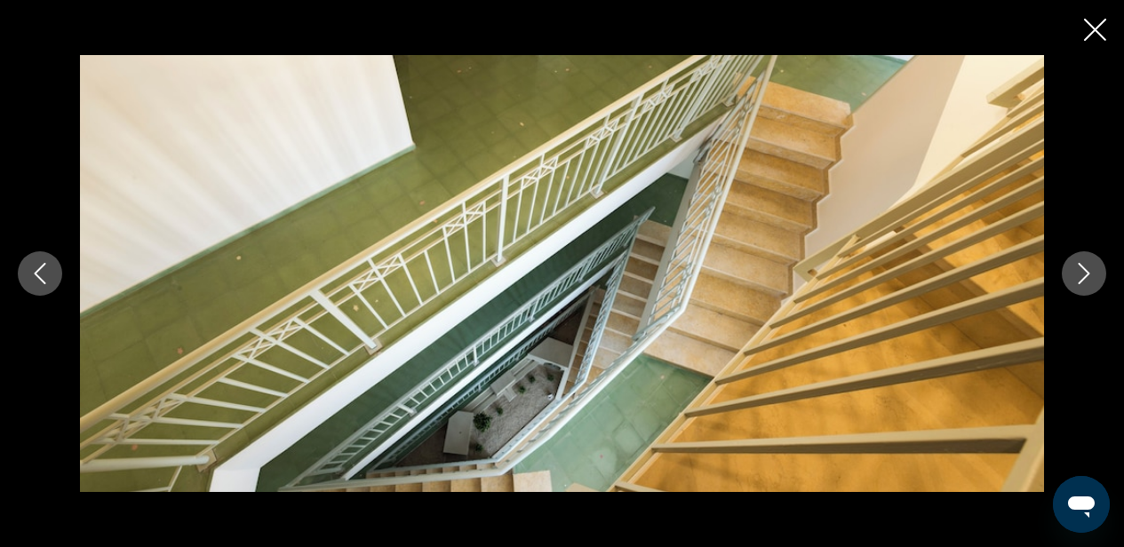
click at [26, 279] on button "Previous image" at bounding box center [40, 274] width 44 height 44
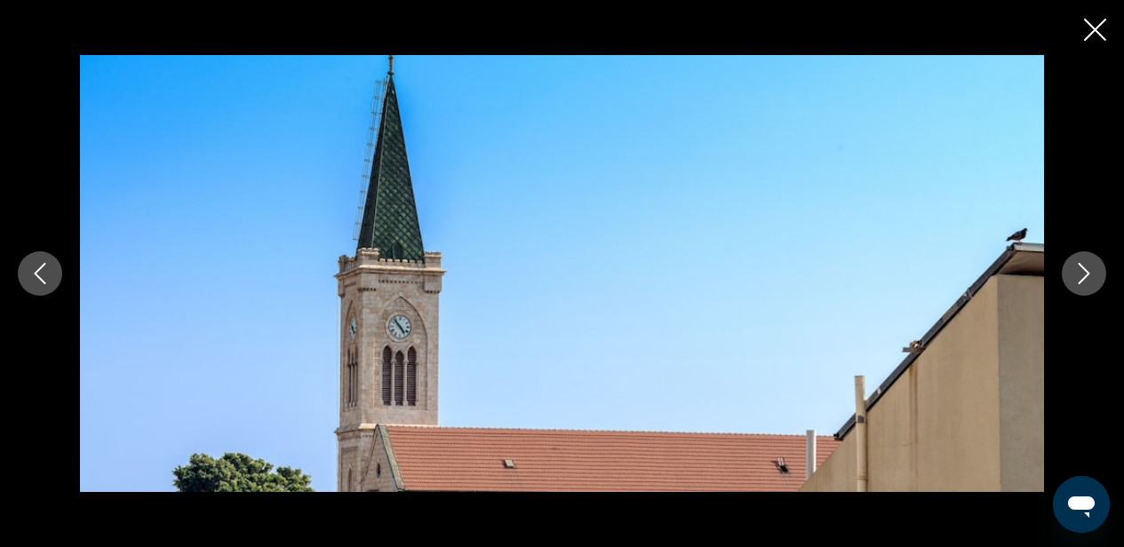
click at [26, 279] on button "Previous image" at bounding box center [40, 274] width 44 height 44
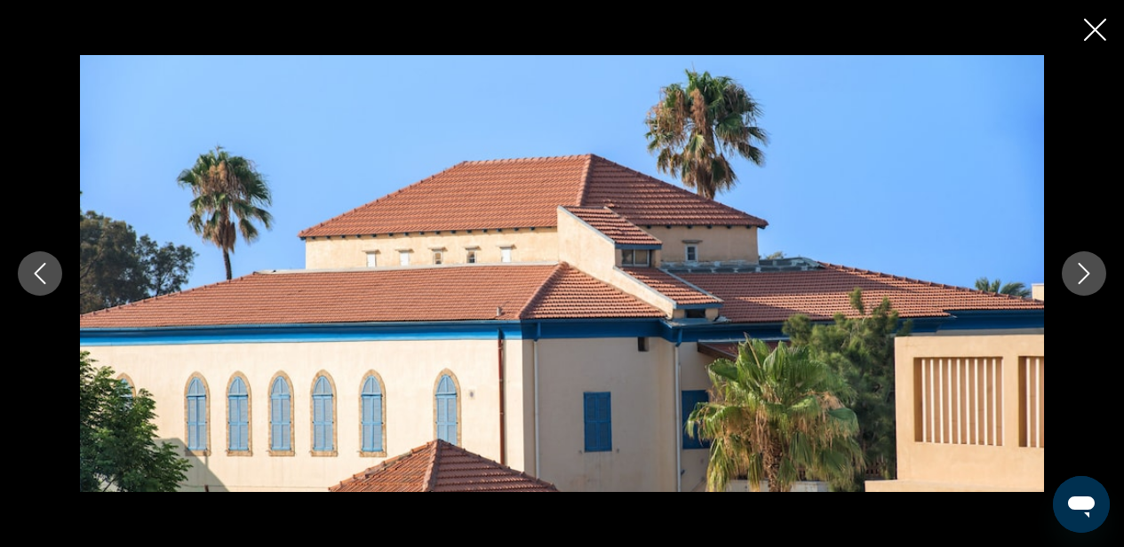
click at [26, 279] on button "Previous image" at bounding box center [40, 274] width 44 height 44
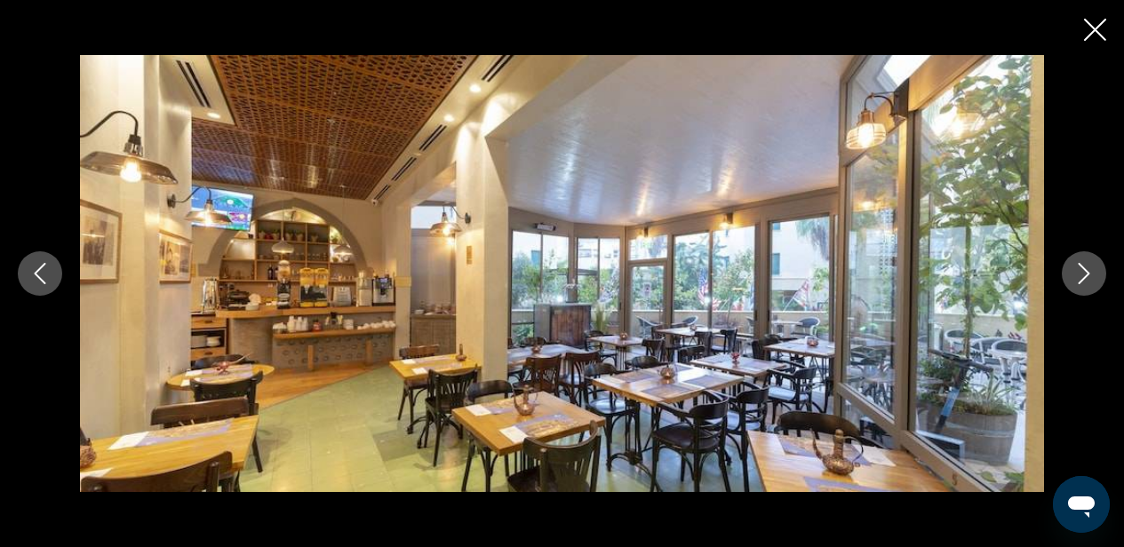
click at [26, 279] on button "Previous image" at bounding box center [40, 274] width 44 height 44
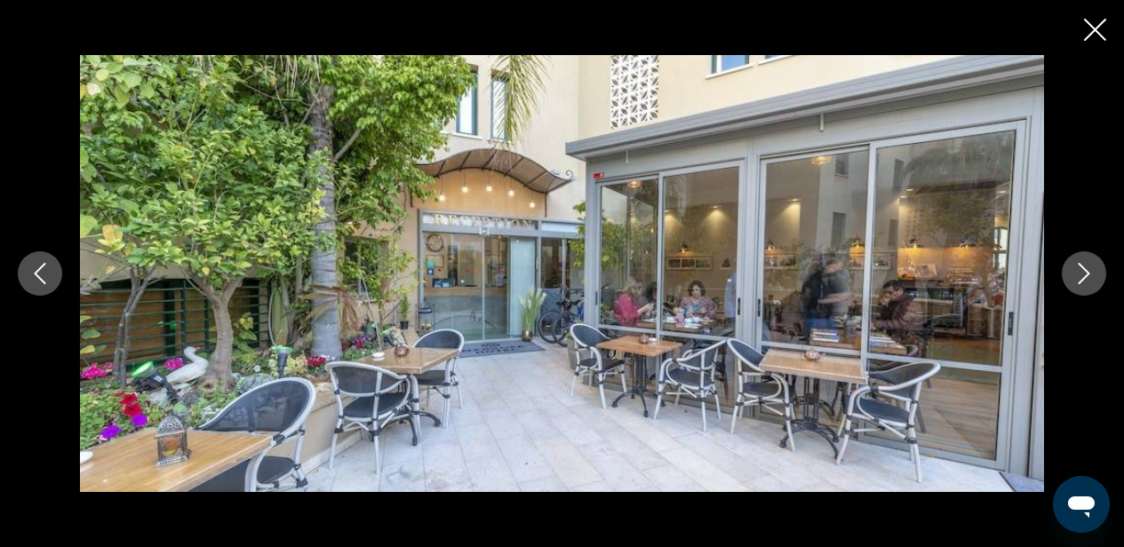
click at [26, 279] on button "Previous image" at bounding box center [40, 274] width 44 height 44
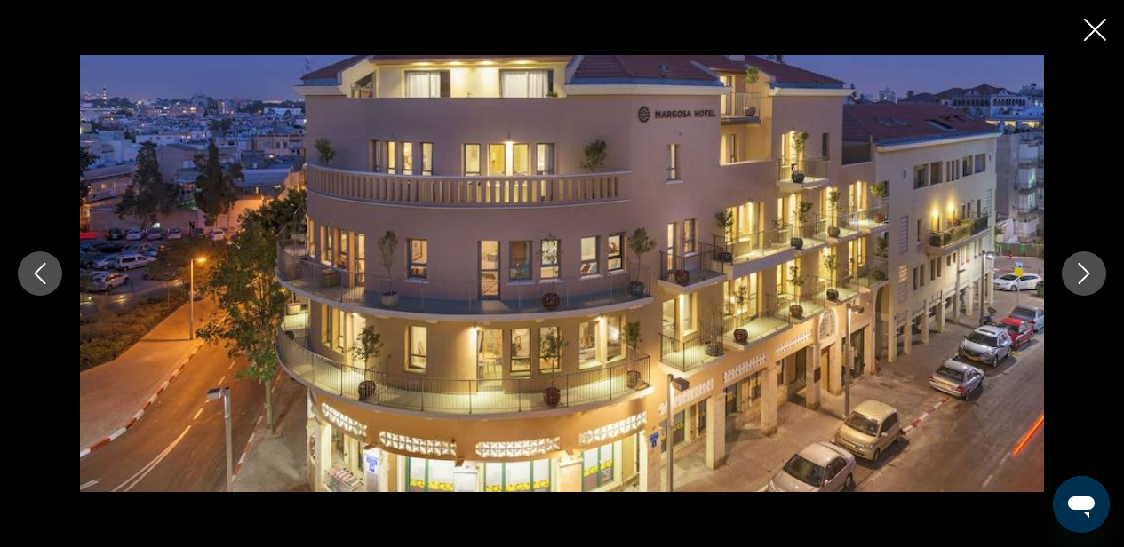
click at [1090, 32] on icon "Close slideshow" at bounding box center [1095, 30] width 22 height 22
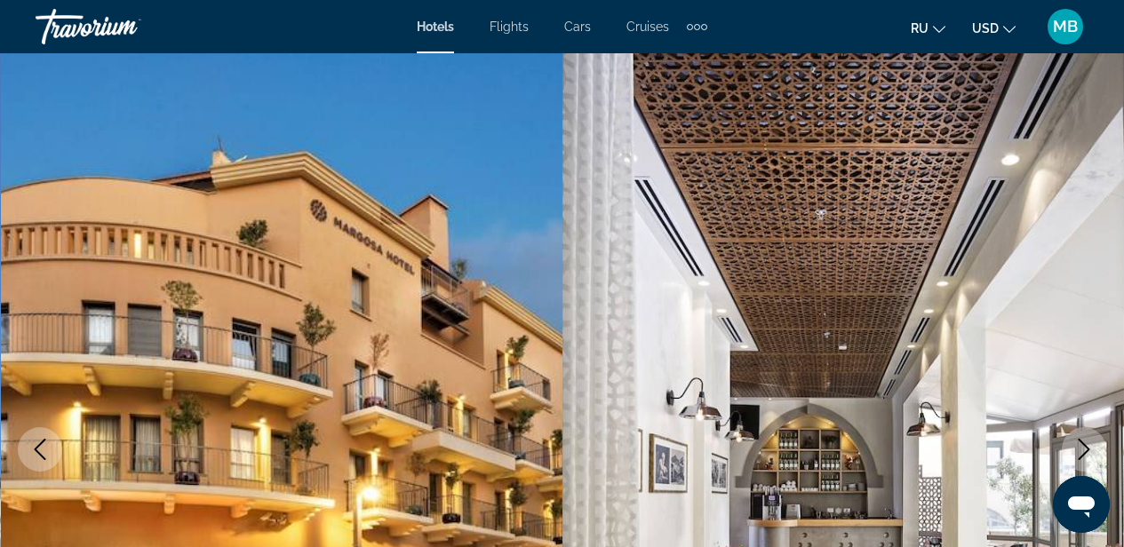
scroll to position [0, 0]
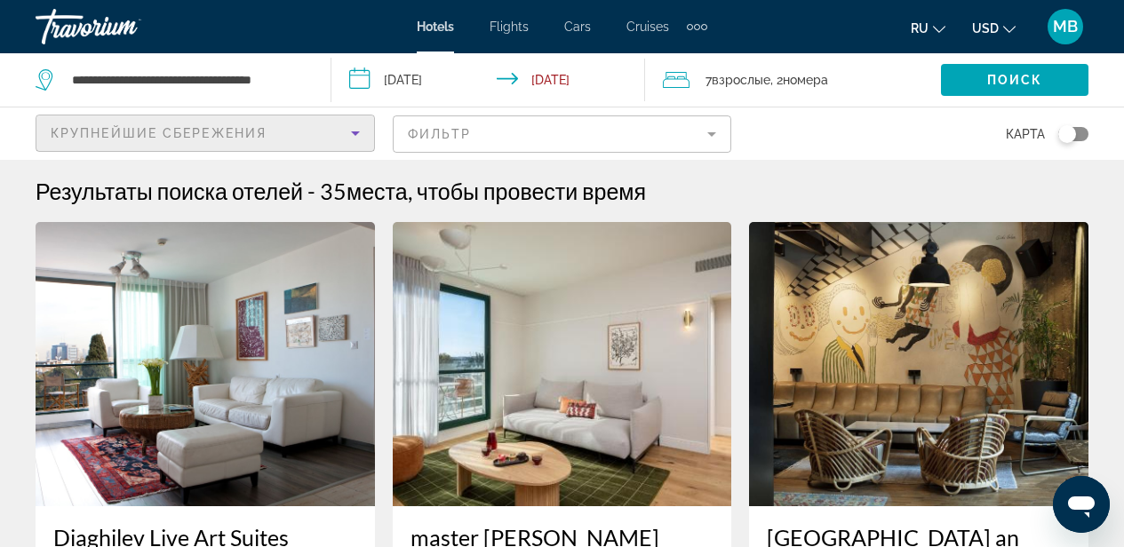
click at [359, 133] on icon "Sort by" at bounding box center [355, 133] width 21 height 21
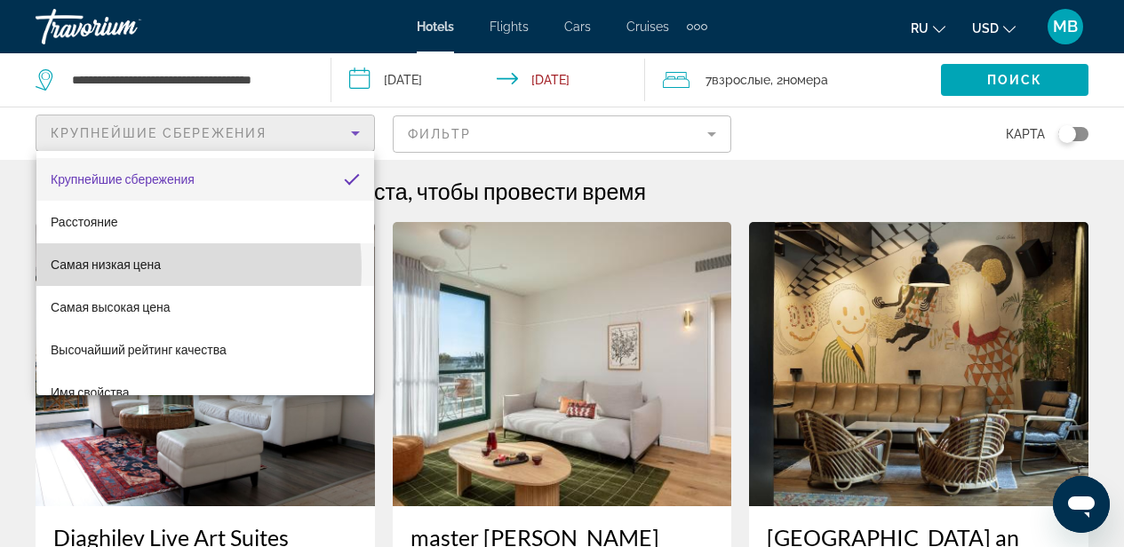
click at [128, 268] on span "Самая низкая цена" at bounding box center [106, 265] width 110 height 14
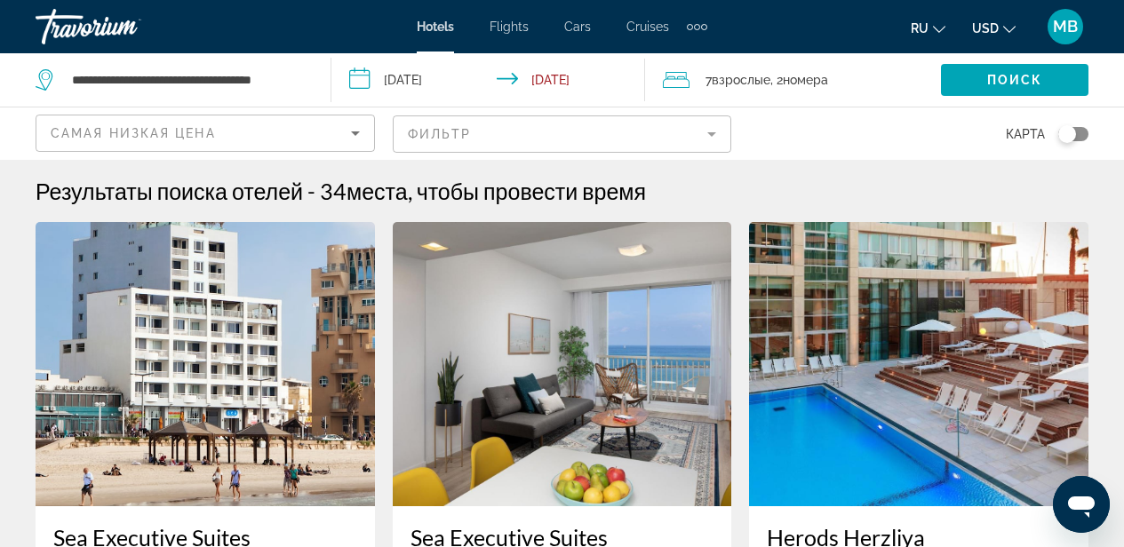
click at [708, 132] on mat-form-field "Фильтр" at bounding box center [563, 134] width 340 height 37
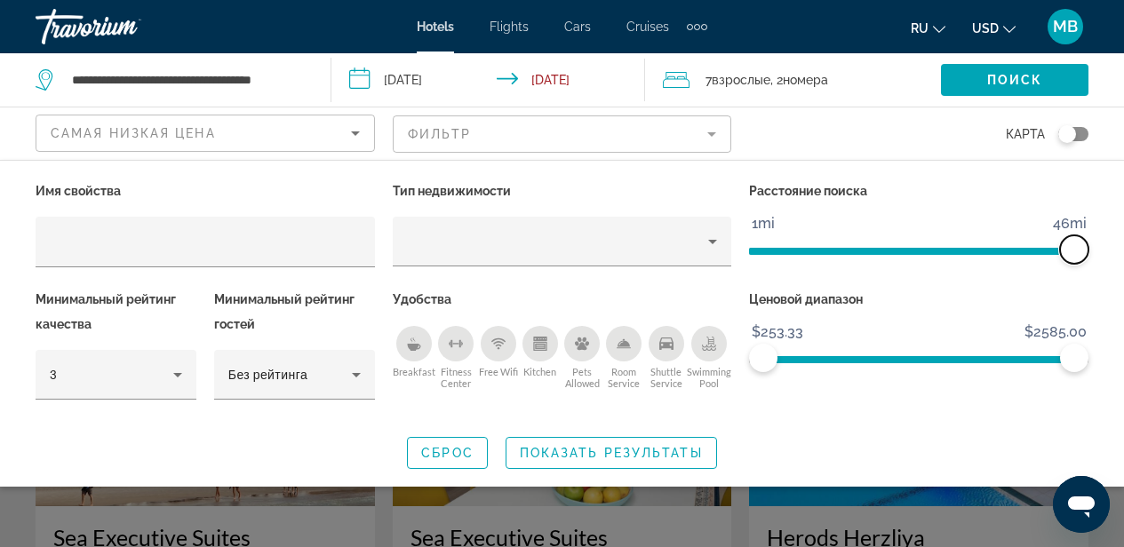
drag, startPoint x: 962, startPoint y: 249, endPoint x: 1106, endPoint y: 254, distance: 144.1
click at [1104, 254] on div "Имя свойства Тип недвижимости Расстояние поиска 1mi 46mi 46mi Минимальный рейти…" at bounding box center [562, 324] width 1124 height 291
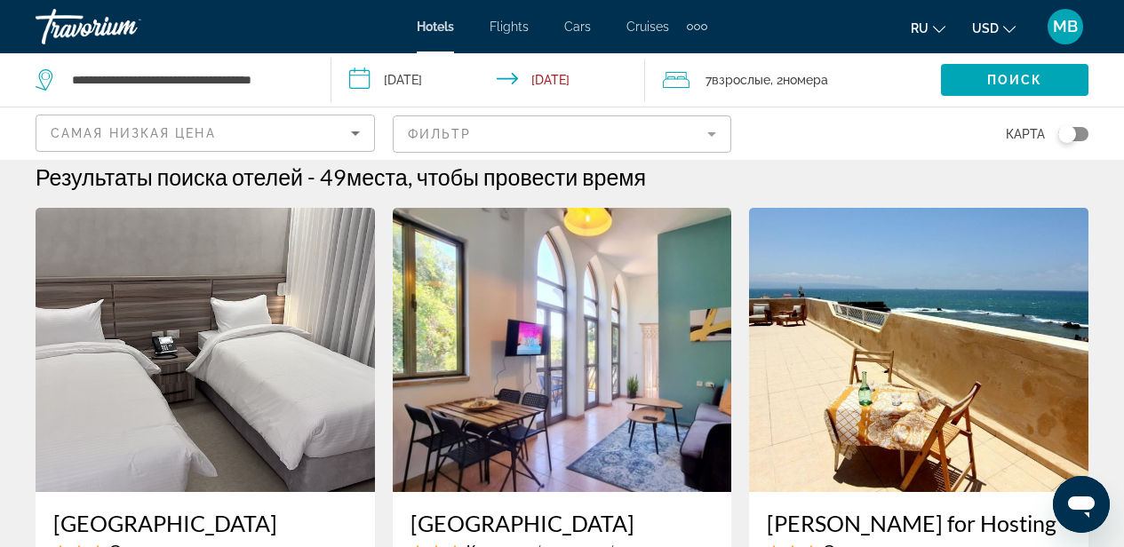
scroll to position [12, 0]
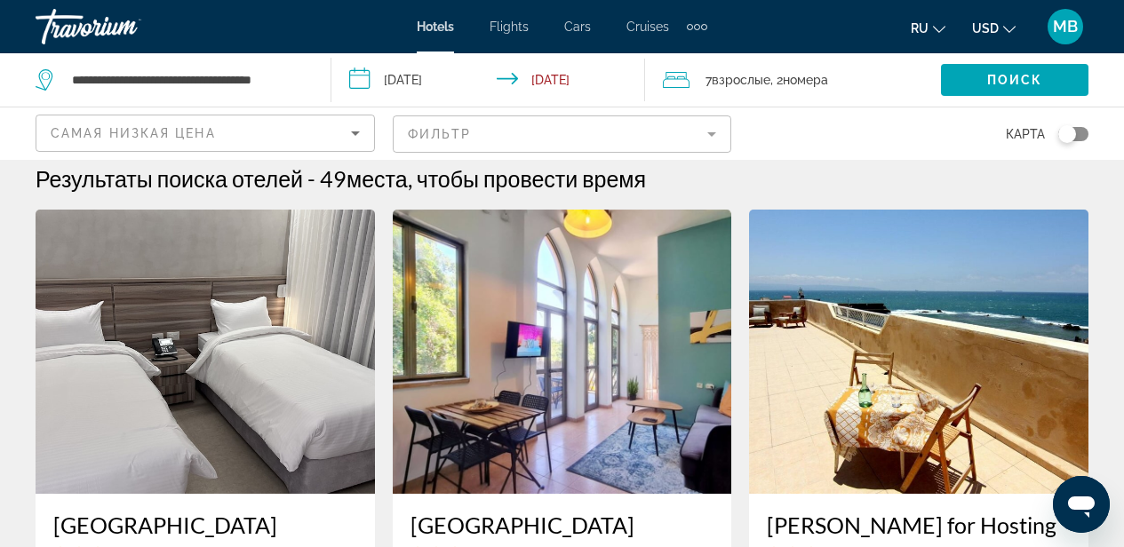
click at [876, 372] on img "Main content" at bounding box center [919, 352] width 340 height 284
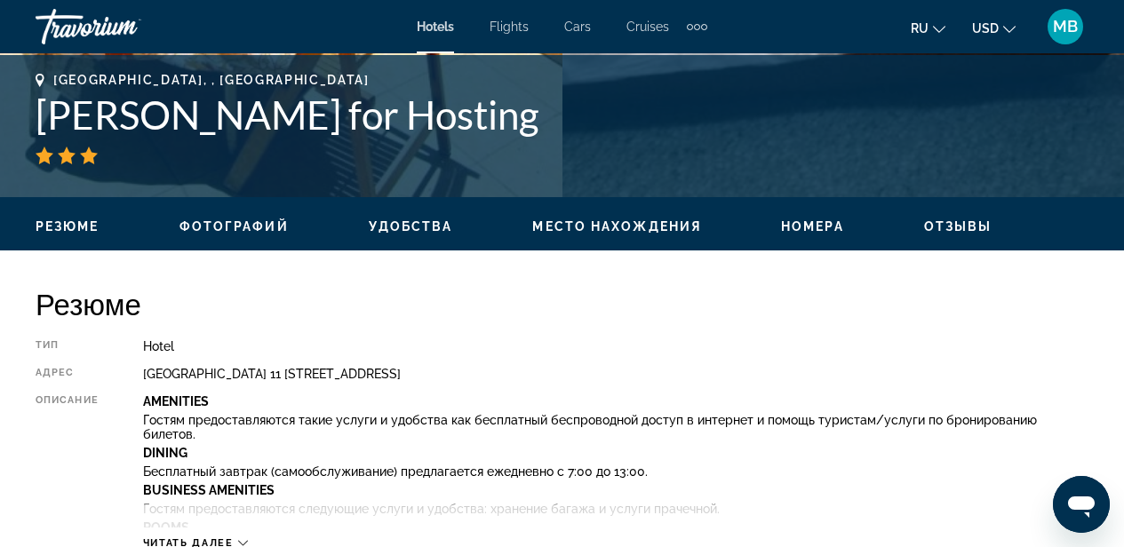
click at [979, 223] on span "Отзывы" at bounding box center [958, 227] width 68 height 14
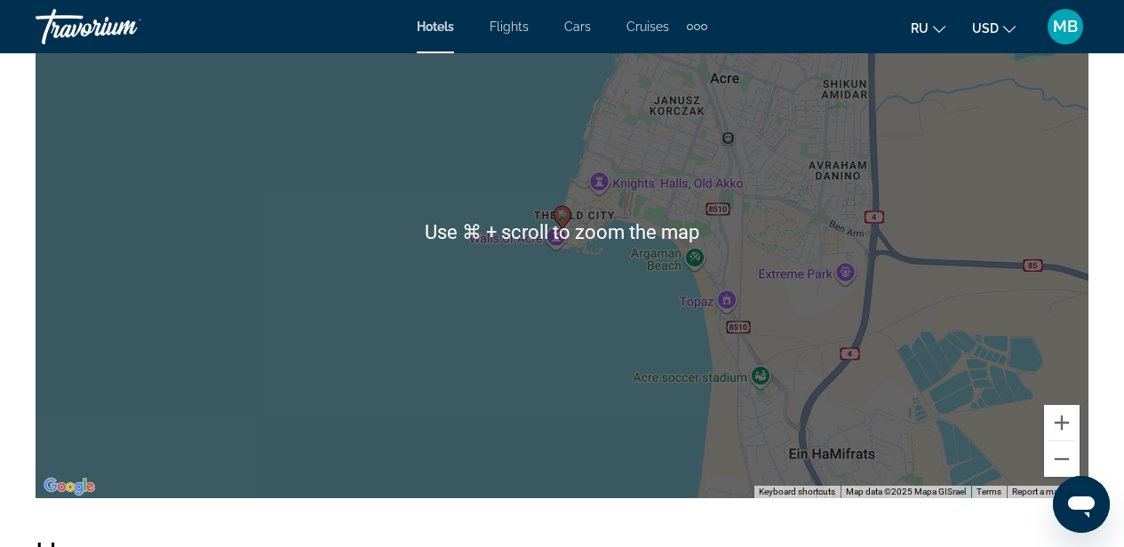
scroll to position [2137, 0]
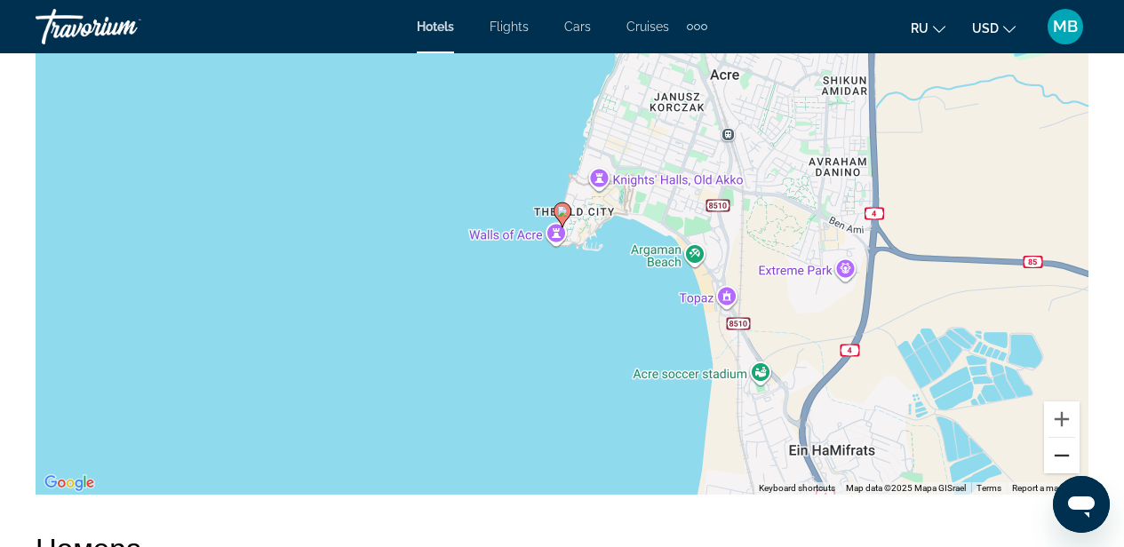
click at [1060, 450] on button "Zoom out" at bounding box center [1062, 456] width 36 height 36
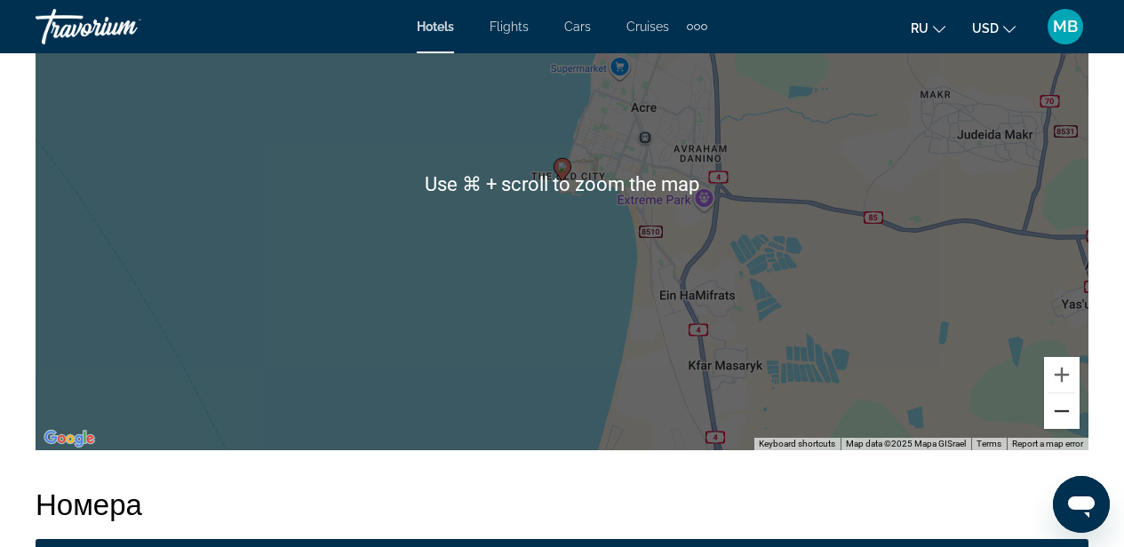
scroll to position [2179, 0]
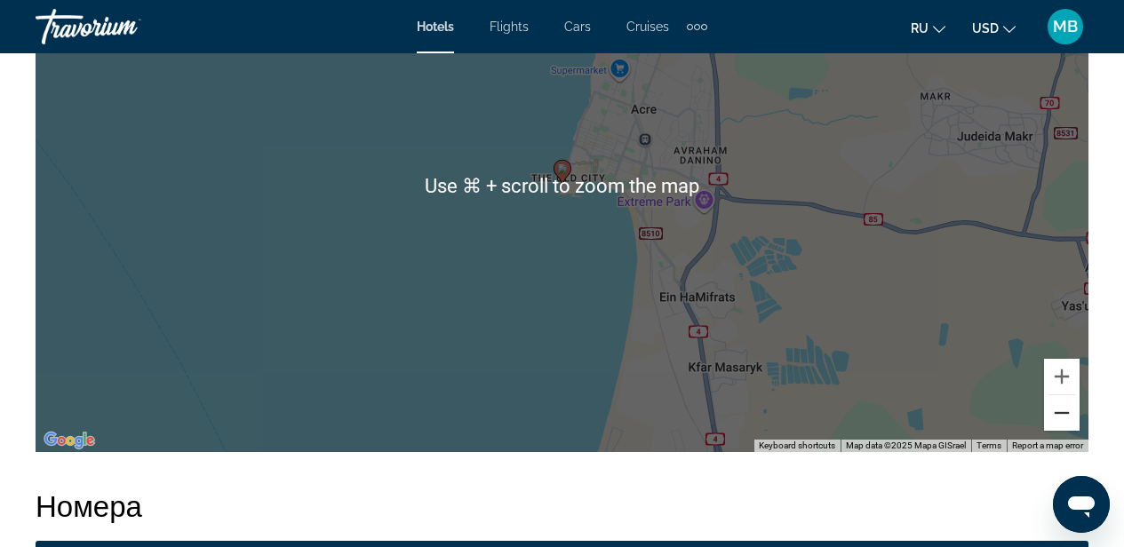
click at [1058, 411] on button "Zoom out" at bounding box center [1062, 413] width 36 height 36
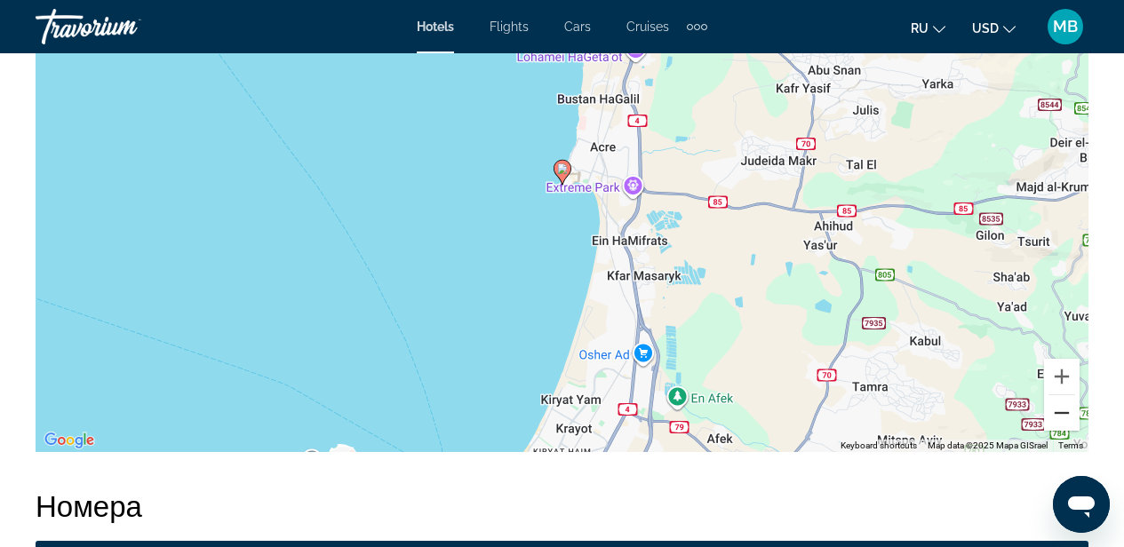
click at [1063, 408] on button "Zoom out" at bounding box center [1062, 413] width 36 height 36
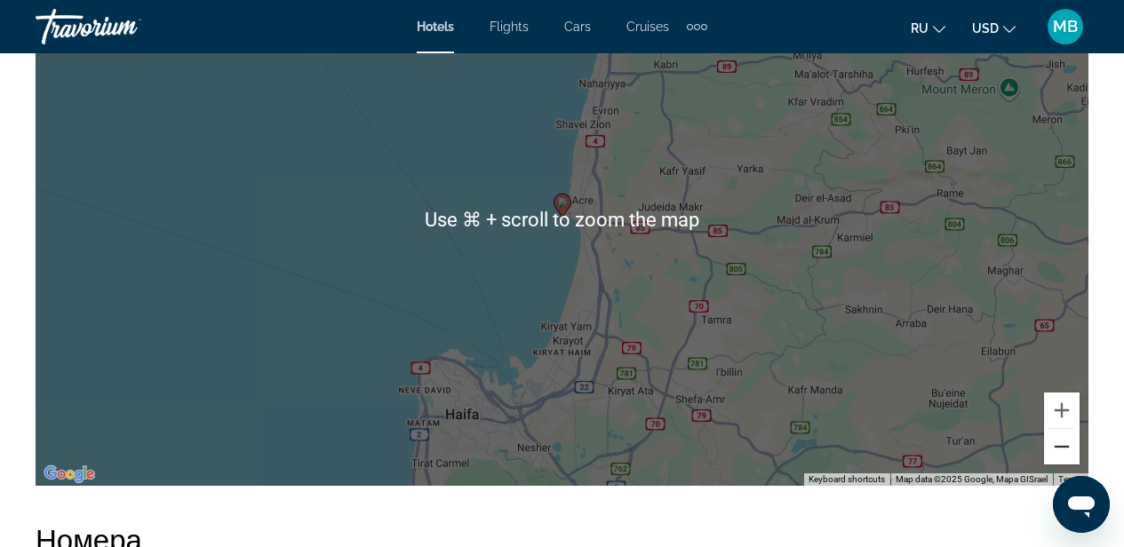
scroll to position [2173, 0]
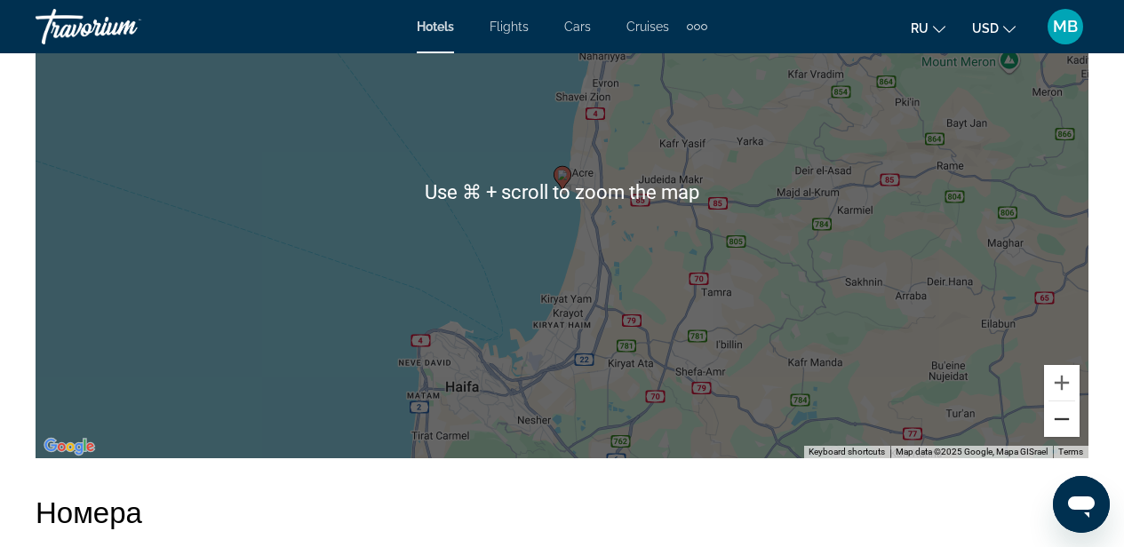
click at [1058, 422] on button "Zoom out" at bounding box center [1062, 420] width 36 height 36
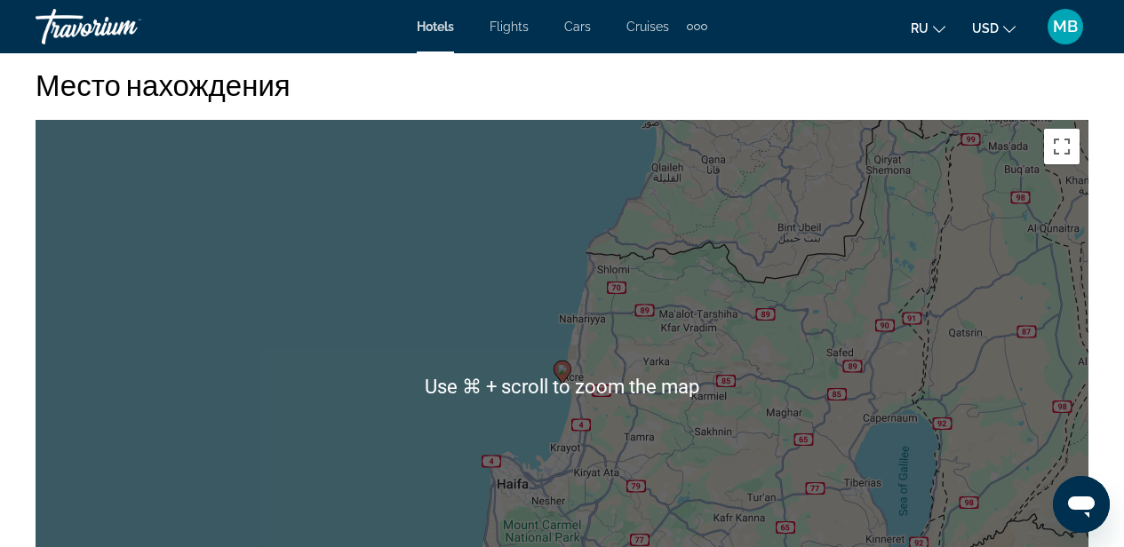
scroll to position [1929, 0]
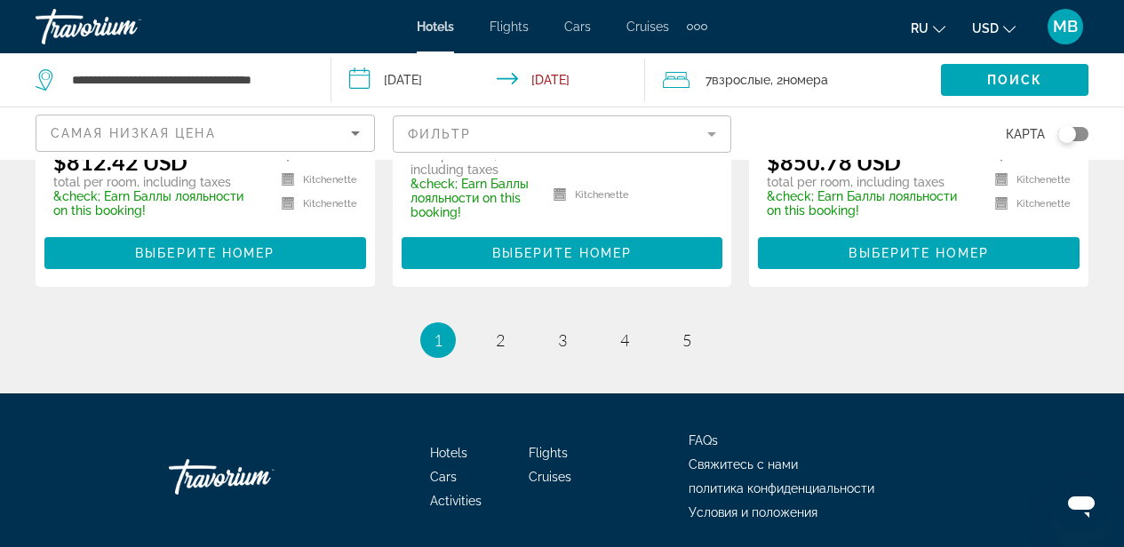
scroll to position [2606, 0]
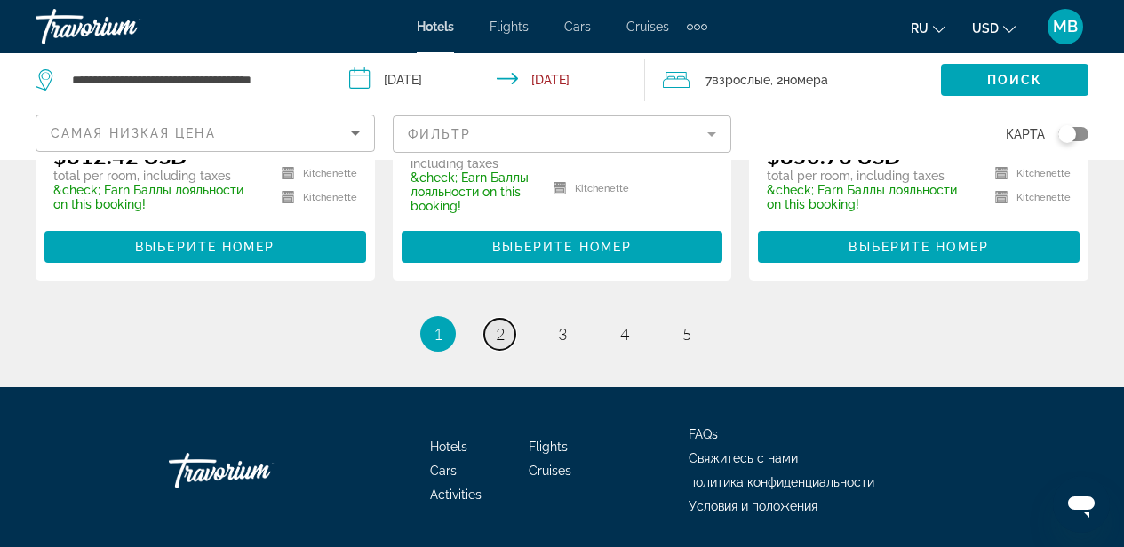
click at [497, 324] on span "2" at bounding box center [500, 334] width 9 height 20
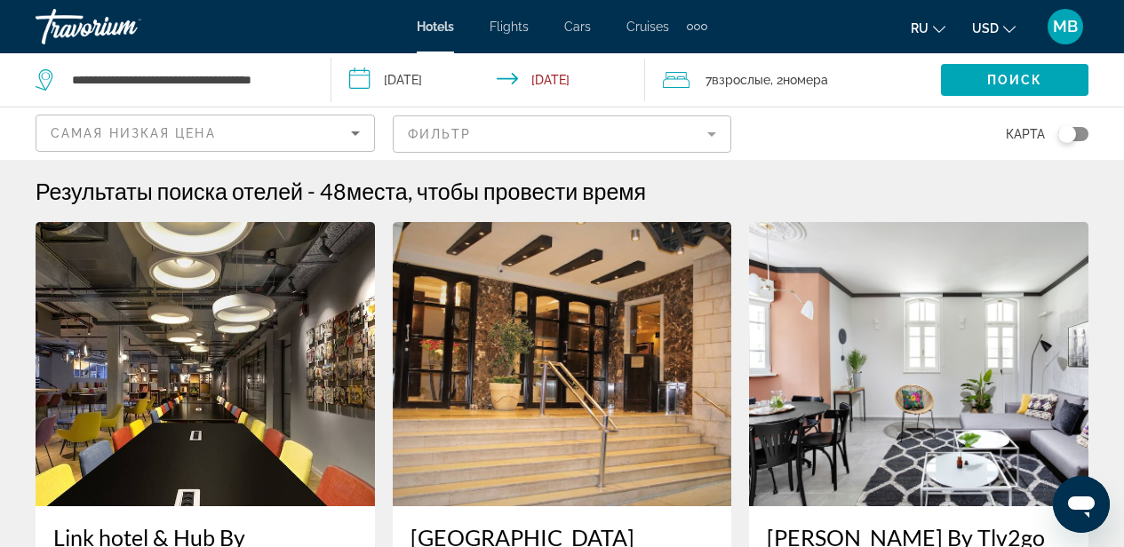
click at [366, 80] on input "**********" at bounding box center [492, 82] width 321 height 59
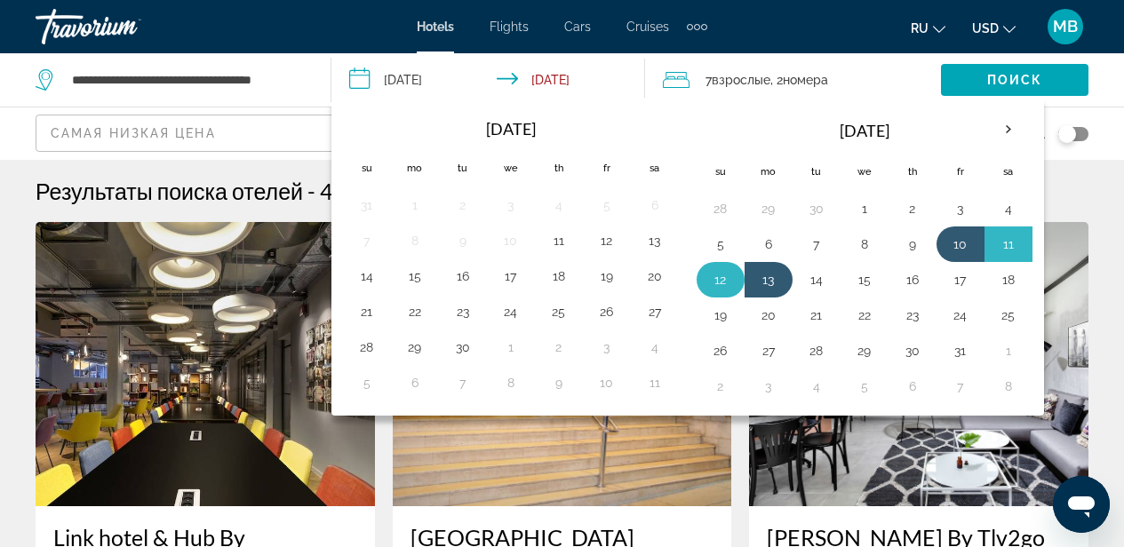
click at [728, 274] on button "12" at bounding box center [721, 280] width 28 height 25
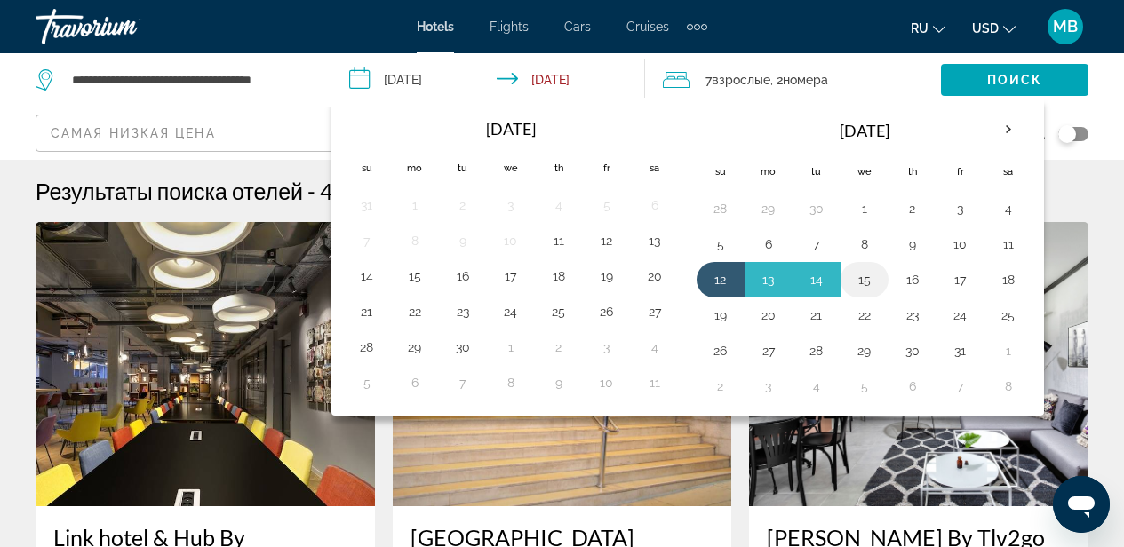
click at [863, 283] on button "15" at bounding box center [865, 280] width 28 height 25
type input "**********"
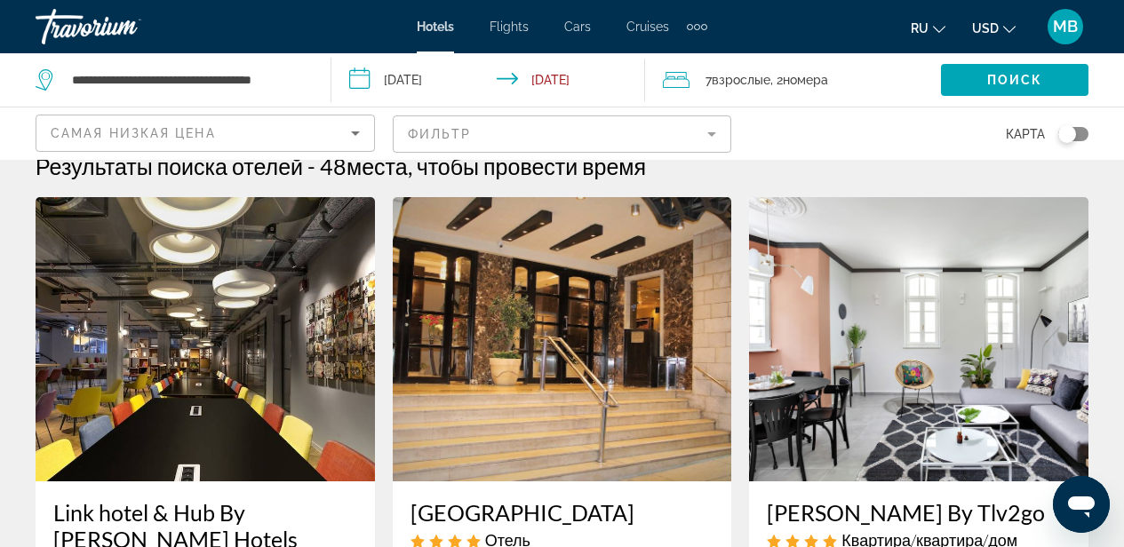
scroll to position [14, 0]
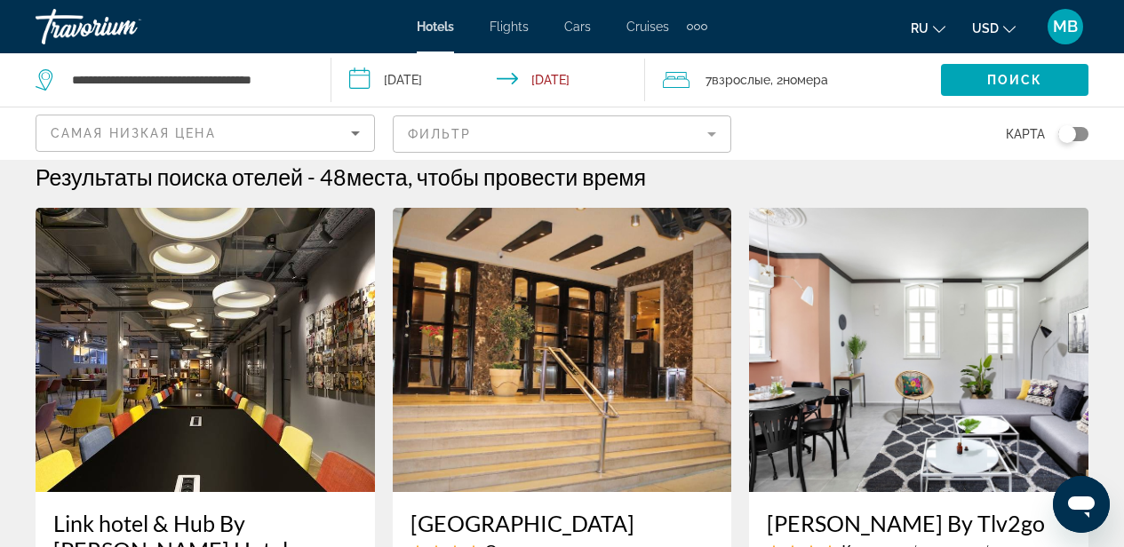
click at [779, 81] on span ", 2 Комната номера" at bounding box center [800, 80] width 58 height 25
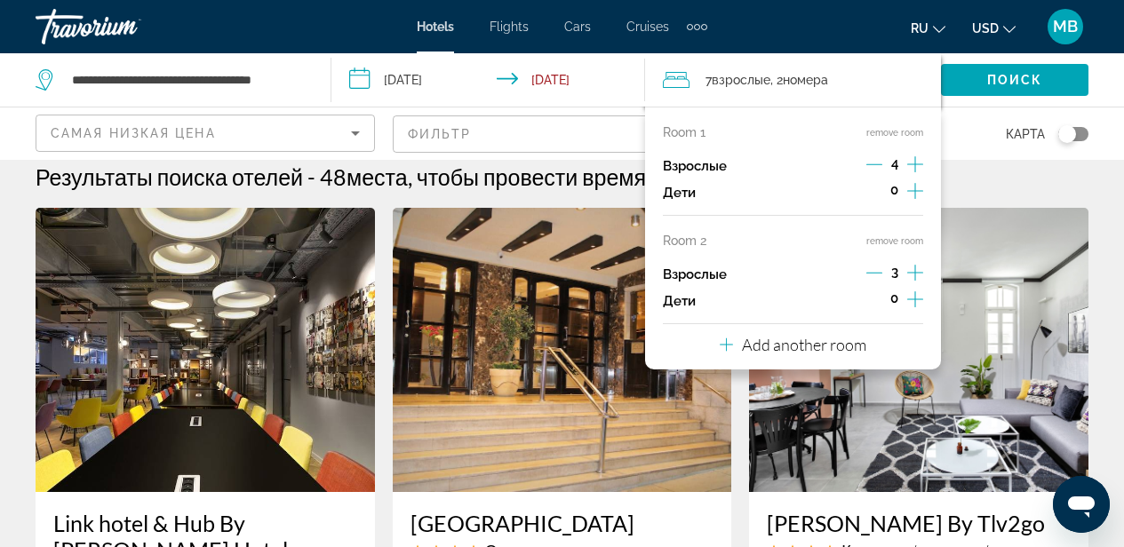
click at [915, 272] on icon "Increment adults" at bounding box center [915, 273] width 16 height 16
click at [997, 75] on span "Поиск" at bounding box center [1015, 80] width 56 height 14
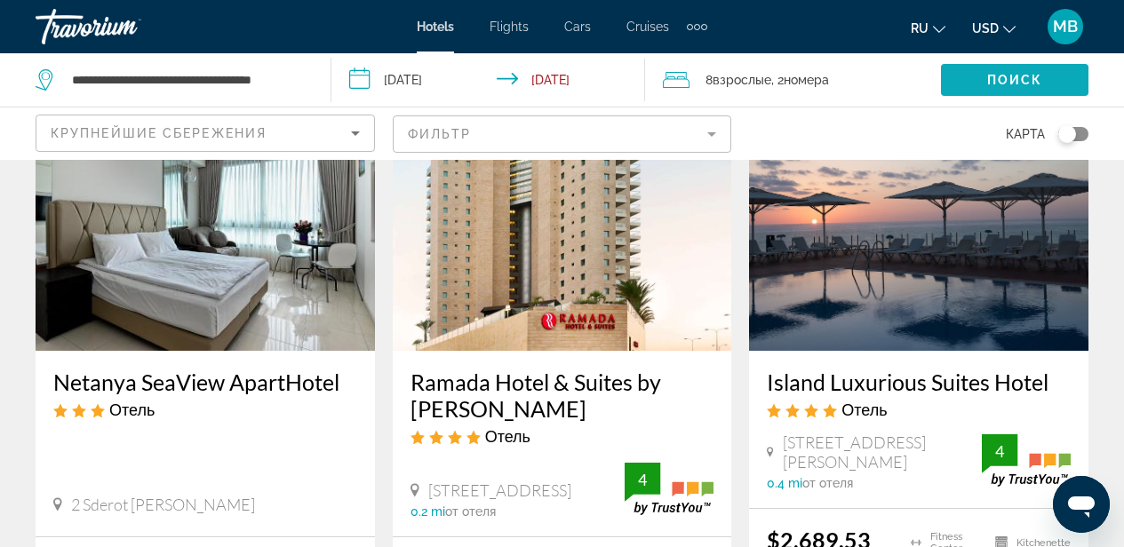
scroll to position [149, 0]
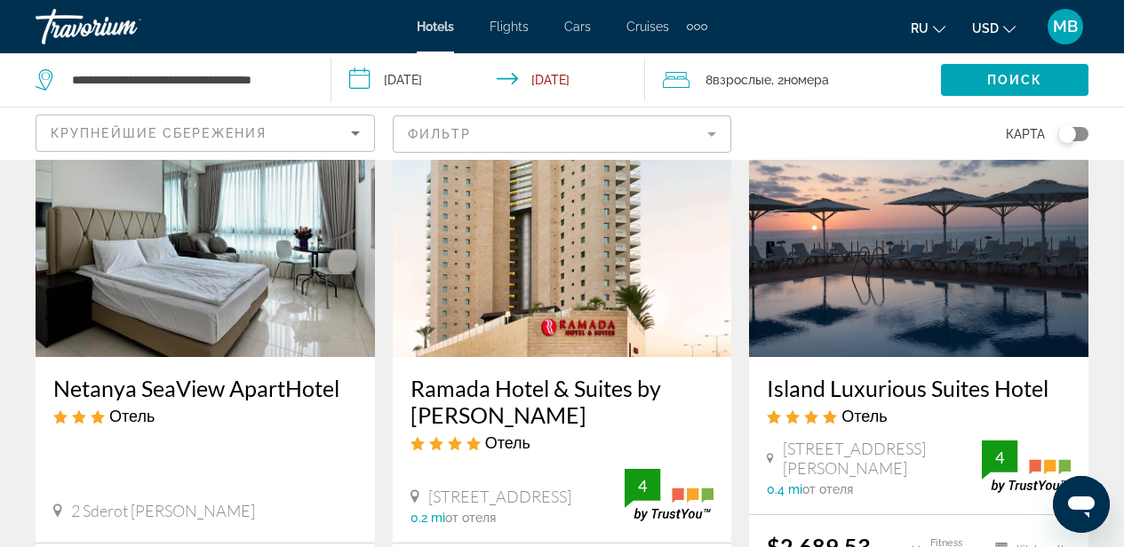
click at [311, 266] on img "Main content" at bounding box center [206, 215] width 340 height 284
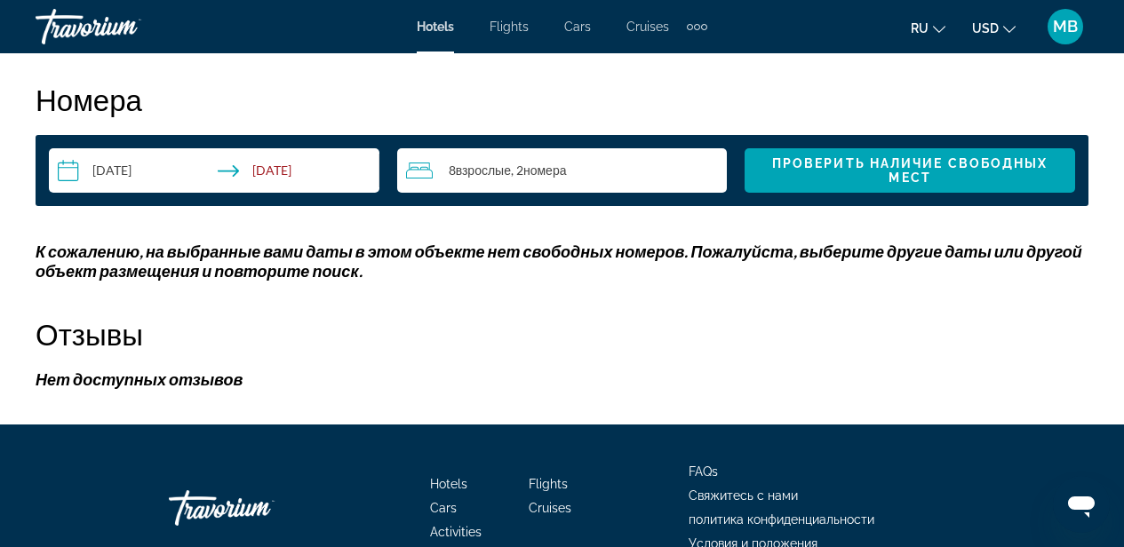
scroll to position [2578, 0]
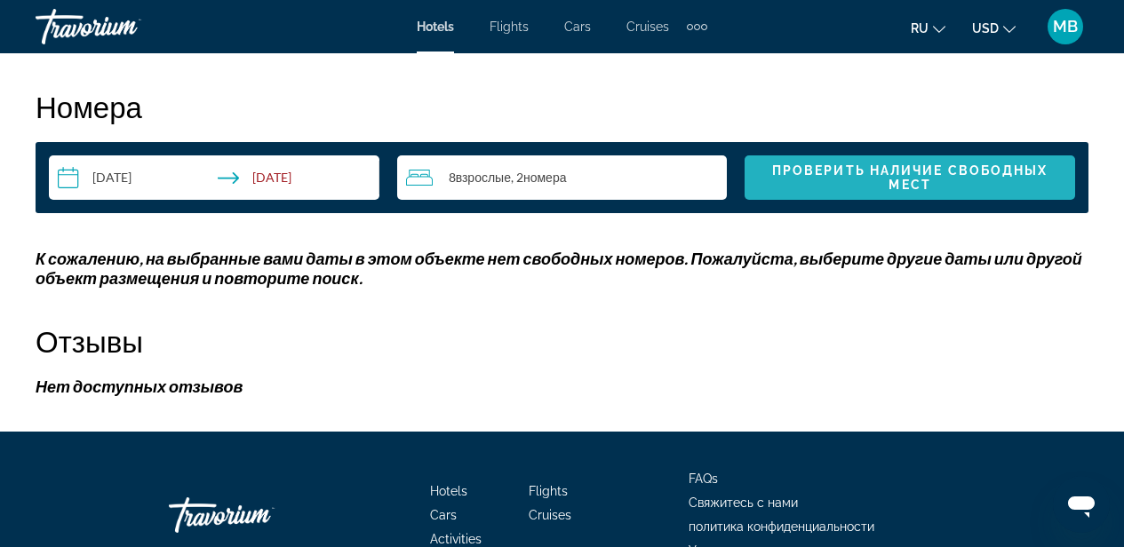
click at [900, 173] on span "Проверить наличие свободных мест" at bounding box center [910, 178] width 276 height 28
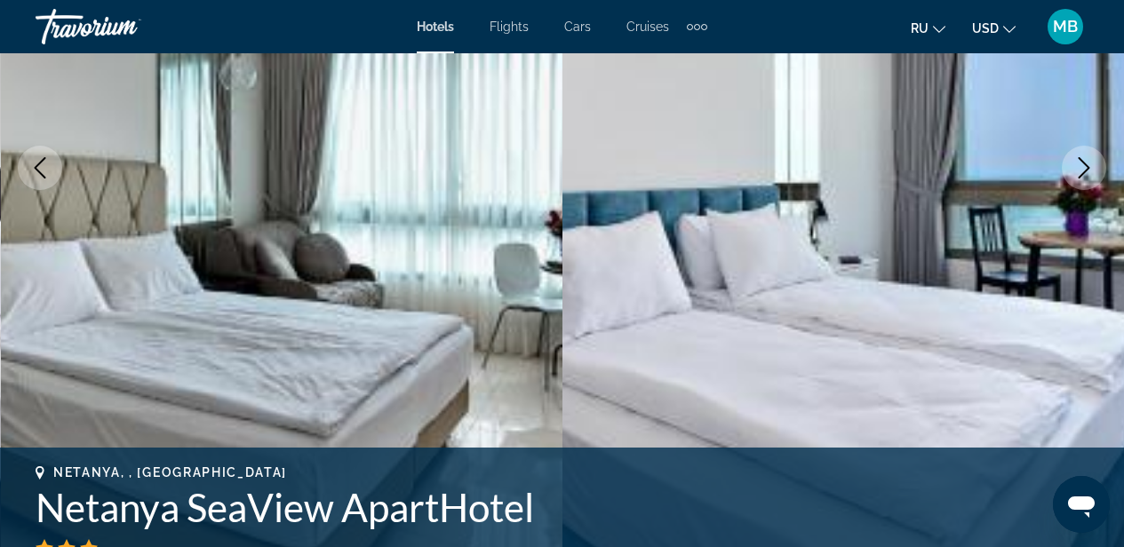
scroll to position [0, 0]
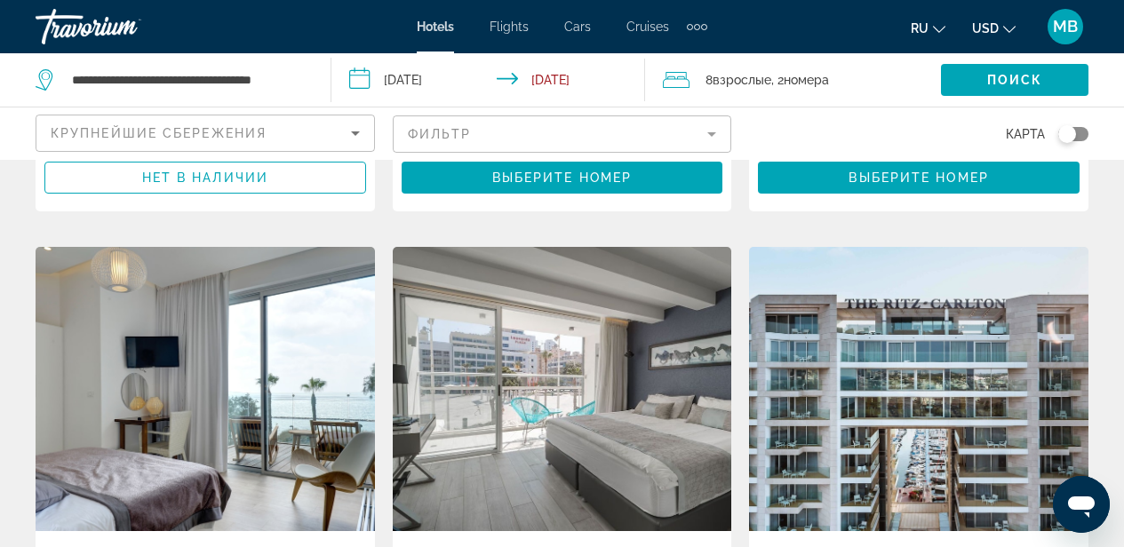
scroll to position [587, 0]
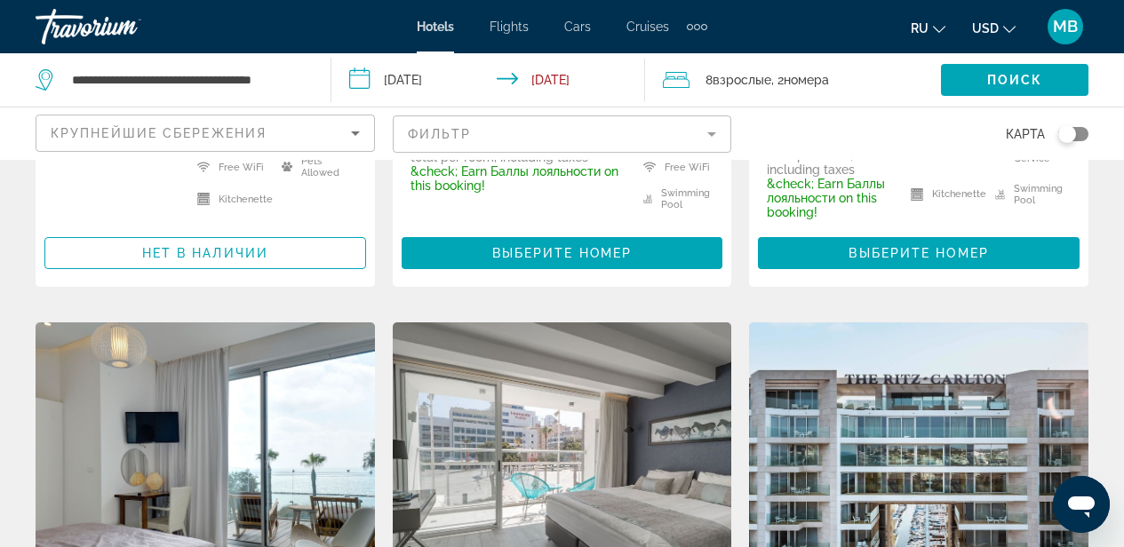
click at [357, 135] on icon "Sort by" at bounding box center [355, 133] width 21 height 21
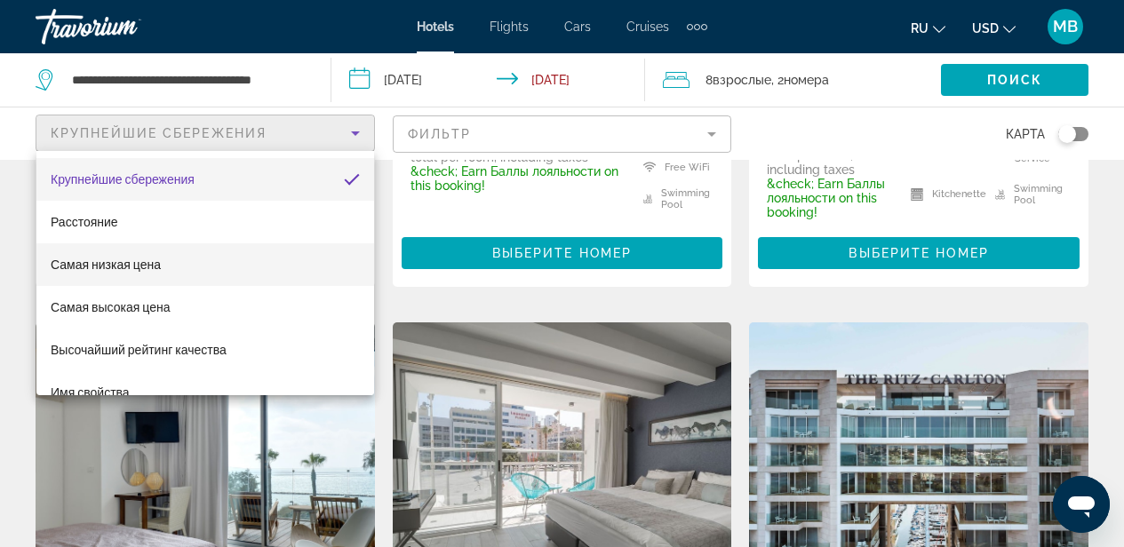
click at [237, 264] on mat-option "Самая низкая цена" at bounding box center [205, 265] width 338 height 43
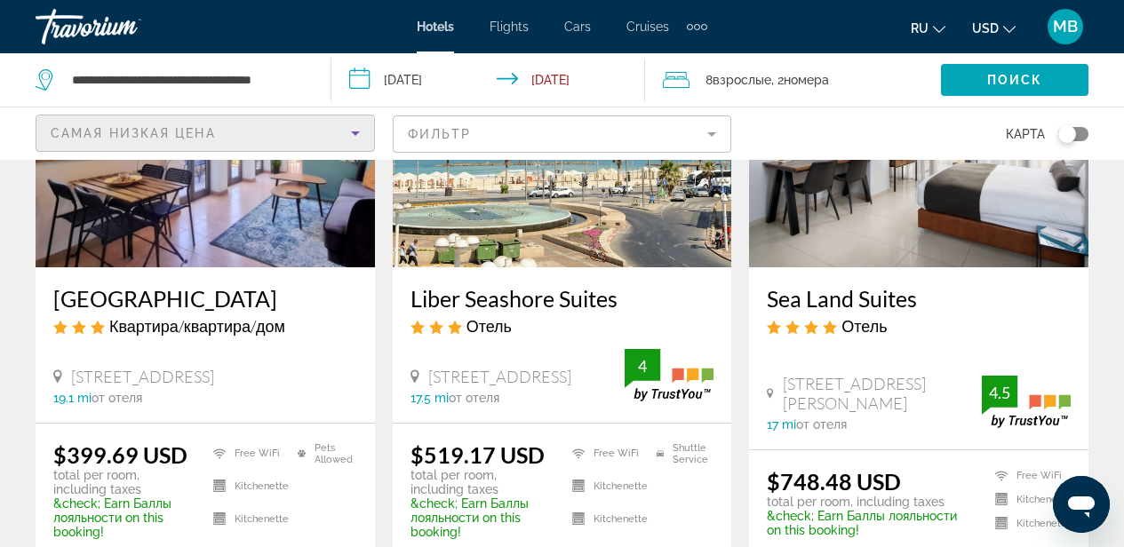
scroll to position [238, 0]
